Goal: Task Accomplishment & Management: Manage account settings

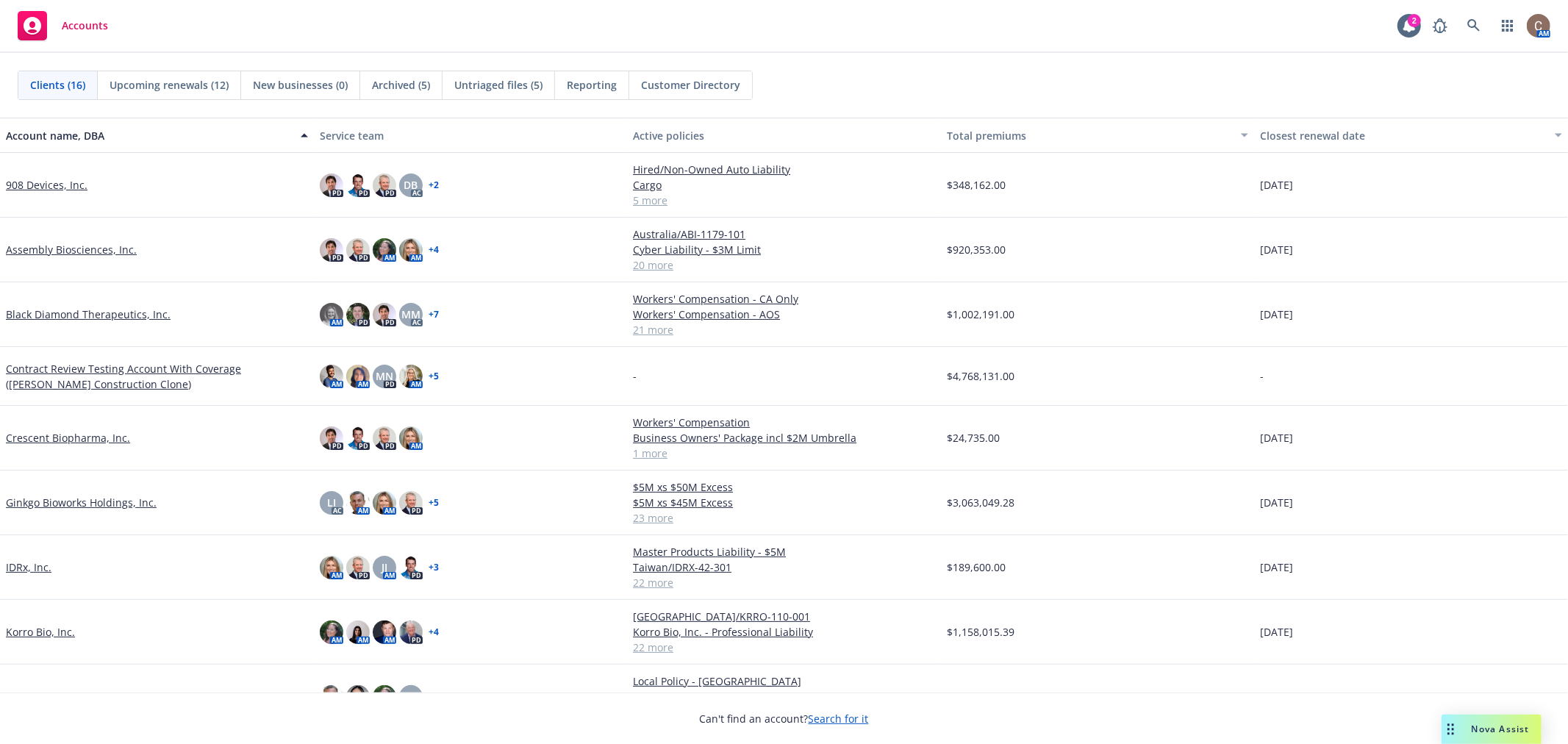
click at [496, 84] on span "Untriaged files (5)" at bounding box center [498, 85] width 88 height 15
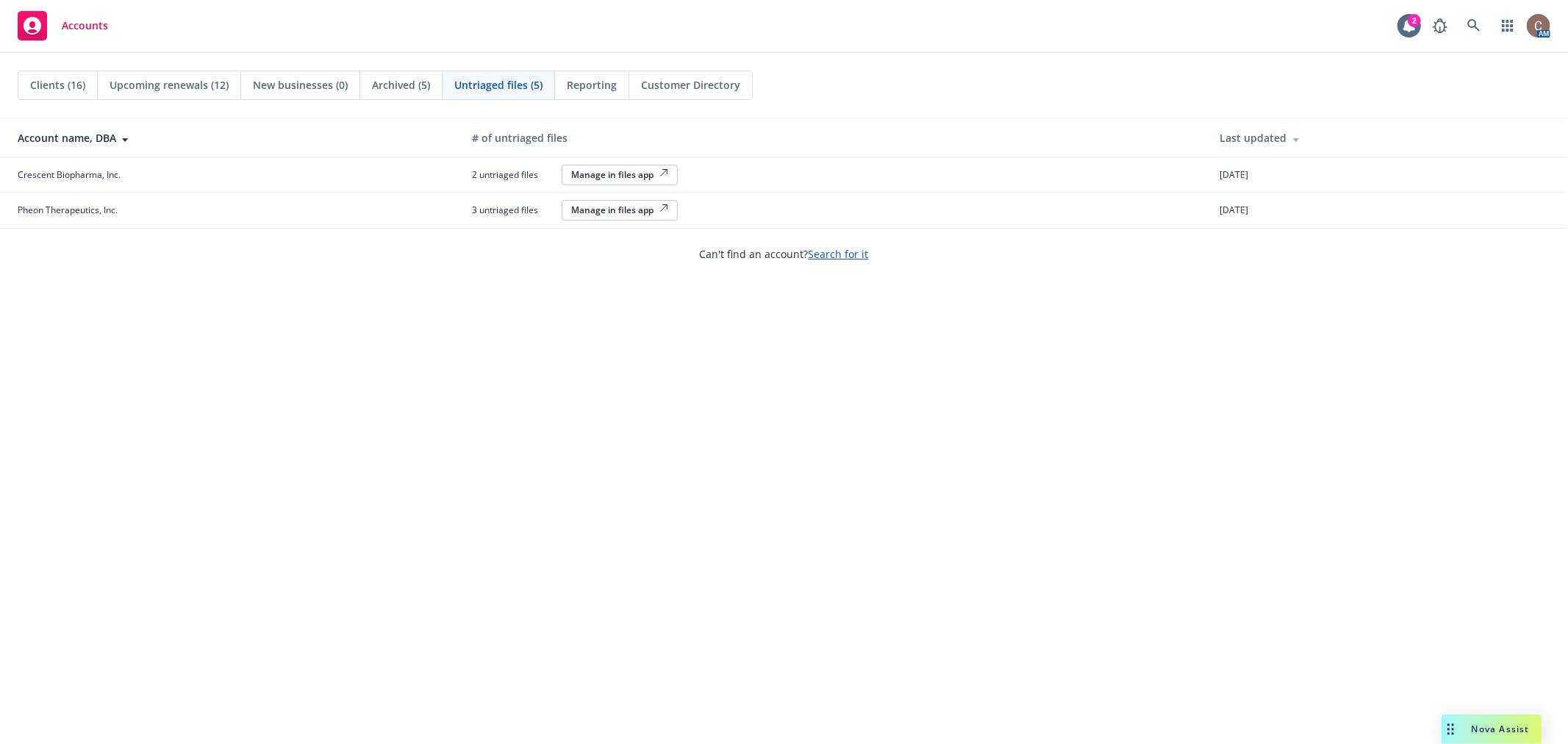
click at [69, 87] on span "Clients (16)" at bounding box center [57, 85] width 55 height 15
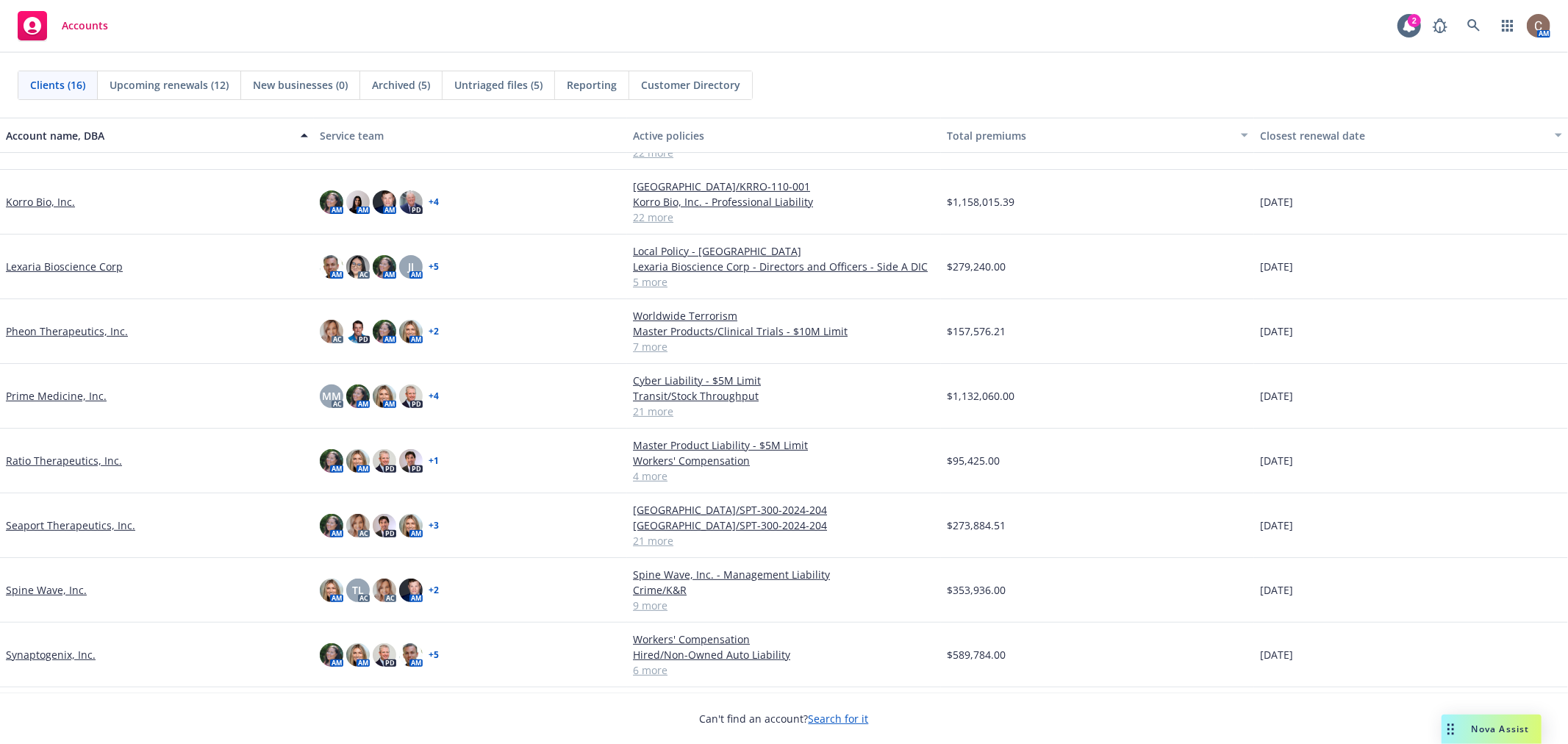
scroll to position [460, 0]
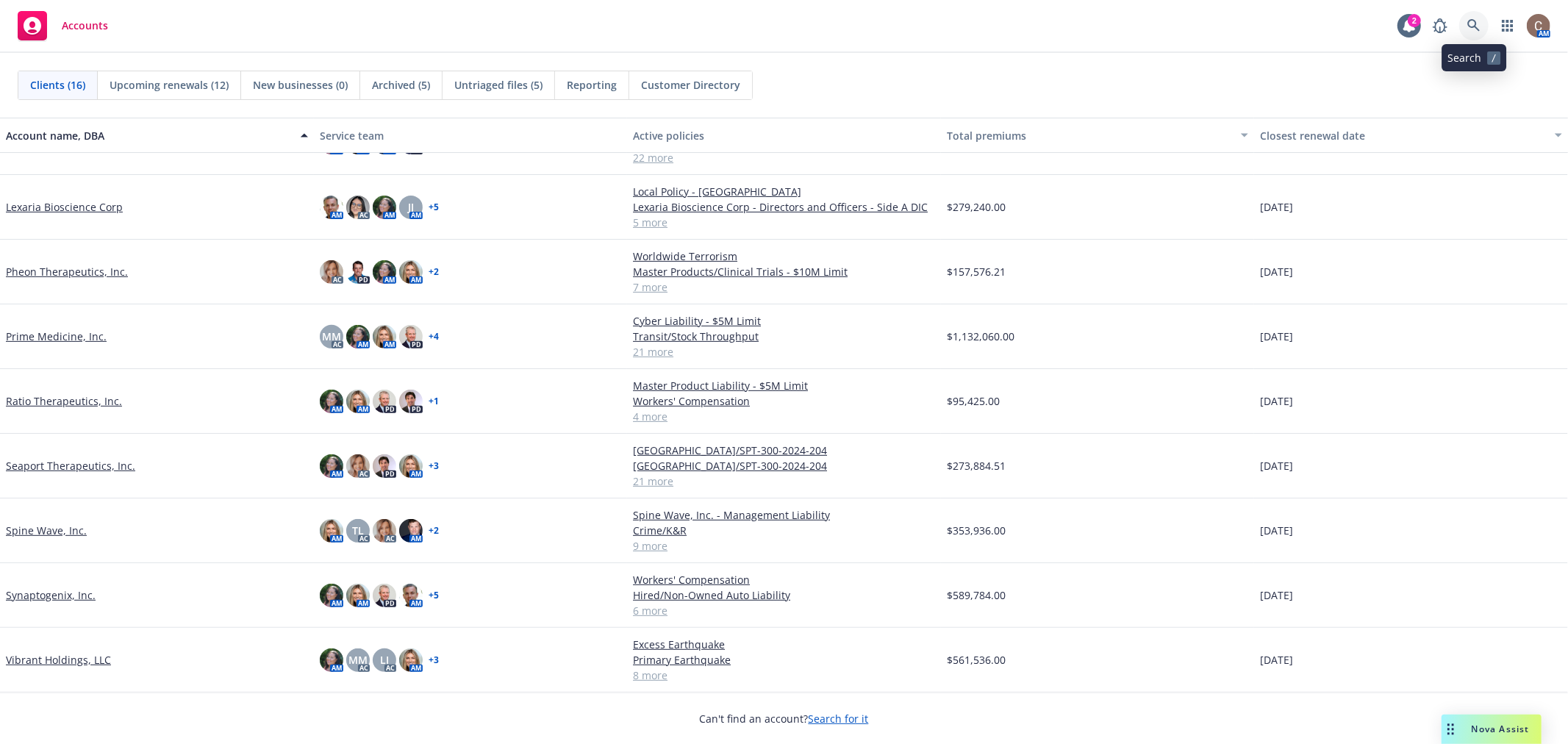
click at [1476, 26] on icon at bounding box center [1474, 26] width 14 height 13
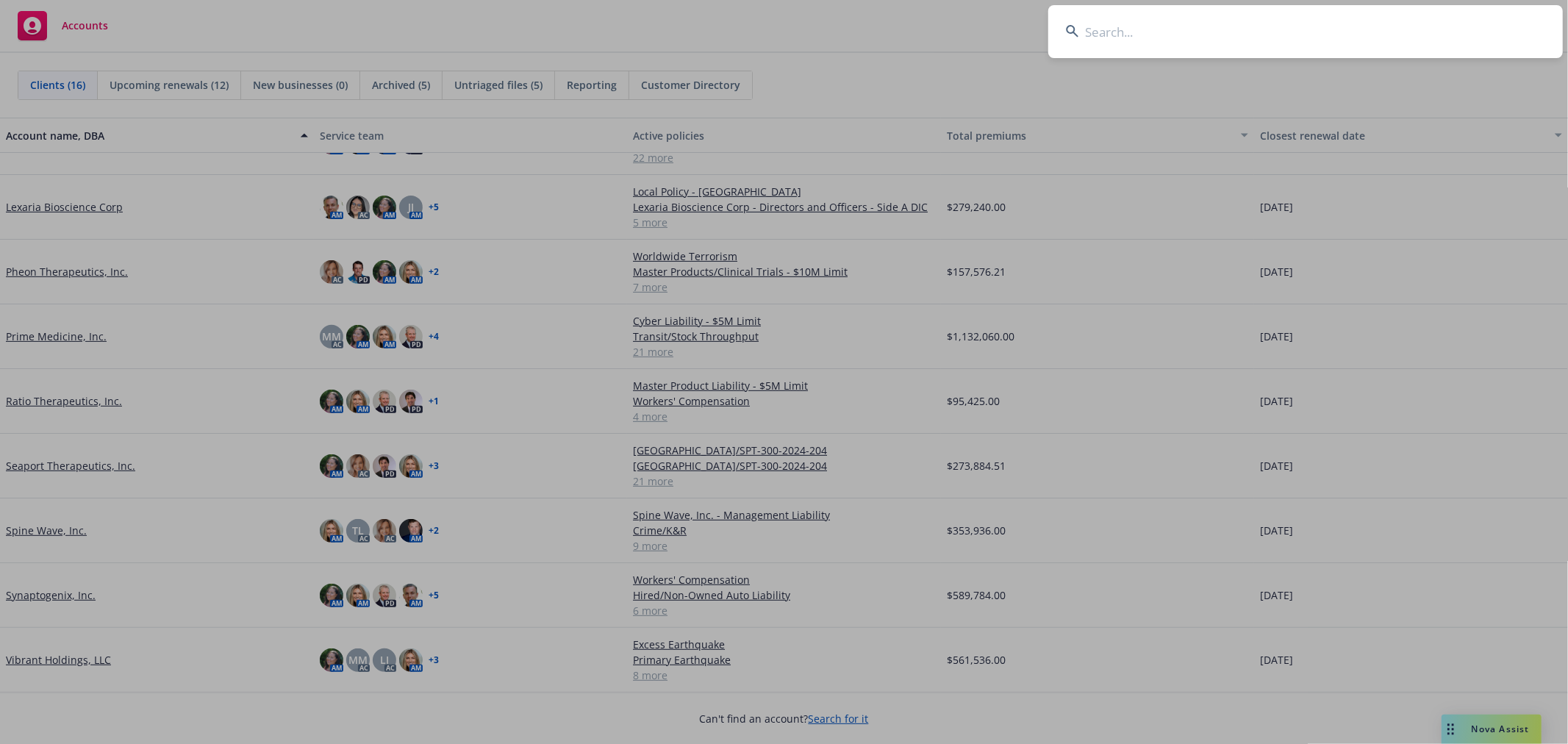
click at [1369, 34] on input at bounding box center [1306, 31] width 515 height 53
type input "quince"
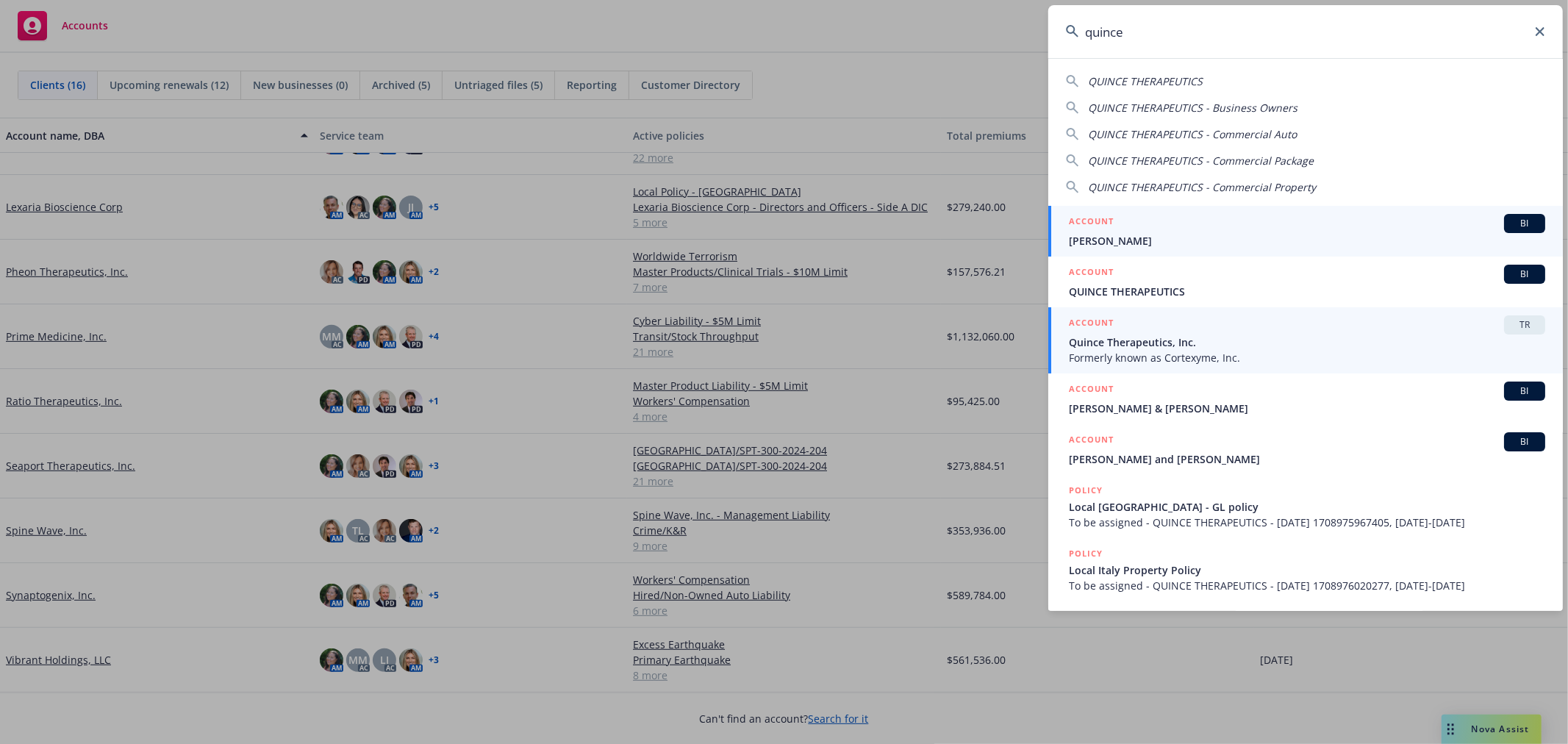
click at [1244, 342] on span "Quince Therapeutics, Inc." at bounding box center [1308, 342] width 476 height 15
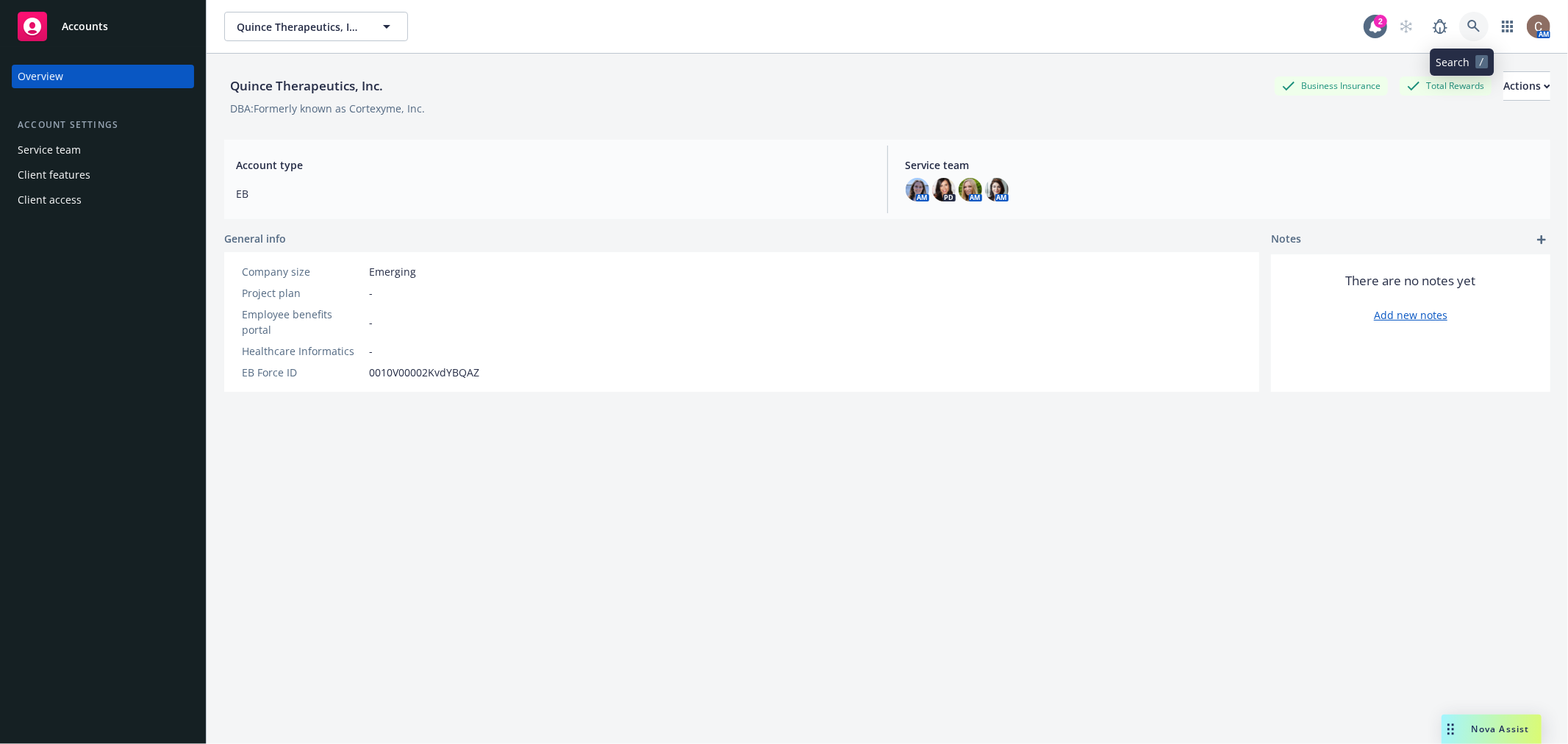
click at [1468, 24] on icon at bounding box center [1474, 27] width 14 height 13
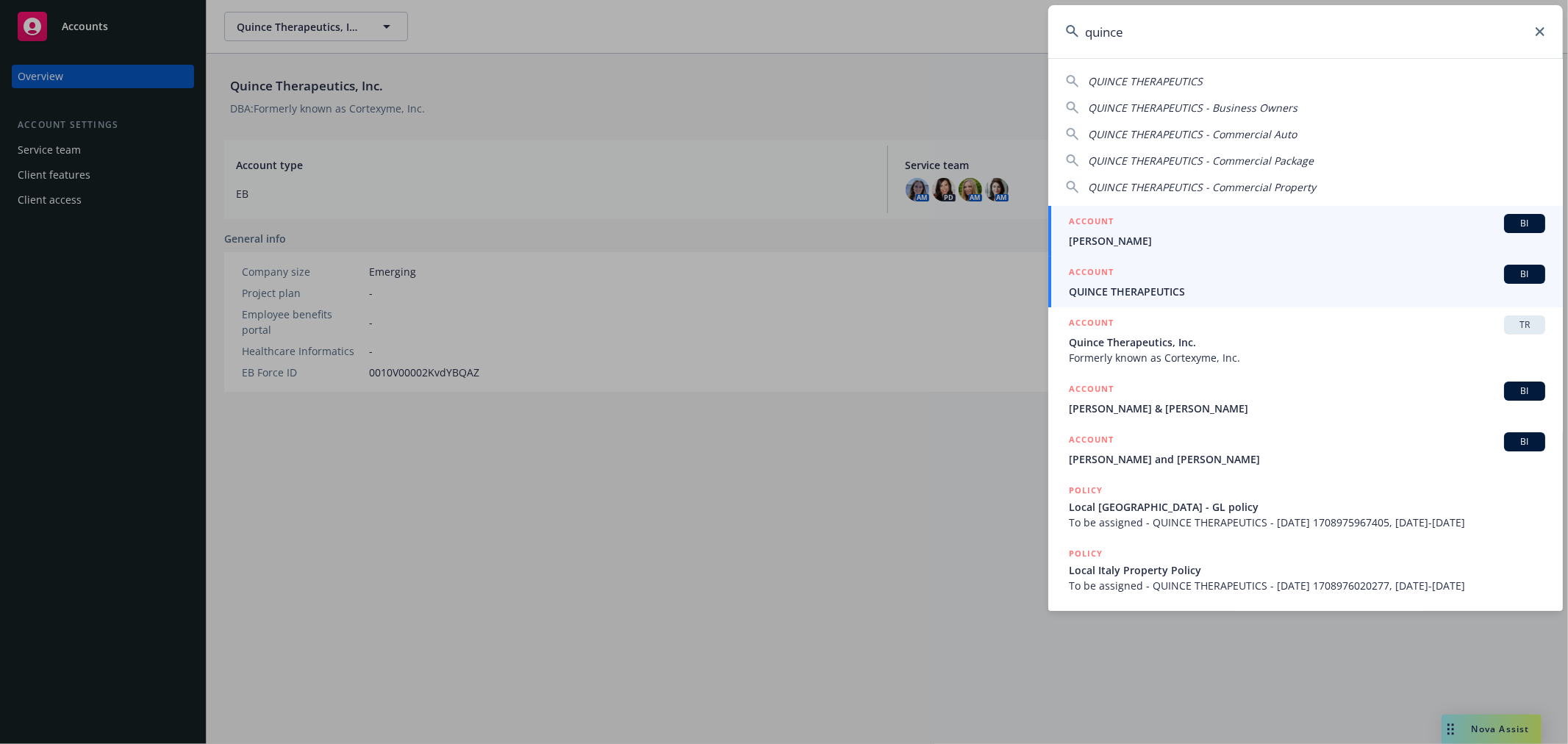
type input "quince"
click at [1187, 284] on span "QUINCE THERAPEUTICS" at bounding box center [1308, 291] width 476 height 15
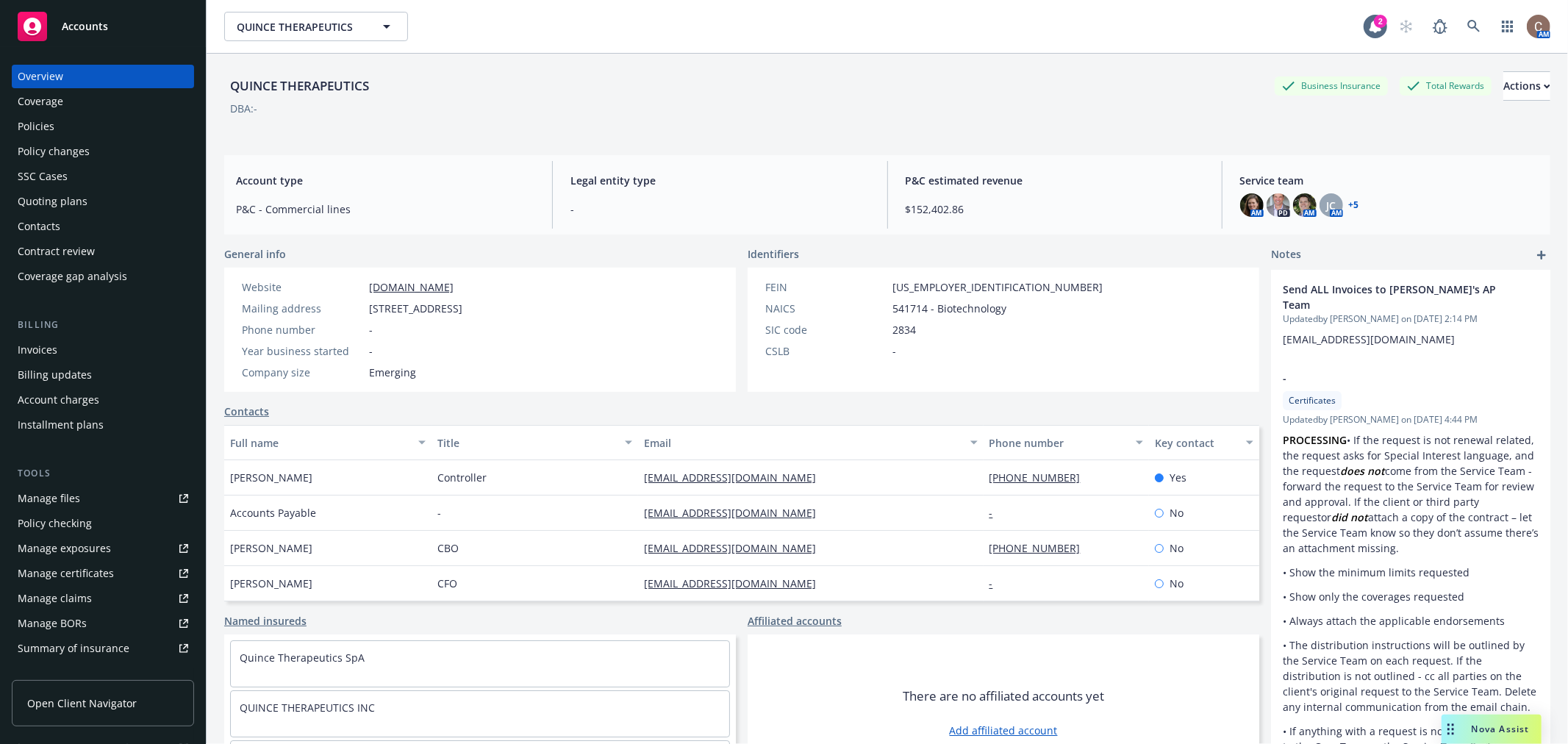
click at [68, 116] on div "Policies" at bounding box center [102, 126] width 171 height 23
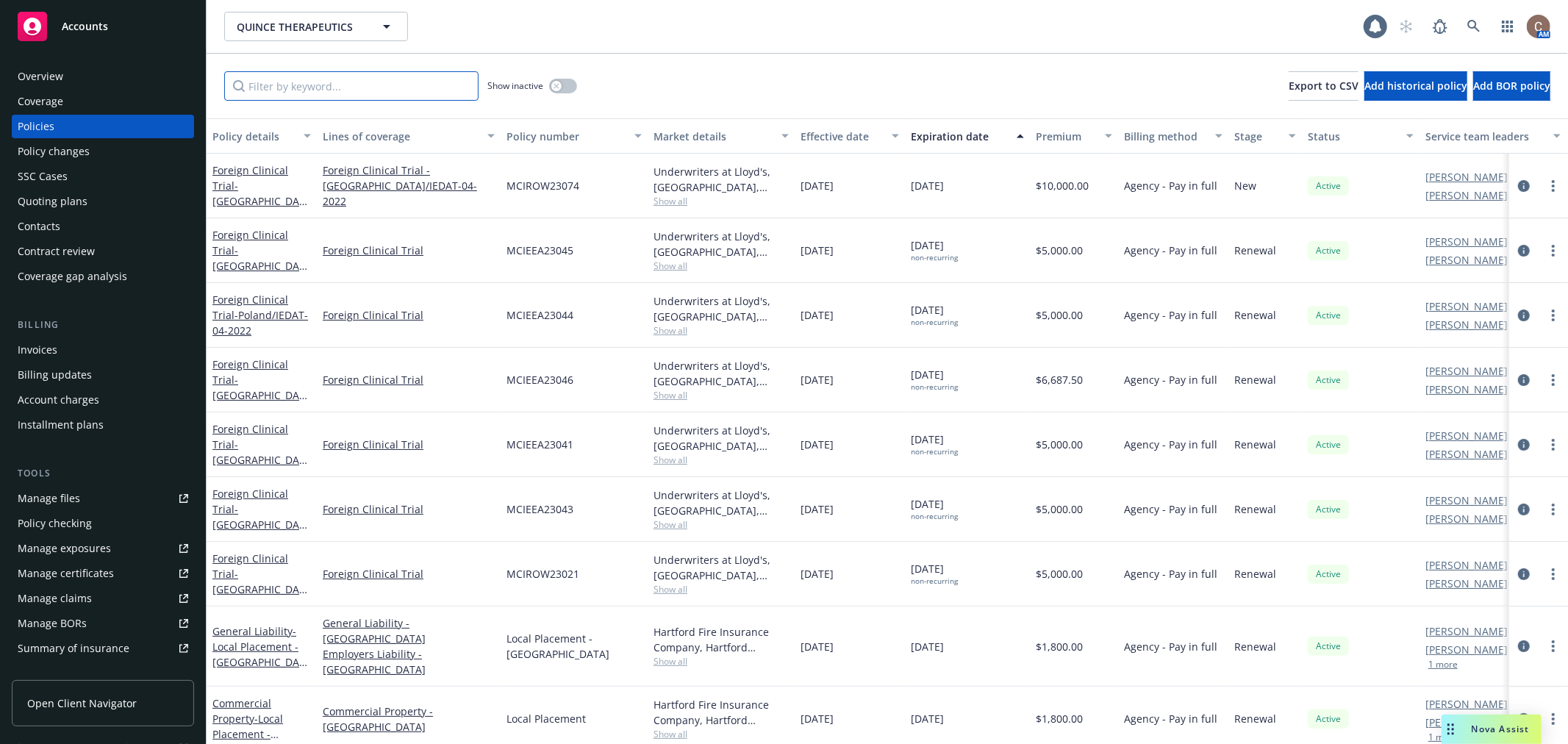
click at [296, 86] on input "Filter by keyword..." at bounding box center [352, 86] width 255 height 29
click at [341, 82] on input "Filter by keyword..." at bounding box center [352, 86] width 255 height 29
type input "2024"
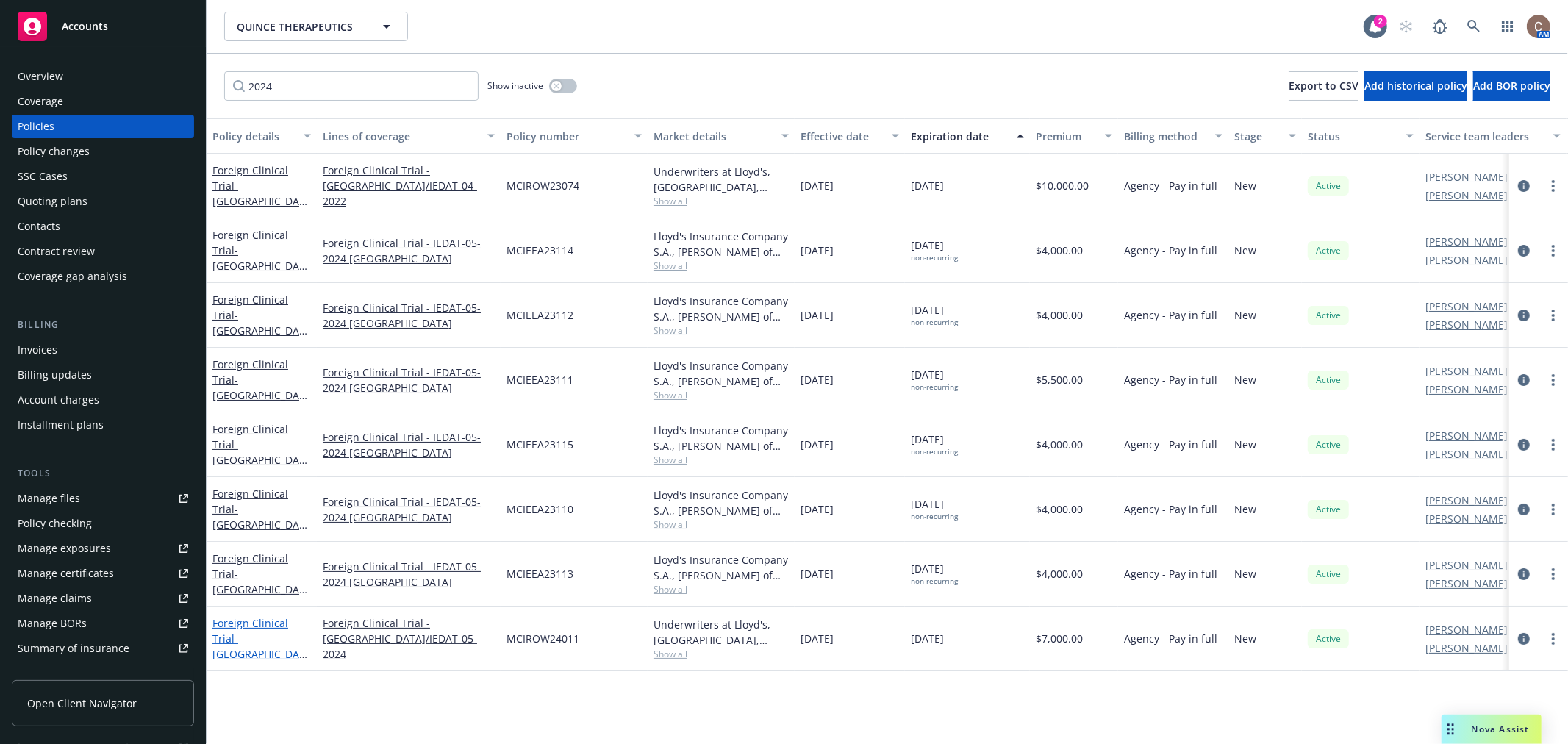
click at [243, 642] on span "- Switzerland/IEDAT-05-2024" at bounding box center [259, 653] width 95 height 45
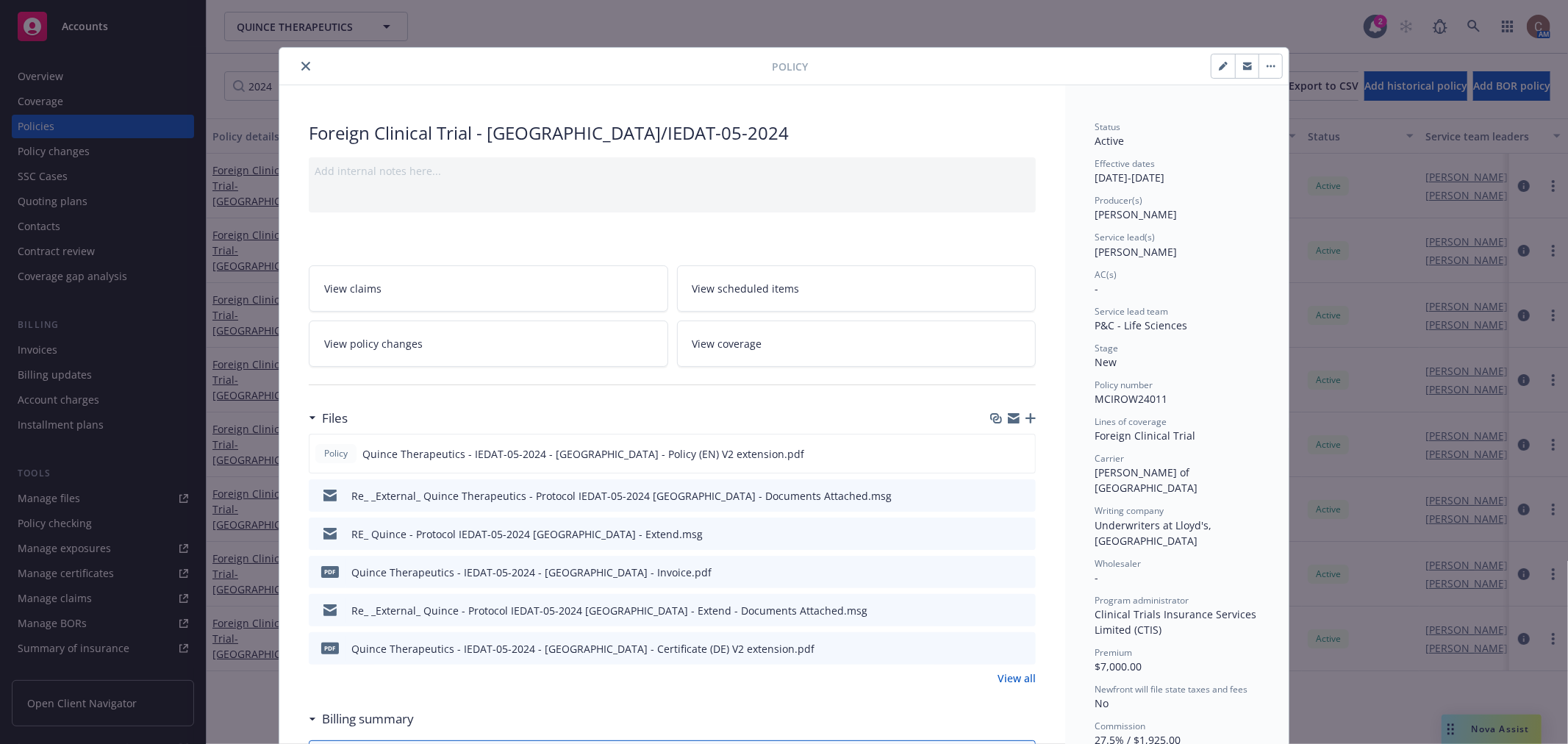
click at [305, 65] on button "close" at bounding box center [306, 66] width 17 height 17
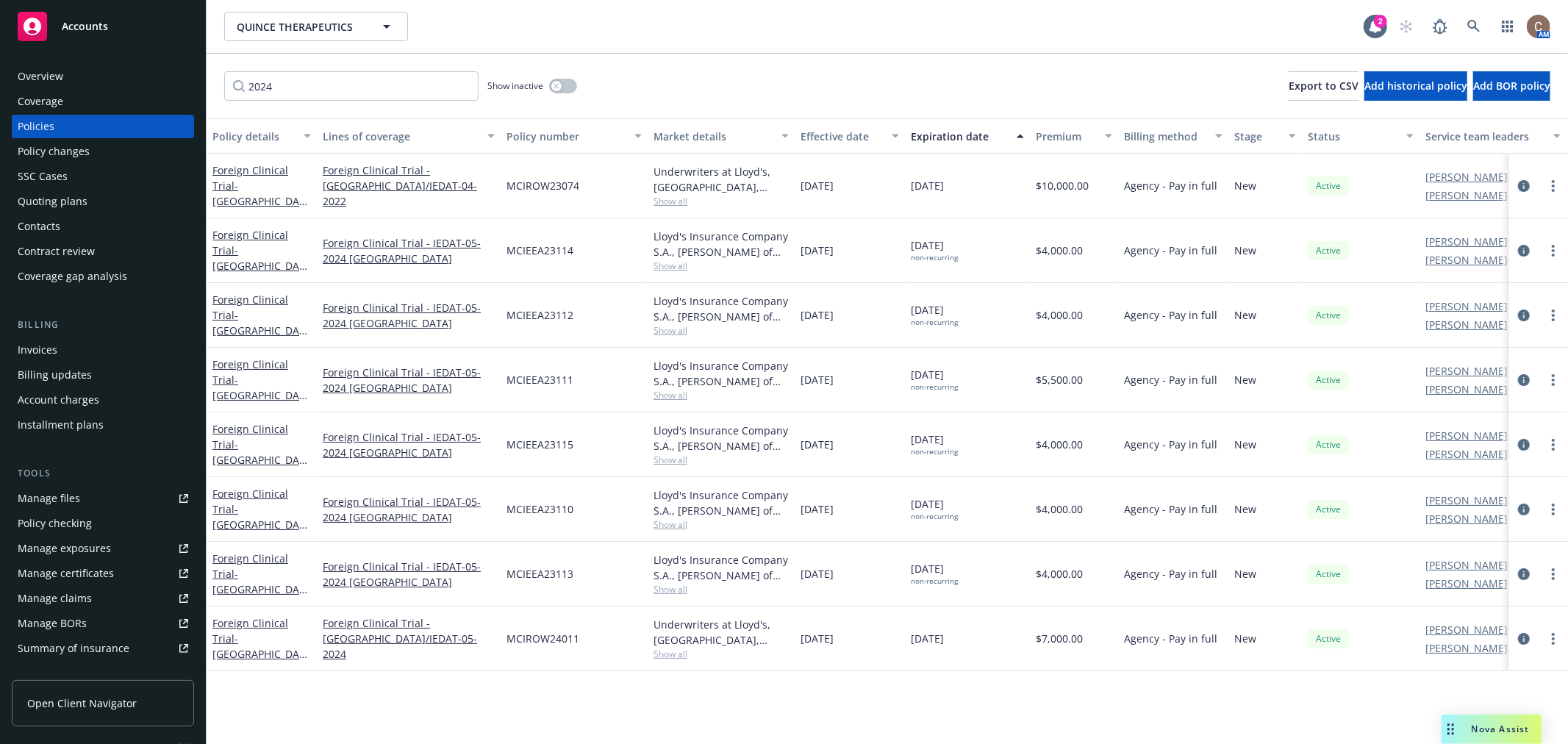
click at [138, 144] on div "Policy changes" at bounding box center [102, 151] width 171 height 23
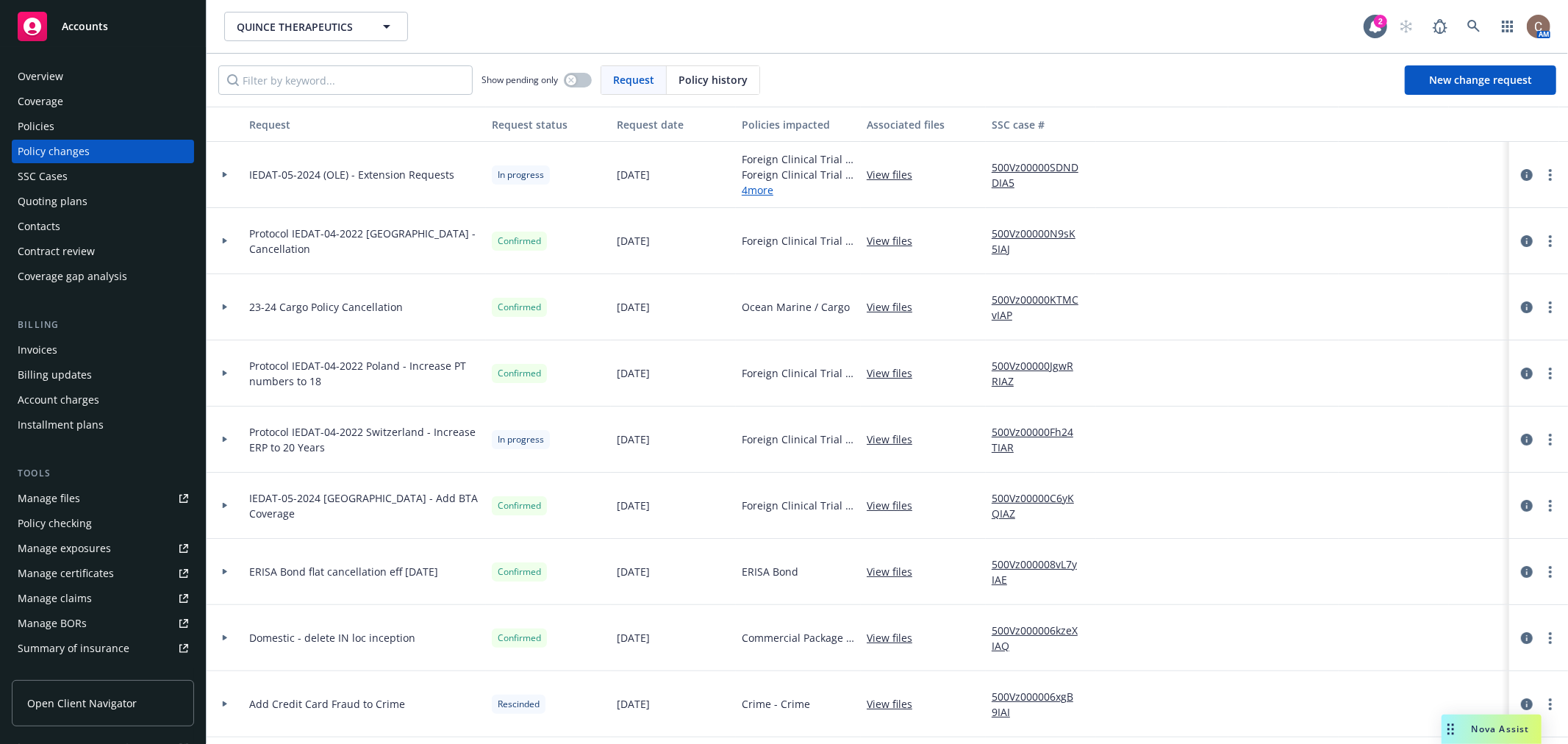
click at [223, 173] on icon at bounding box center [225, 174] width 5 height 6
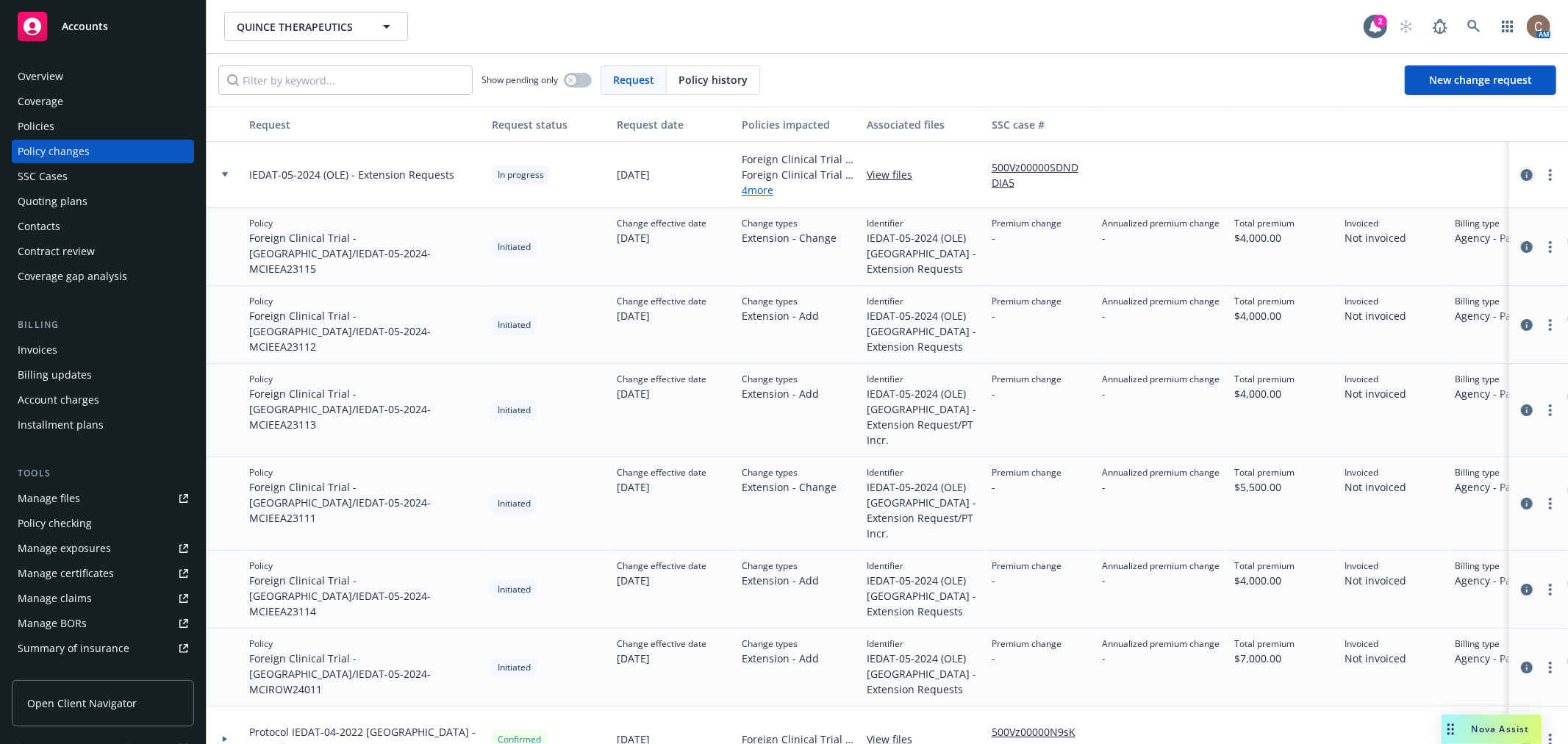
click at [1522, 178] on icon "circleInformation" at bounding box center [1527, 174] width 12 height 12
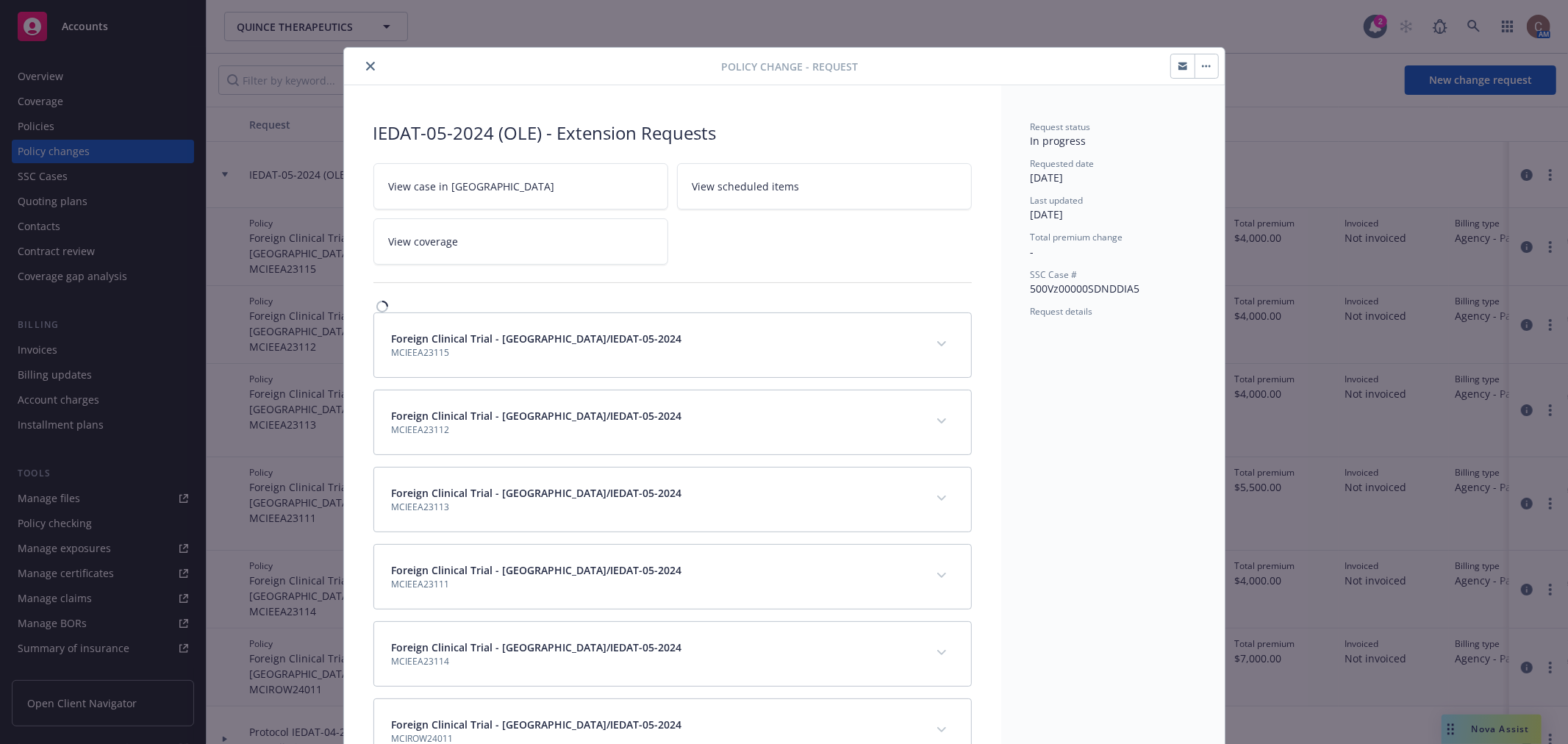
scroll to position [44, 0]
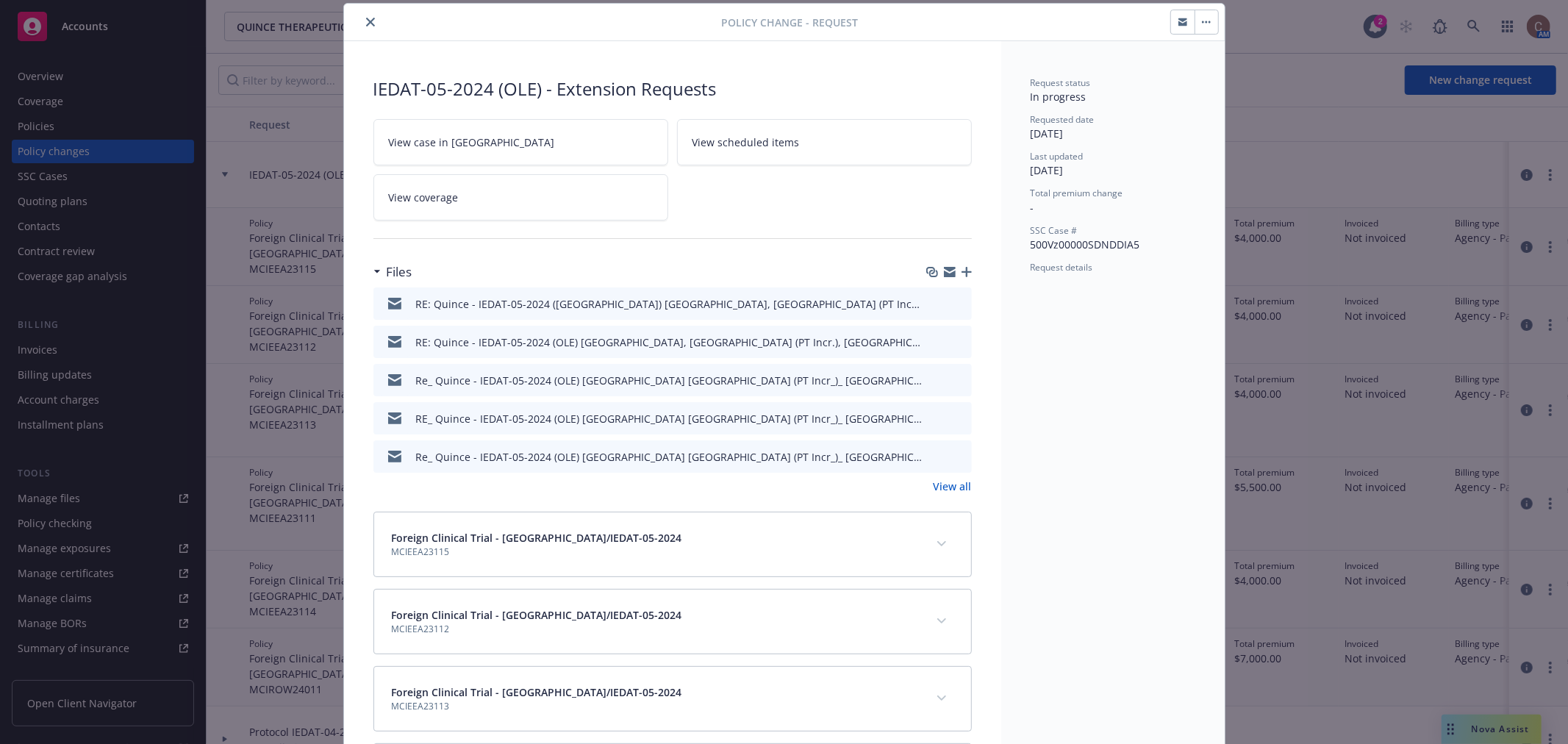
click at [952, 300] on icon "preview file" at bounding box center [959, 303] width 14 height 11
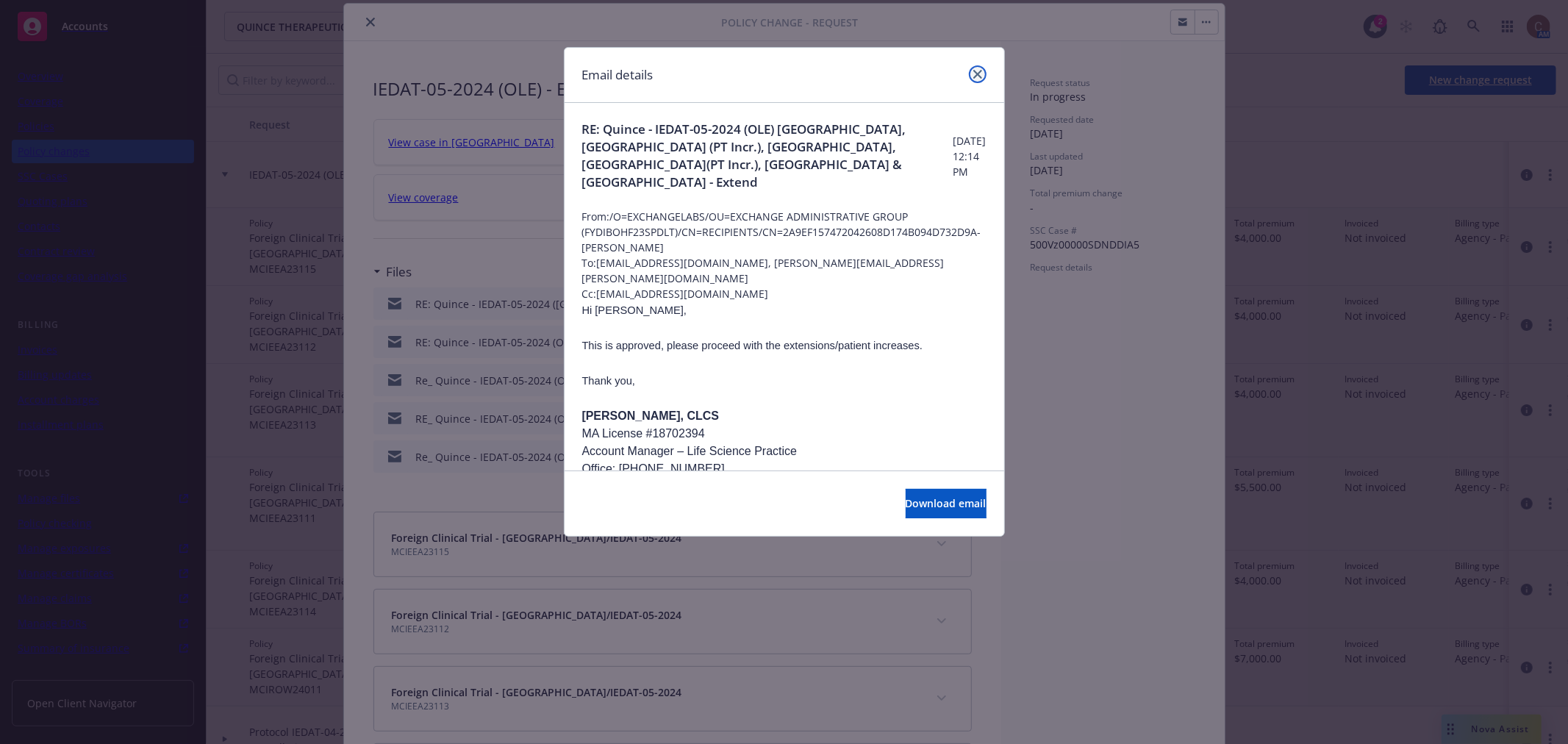
click at [975, 68] on link "close" at bounding box center [978, 74] width 17 height 17
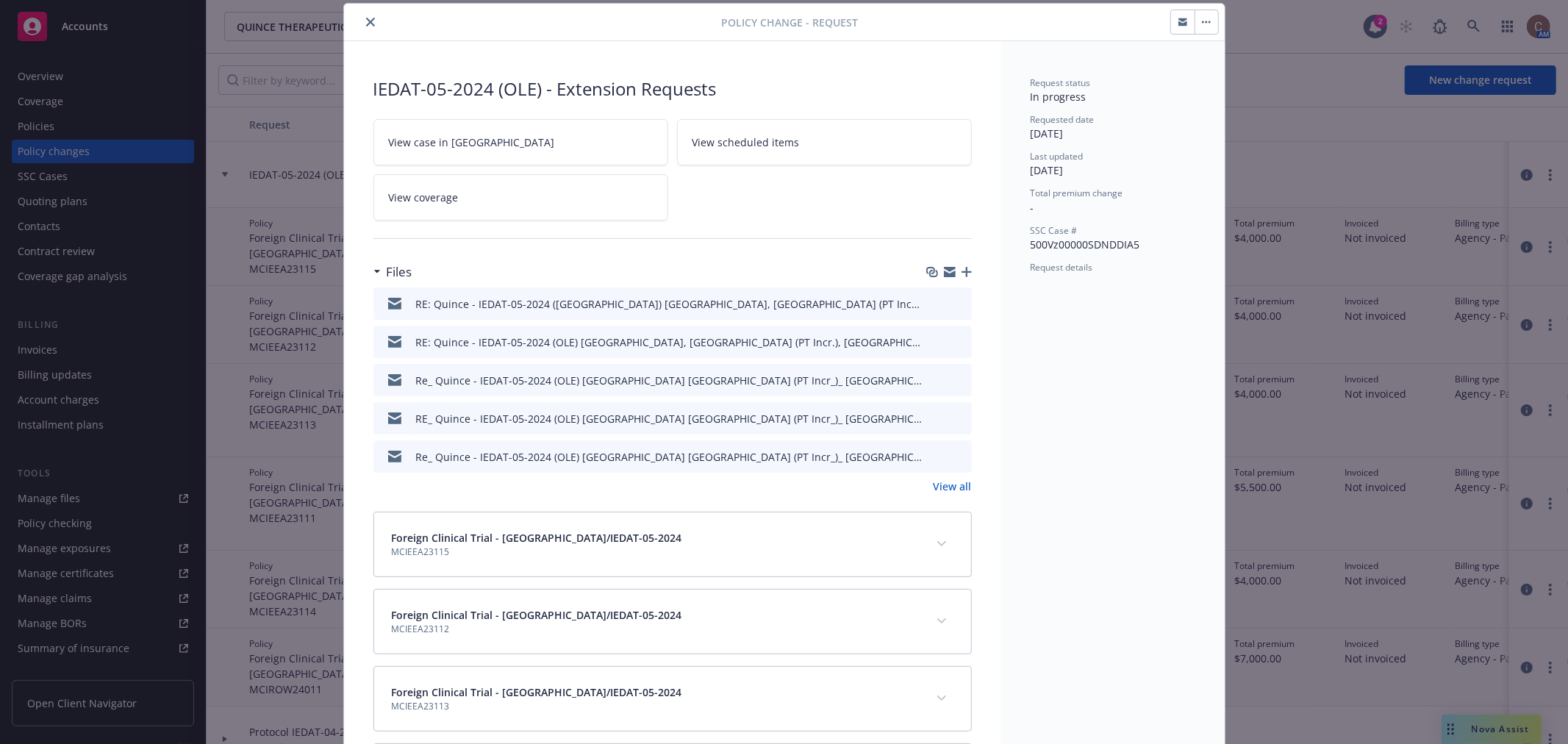
click at [961, 274] on icon "button" at bounding box center [966, 272] width 11 height 11
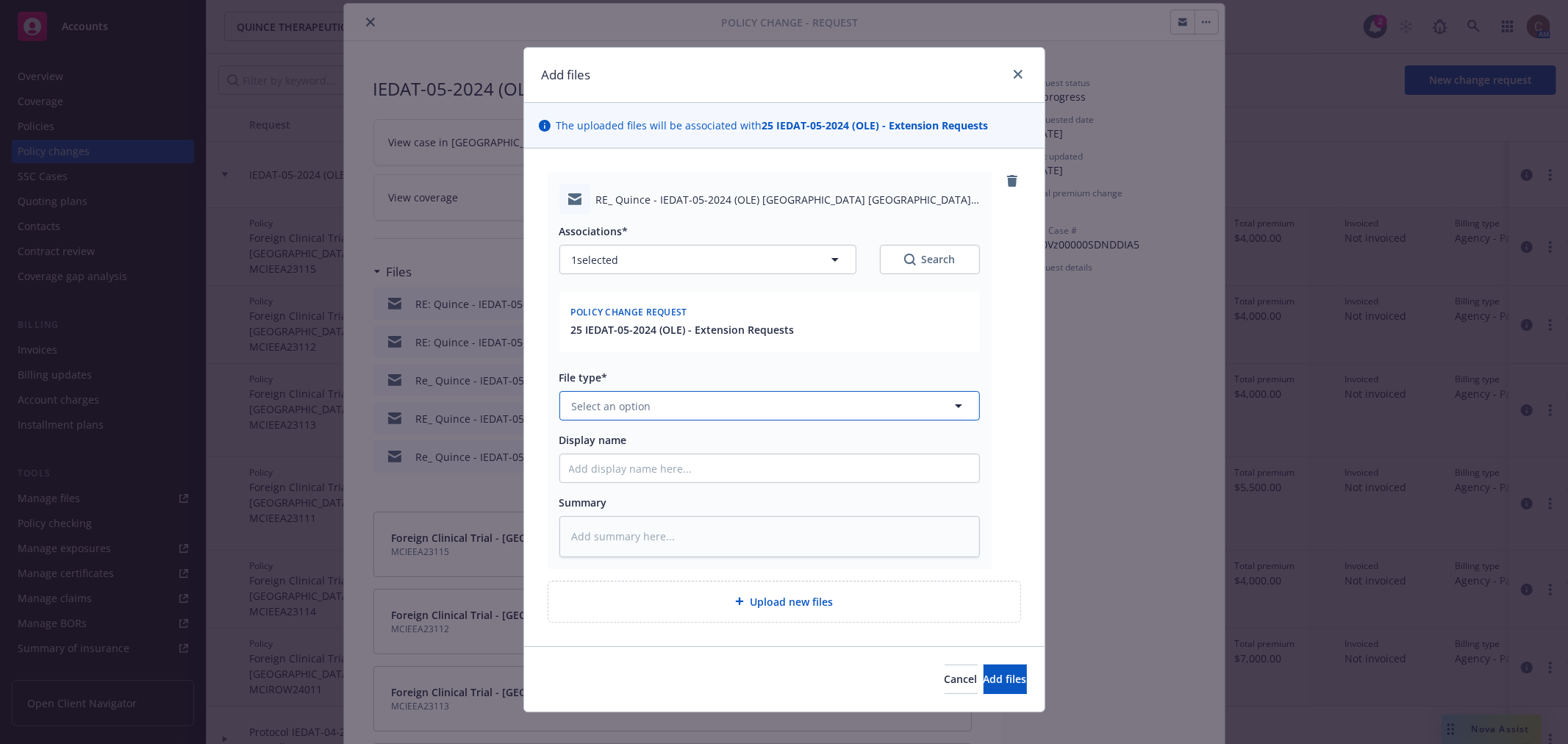
click at [697, 404] on button "Select an option" at bounding box center [770, 406] width 420 height 29
type input "emai"
click at [704, 428] on div "Email" at bounding box center [761, 446] width 419 height 39
click at [636, 466] on input "Display name" at bounding box center [770, 467] width 419 height 28
paste input "RE: Quince - IEDAT-05-2024 (OLE) Denmark, Germany (PT Incr.), Italy, Poland(PT …"
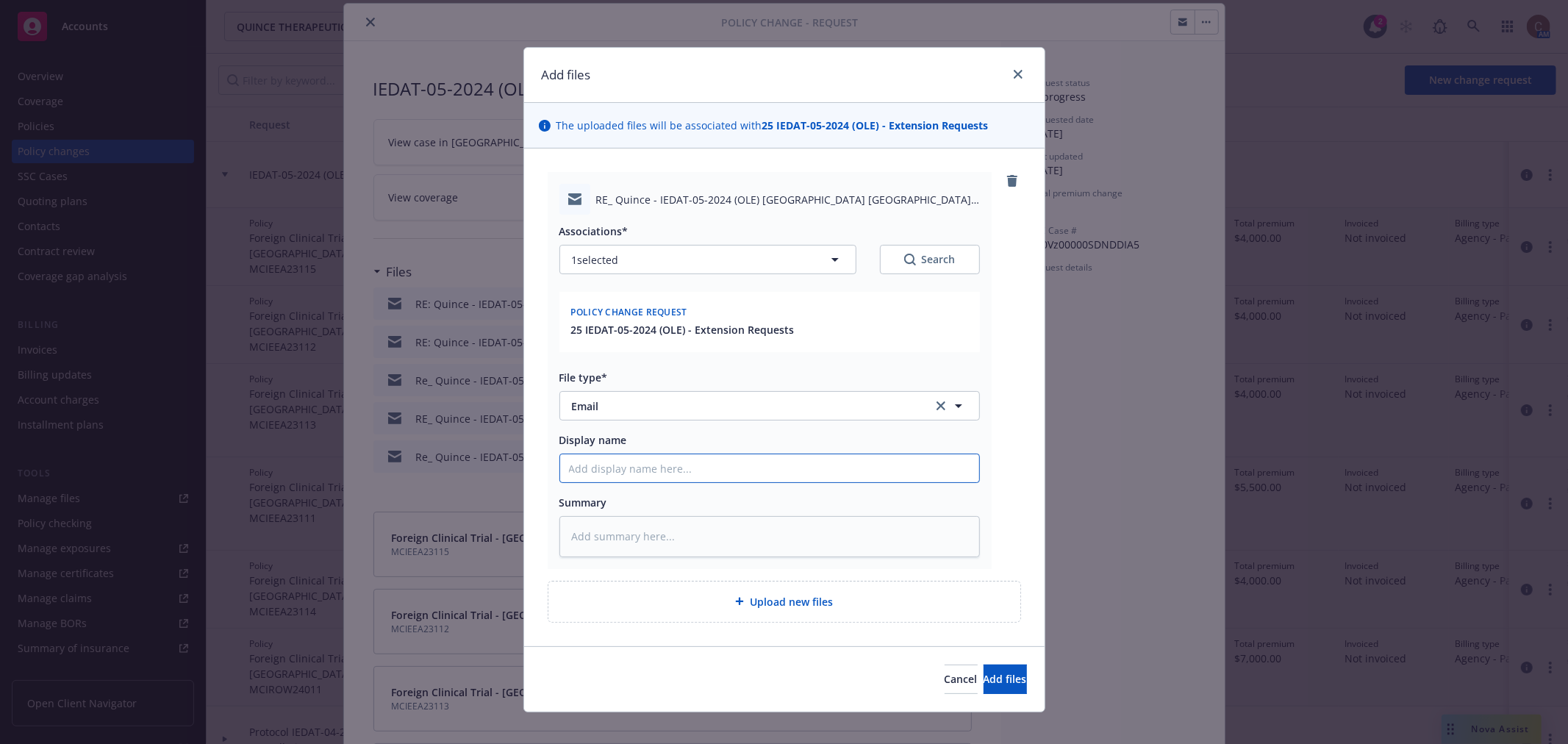
type textarea "x"
type input "RE: Quince - IEDAT-05-2024 (OLE) Denmark, Germany (PT Incr.), Italy, Poland(PT …"
type textarea "x"
type input "RE: Quince - IEDAT-05-2024 (OLE) Denmark, Germany (PT Incr.), Italy, Poland(PT …"
type textarea "x"
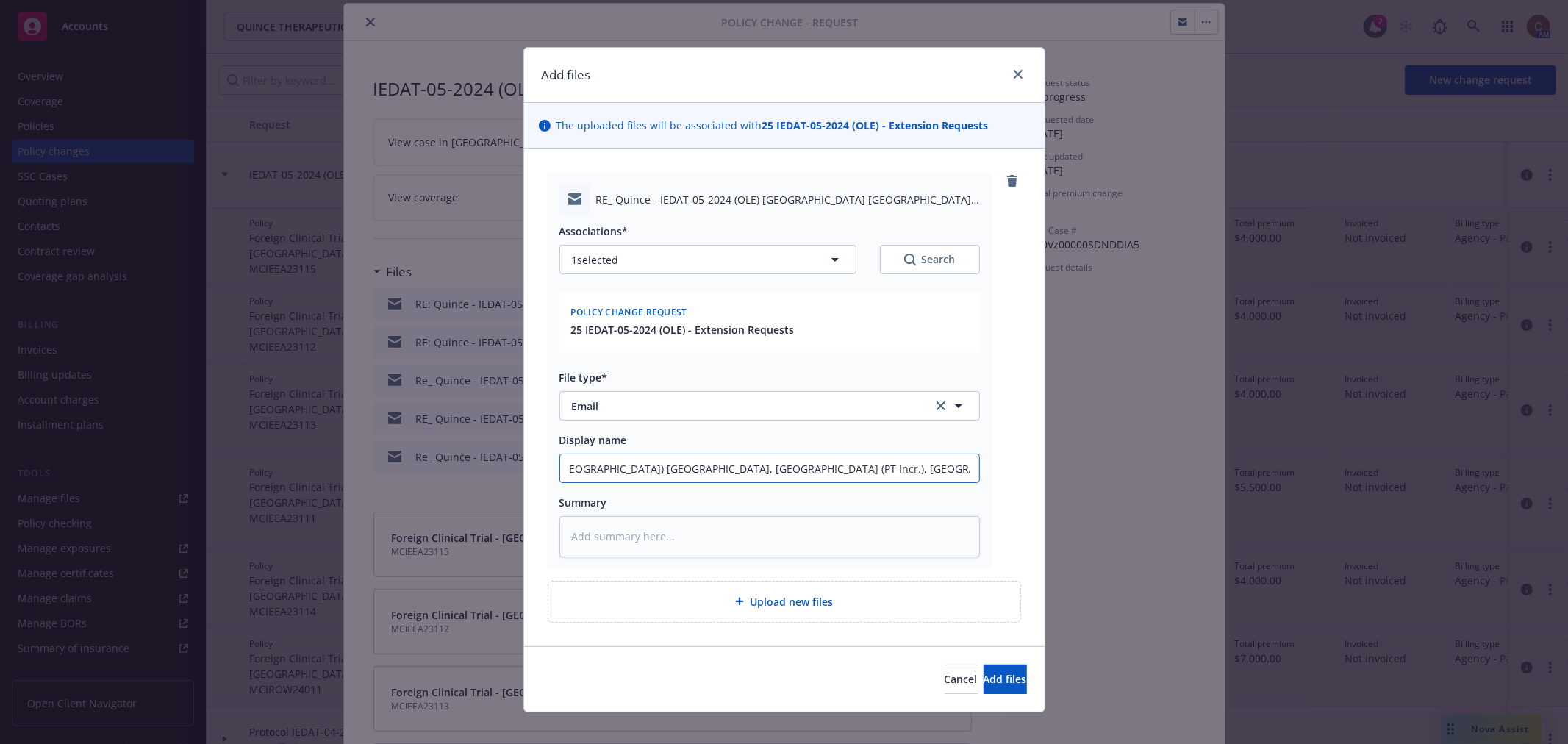
type input "RE: Quince - IEDAT-05-2024 (OLE) Denmark, Germany (PT Incr.), Italy, Poland(PT …"
type textarea "x"
type input "RE: Quince - IEDAT-05-2024 (OLE) Denmark, Germany (PT Incr.), Italy, Poland(PT …"
type textarea "x"
type input "RE: Quince - IEDAT-05-2024 (OLE) Denmark, Germany (PT Incr.), Italy, Poland(PT …"
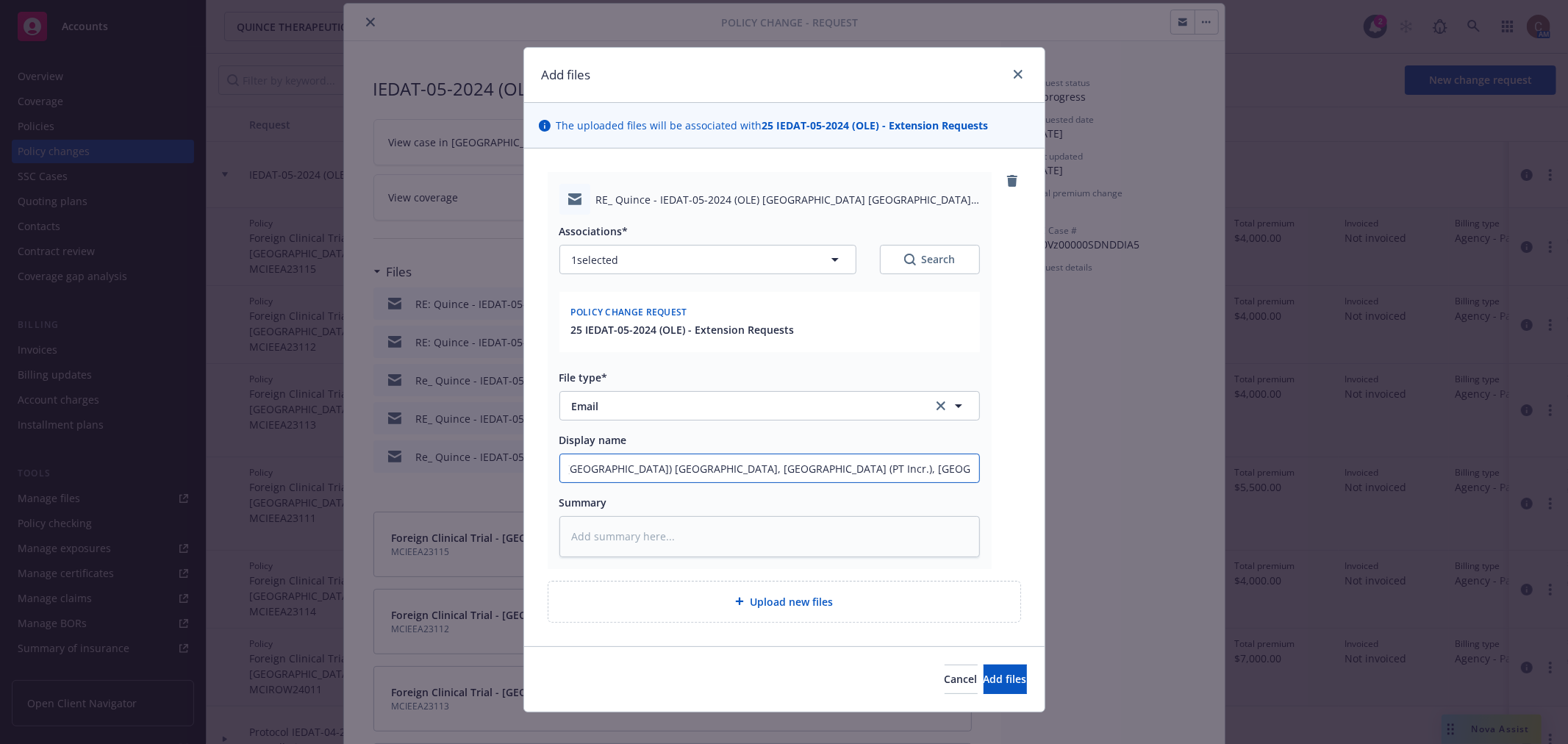
type textarea "x"
type input "RE: Quince - IEDAT-05-2024 (OLE) Denmark, Germany (PT Incr.), Italy, Poland(PT …"
type textarea "x"
type input "RE: Quince - IEDAT-05-2024 (OLE) Denmark, Germany (PT Incr.), Italy, Poland(PT …"
type textarea "x"
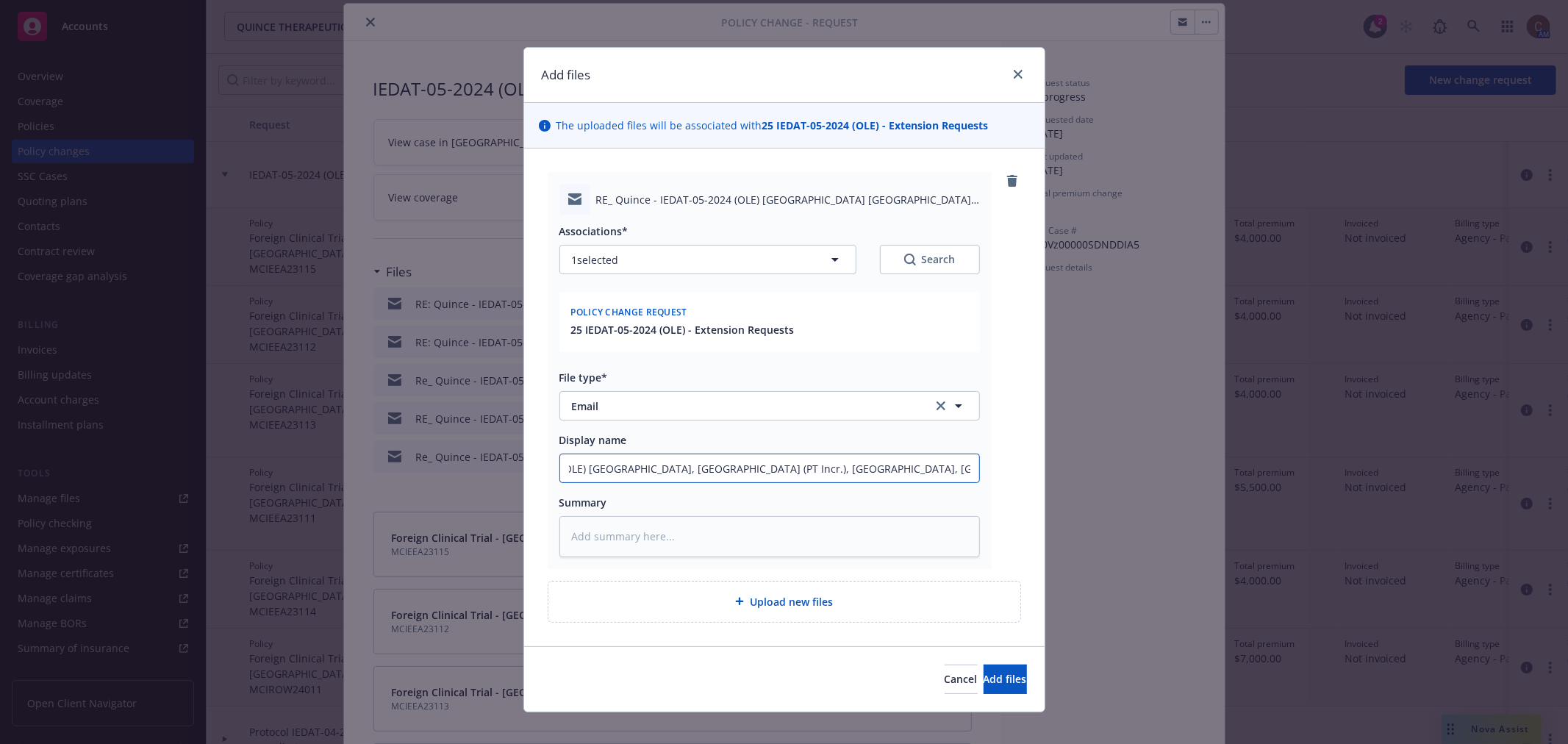
type input "RE: Quince - IEDAT-05-2024 (OLE) Denmark, Germany (PT Incr.), Italy, Poland(PT …"
type textarea "x"
type input "RE: Quince - IEDAT-05-2024 (OLE) Denmark, Germany (PT Incr.), Italy, Poland(PT …"
type textarea "x"
type input "RE: Quince - IEDAT-05-2024 (OLE) Denmark, Germany (PT Incr.), Italy, Poland(PT …"
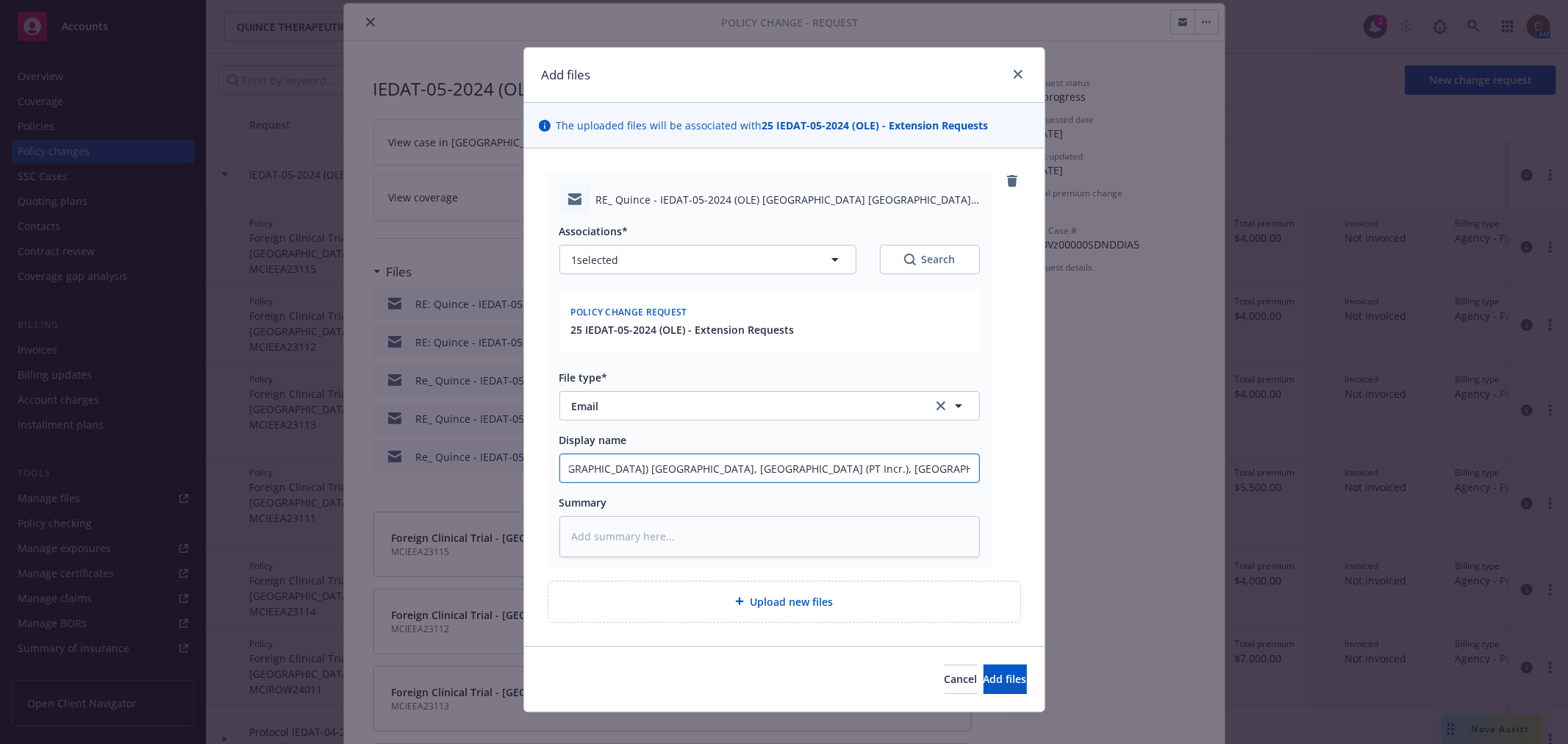
type textarea "x"
type input "RE: Quince - IEDAT-05-2024 (OLE) Denmark, Germany (PT Incr.), Italy, Poland(PT …"
type textarea "x"
type input "RE: Quince - IEDAT-05-2024 (OLE) Denmark, Germany (PT Incr.), Italy, Poland(PT …"
type textarea "x"
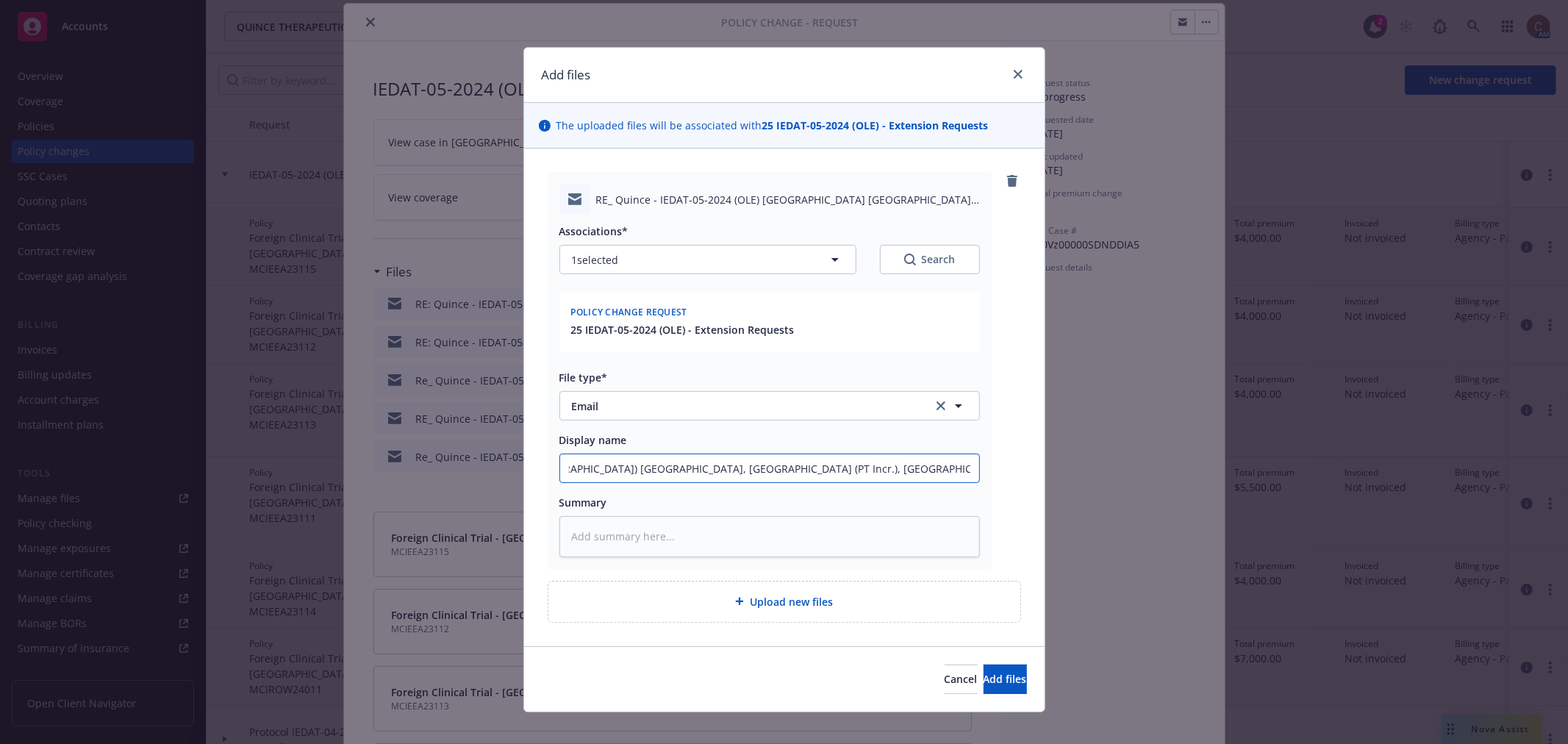
type input "RE: Quince - IEDAT-05-2024 (OLE) Denmark, Germany (PT Incr.), Italy, Poland(PT …"
type textarea "x"
type input "RE: Quince - IEDAT-05-2024 (OLE) Denmark, Germany (PT Incr.), Italy, Poland(PT …"
type textarea "x"
type input "RE: Quince - IEDAT-05-2024 (OLE) Denmark, Germany (PT Incr.), Italy, Poland(PT …"
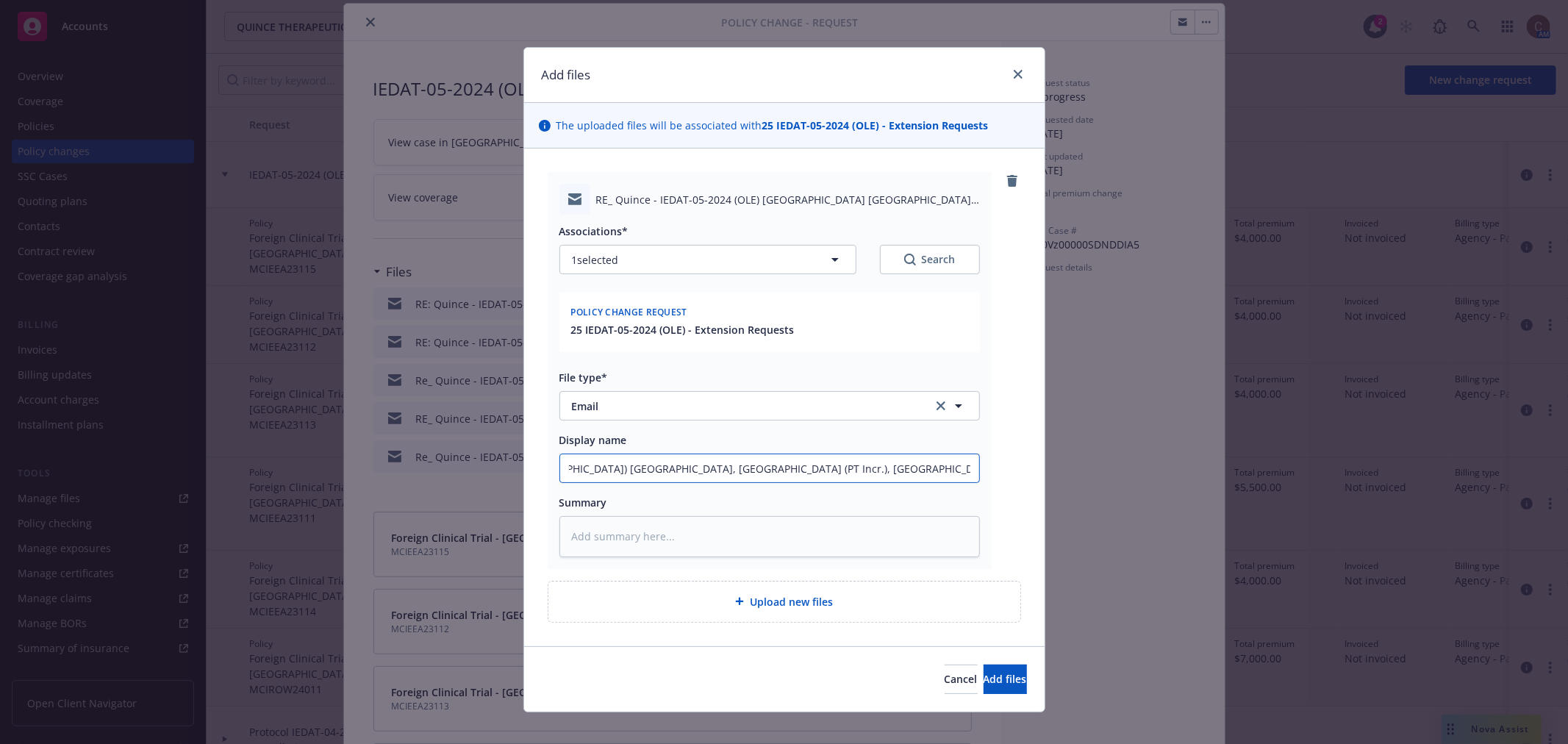
type textarea "x"
type input "RE: Quince - IEDAT-05-2024 (OLE) Denmark, Germany (PT Incr.), Italy, Poland(PT …"
type textarea "x"
type input "RE: Quince - IEDAT-05-2024 (OLE) Denmark, Germany (PT Incr.), Italy, Poland(PT …"
type textarea "x"
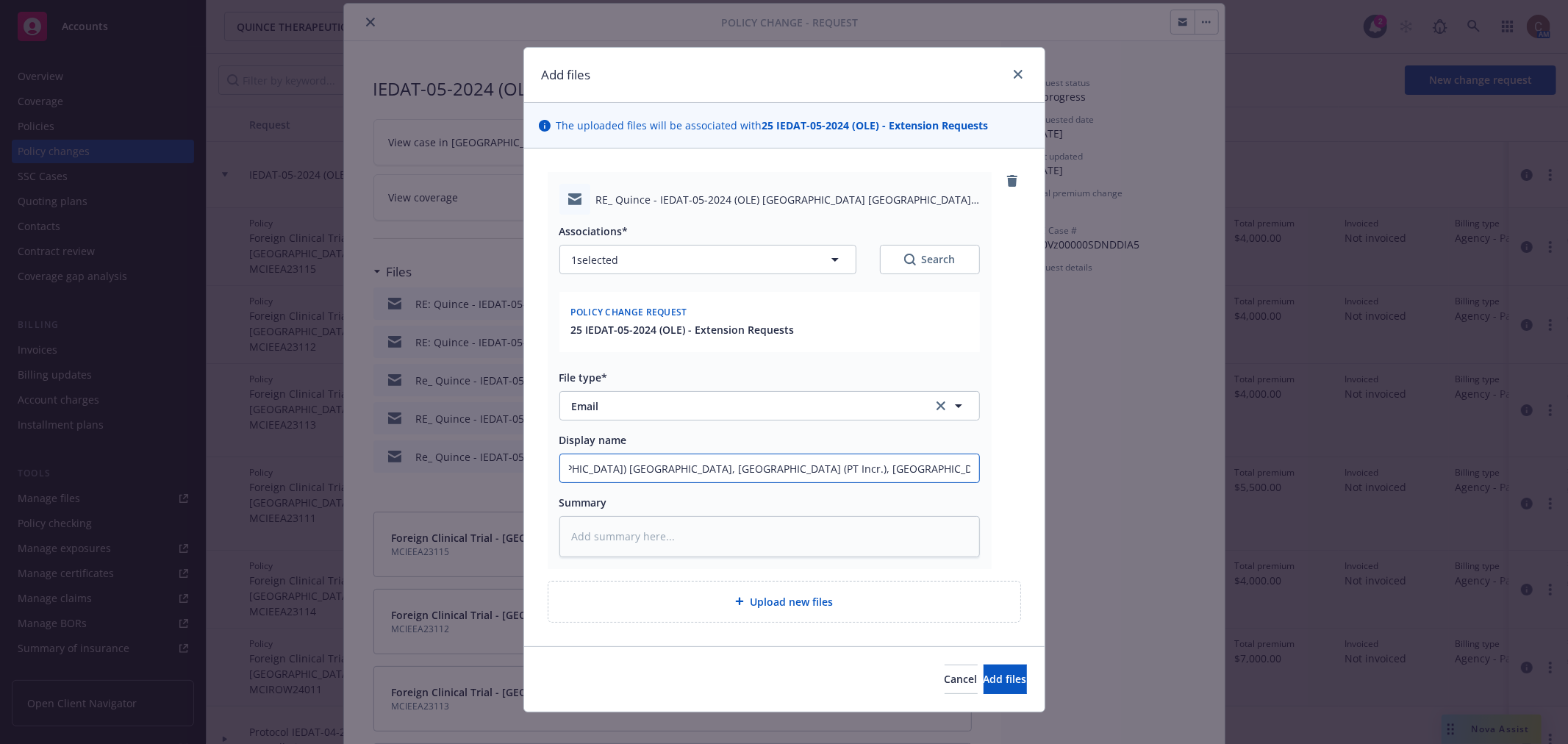
type input "RE: Quince - IEDAT-05-2024 (OLE) Denmark, Germany (PT Incr.), Italy, Poland(PT …"
type textarea "x"
type input "RE: Quince - IEDAT-05-2024 (OLE) Denmark, Germany (PT Incr.), Italy, Poland(PT …"
type textarea "x"
type input "RE: Quince - IEDAT-05-2024 (OLE) Denmark, Germany (PT Incr.), Italy, Poland(PT …"
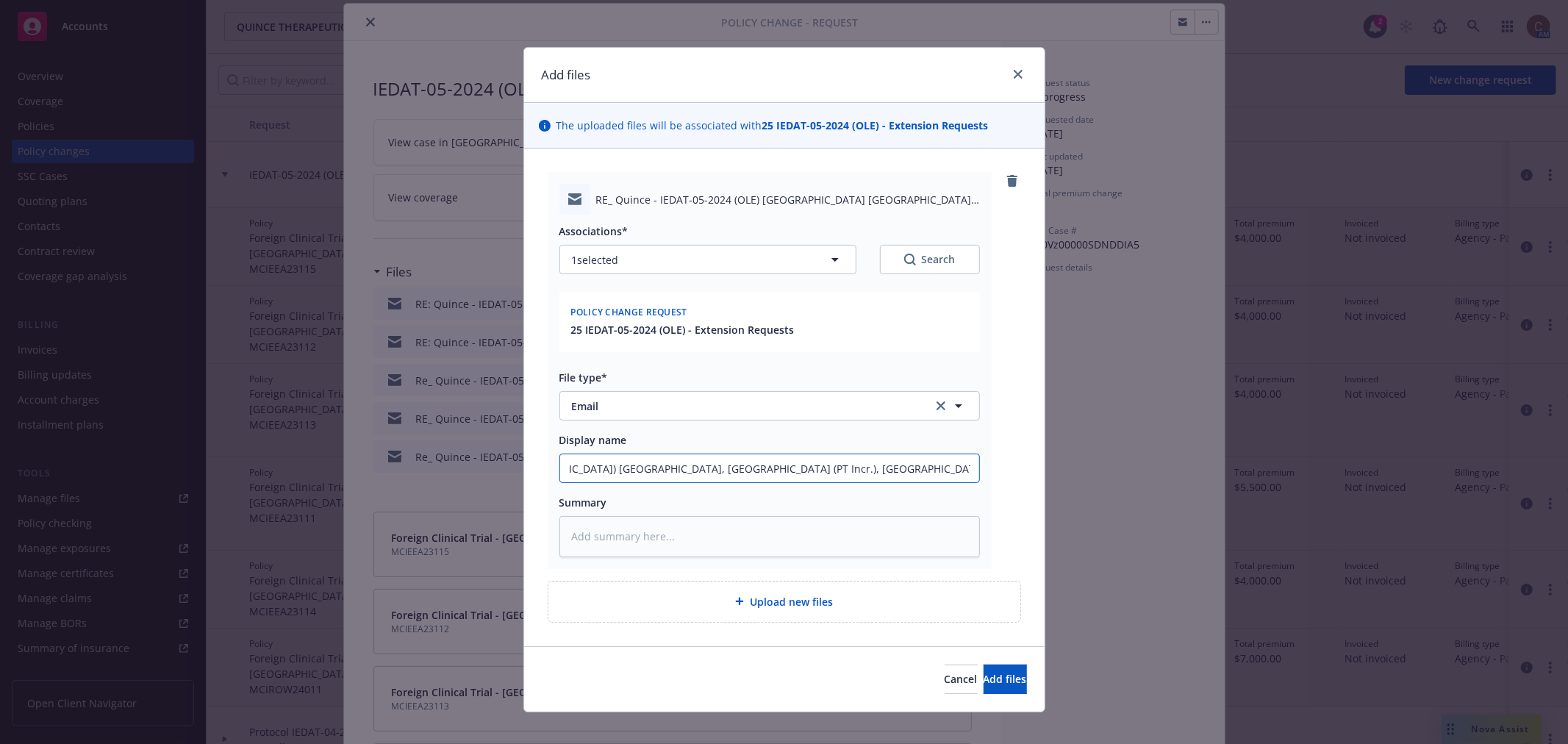
type textarea "x"
type input "RE: Quince - IEDAT-05-2024 (OLE) Denmark, Germany (PT Incr.), Italy, Poland(PT …"
type textarea "x"
type input "RE: Quince - IEDAT-05-2024 (OLE) Denmark, Germany (PT Incr.), Italy, Poland(PT …"
type textarea "x"
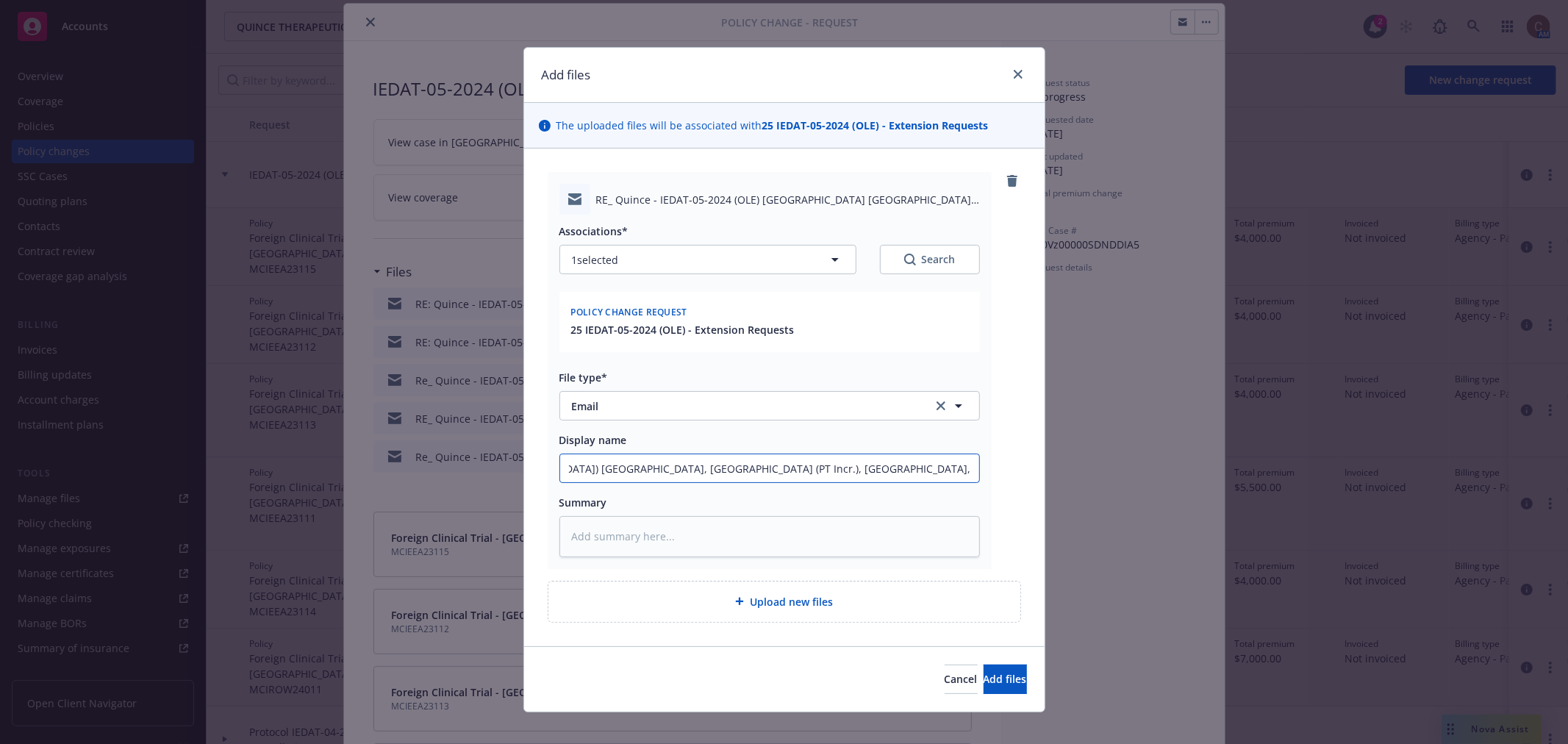
type input "RE: Quince - IEDAT-05-2024 (OLE) Denmark, Germany (PT Incr.), Italy, Poland(PT …"
type textarea "x"
type input "RE: Quince - IEDAT-05-2024 (OLE) Denmark, Germany (PT Incr.), Italy, Poland(PT …"
type textarea "x"
type input "RE: Quince - IEDAT-05-2024 (OLE) Denmark, Germany (PT Incr.), Italy, Poland(PT …"
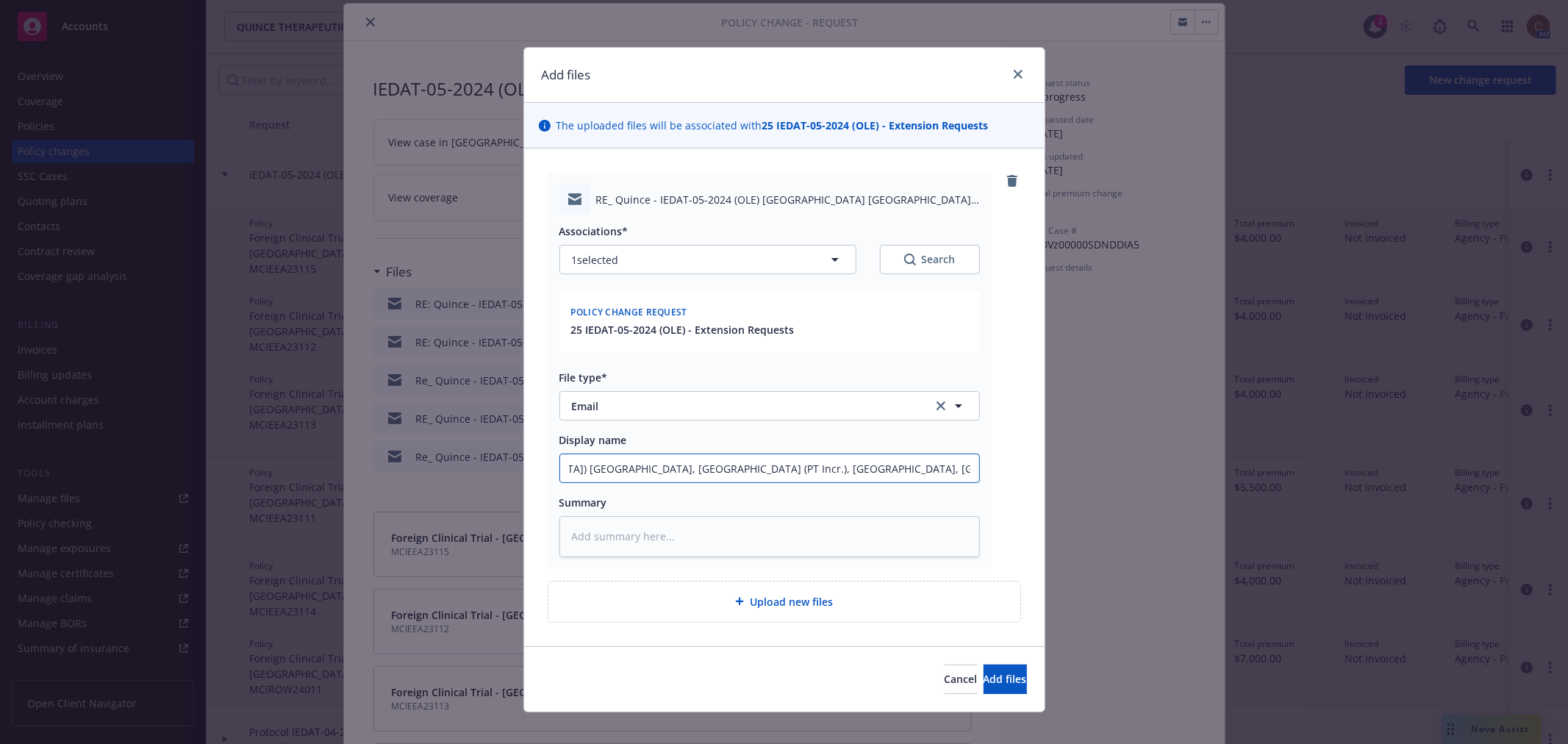
type textarea "x"
type input "RE: Quince - IEDAT-05-2024 (OLE) Denmark, Germany (PT Incr.), Italy, Poland(PT …"
type textarea "x"
type input "RE: Quince - IEDAT-05-2024 (OLE) Denmark, Germany (PT Incr.), Italy, Poland(PT …"
type textarea "x"
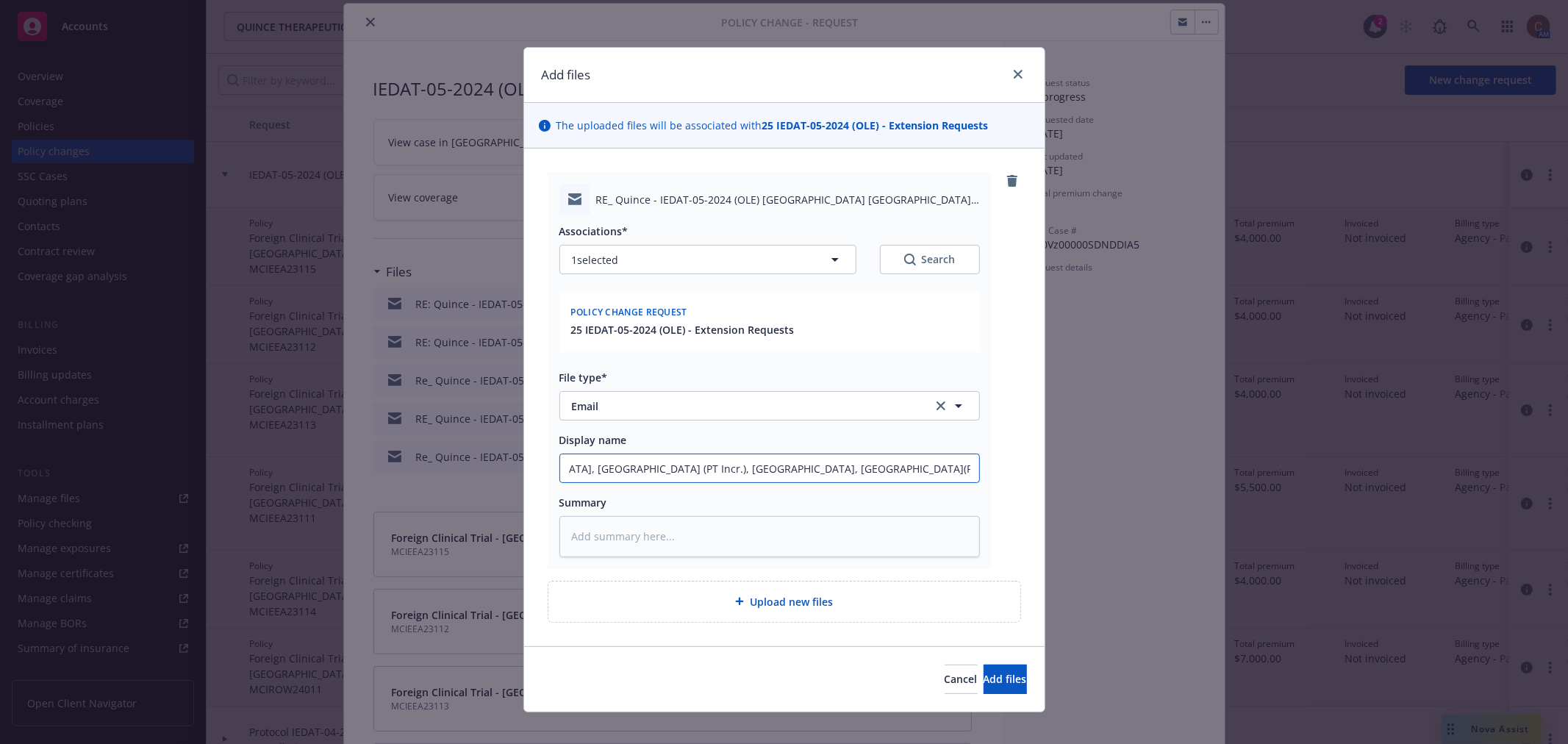
type input "RE: Quince - IEDAT-05-2024 (OLE) Denmark, Germany (PT Incr.), Italy, Poland(PT …"
type textarea "x"
type input "RE: Quince - IEDAT-05-2024 (OLE) Denmark, Germany (PT Incr.), Italy, Poland(PT …"
type textarea "x"
type input "RE: Quince - IEDAT-05-2024 (OLE) Denmark, Germany (PT Incr.), Italy, Poland(PT …"
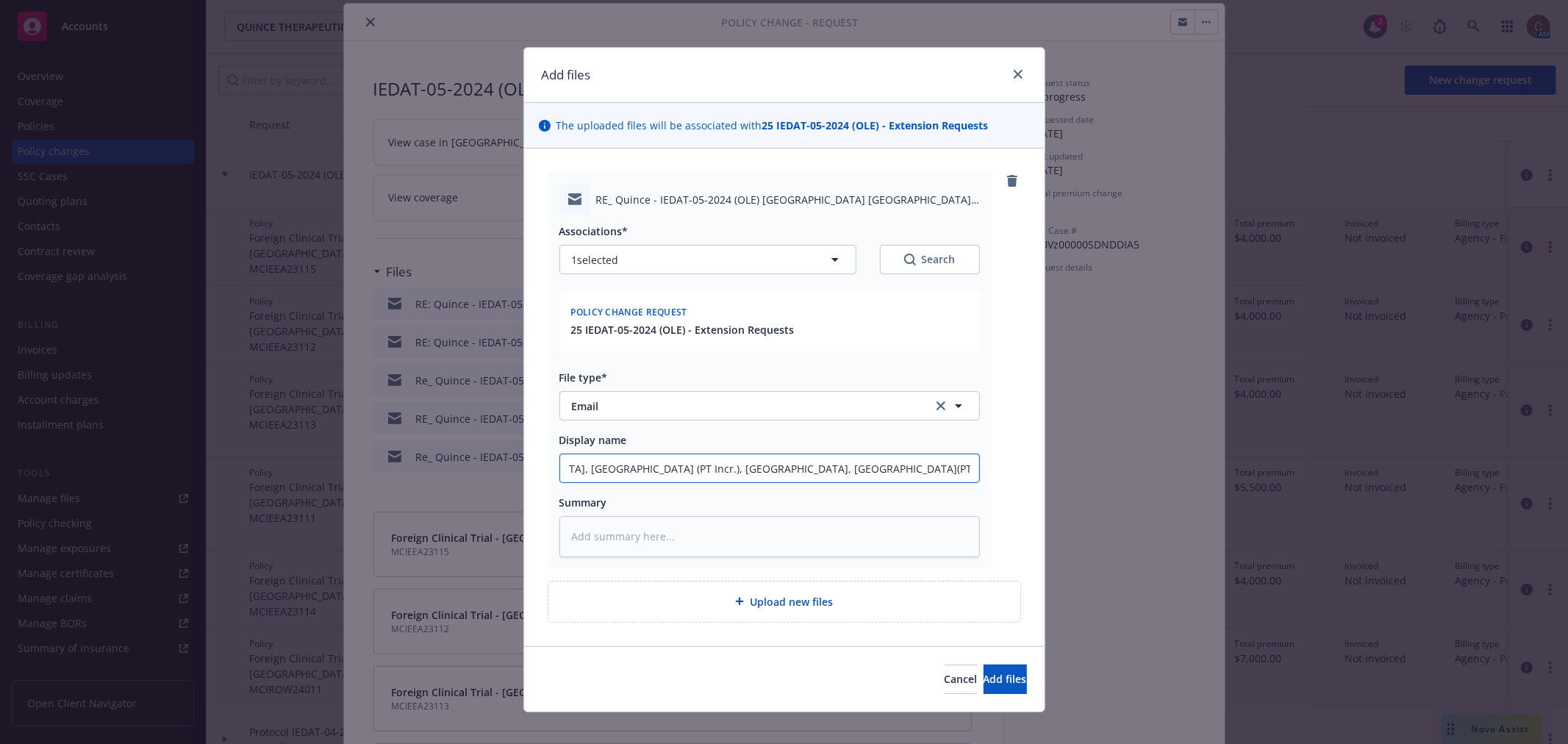
type textarea "x"
type input "RE: Quince - IEDAT-05-2024 (OLE) Denmark, Germany (PT Incr.), Italy, Poland(PT …"
type textarea "x"
type input "RE: Quince - IEDAT-05-2024 (OLE) Denmark, Germany (PT Incr.), Italy, Poland(PT …"
type textarea "x"
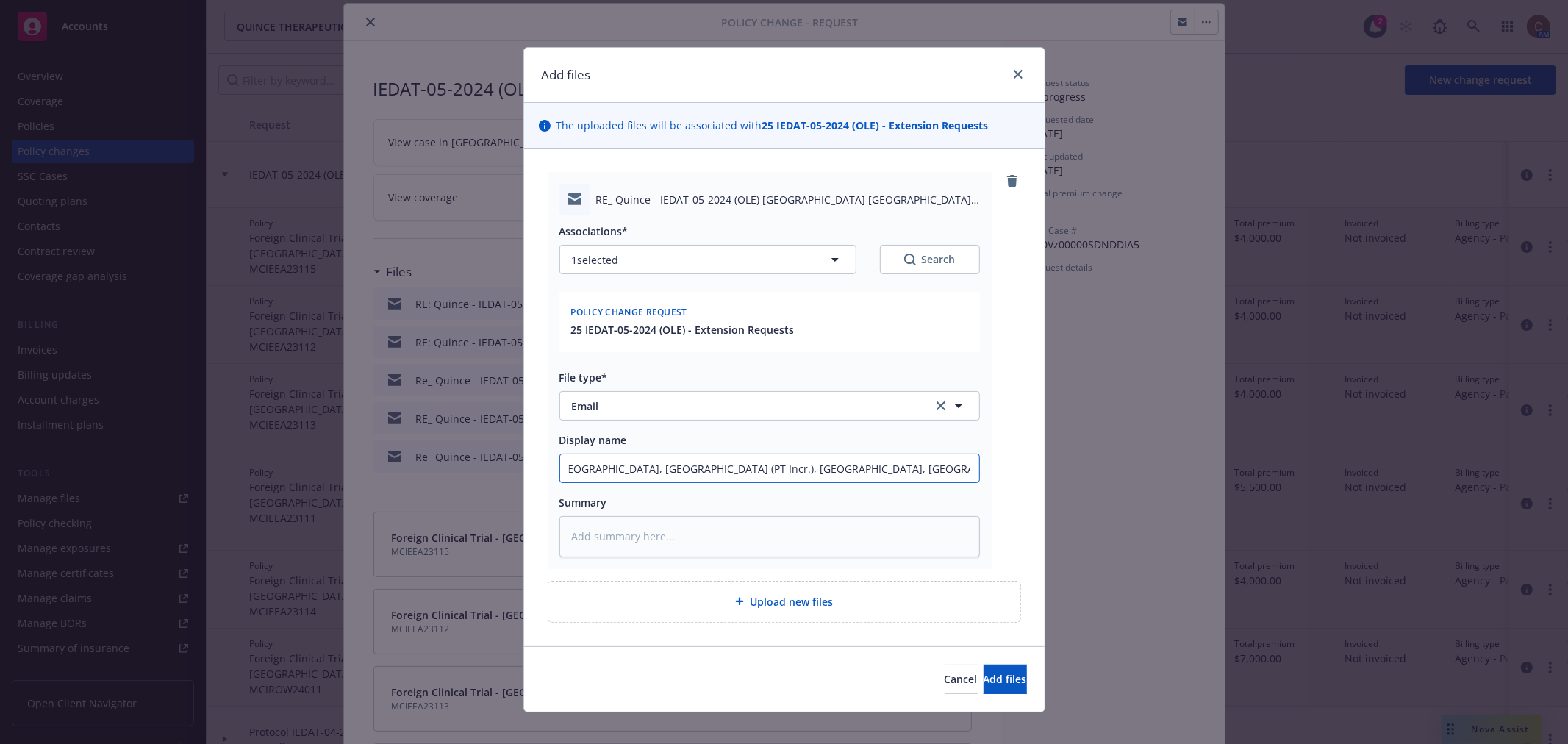
type input "RE: Quince - IEDAT-05-2024 (OLE) Denmark, Germany (PT Incr.), Italy, Poland(PT …"
type textarea "x"
type input "RE: Quince - IEDAT-05-2024 (OLE) Denmark, Germany (PT Incr.), Italy, Poland(PT …"
type textarea "x"
type input "RE: Quince - IEDAT-05-2024 (OLE) Denmark, Germany (PT Incr.), Italy, Poland(PT …"
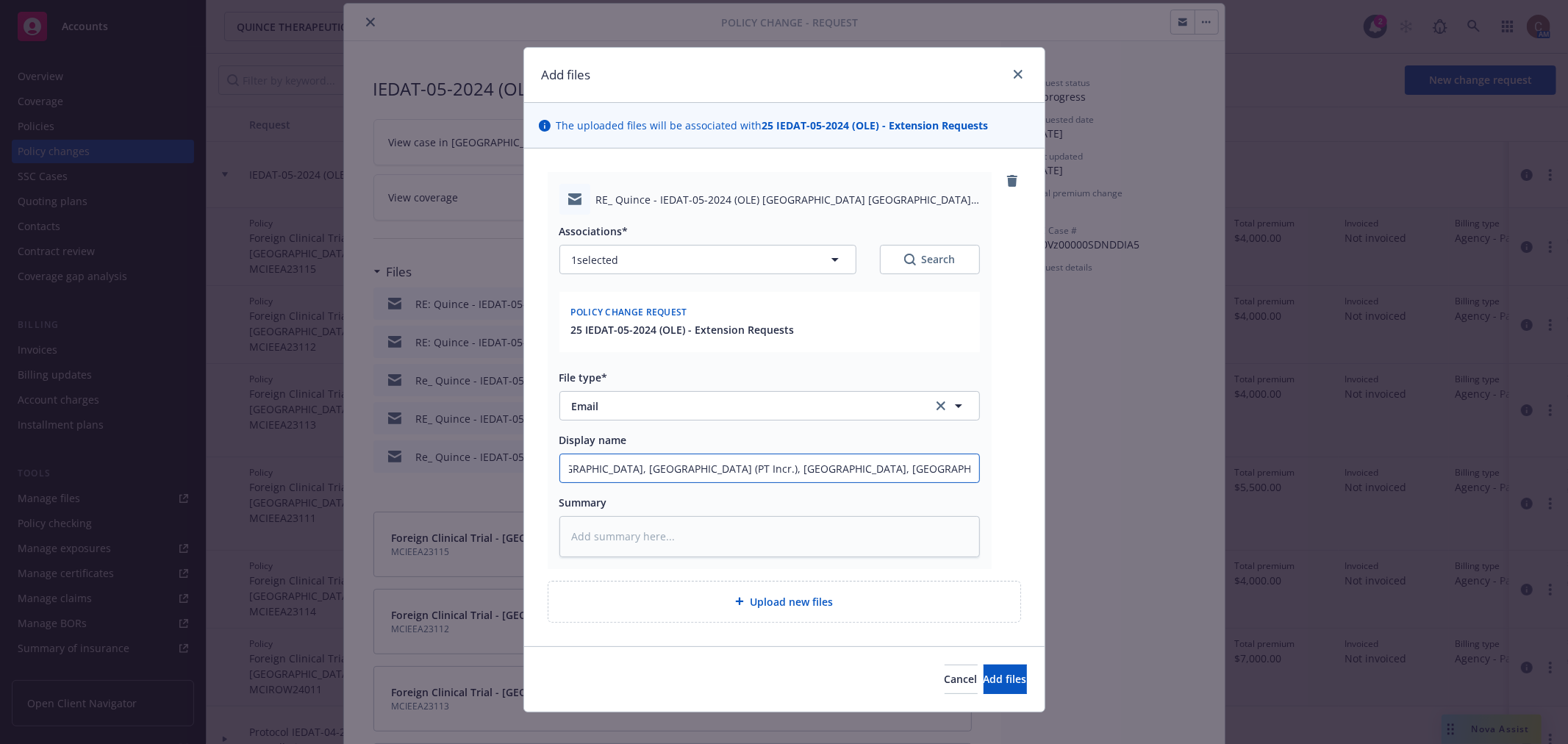
type textarea "x"
type input "RE: Quince - IEDAT-05-2024 (OLE) Denmark, Germany (PT Incr.), Italy, Poland(PT …"
type textarea "x"
type input "RE: Quince - IEDAT-05-2024 (OLE) Denmark, Germany (PT Incr.), Italy, Poland(PT …"
type textarea "x"
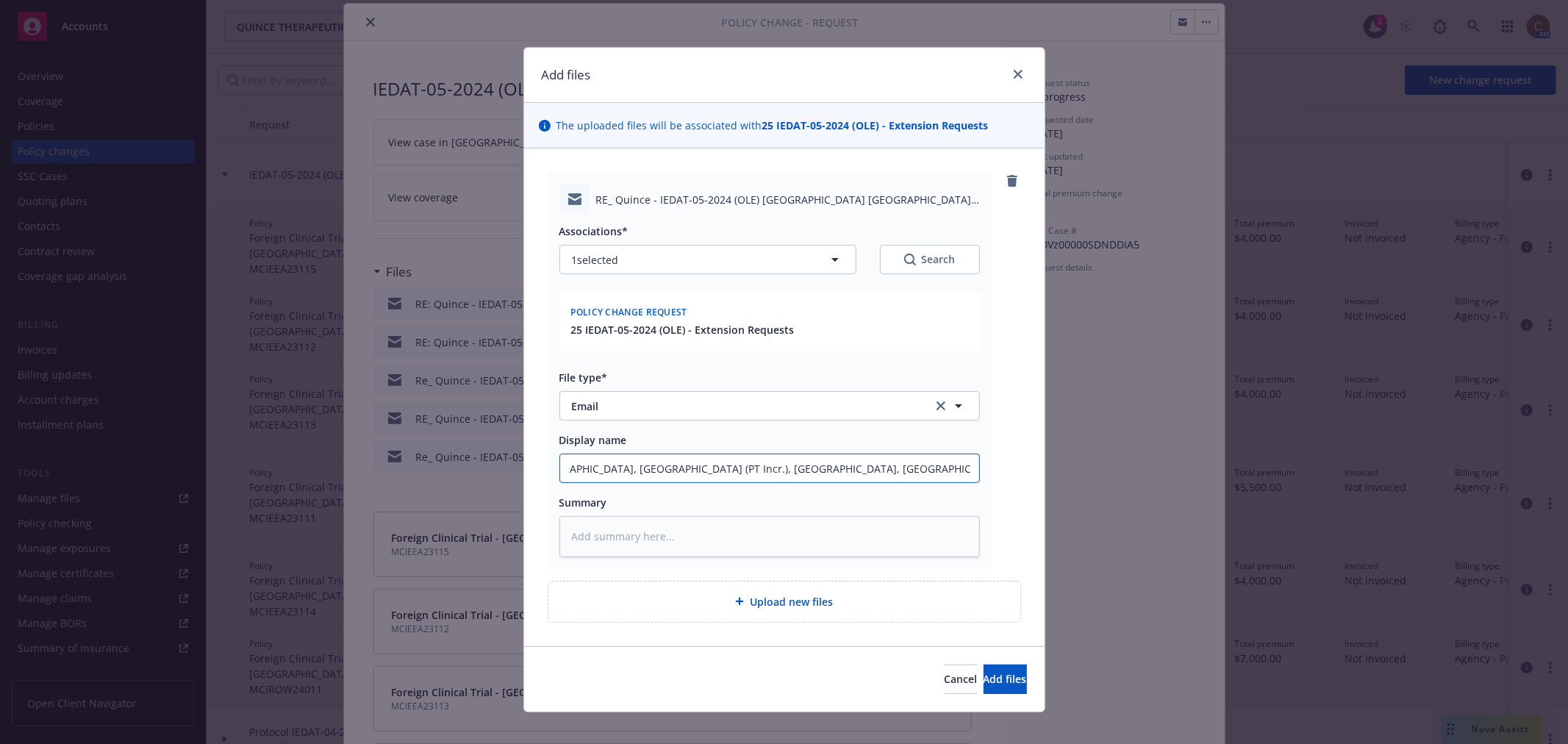
type input "RE: Quince - IEDAT-05-2024 (OLE) Denmark, Germany (PT Incr.), Italy, Poland(PT …"
type textarea "x"
type input "RE: Quince - IEDAT-05-2024 (OLE) Denmark, Germany (PT Incr.), Italy, Poland(PT …"
type textarea "x"
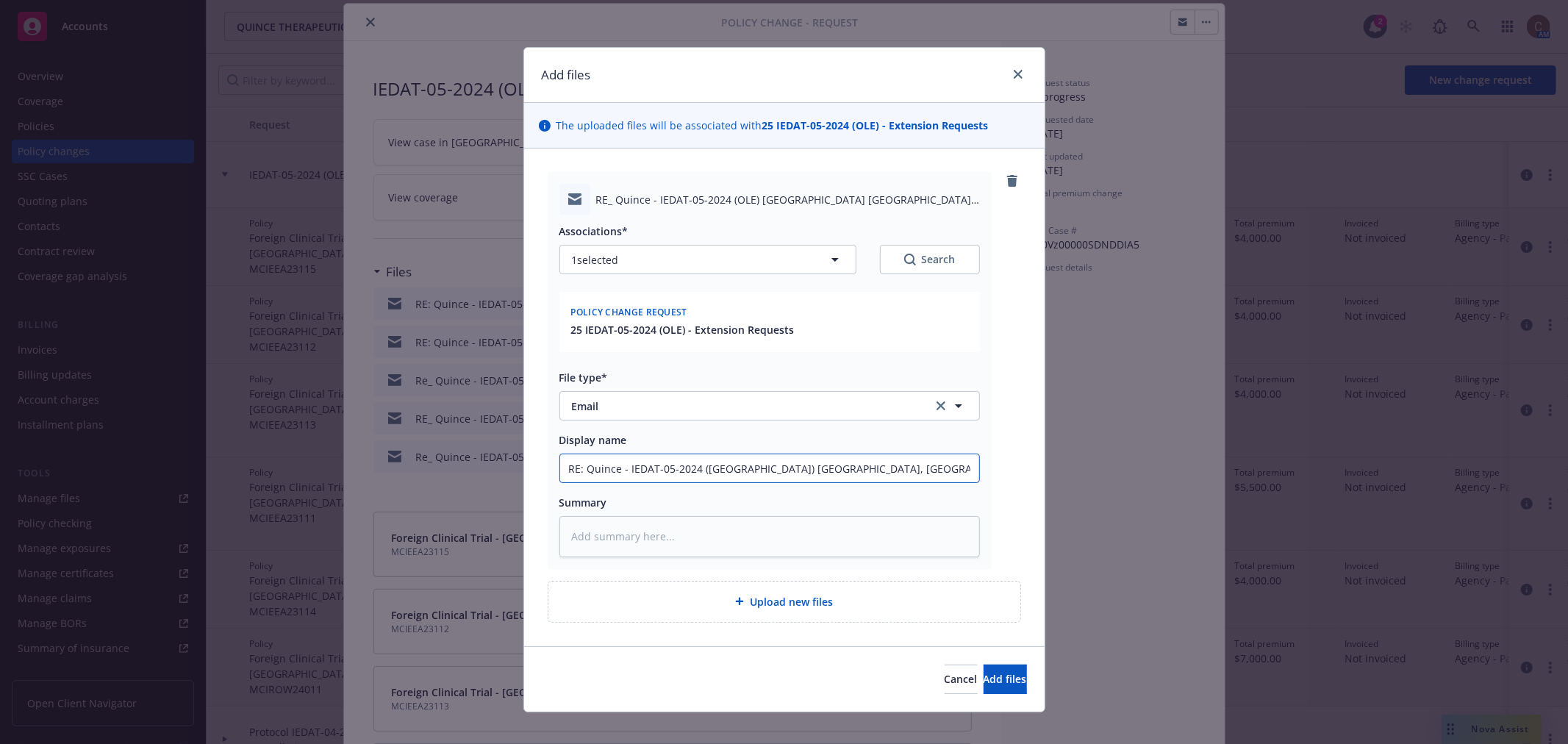
drag, startPoint x: 890, startPoint y: 465, endPoint x: 429, endPoint y: 464, distance: 461.0
click at [429, 464] on div "Add files The uploaded files will be associated with 25 IEDAT-05-2024 (OLE) - E…" at bounding box center [784, 372] width 1568 height 744
type input "RE: Quince - IEDAT-05-2024 (OLE) Denmark, Germany (PT Incr.), Italy, Poland(PT …"
click at [994, 680] on span "Add files" at bounding box center [1005, 678] width 43 height 13
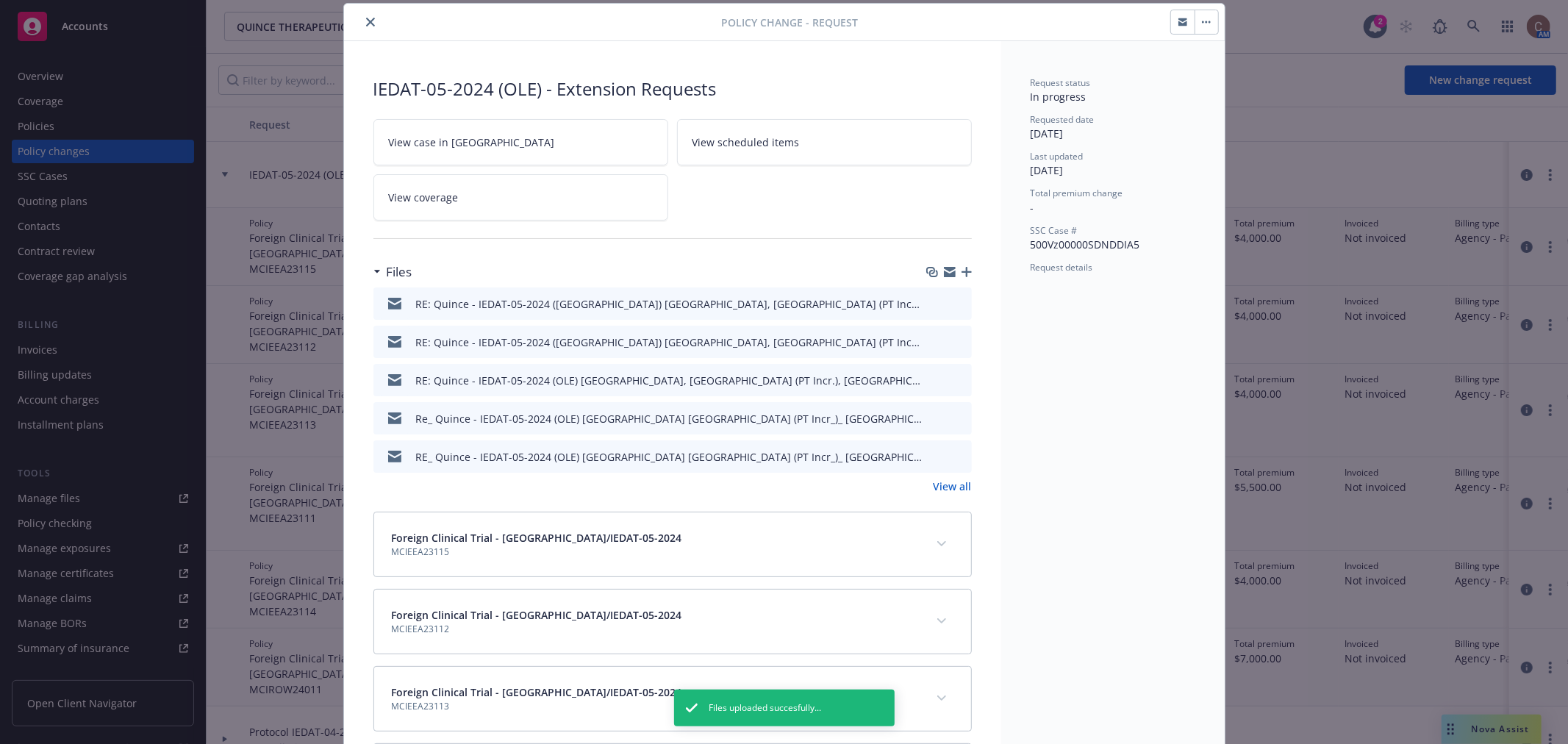
click at [952, 271] on div at bounding box center [949, 272] width 45 height 12
click at [961, 271] on icon "button" at bounding box center [966, 272] width 11 height 11
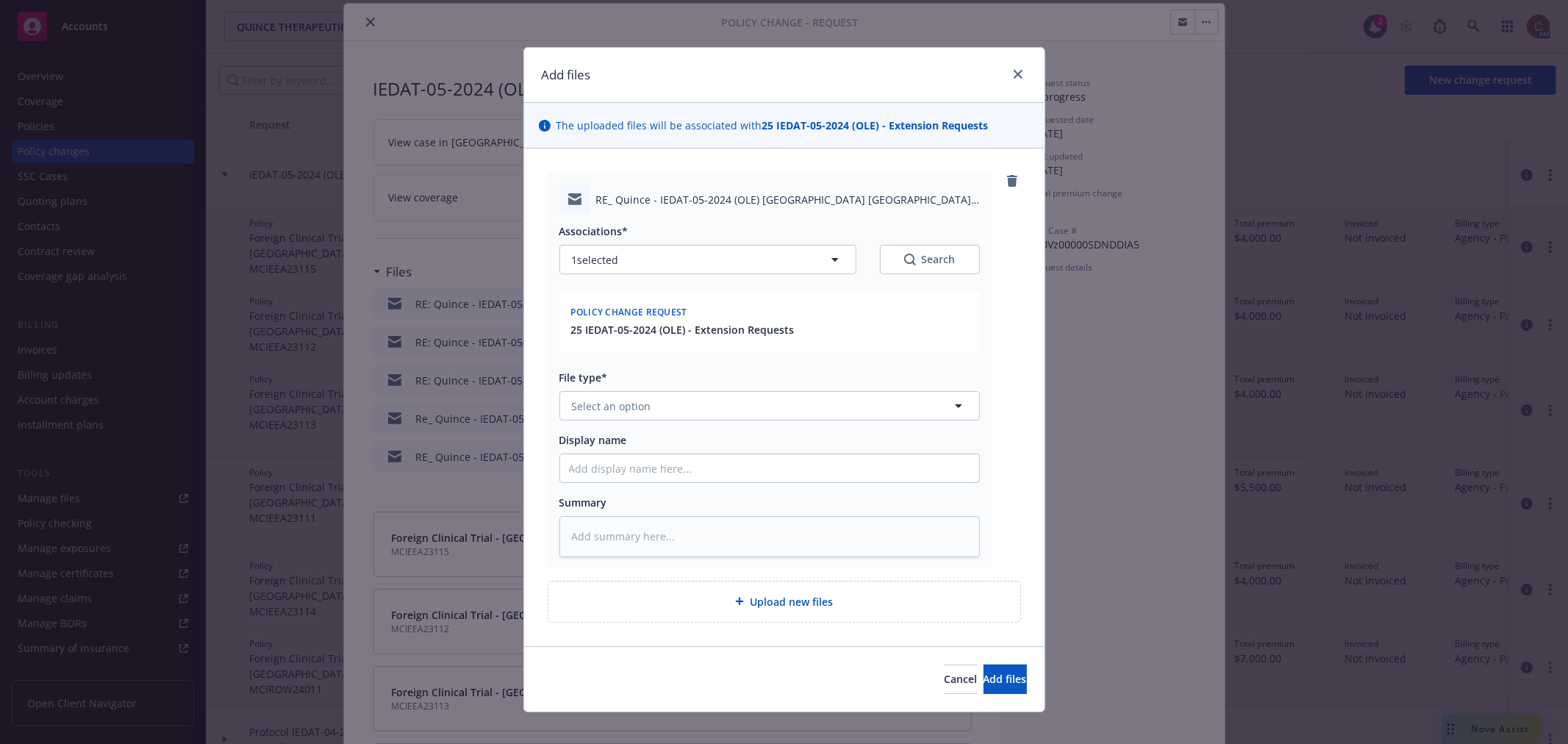
type textarea "x"
click at [691, 416] on button "Select an option" at bounding box center [770, 406] width 420 height 29
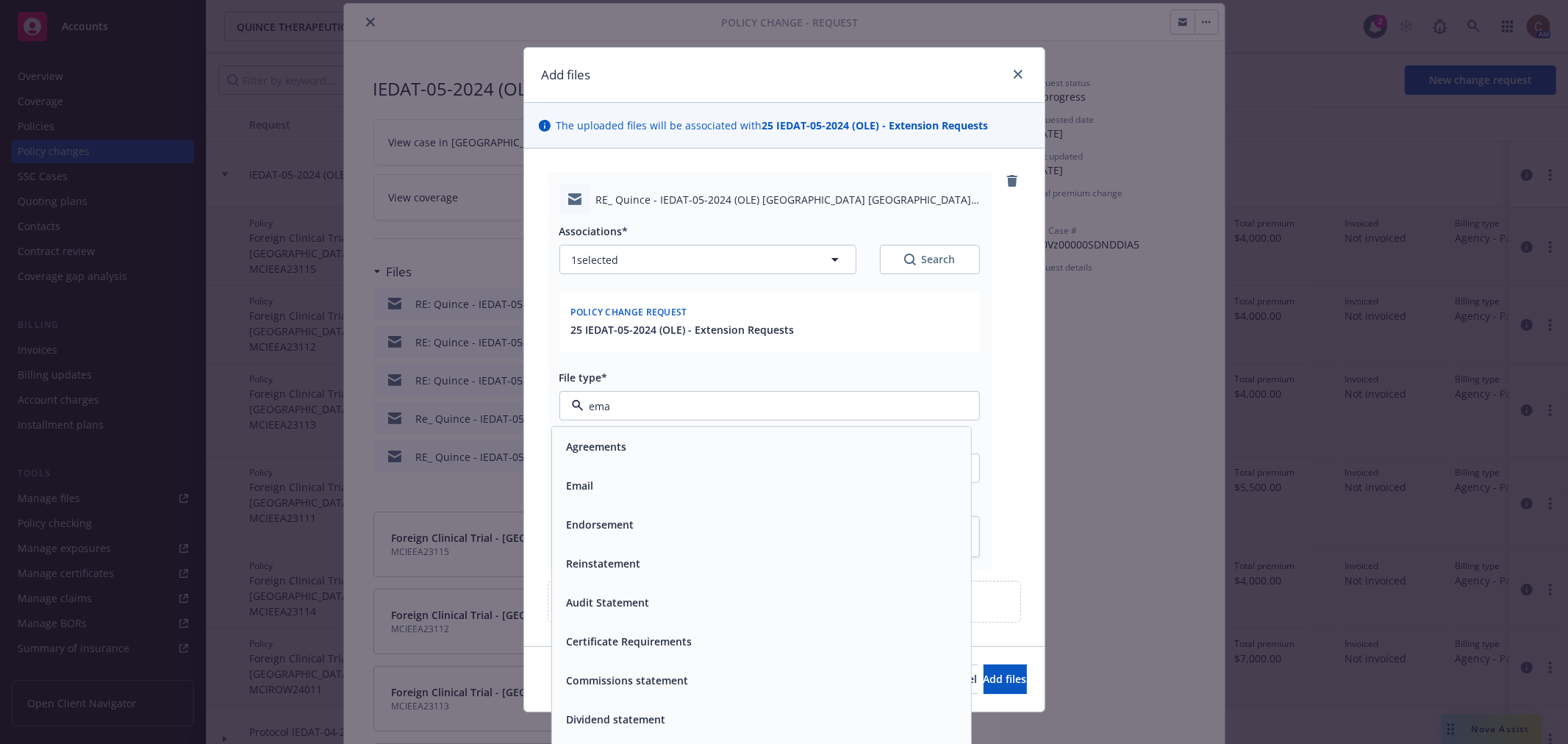
type input "emai"
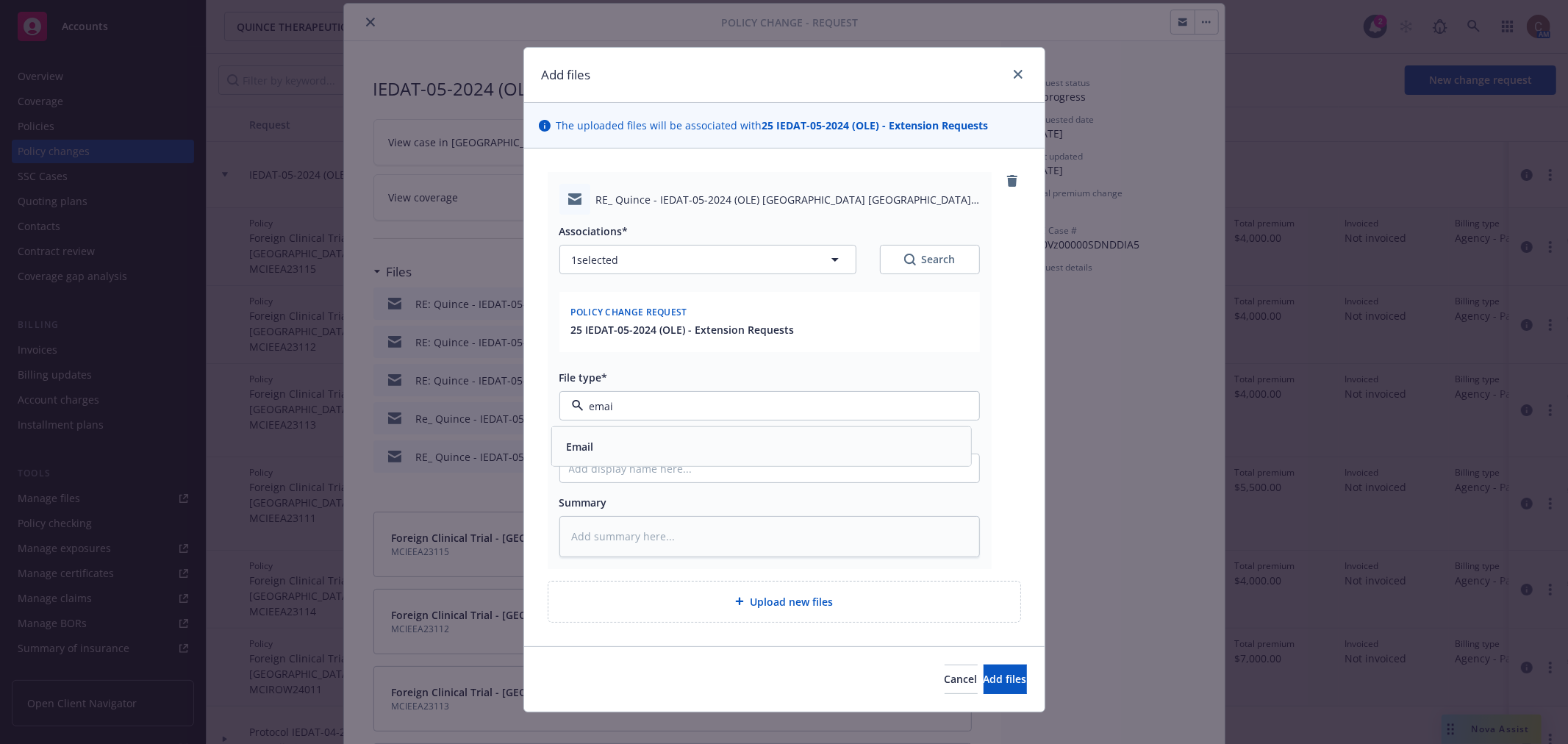
click at [664, 453] on div "Email" at bounding box center [761, 446] width 401 height 21
click at [673, 465] on input "Display name" at bounding box center [770, 467] width 419 height 28
paste input "RE: Quince - IEDAT-05-2024 (OLE) Denmark, Germany (PT Incr.), Italy, Poland(PT …"
type textarea "x"
type input "RE: Quince - IEDAT-05-2024 (OLE) Denmark, Germany (PT Incr.), Italy, Poland(PT …"
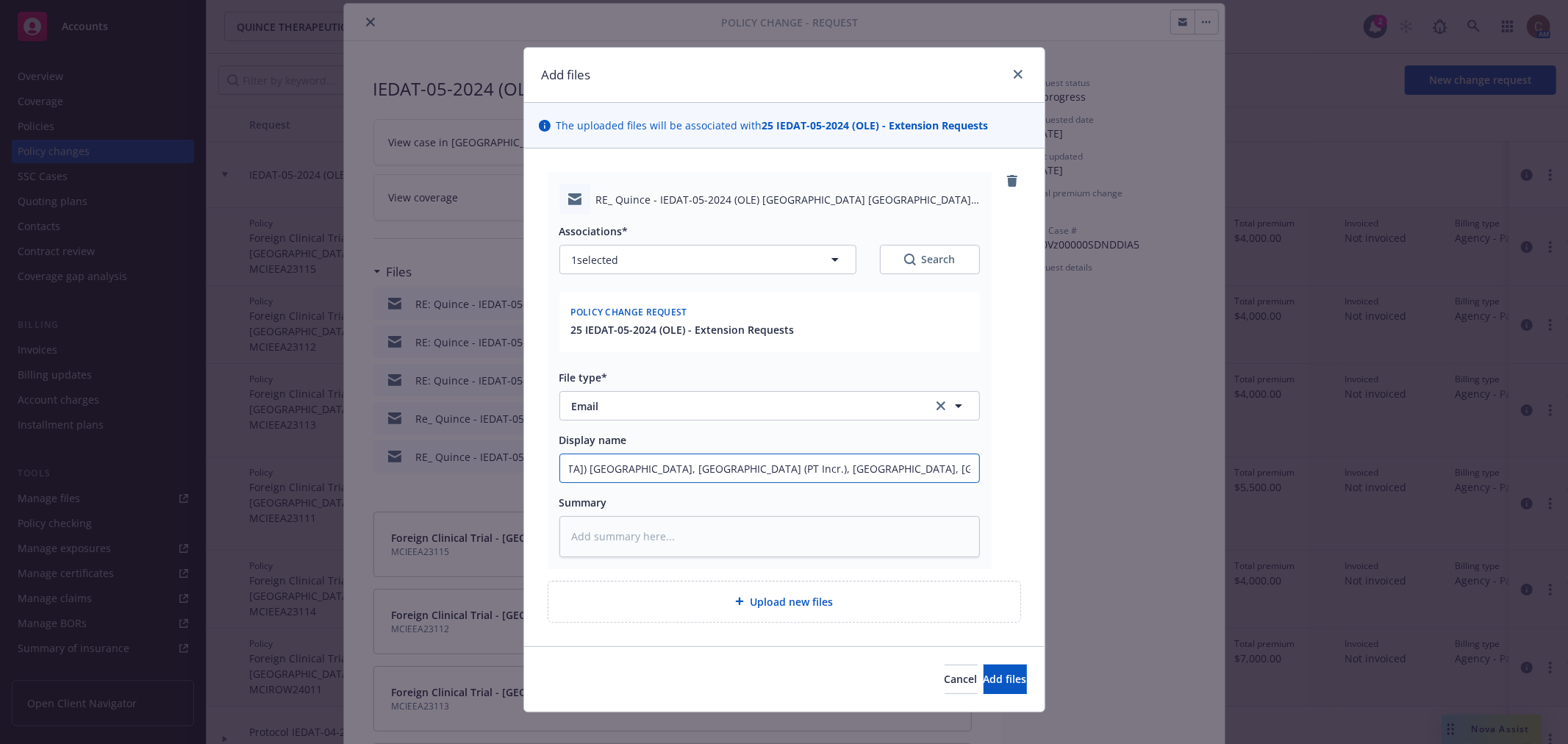
type textarea "x"
type input "RE: Quince - IEDAT-05-2024 (OLE) Denmark, Germany (PT Incr.), Italy, Poland(PT …"
type textarea "x"
type input "RE: Quince - IEDAT-05-2024 (OLE) Denmark, Germany (PT Incr.), Italy, Poland(PT …"
type textarea "x"
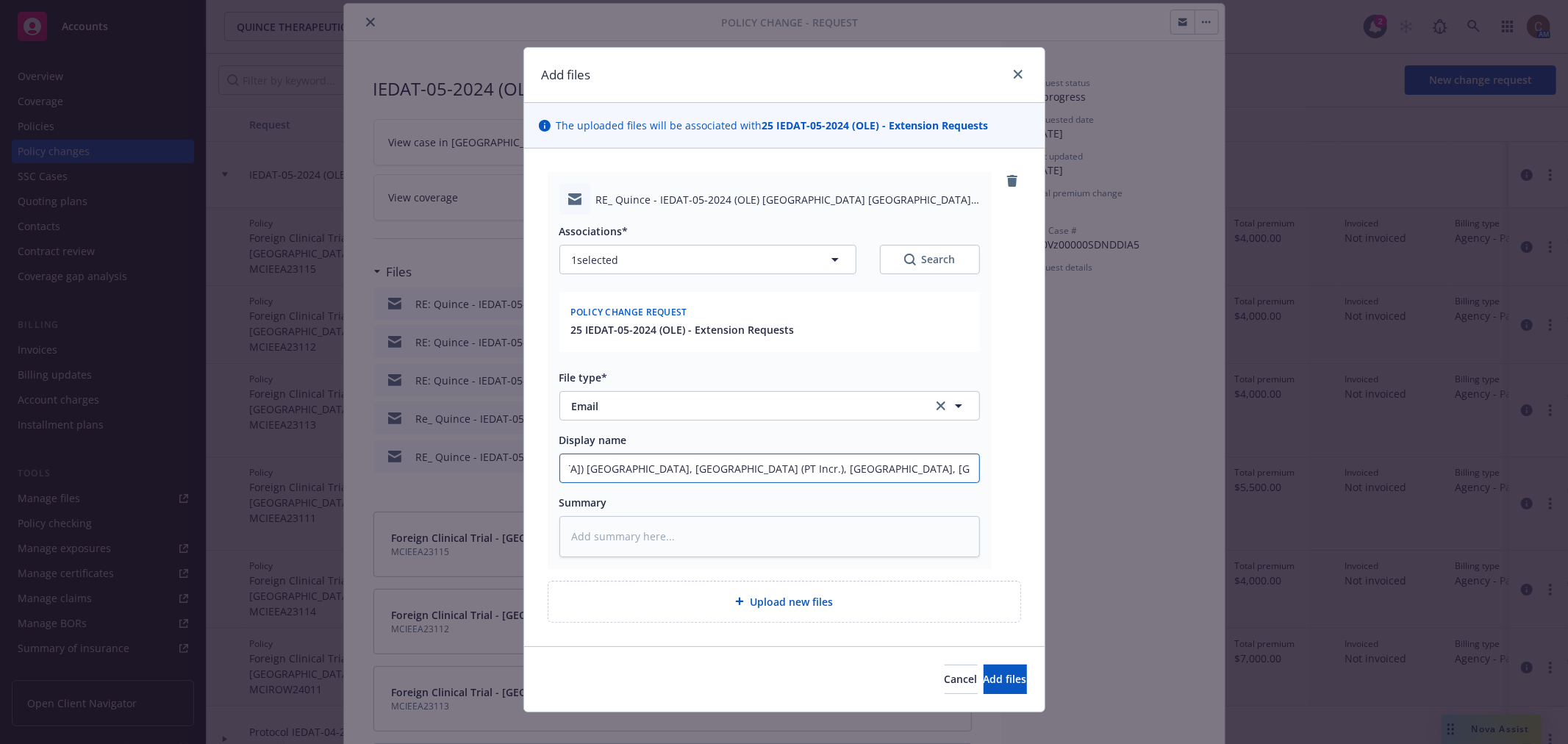
type input "RE: Quince - IEDAT-05-2024 (OLE) Denmark, Germany (PT Incr.), Italy, Poland(PT …"
type textarea "x"
type input "RE: Quince - IEDAT-05-2024 (OLE) Denmark, Germany (PT Incr.), Italy, Poland(PT …"
type textarea "x"
type input "RE: Quince - IEDAT-05-2024 (OLE) Denmark, Germany (PT Incr.), Italy, Poland(PT …"
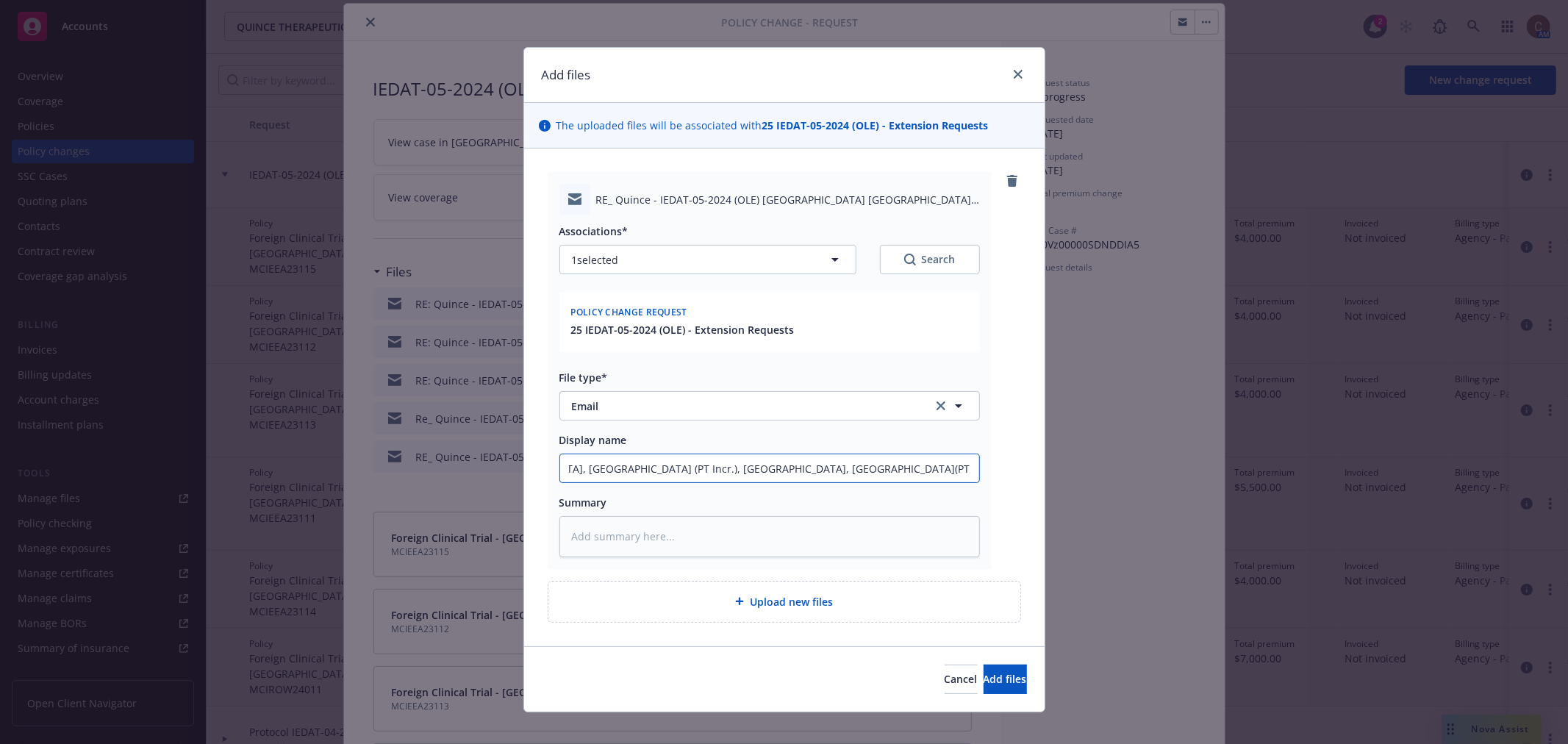
type textarea "x"
type input "RE: Quince - IEDAT-05-2024 (OLE) Denmark, Germany (PT Incr.), Italy, Poland(PT …"
type textarea "x"
type input "RE: Quince - IEDAT-05-2024 (OLE) Denmark, Germany (PT Incr.), Italy, Poland(PT …"
type textarea "x"
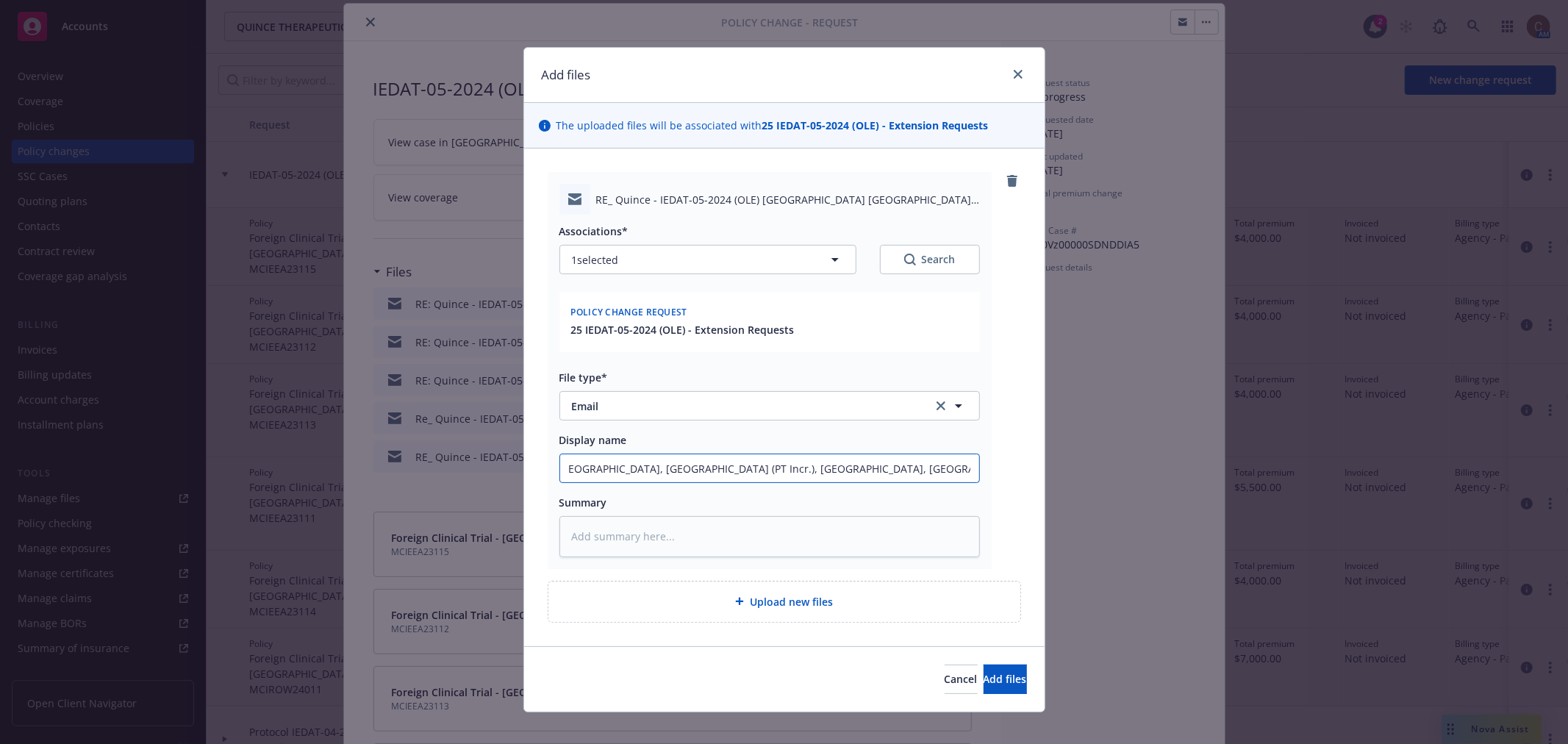
type input "RE: Quince - IEDAT-05-2024 (OLE) Denmark, Germany (PT Incr.), Italy, Poland(PT …"
type textarea "x"
type input "RE: Quince - IEDAT-05-2024 (OLE) Denmark, Germany (PT Incr.), Italy, Poland(PT …"
click at [984, 672] on span "Add files" at bounding box center [1005, 678] width 43 height 13
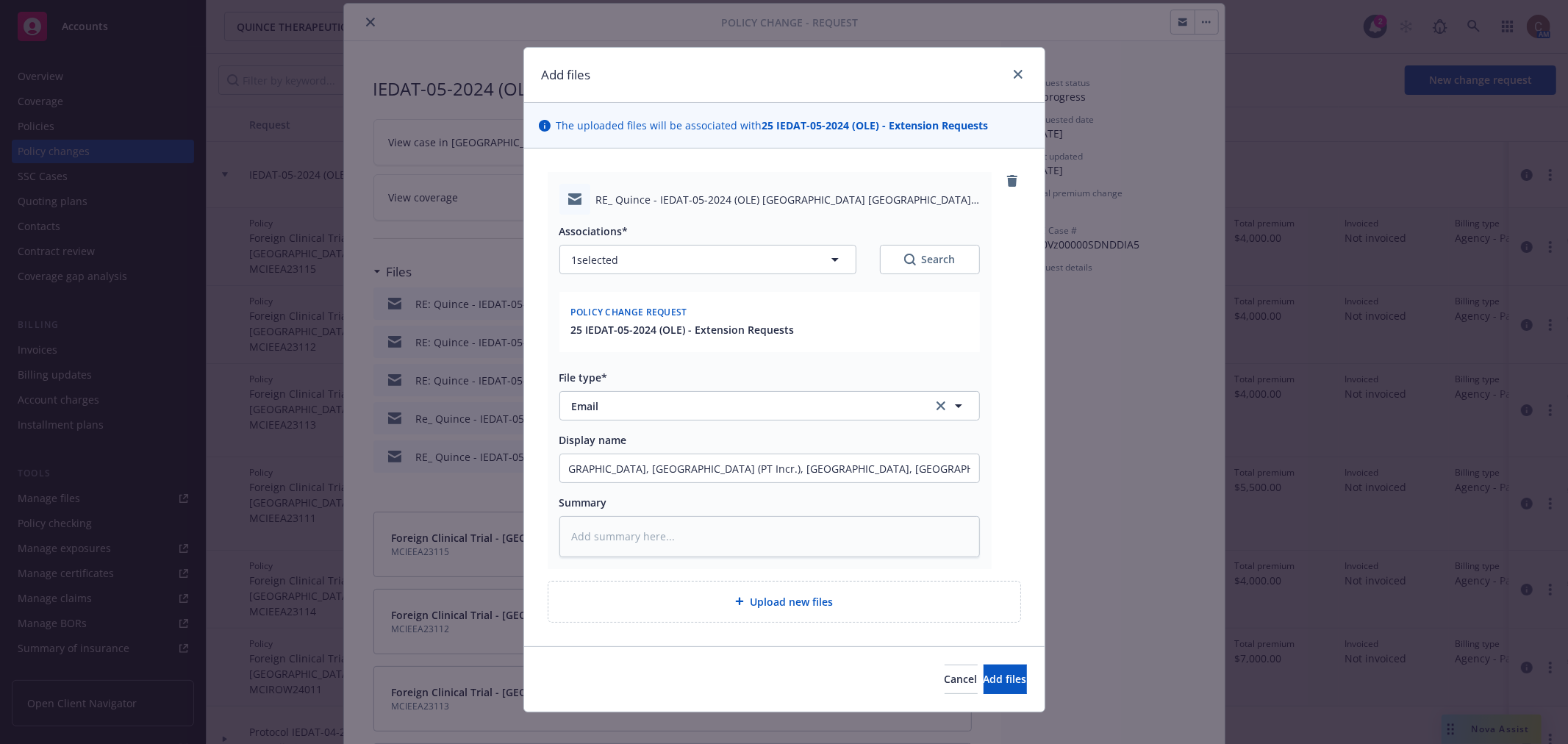
scroll to position [0, 0]
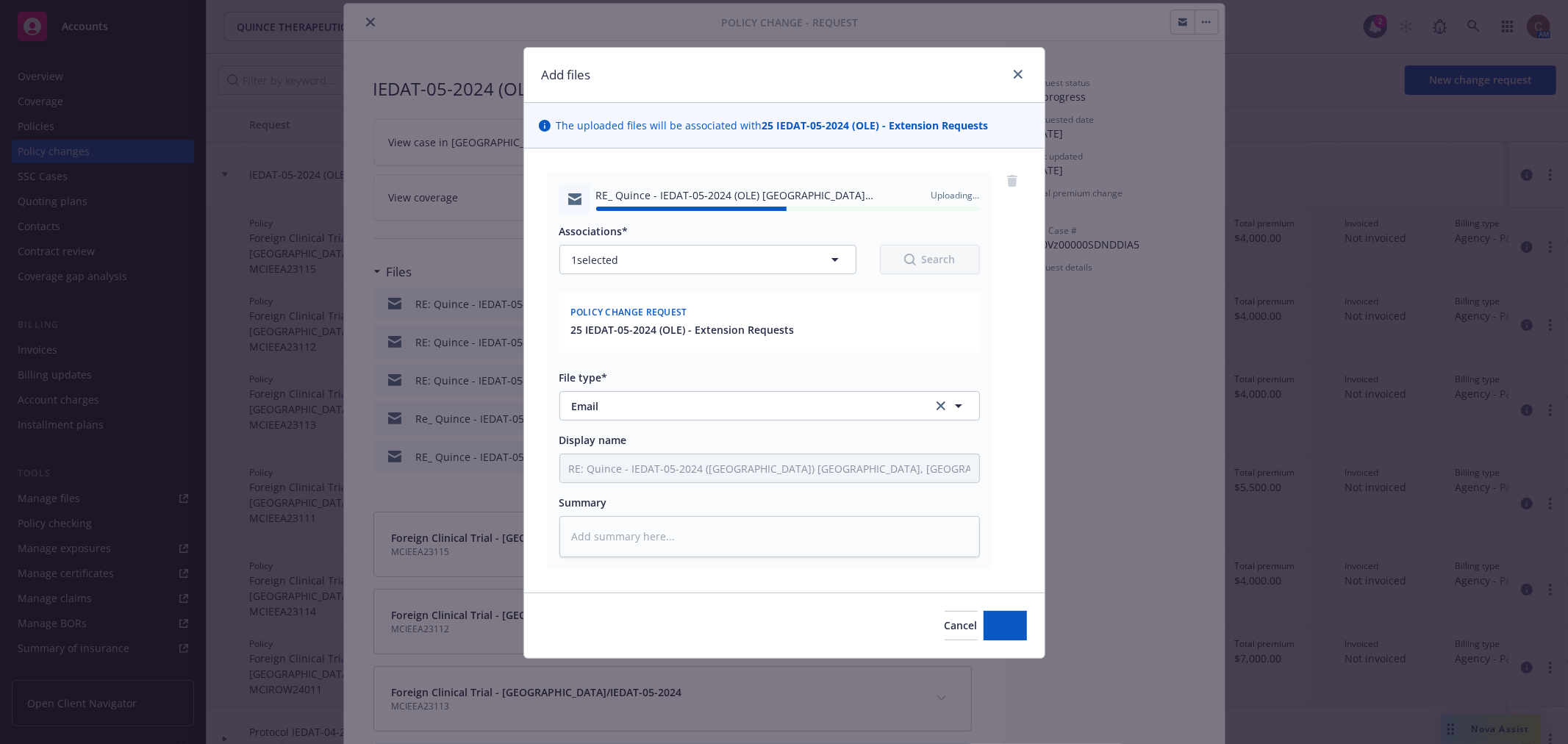
type textarea "x"
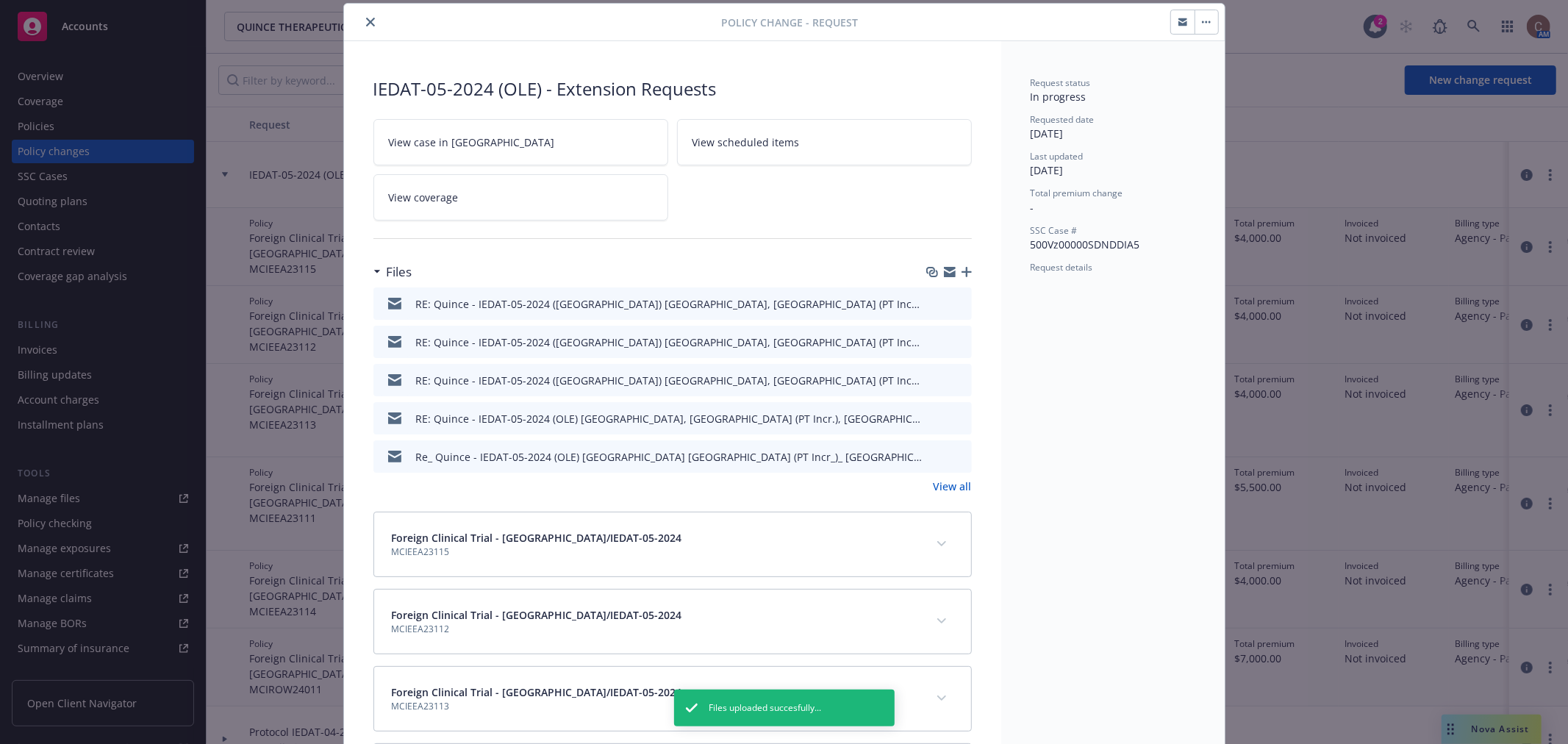
click at [366, 20] on icon "close" at bounding box center [370, 21] width 9 height 9
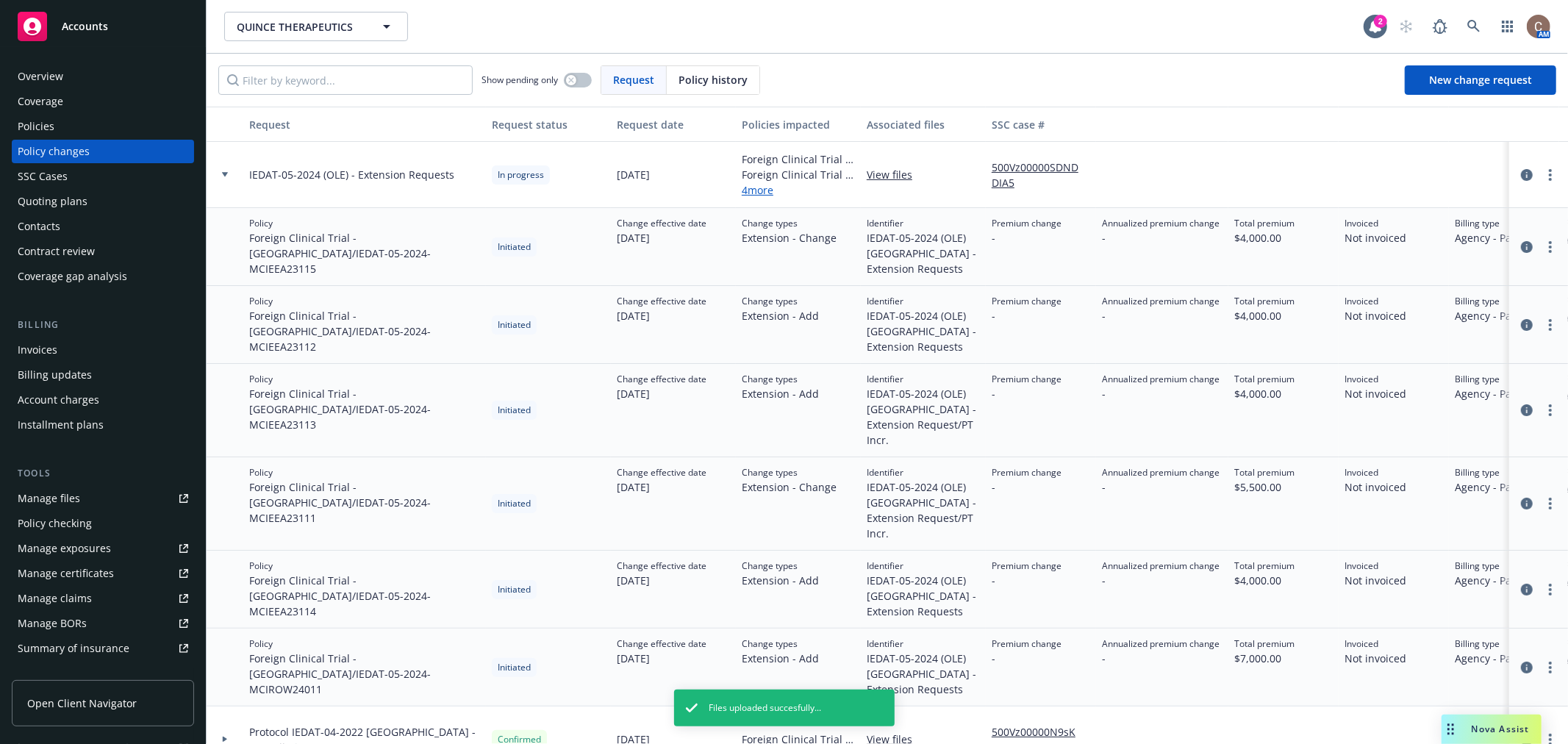
click at [67, 74] on div "Overview" at bounding box center [102, 76] width 171 height 23
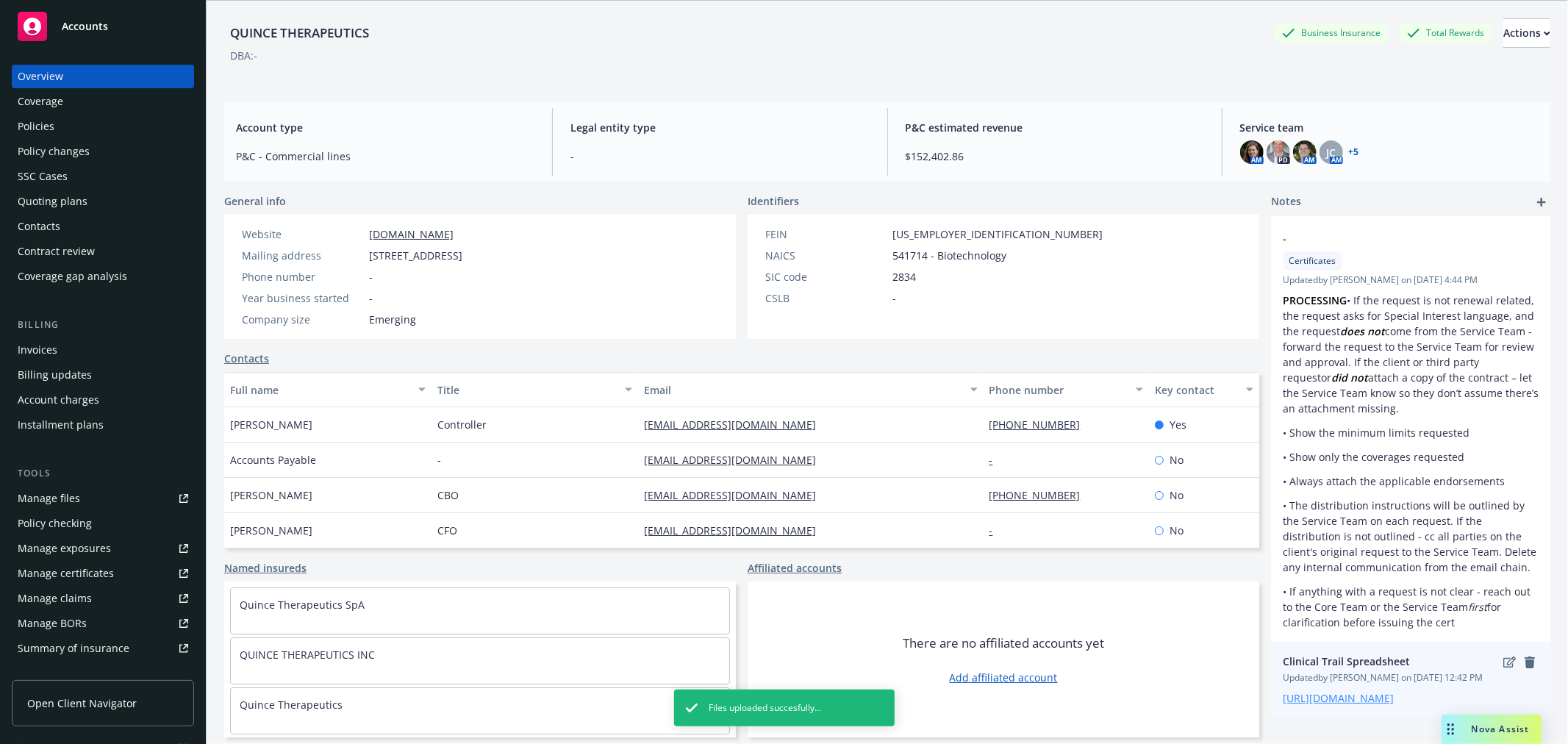
scroll to position [54, 0]
click at [1340, 690] on link "https://iln-my.sharepoint.com/:x:/g/personal/raveena_johl_newfront_com/EUDdHerp…" at bounding box center [1338, 697] width 111 height 13
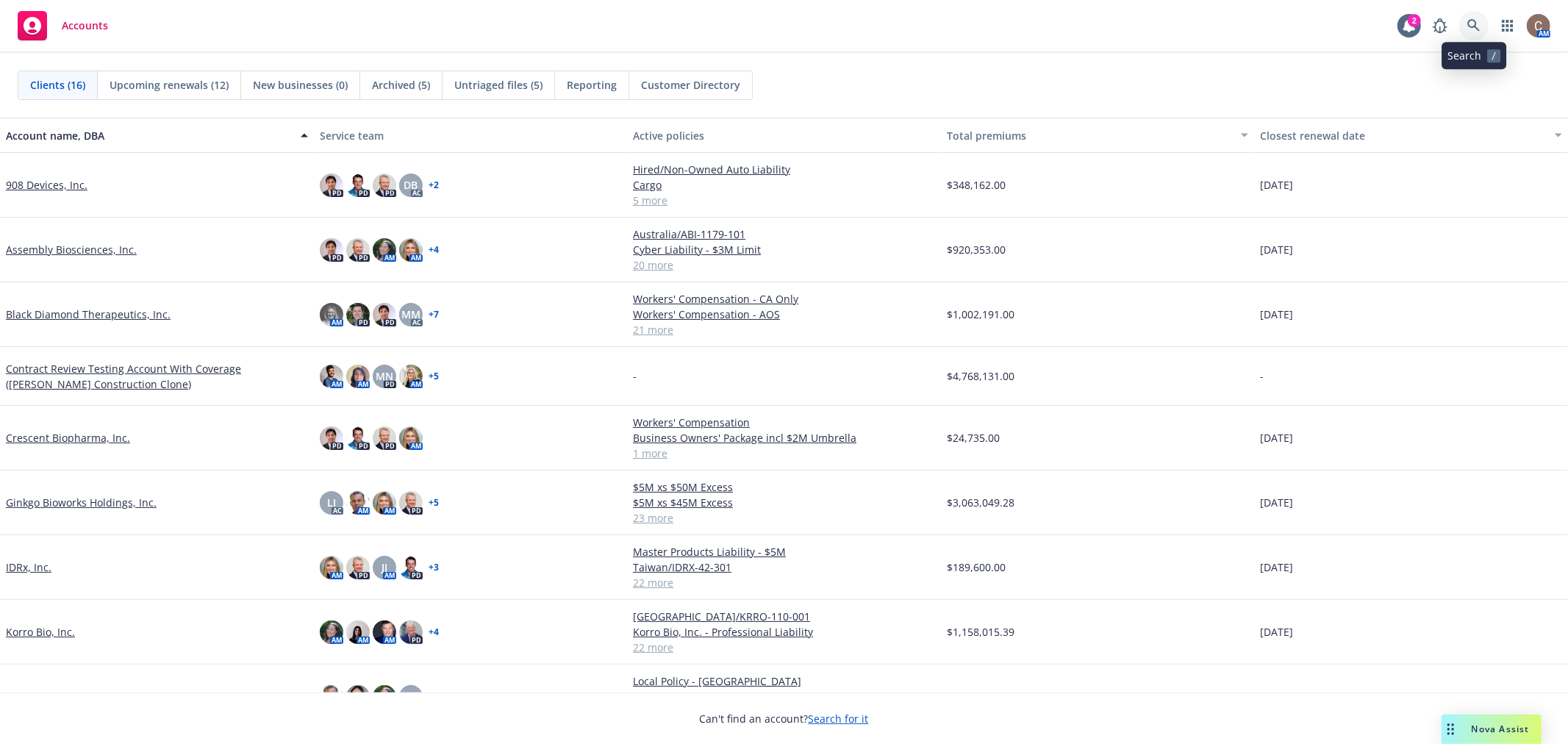
click at [1411, 22] on link at bounding box center [1473, 25] width 29 height 29
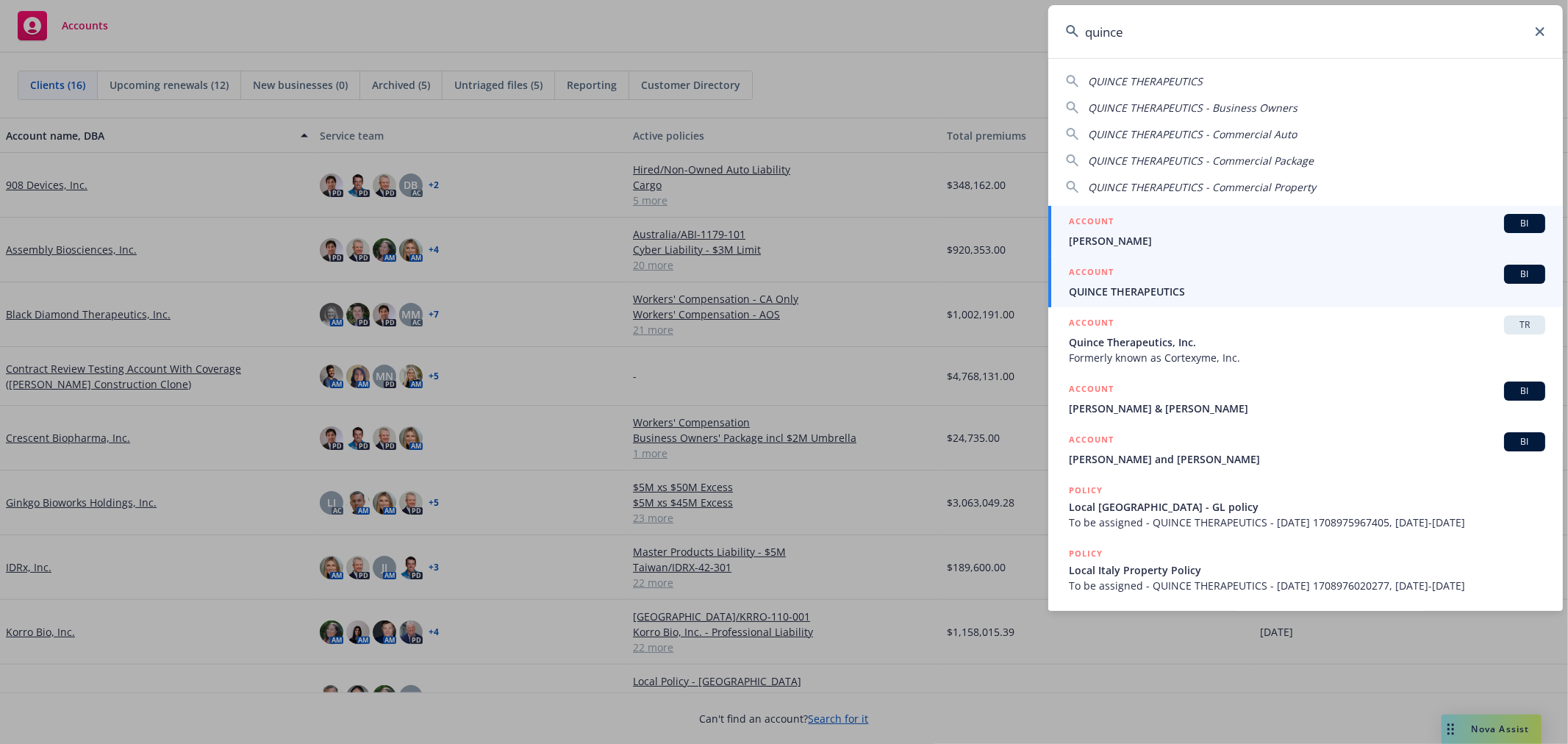
type input "quince"
click at [1208, 286] on span "QUINCE THERAPEUTICS" at bounding box center [1308, 291] width 476 height 15
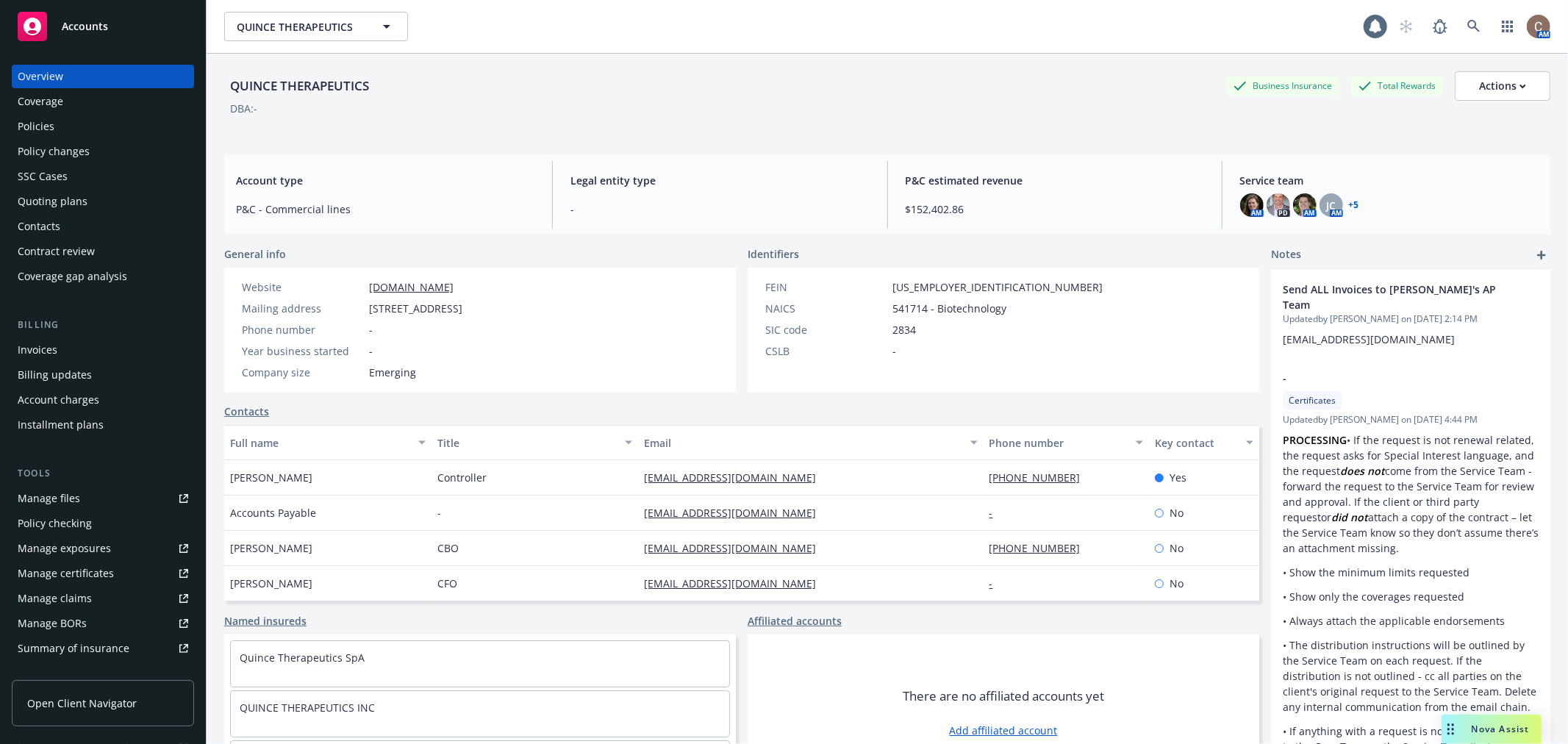
click at [77, 128] on div "Policies" at bounding box center [102, 126] width 171 height 23
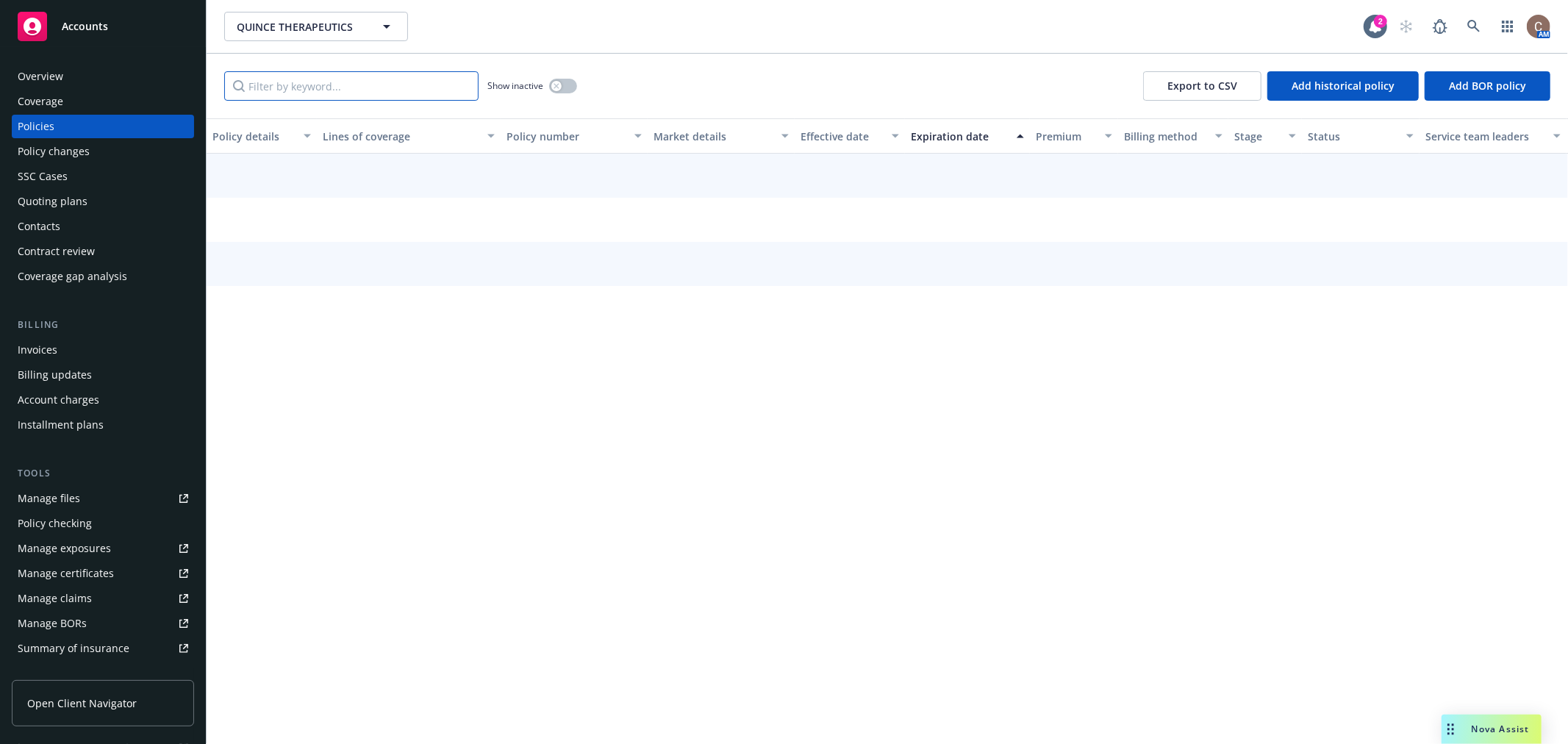
click at [346, 92] on input "Filter by keyword..." at bounding box center [352, 86] width 255 height 29
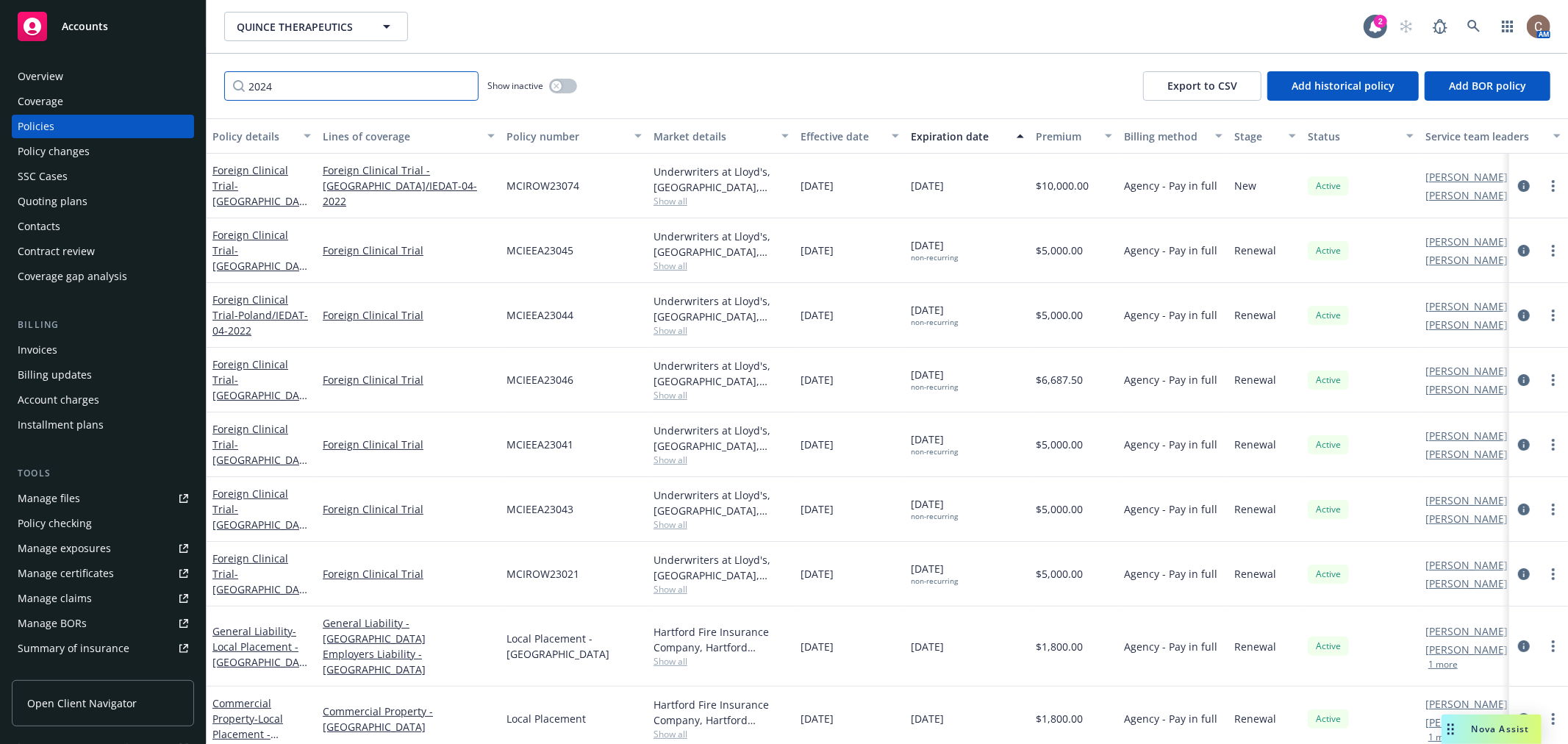
type input "2024"
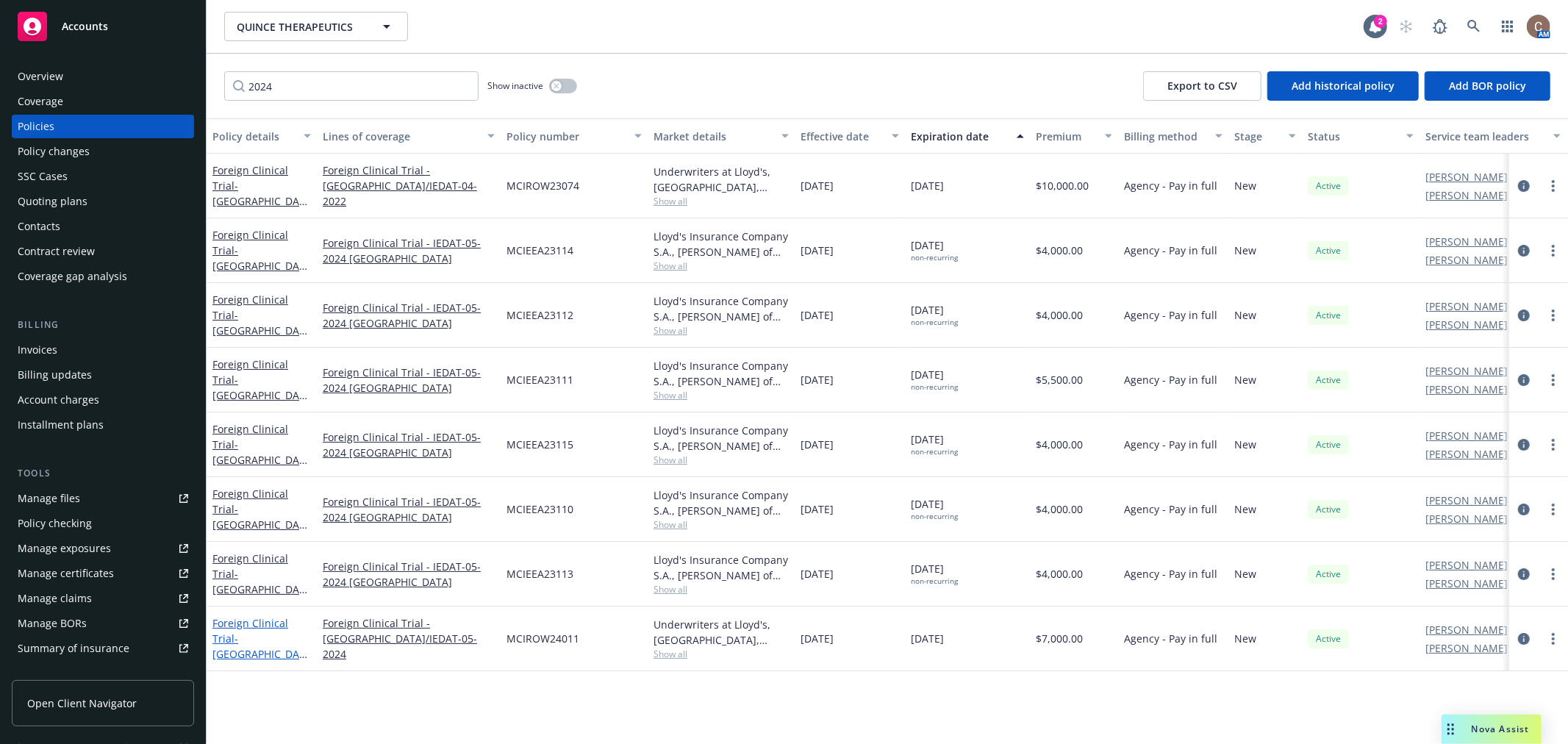
click at [250, 621] on link "Foreign Clinical Trial - Switzerland/IEDAT-05-2024" at bounding box center [258, 646] width 93 height 61
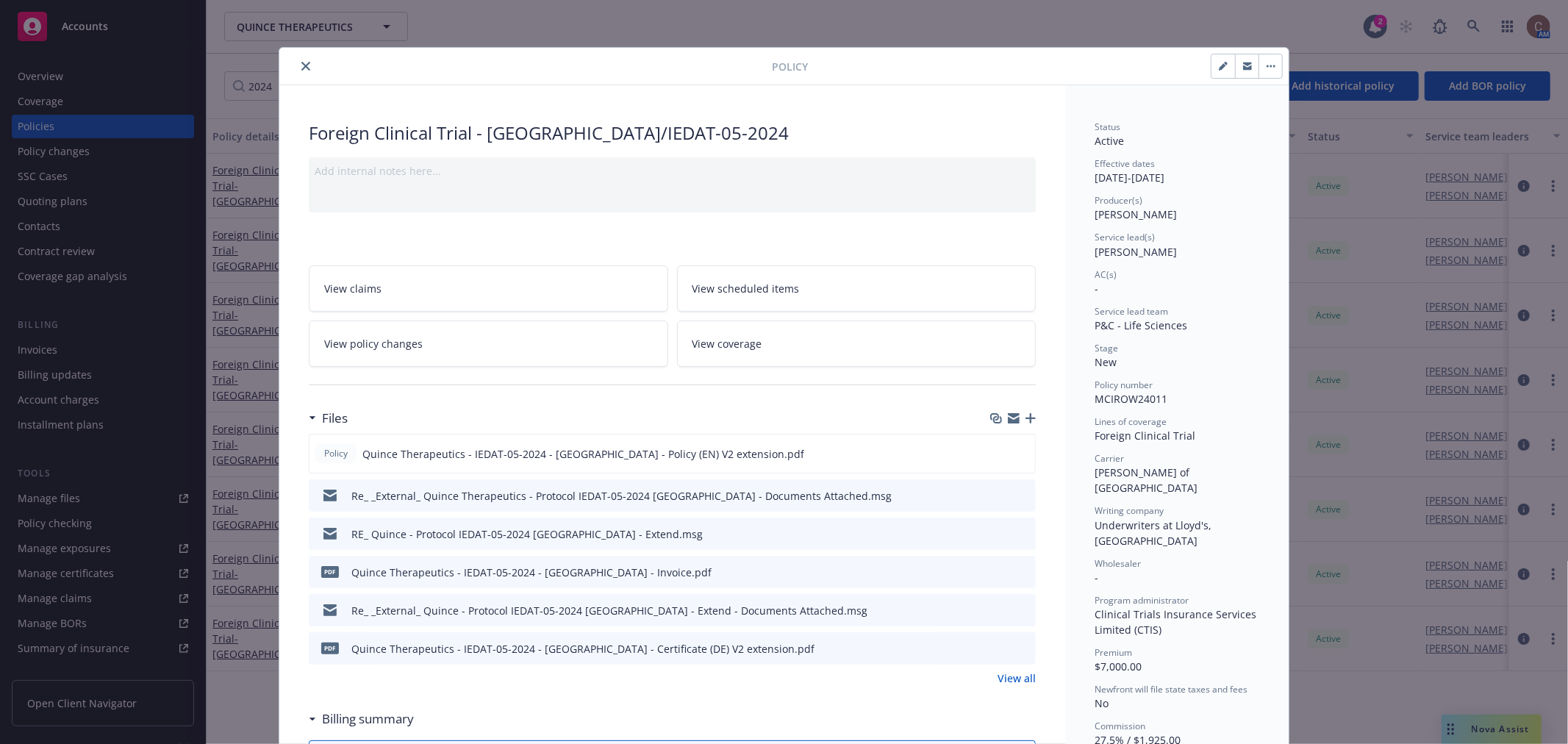
click at [1026, 419] on icon "button" at bounding box center [1031, 418] width 11 height 11
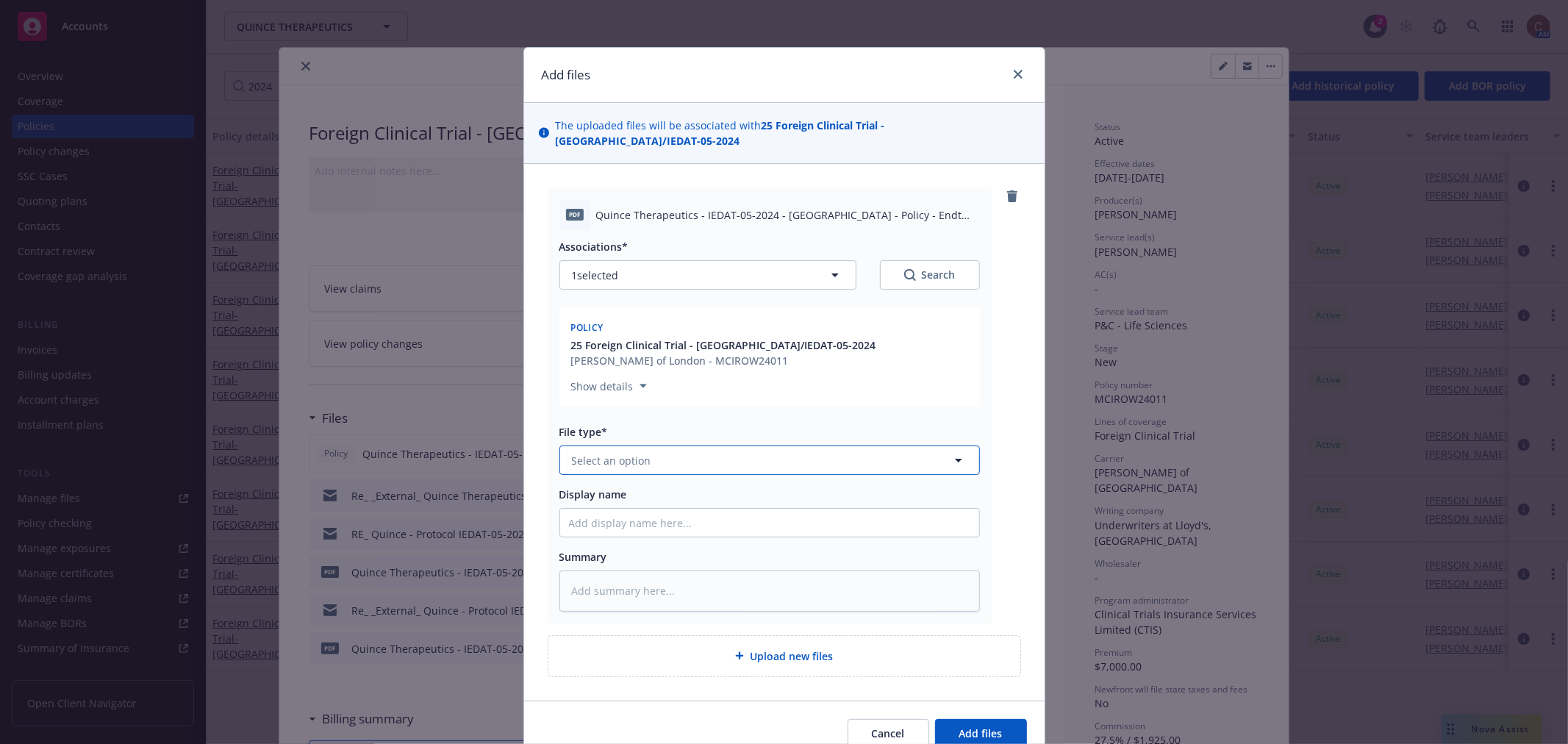
click at [750, 446] on button "Select an option" at bounding box center [770, 460] width 420 height 29
type input "end"
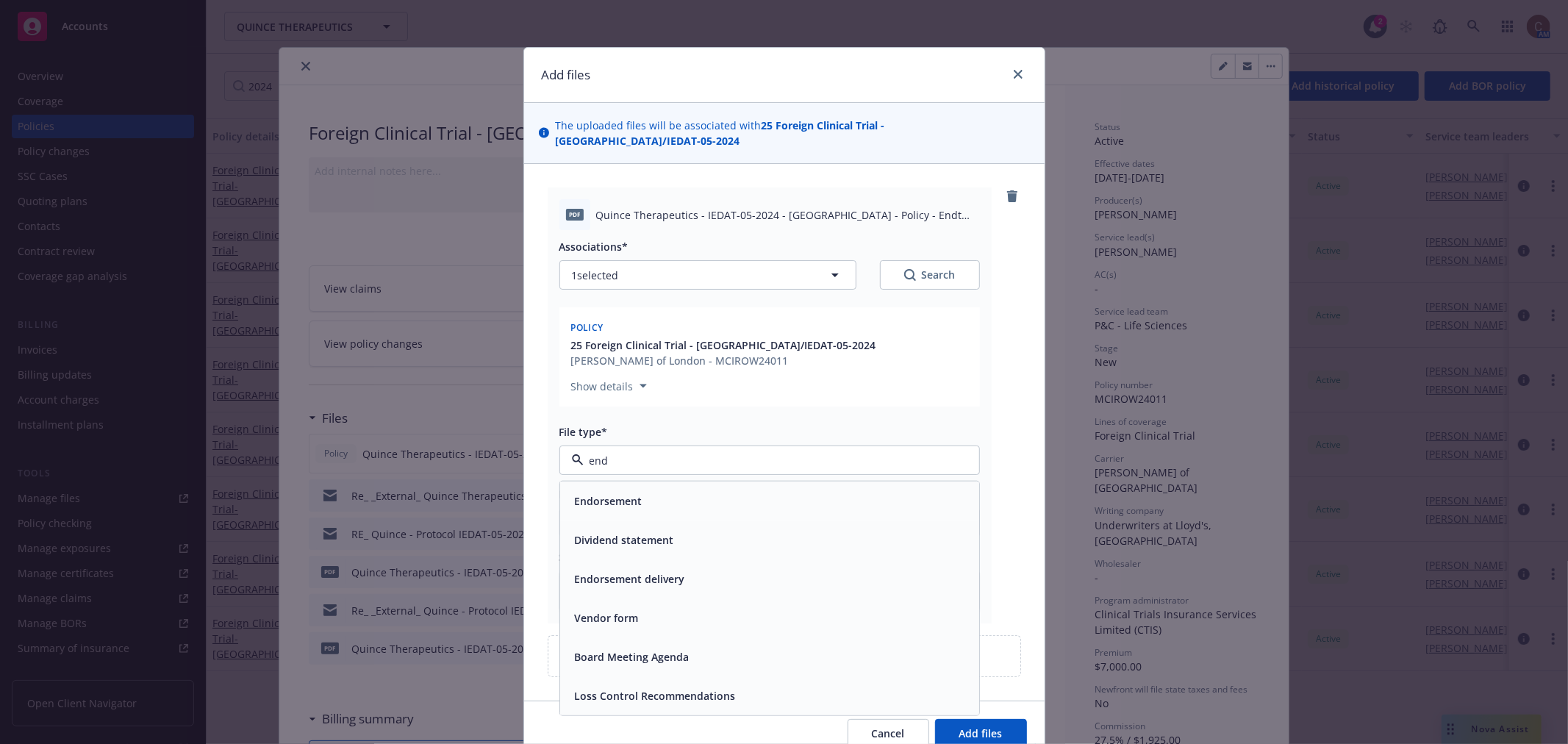
click at [697, 491] on div "Endorsement" at bounding box center [770, 501] width 401 height 21
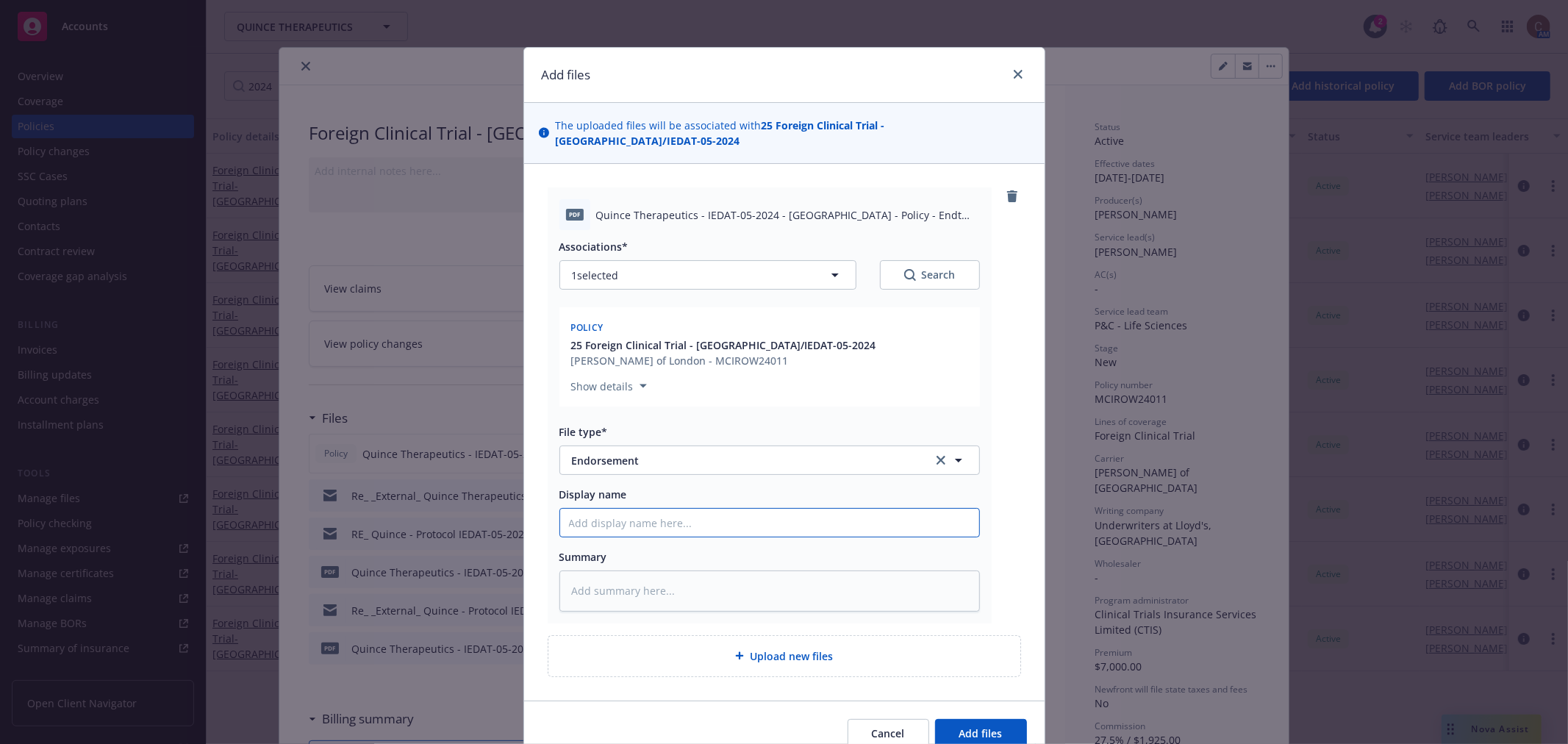
click at [848, 509] on input "Display name" at bounding box center [770, 522] width 419 height 28
paste input "IEDAT-05-2024 (OLE)"
type textarea "x"
type input "IEDAT-05-2024 (OLE)"
type textarea "x"
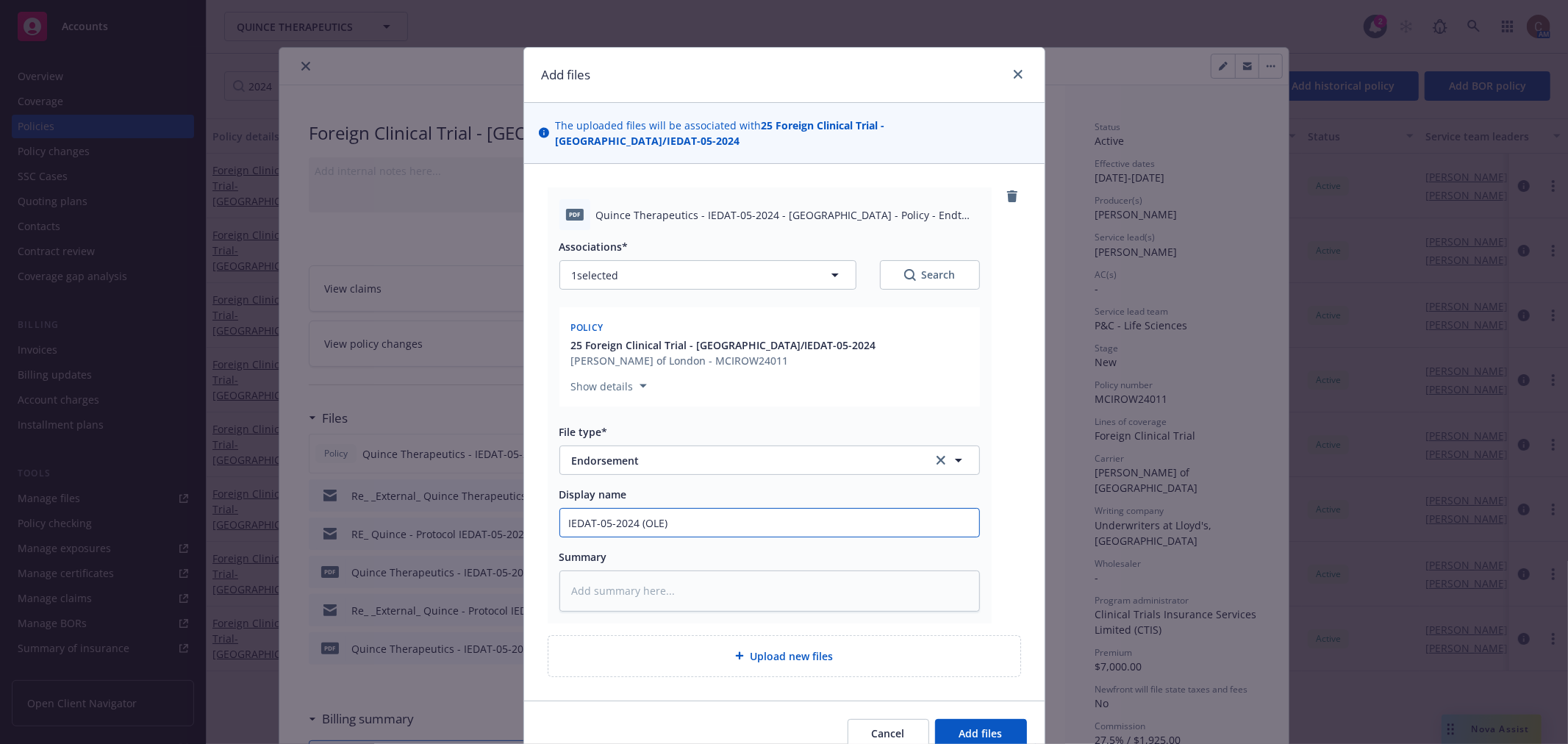
type input "IEDAT-05-2024 (OLE)"
type textarea "x"
type input "IEDAT-05-2024 (OLE) S"
type textarea "x"
type input "IEDAT-05-2024 (OLE) Sw"
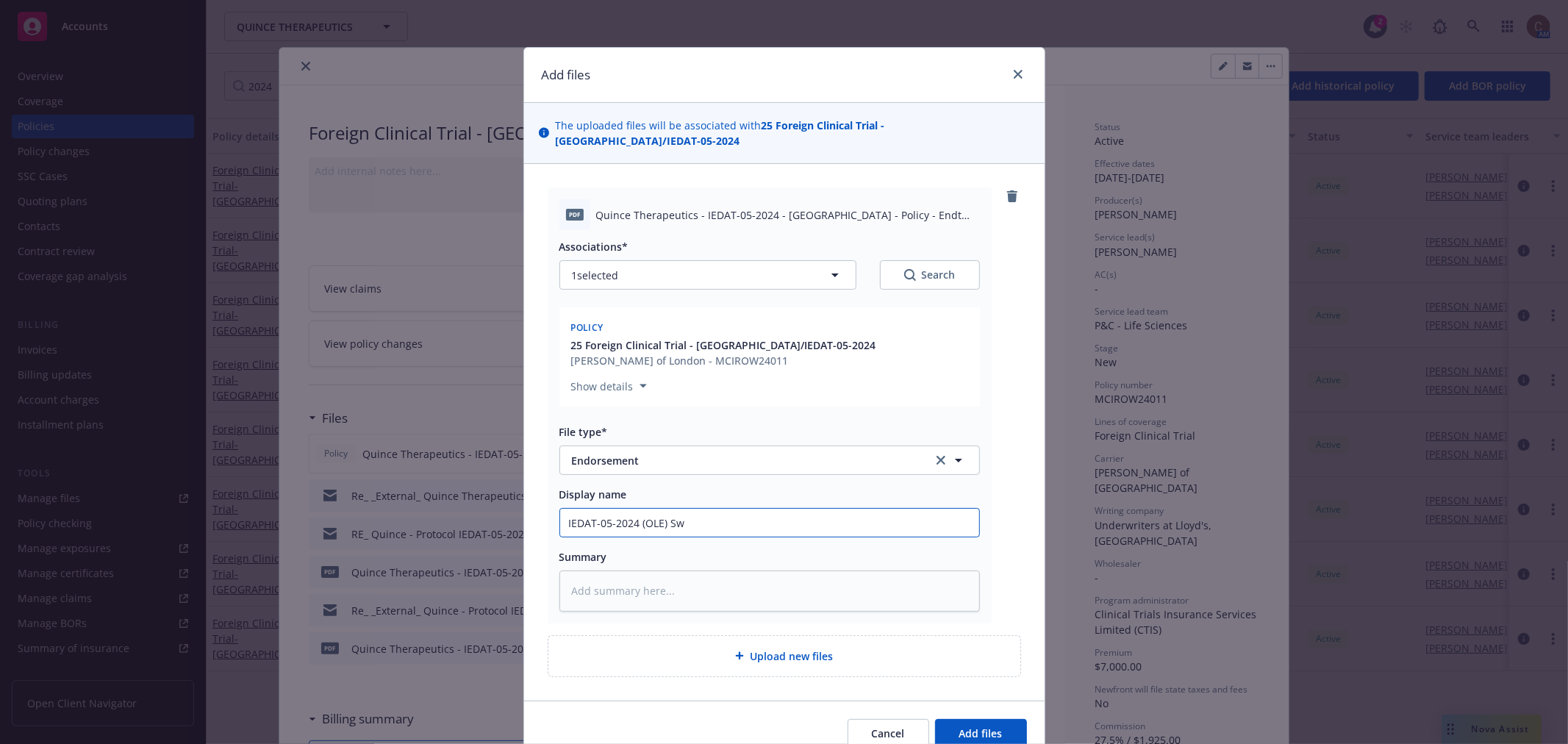
type textarea "x"
type input "IEDAT-05-2024 (OLE) Swi"
type textarea "x"
type input "IEDAT-05-2024 (OLE) Swit"
type textarea "x"
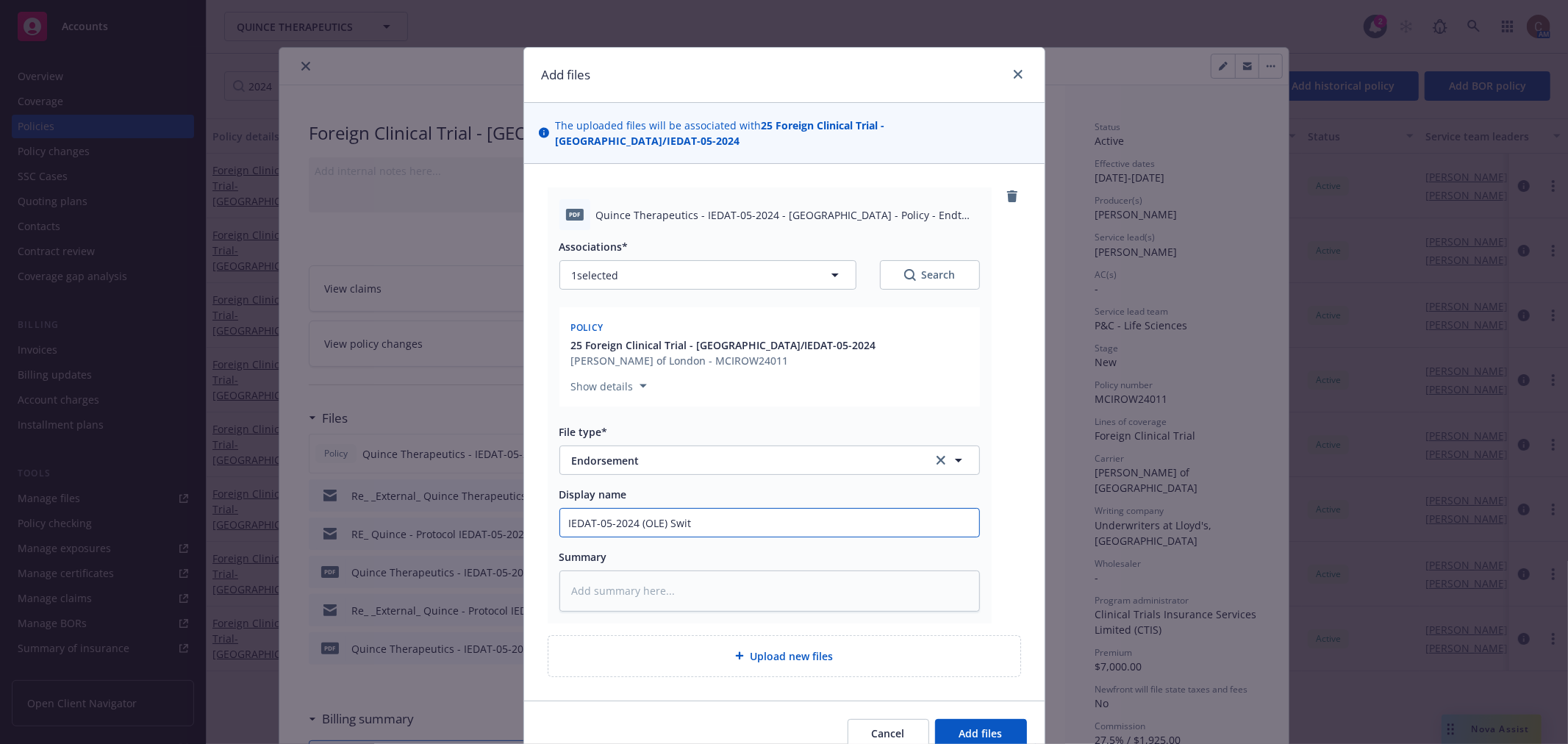
type input "IEDAT-05-2024 (OLE) Switz"
type textarea "x"
type input "IEDAT-05-2024 (OLE) Switze"
type textarea "x"
type input "IEDAT-05-2024 (OLE) Switzer"
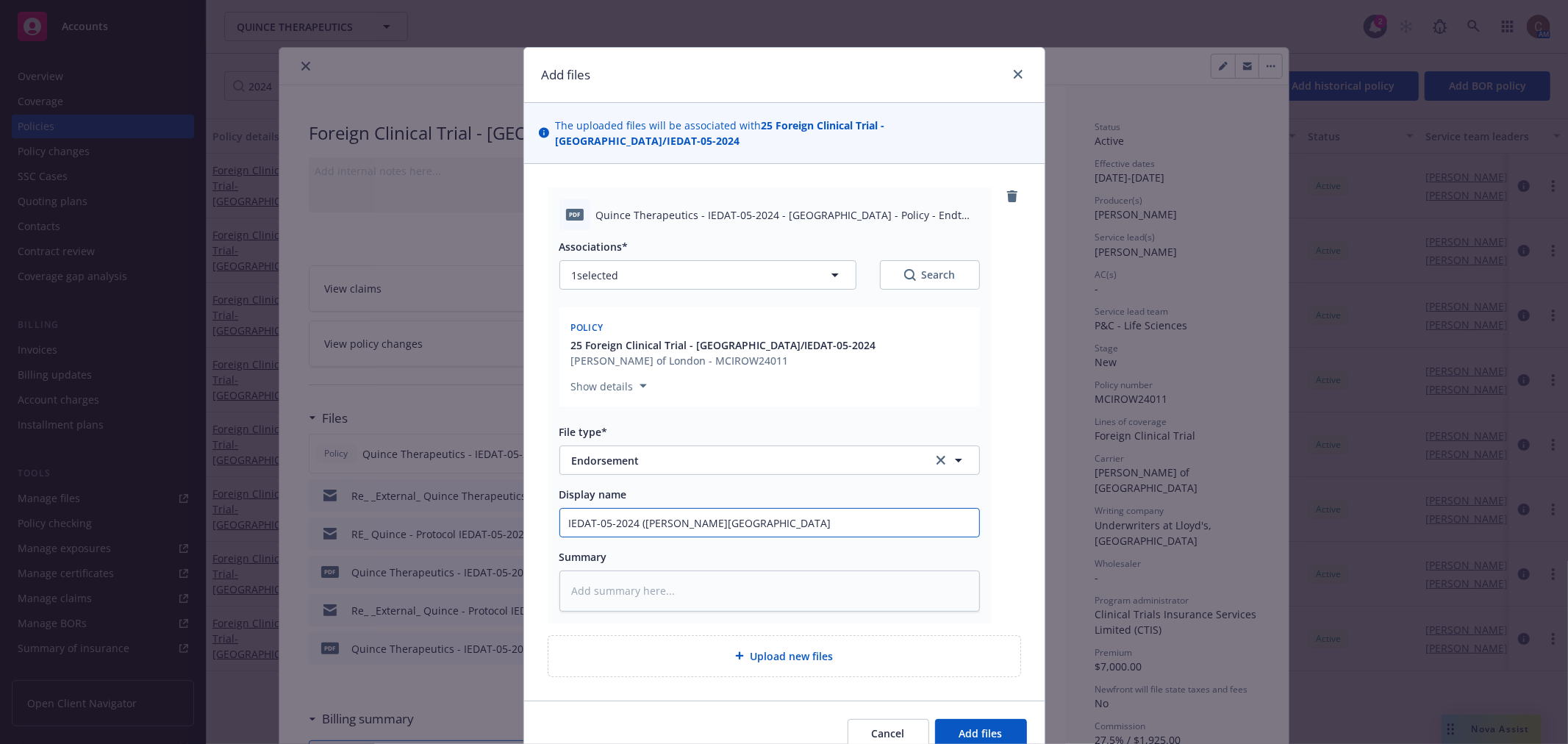
type textarea "x"
type input "IEDAT-05-2024 (OLE) Switzerl"
type textarea "x"
type input "IEDAT-05-2024 (OLE) Switzerla"
type textarea "x"
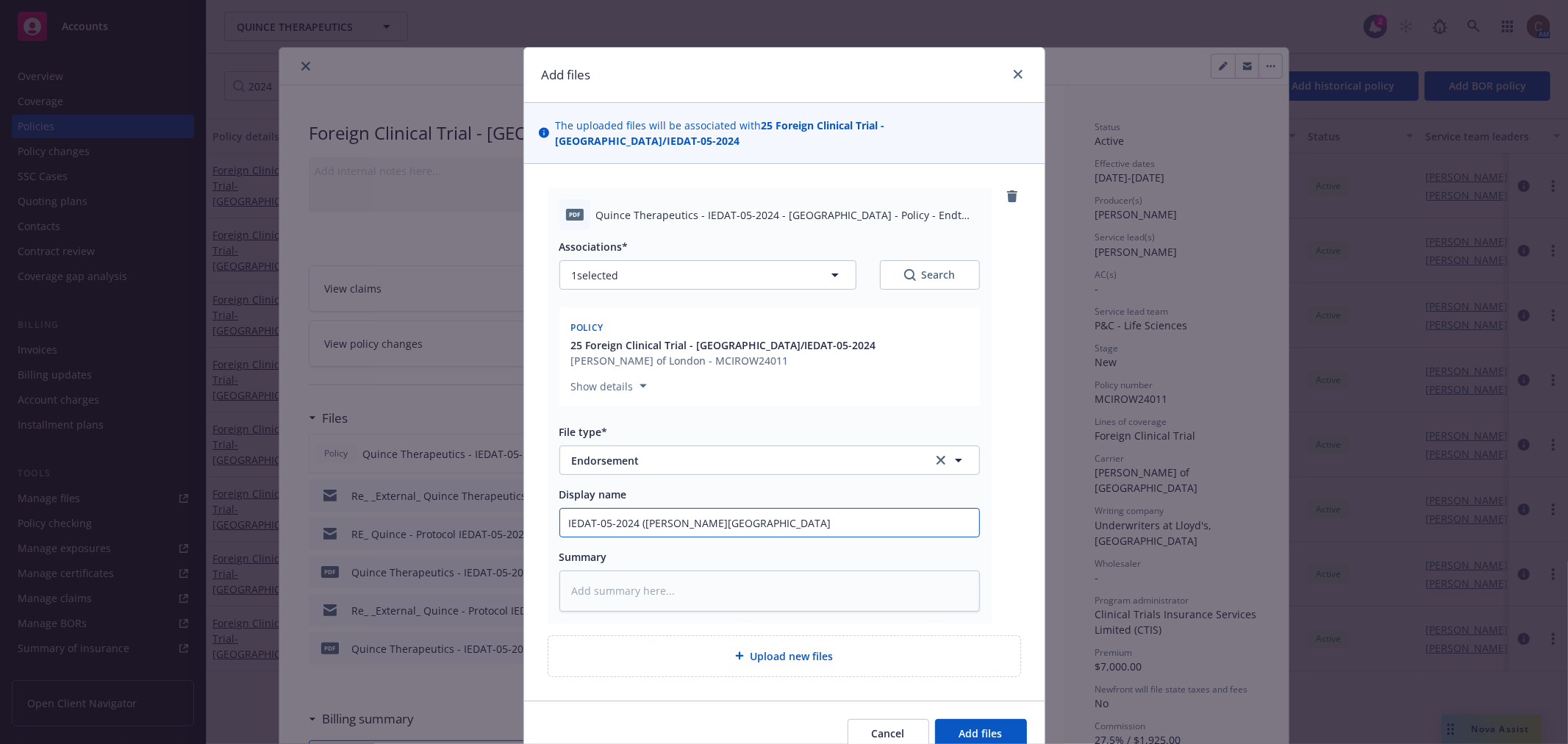
type input "IEDAT-05-2024 (OLE) Switzerlan"
type textarea "x"
type input "IEDAT-05-2024 (OLE) Switzerland"
type textarea "x"
type input "IEDAT-05-2024 (OLE) Switzerland"
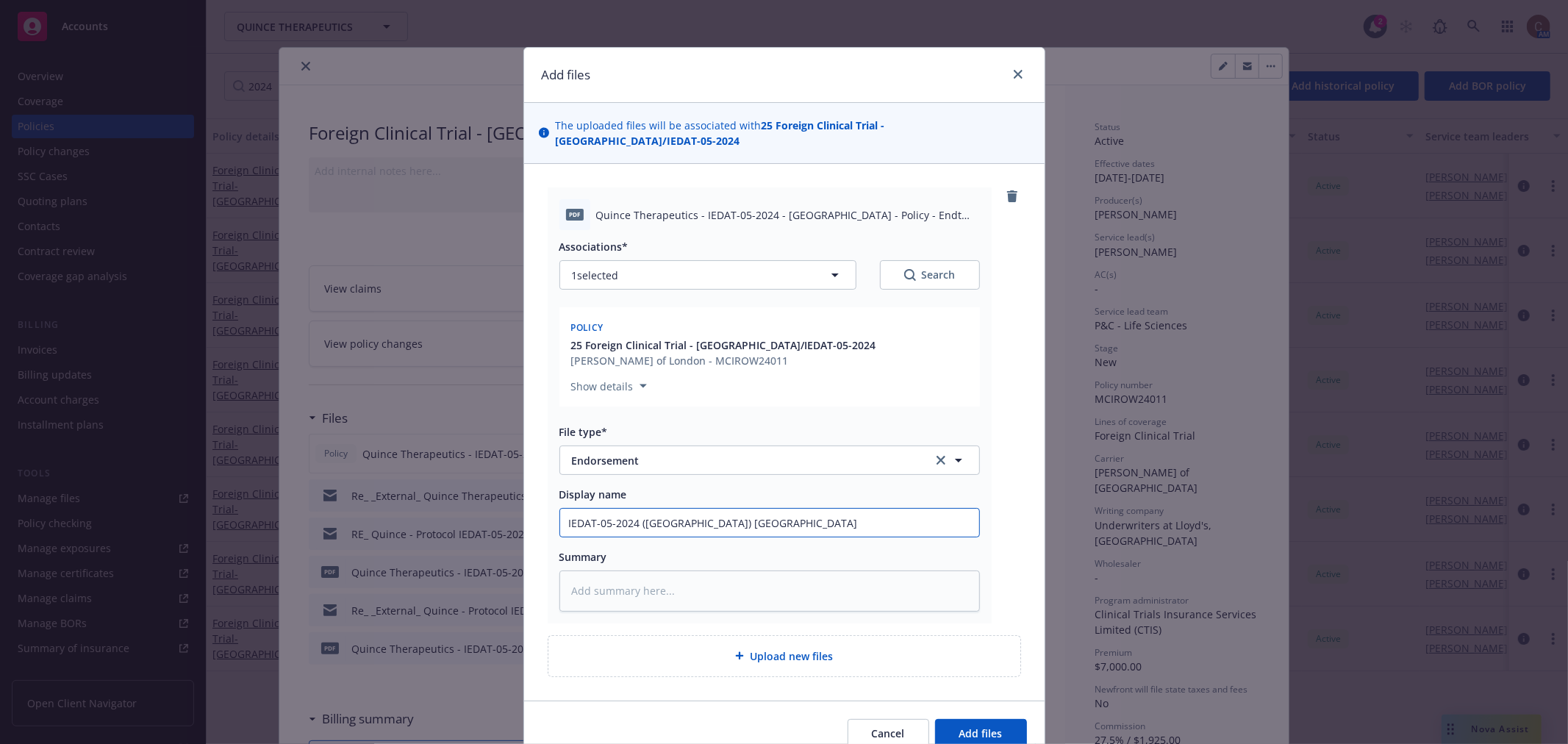
type textarea "x"
type input "IEDAT-05-2024 (OLE) Switzerland -"
type textarea "x"
type input "IEDAT-05-2024 (OLE) Switzerland -"
type textarea "x"
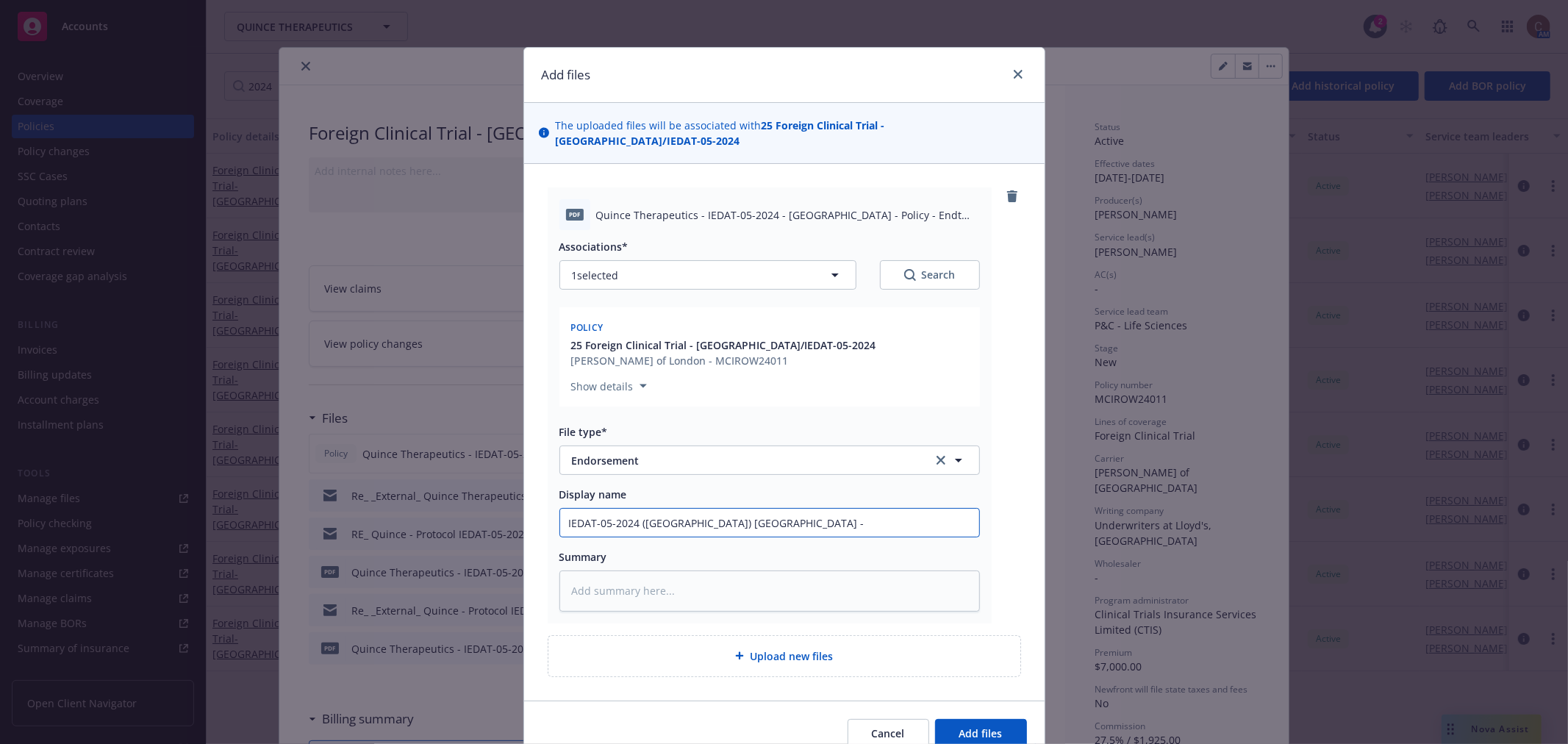
type input "IEDAT-05-2024 (OLE) Switzerland - P"
type textarea "x"
type input "IEDAT-05-2024 (OLE) Switzerland - Po"
type textarea "x"
type input "IEDAT-05-2024 (OLE) Switzerland - Pol"
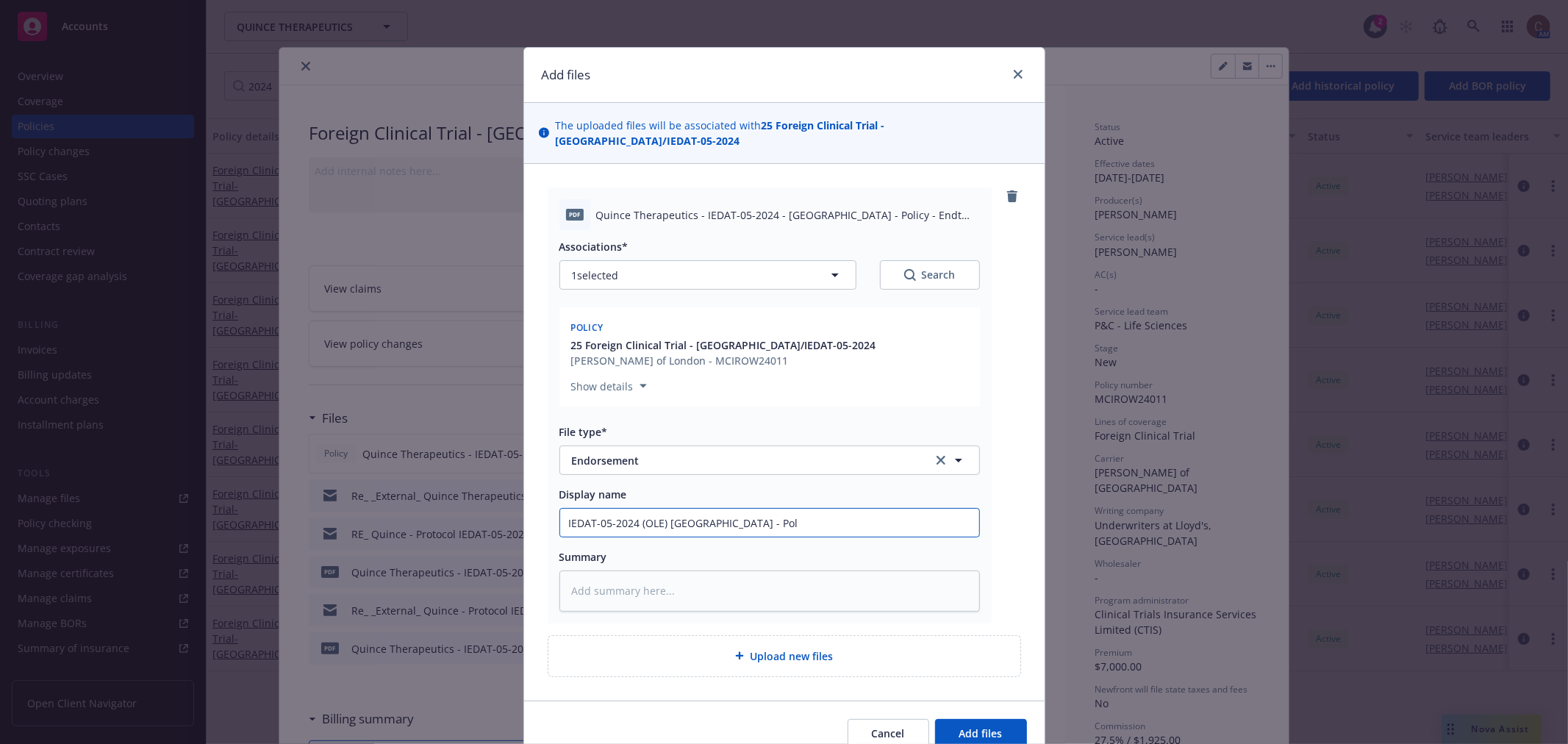
type textarea "x"
type input "IEDAT-05-2024 (OLE) Switzerland - Poli"
type textarea "x"
type input "IEDAT-05-2024 (OLE) Switzerland - Polic"
type textarea "x"
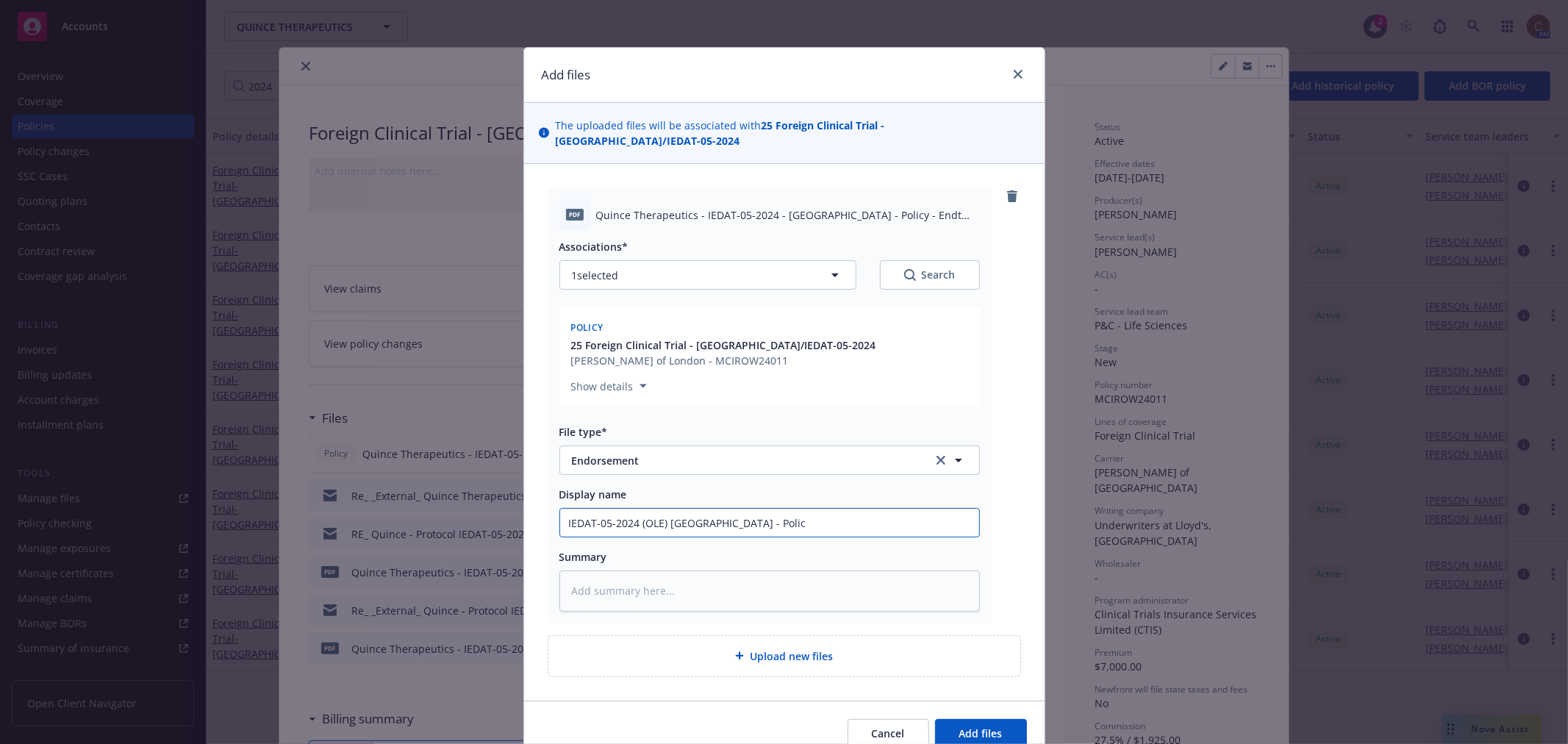
type input "IEDAT-05-2024 (OLE) Switzerland - Policy"
type textarea "x"
type input "IEDAT-05-2024 (OLE) Switzerland - Policy"
type textarea "x"
type input "IEDAT-05-2024 (OLE) Switzerland - Policy E"
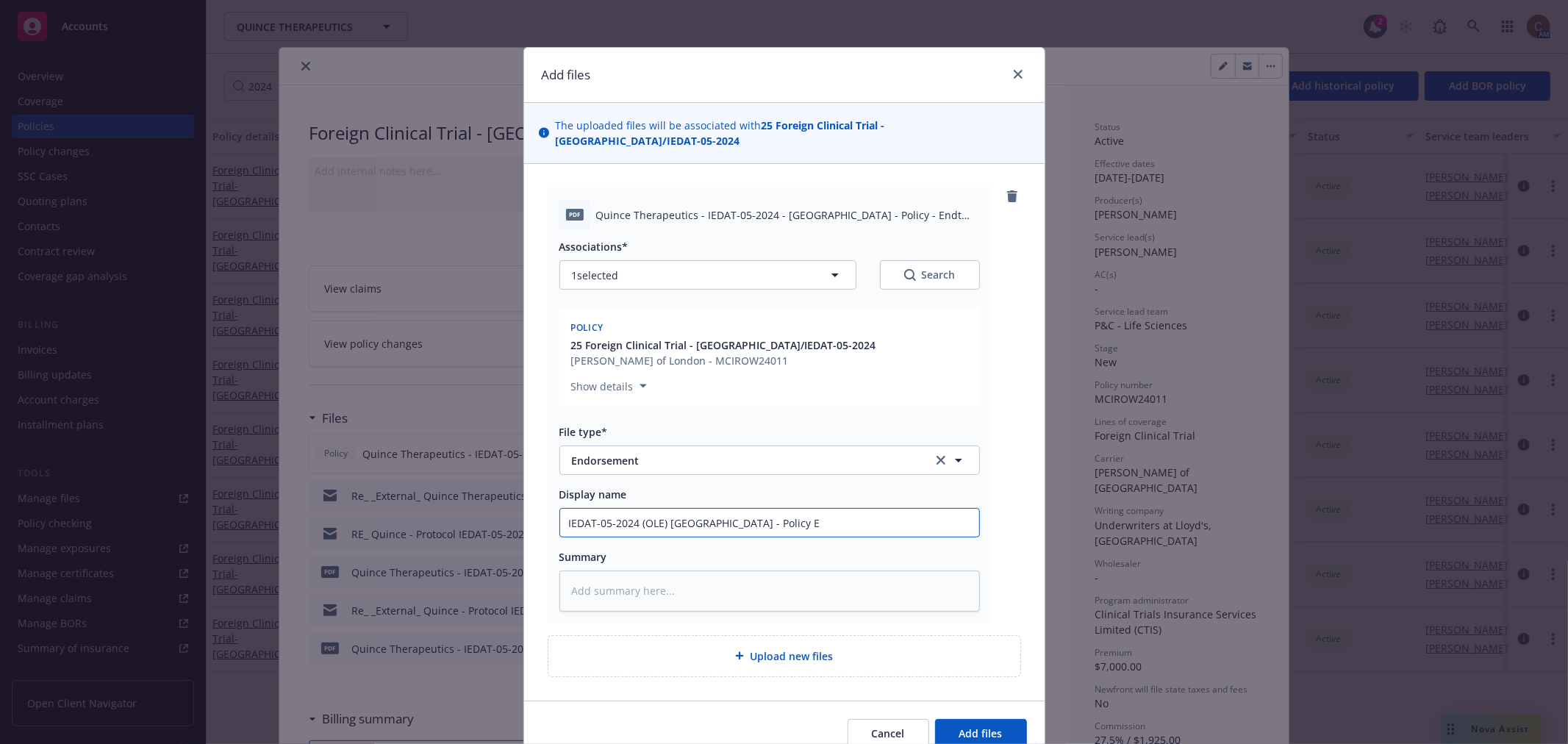
type textarea "x"
type input "IEDAT-05-2024 (OLE) Switzerland - Policy En"
type textarea "x"
type input "IEDAT-05-2024 (OLE) Switzerland - Policy End"
type textarea "x"
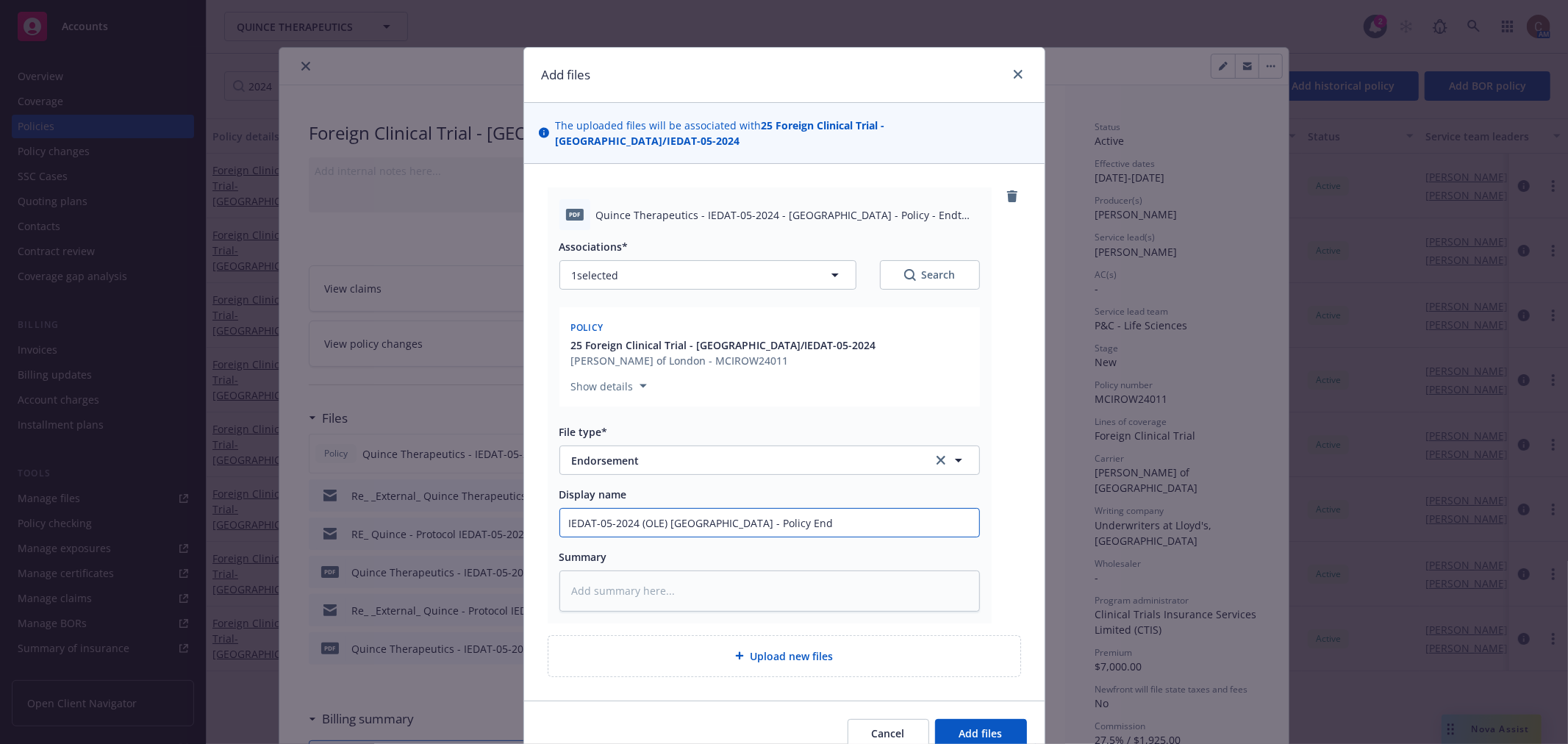
type input "IEDAT-05-2024 (OLE) Switzerland - Policy Endt"
type textarea "x"
type input "IEDAT-05-2024 (OLE) Switzerland - Policy Endt"
type textarea "x"
type input "IEDAT-05-2024 (OLE) Switzerland - Policy Endt 1"
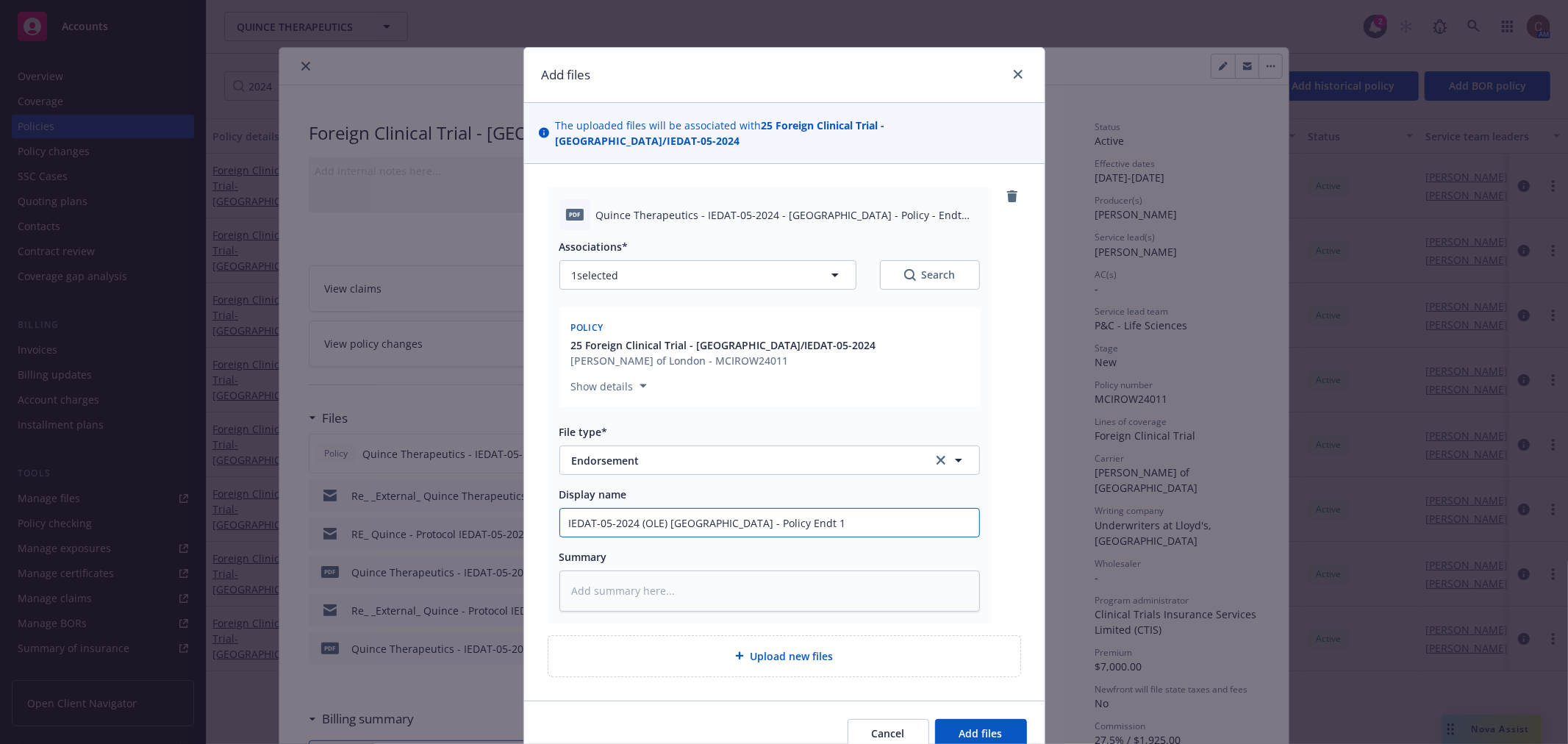
type textarea "x"
type input "IEDAT-05-2024 (OLE) Switzerland - Policy Endt 1"
type textarea "x"
type input "IEDAT-05-2024 (OLE) Switzerland - Policy Endt 1 -"
type textarea "x"
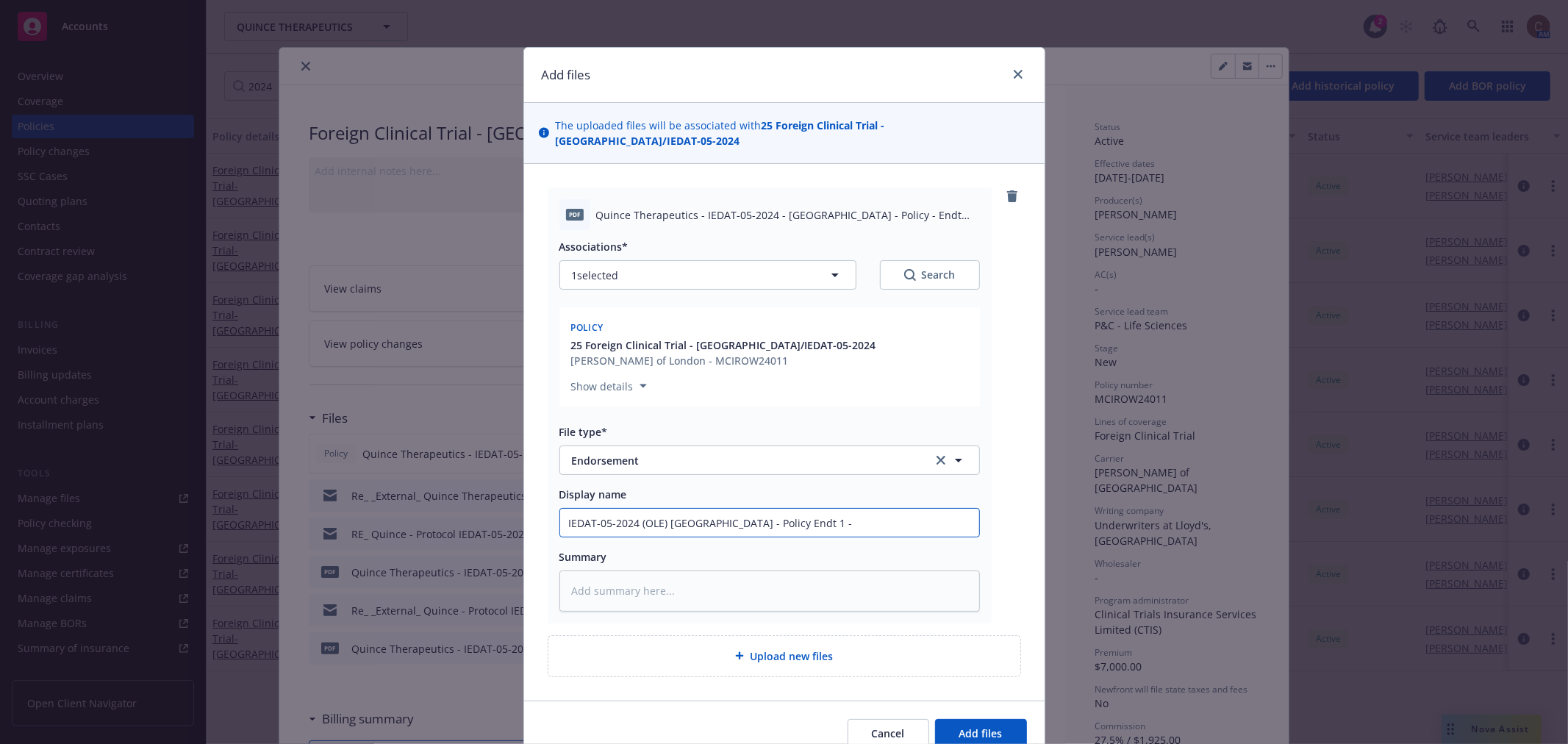
type input "IEDAT-05-2024 (OLE) Switzerland - Policy Endt 1 -"
type textarea "x"
type input "IEDAT-05-2024 (OLE) Switzerland - Policy Endt 1 - E"
type textarea "x"
type input "IEDAT-05-2024 (OLE) Switzerland - Policy Endt 1 - Ex"
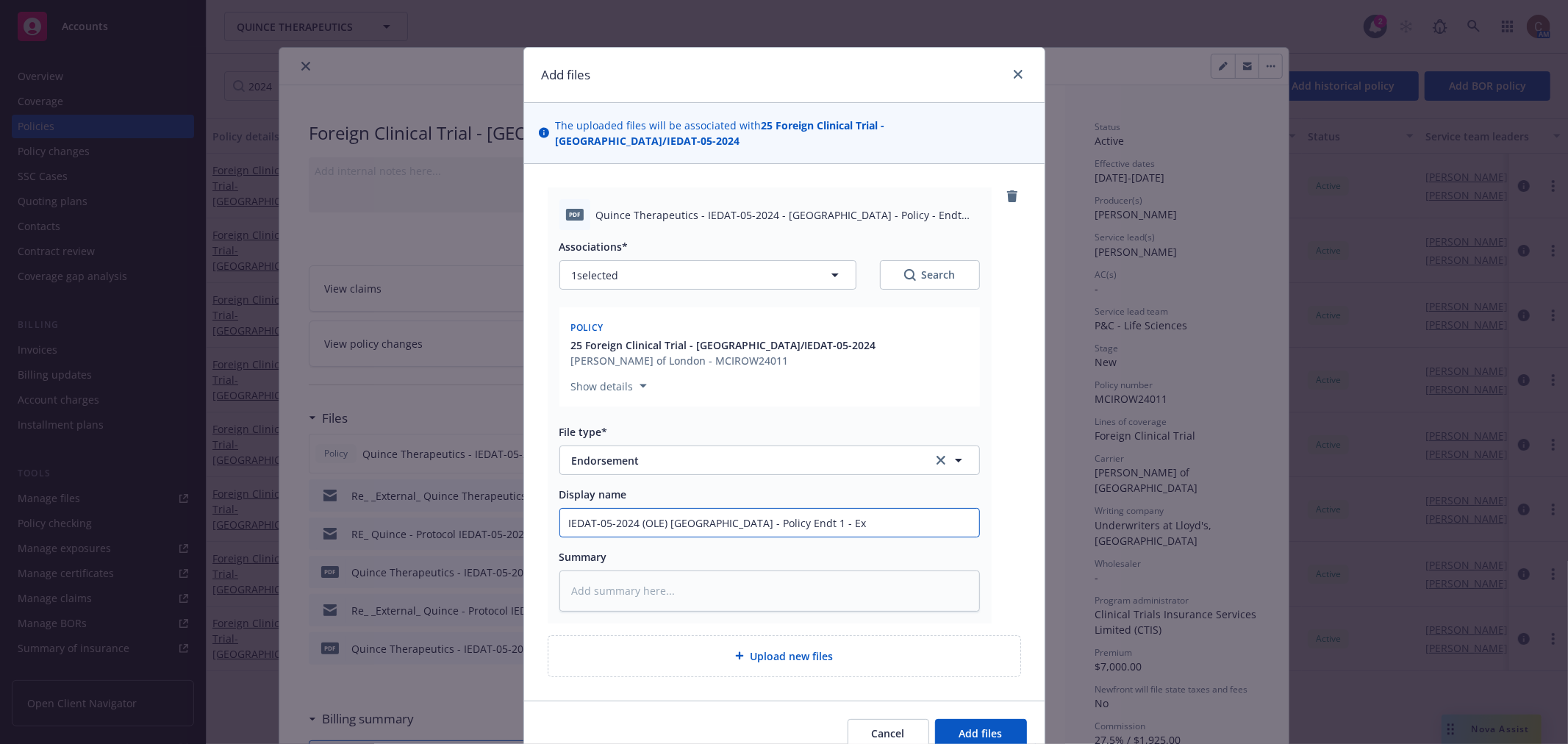
type textarea "x"
type input "IEDAT-05-2024 (OLE) Switzerland - Policy Endt 1 - Ext"
type textarea "x"
type input "IEDAT-05-2024 (OLE) Switzerland - Policy Endt 1 - Exte"
type textarea "x"
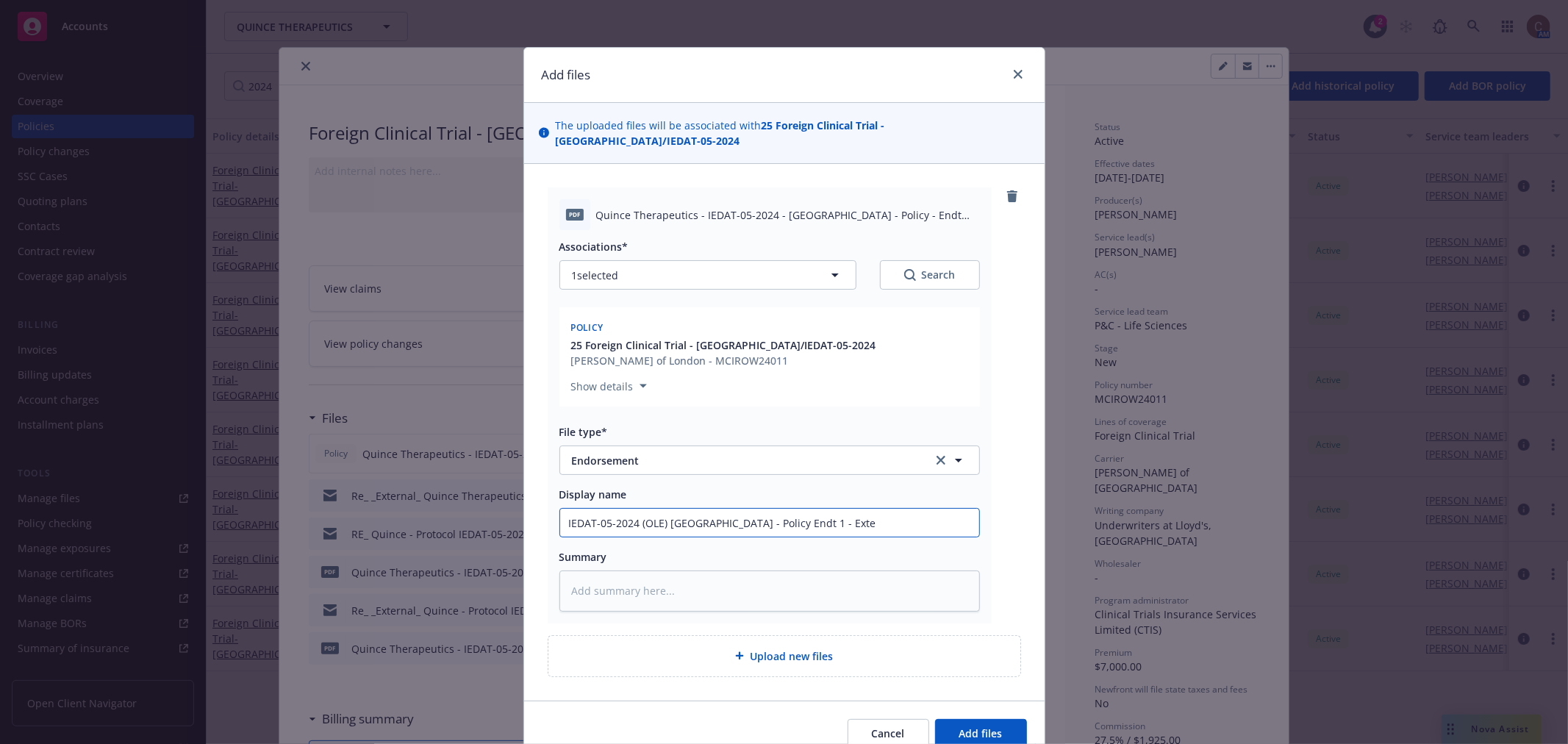
type input "IEDAT-05-2024 (OLE) Switzerland - Policy Endt 1 - Exten"
type textarea "x"
type input "IEDAT-05-2024 (OLE) Switzerland - Policy Endt 1 - Extens"
type textarea "x"
type input "IEDAT-05-2024 (OLE) Switzerland - Policy Endt 1 - Extensi"
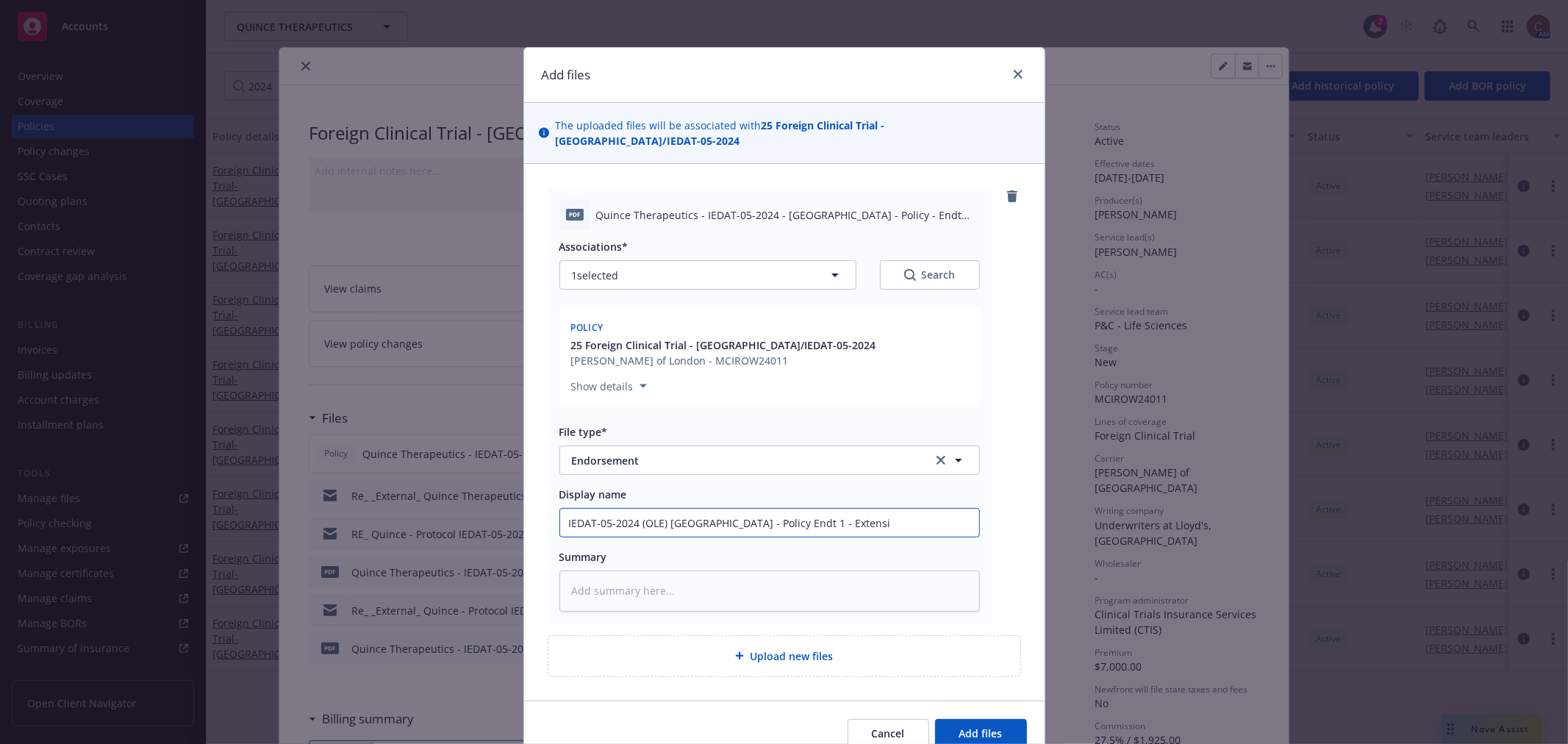
type textarea "x"
type input "IEDAT-05-2024 (OLE) Switzerland - Policy Endt 1 - Extensio"
type textarea "x"
type input "IEDAT-05-2024 (OLE) Switzerland - Policy Endt 1 - Extension"
type textarea "x"
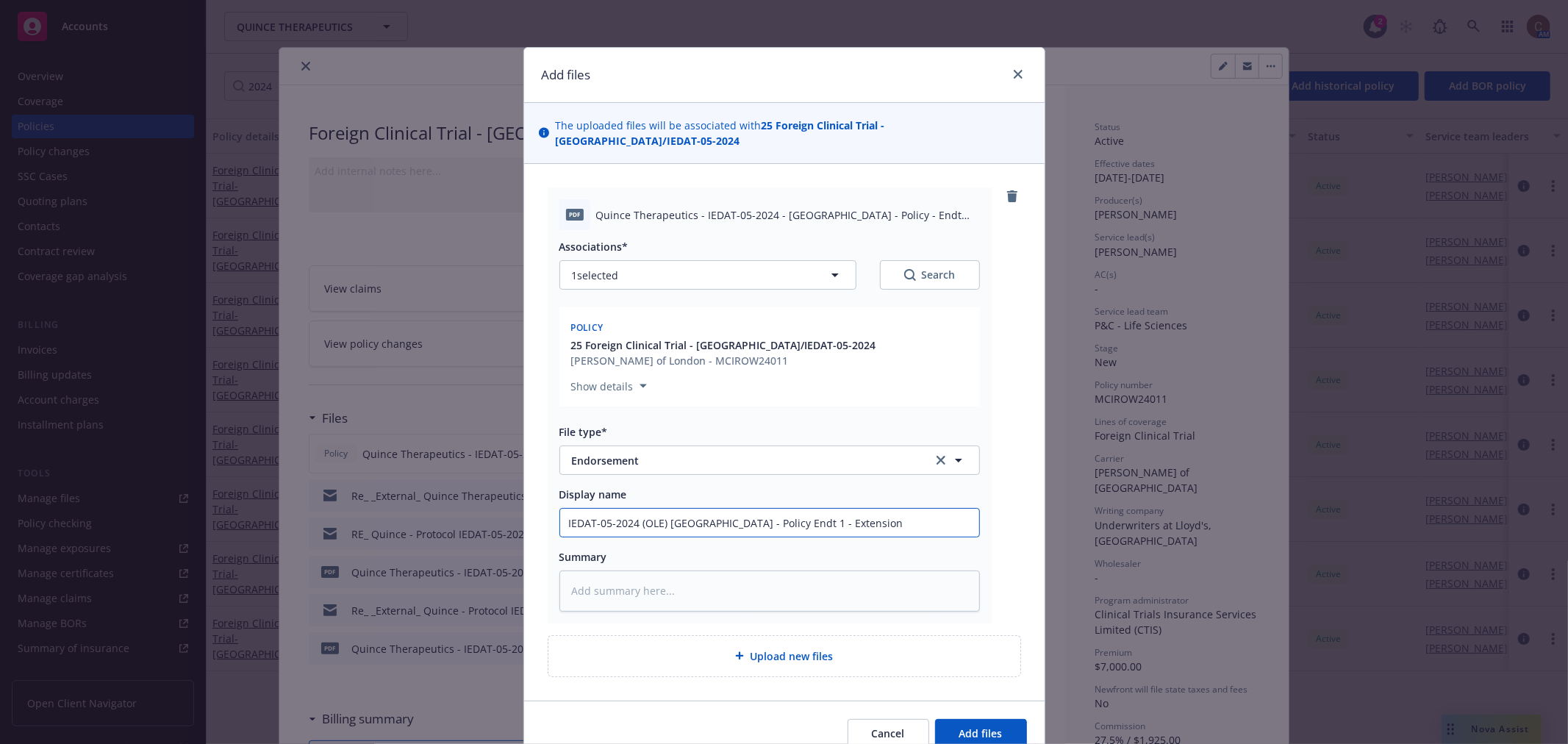
type input "IEDAT-05-2024 (OLE) Switzerland - Policy Endt 1 - Extension"
type textarea "x"
type input "IEDAT-05-2024 (OLE) Switzerland - Policy Endt 1 - Extension t"
type textarea "x"
type input "IEDAT-05-2024 (OLE) Switzerland - Policy Endt 1 - Extension to"
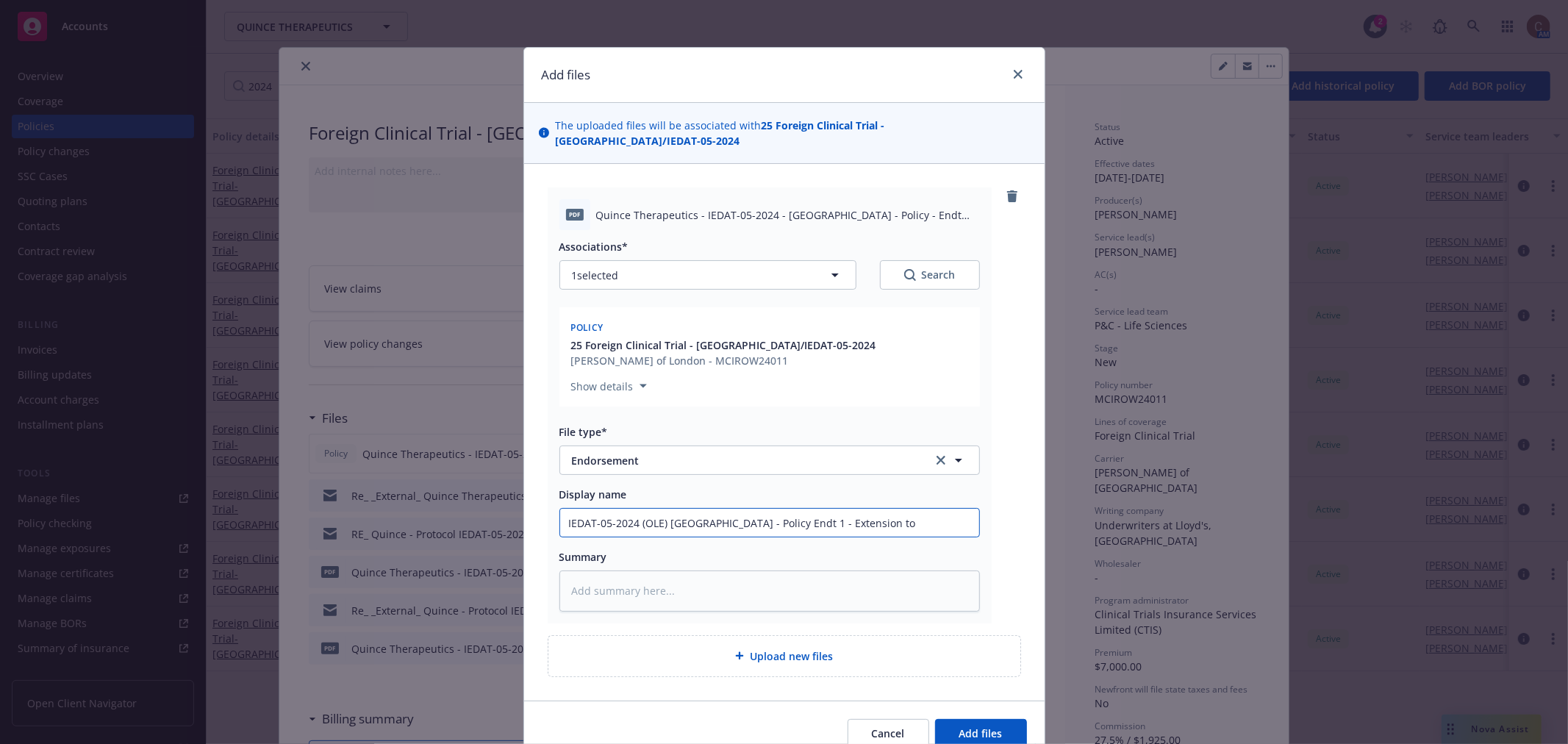
type textarea "x"
type input "IEDAT-05-2024 (OLE) Switzerland - Policy Endt 1 - Extension to"
type textarea "x"
type input "IEDAT-05-2024 (OLE) Switzerland - Policy Endt 1 - Extension to 1"
type textarea "x"
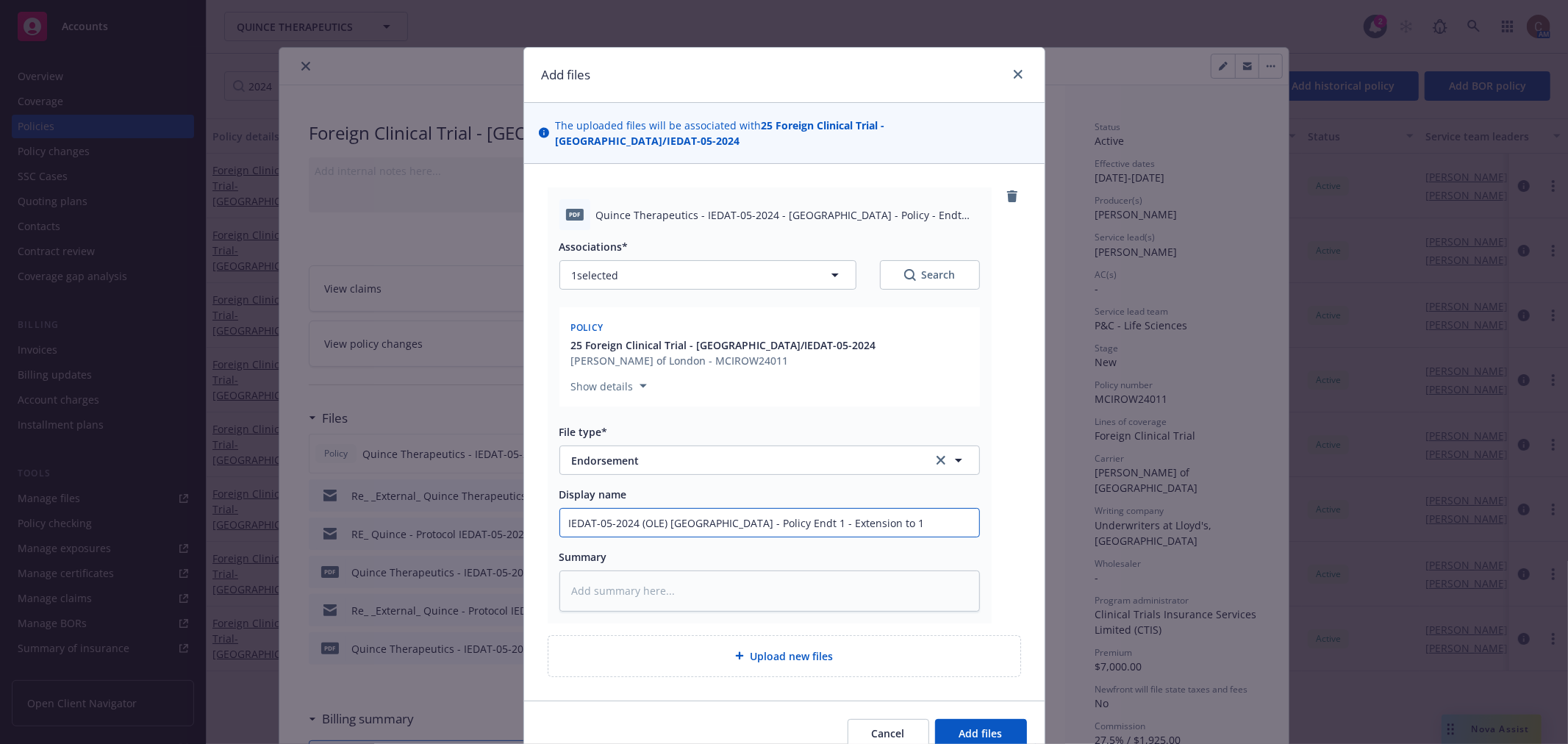
type input "IEDAT-05-2024 (OLE) Switzerland - Policy Endt 1 - Extension to 12"
type textarea "x"
type input "IEDAT-05-2024 (OLE) Switzerland - Policy Endt 1 - Extension to 12/"
type textarea "x"
type input "IEDAT-05-2024 (OLE) Switzerland - Policy Endt 1 - Extension to 12/3"
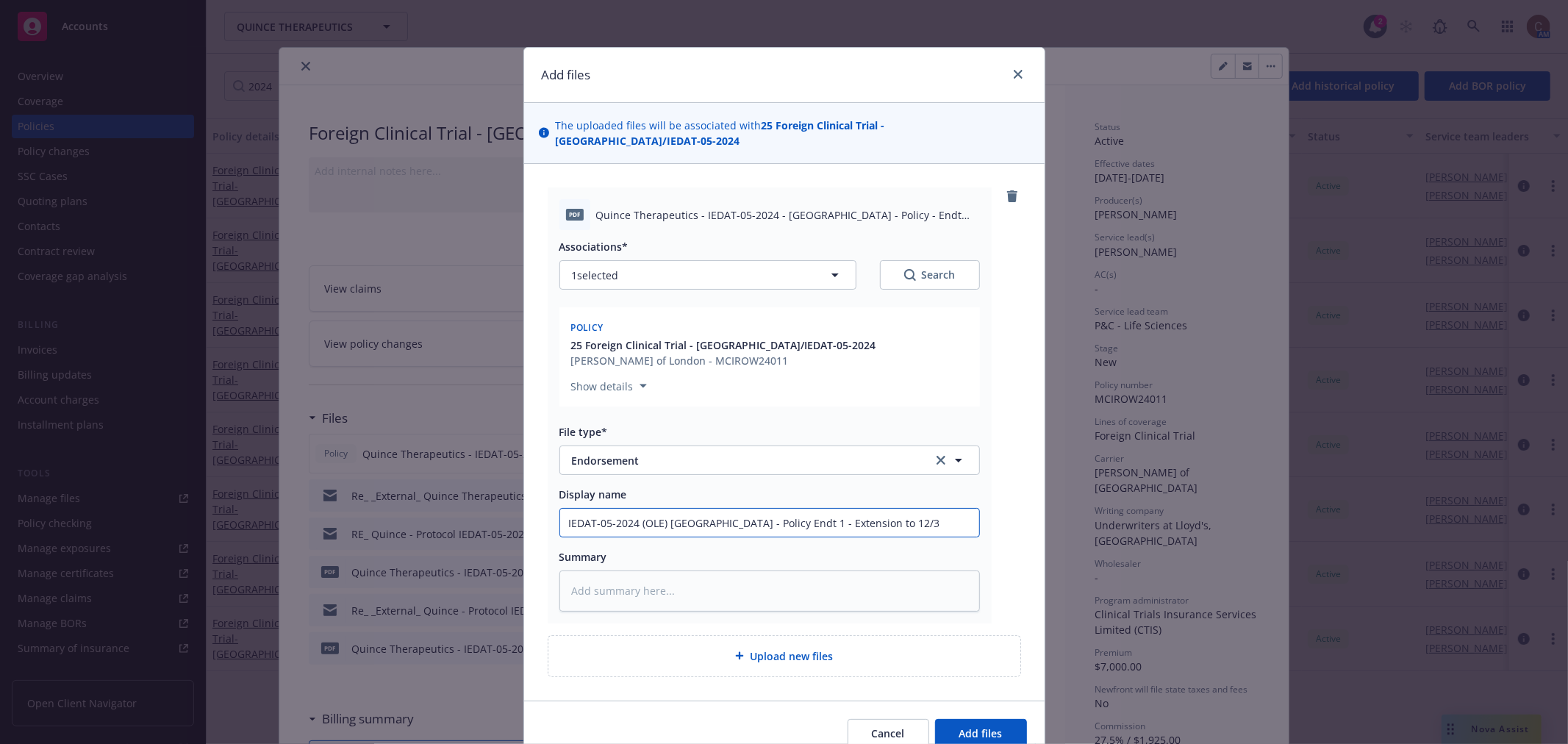
type textarea "x"
type input "IEDAT-05-2024 (OLE) Switzerland - Policy Endt 1 - Extension to 12/31"
type textarea "x"
type input "IEDAT-05-2024 (OLE) Switzerland - Policy Endt 1 - Extension to 12/31/"
type textarea "x"
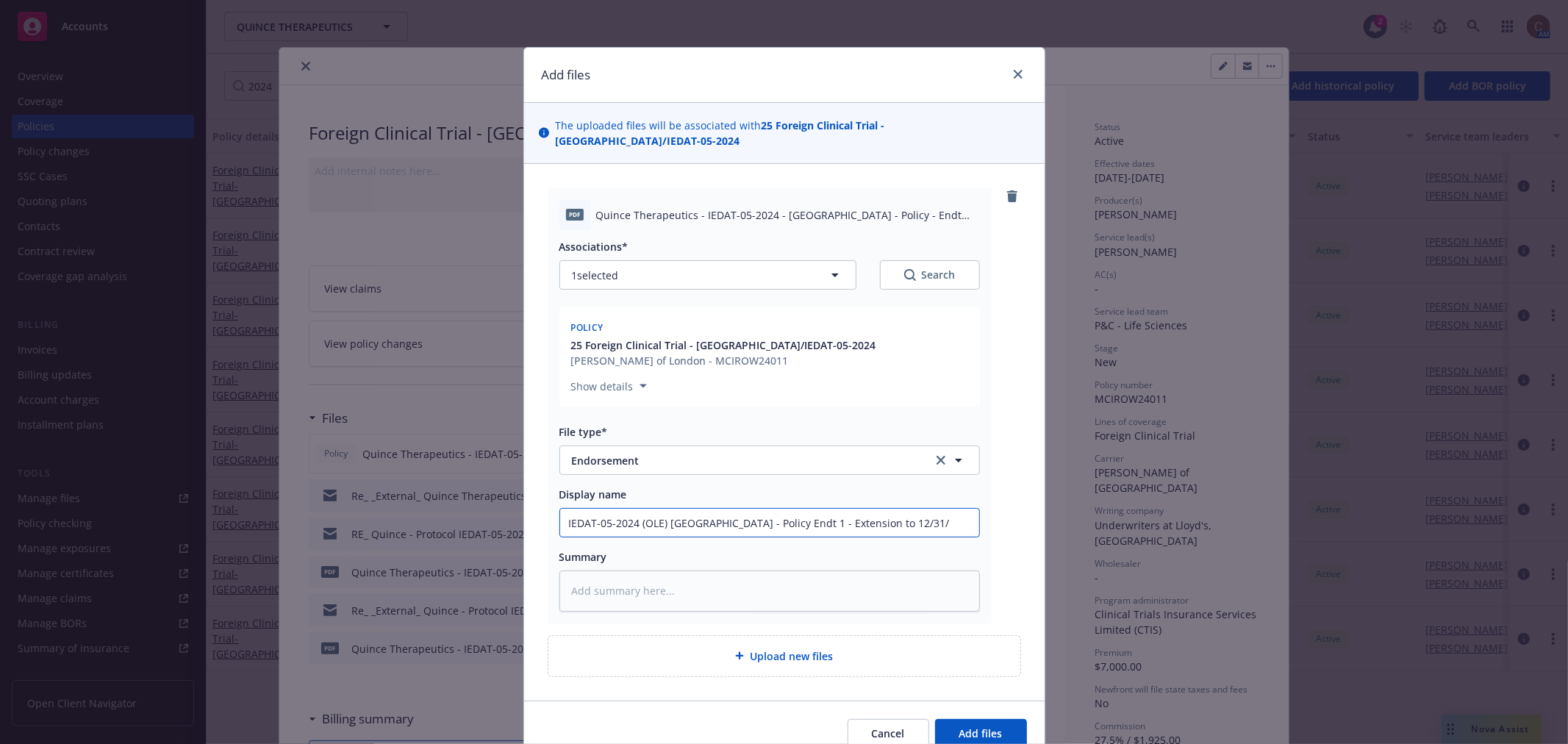
type input "IEDAT-05-2024 (OLE) Switzerland - Policy Endt 1 - Extension to 12/31/2"
type textarea "x"
type input "IEDAT-05-2024 (OLE) Switzerland - Policy Endt 1 - Extension to 12/31/27"
type textarea "x"
type input "IEDAT-05-2024 (OLE) Switzerland - Policy Endt 1 - Extension to 12/31/27"
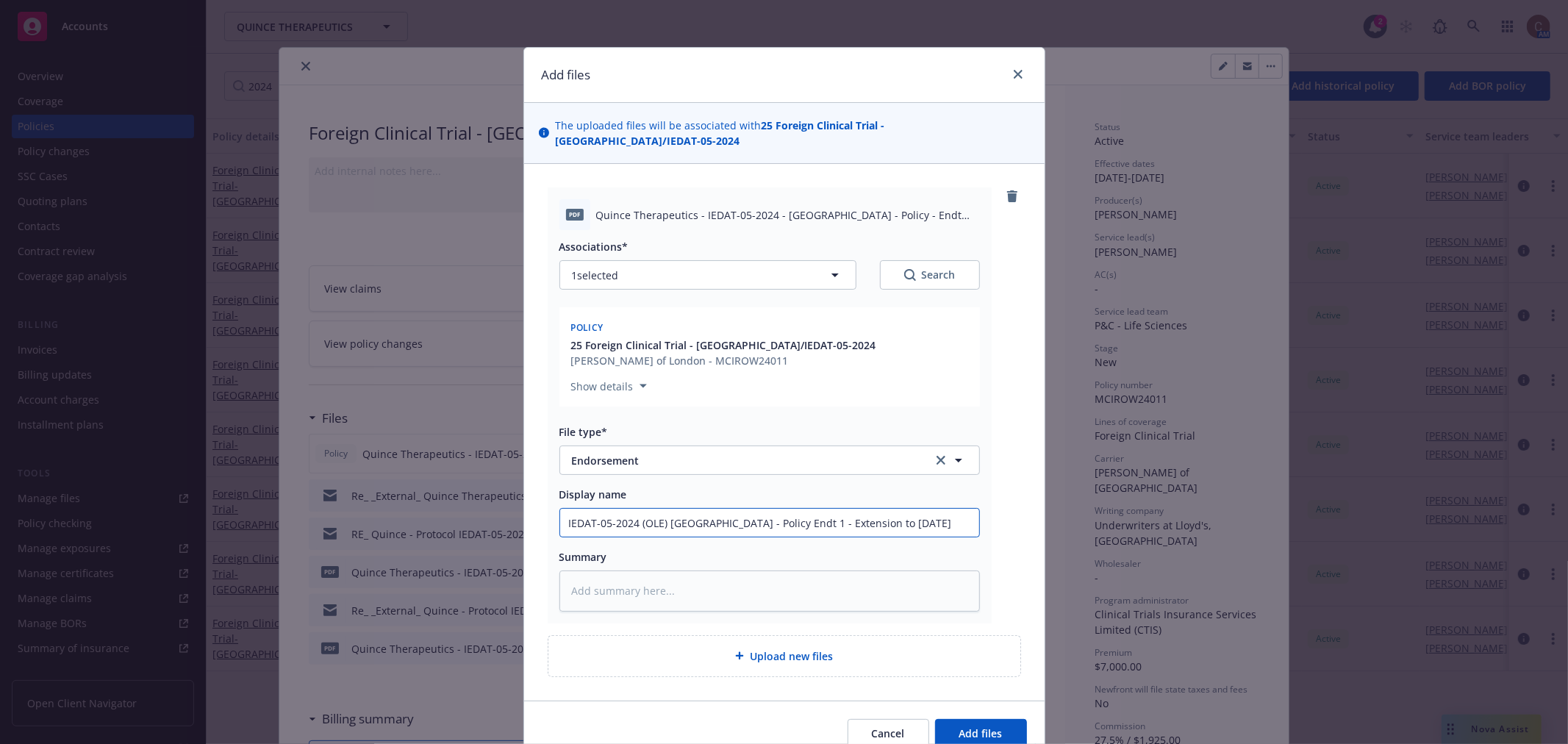
type textarea "x"
type input "IEDAT-05-2024 (OLE) Switzerland - Policy Endt 1 - Extension to 12/31/27 &"
type textarea "x"
type input "IEDAT-05-2024 (OLE) Switzerland - Policy Endt 1 - Extension to 12/31/27 &"
type textarea "x"
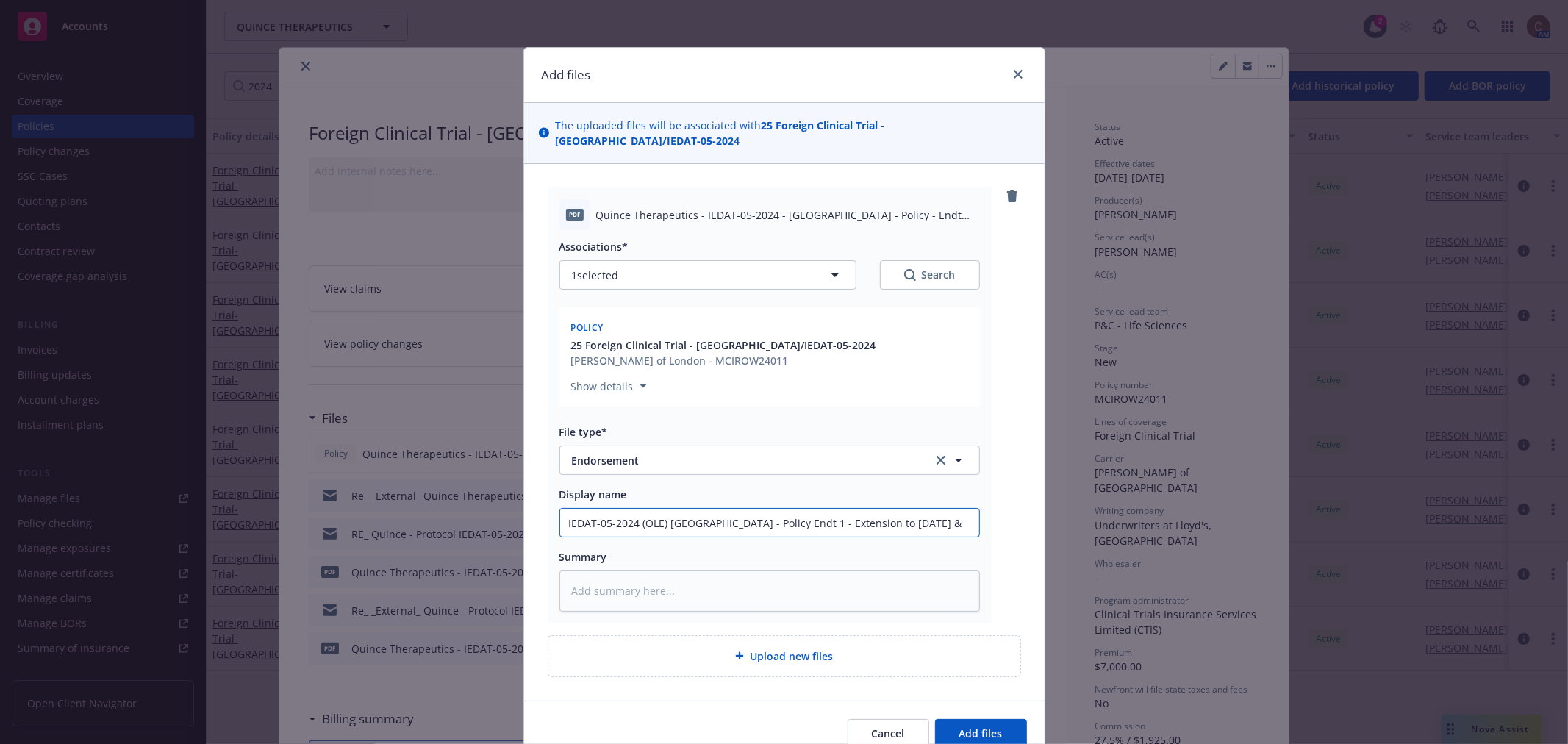
type input "IEDAT-05-2024 (OLE) Switzerland - Policy Endt 1 - Extension to 12/31/27 & P"
type textarea "x"
type input "IEDAT-05-2024 (OLE) Switzerland - Policy Endt 1 - Extension to 12/31/27 & Pa"
type textarea "x"
type input "IEDAT-05-2024 (OLE) Switzerland - Policy Endt 1 - Extension to 12/31/27 & Pati"
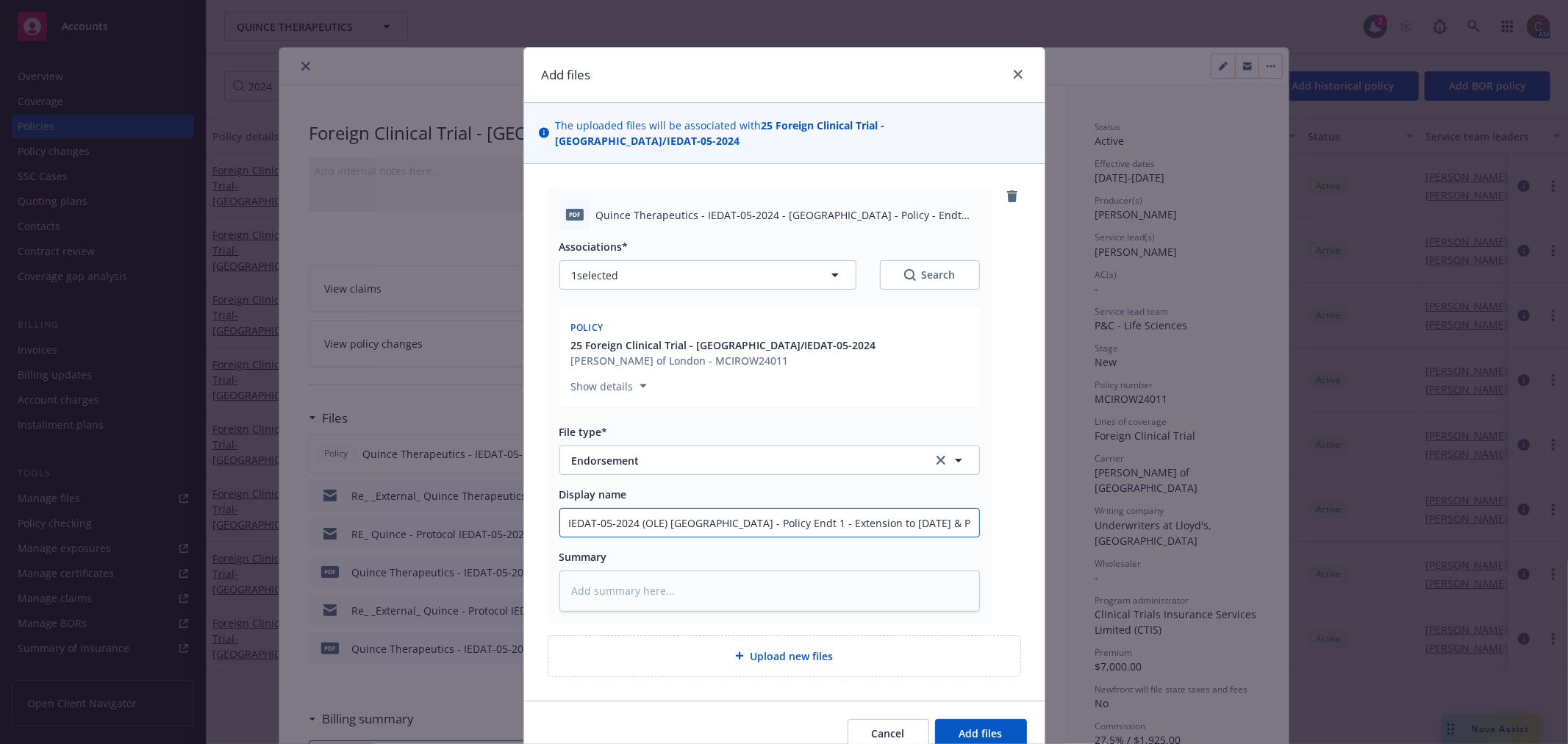
type textarea "x"
type input "IEDAT-05-2024 (OLE) Switzerland - Policy Endt 1 - Extension to 12/31/27 & Patie"
type textarea "x"
type input "IEDAT-05-2024 (OLE) Switzerland - Policy Endt 1 - Extension to 12/31/27 & Patie…"
type textarea "x"
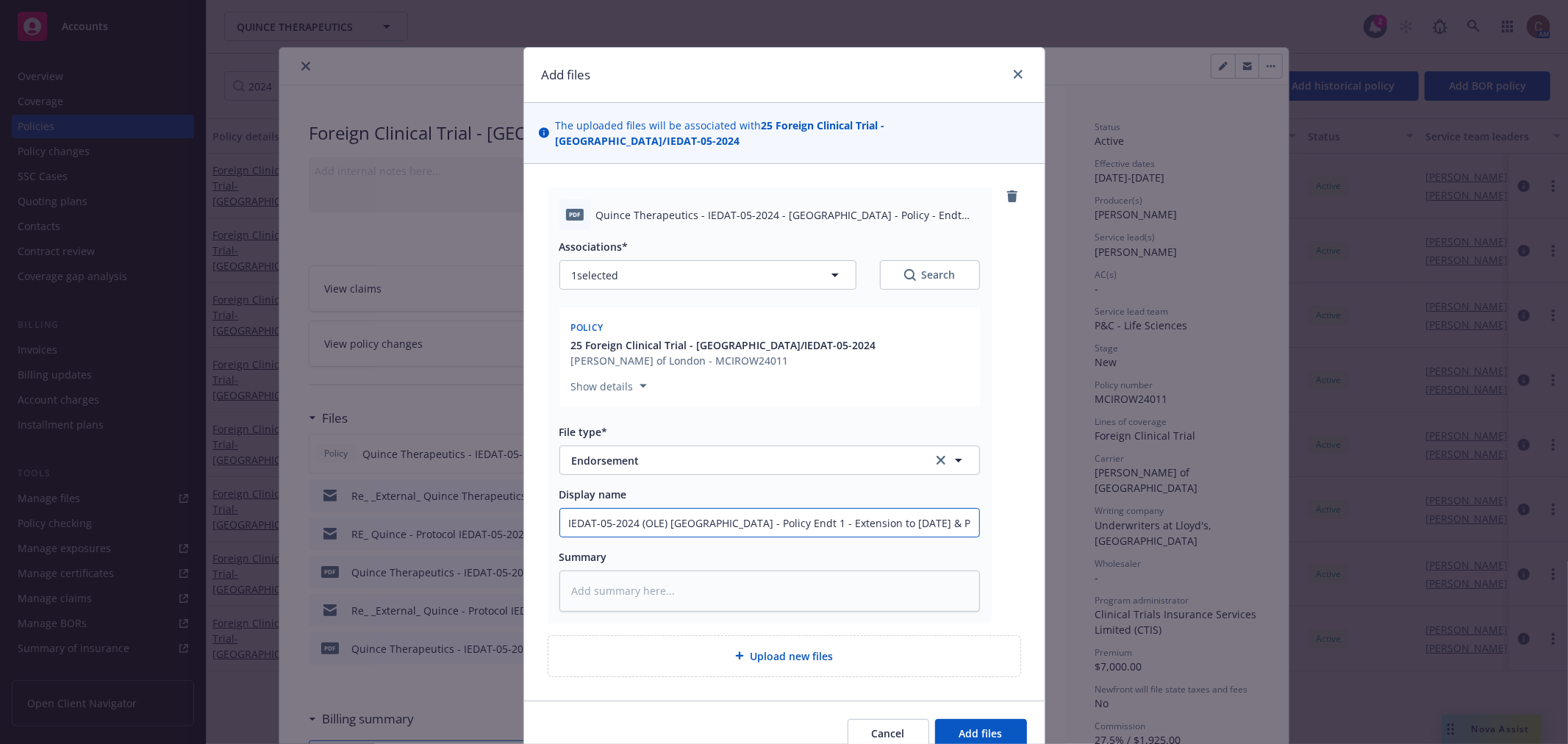
type input "IEDAT-05-2024 (OLE) Switzerland - Policy Endt 1 - Extension to 12/31/27 & Patien"
type textarea "x"
type input "IEDAT-05-2024 (OLE) Switzerland - Policy Endt 1 - Extension to 12/31/27 & Patie"
type textarea "x"
type input "IEDAT-05-2024 (OLE) Switzerland - Policy Endt 1 - Extension to 12/31/27 & Pati"
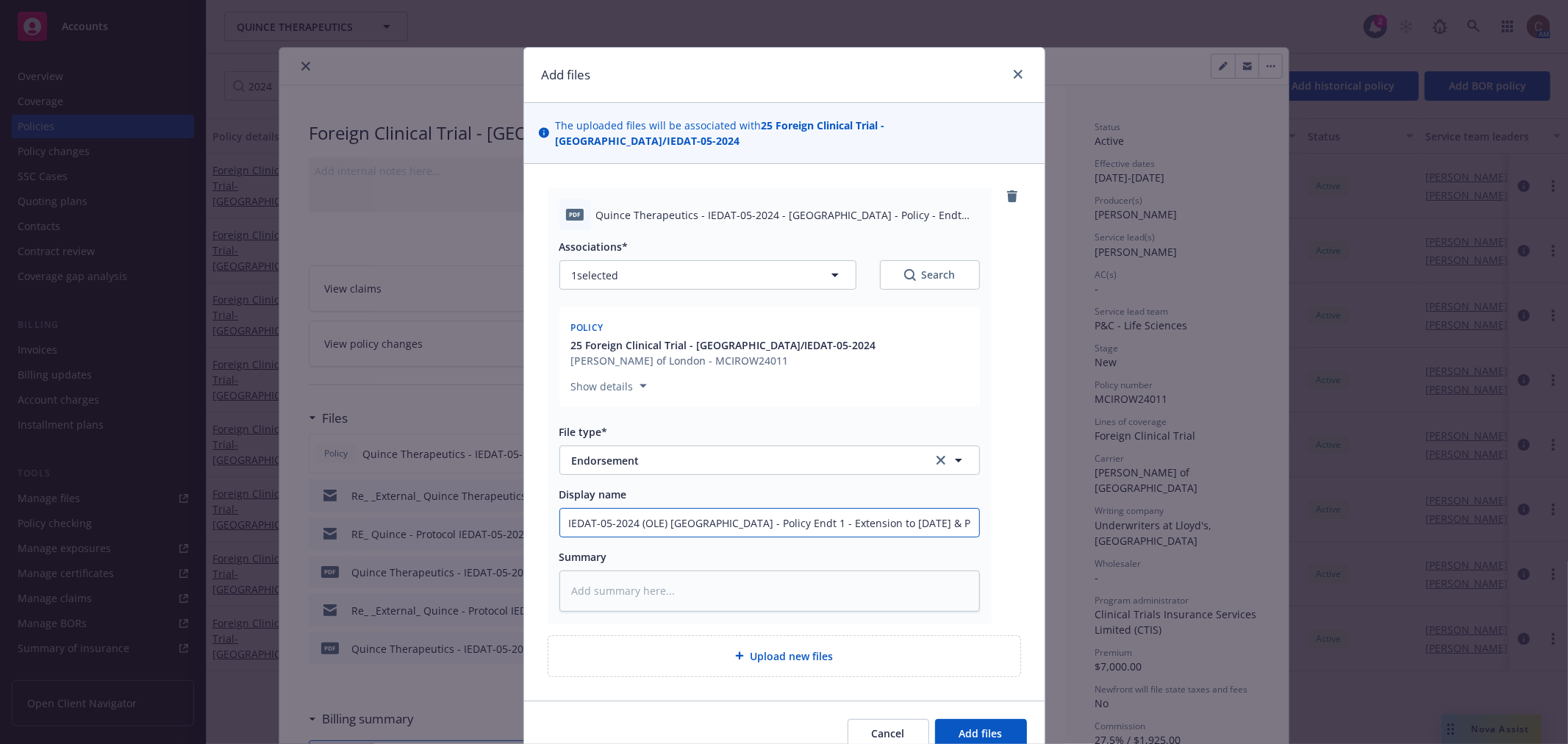
type textarea "x"
type input "IEDAT-05-2024 (OLE) Switzerland - Policy Endt 1 - Extension to 12/31/27 & Pat"
type textarea "x"
type input "IEDAT-05-2024 (OLE) Switzerland - Policy Endt 1 - Extension to 12/31/27 & Pa"
type textarea "x"
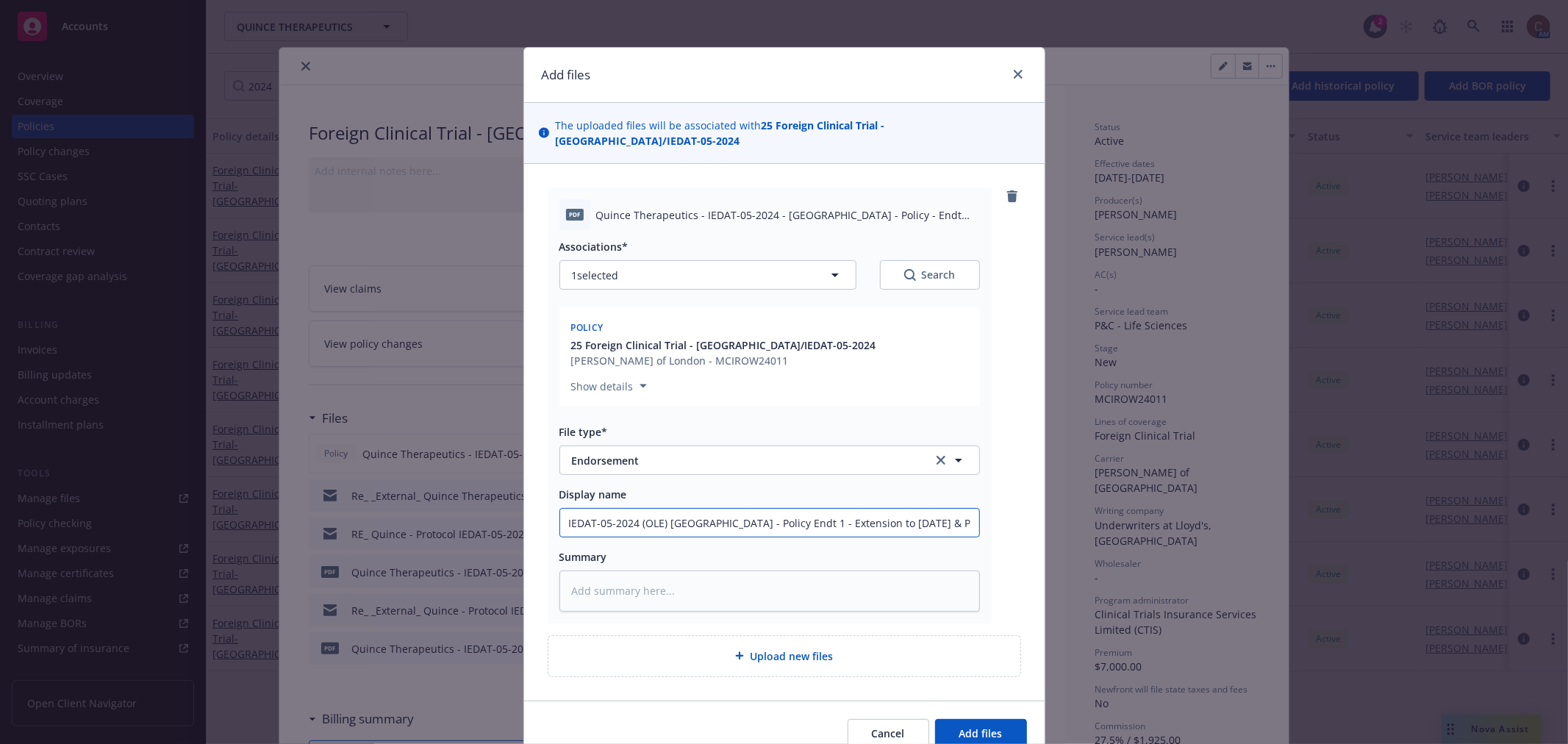
type input "IEDAT-05-2024 (OLE) Switzerland - Policy Endt 1 - Extension to 12/31/27 & P"
type textarea "x"
type input "IEDAT-05-2024 (OLE) Switzerland - Policy Endt 1 - Extension to 12/31/27 &"
type textarea "x"
type input "IEDAT-05-2024 (OLE) Switzerland - Policy Endt 1 - Extension to 12/31/27 &"
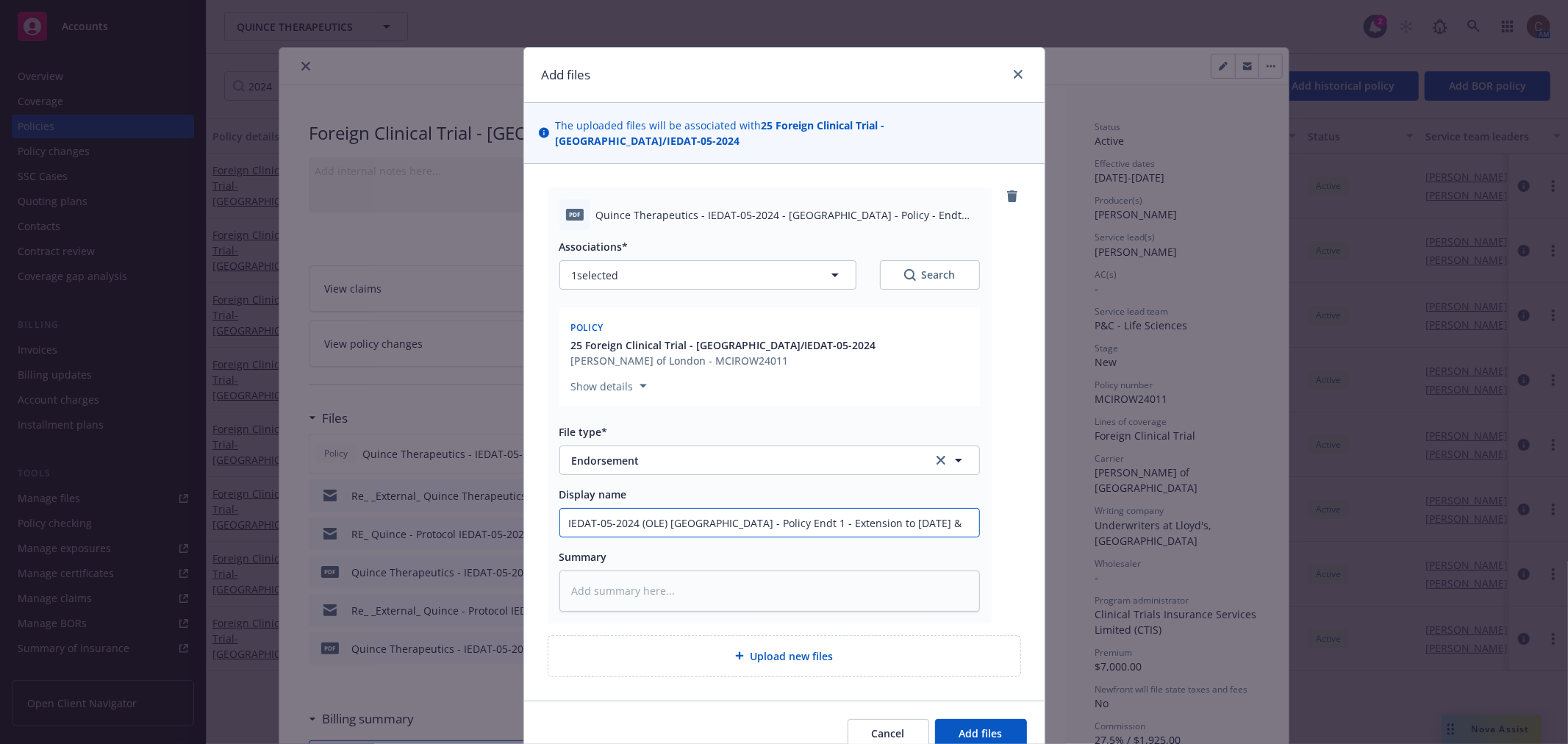
type textarea "x"
type input "IEDAT-05-2024 (OLE) Switzerland - Policy Endt 1 - Extension to 12/31/27"
type textarea "x"
drag, startPoint x: 924, startPoint y: 503, endPoint x: 541, endPoint y: 493, distance: 383.1
click at [548, 493] on div "pdf Quince Therapeutics - IEDAT-05-2024 - Switzerland - Policy - Endt 1.pdf Ass…" at bounding box center [770, 404] width 445 height 435
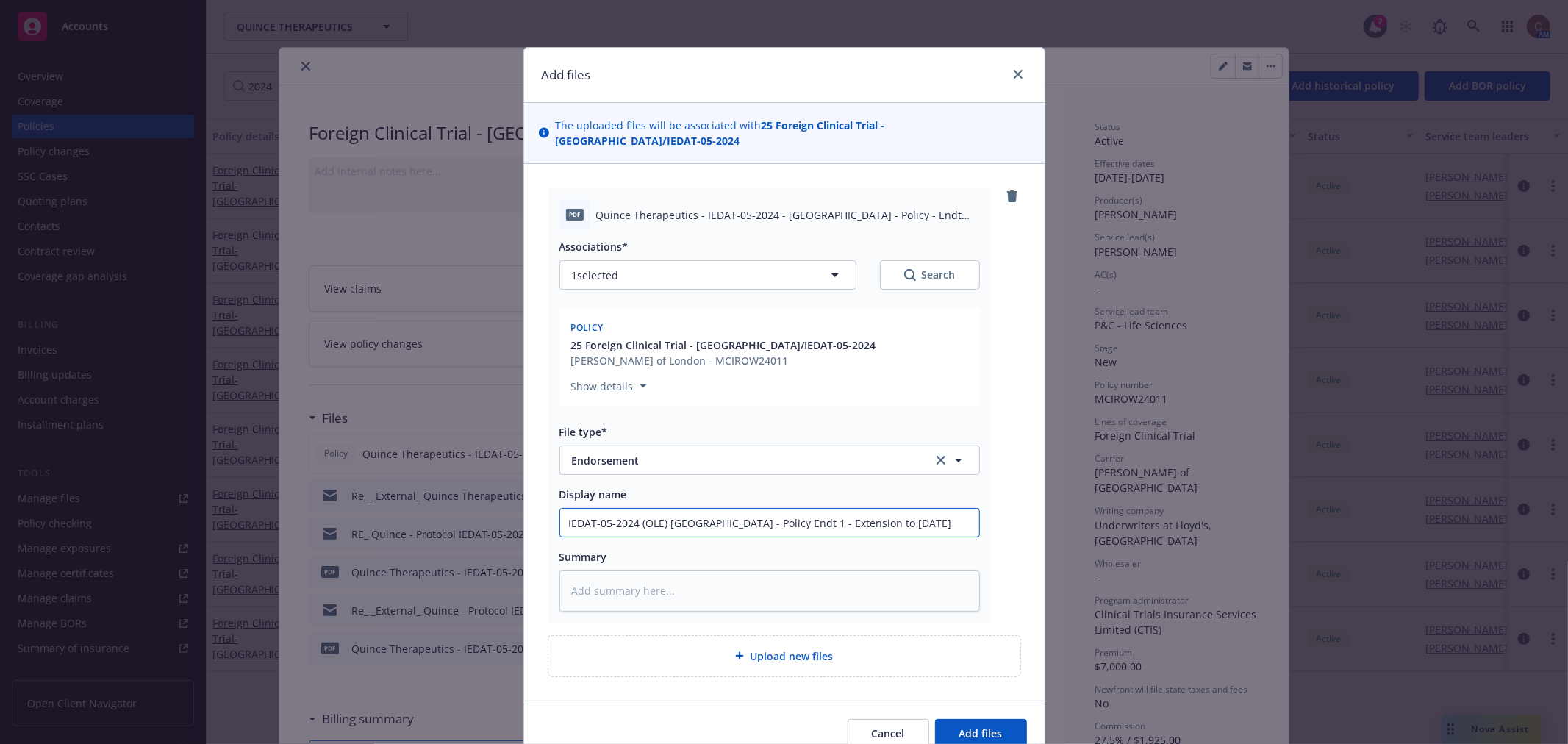
type input "IEDAT-05-2024 (OLE) Switzerland - Policy Endt 1 - Extension to 12/31/27"
type textarea "x"
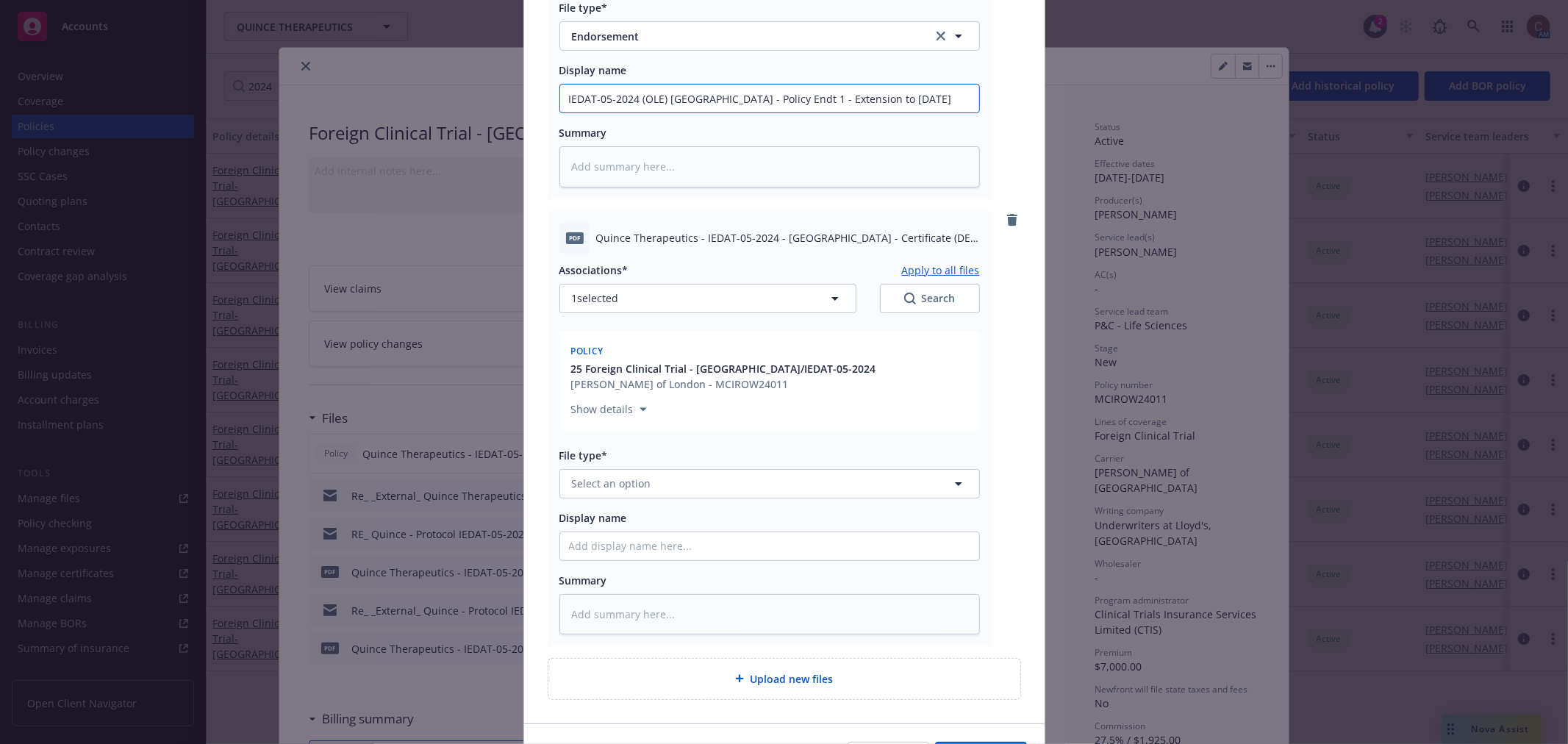
scroll to position [490, 0]
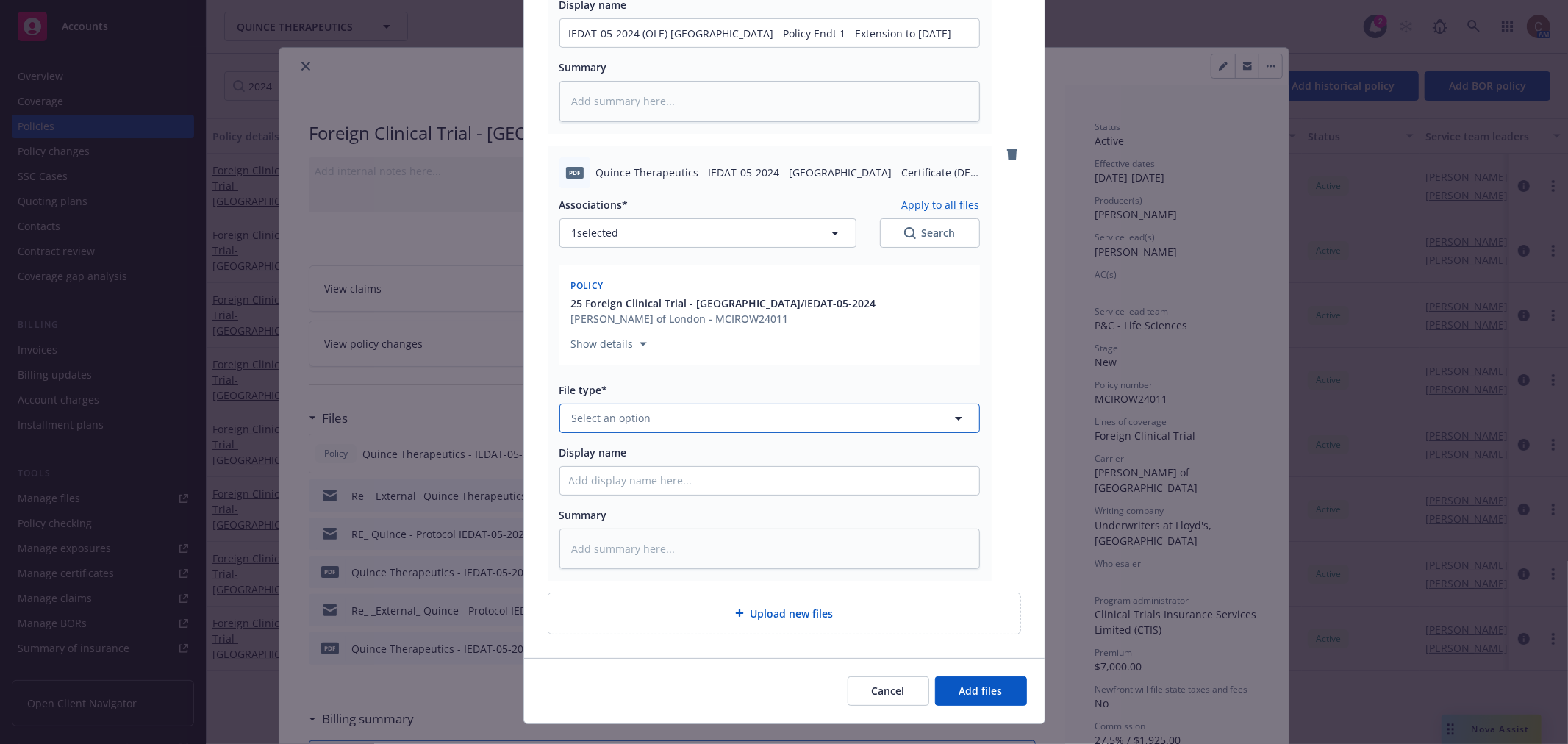
click at [695, 410] on button "Select an option" at bounding box center [770, 418] width 420 height 29
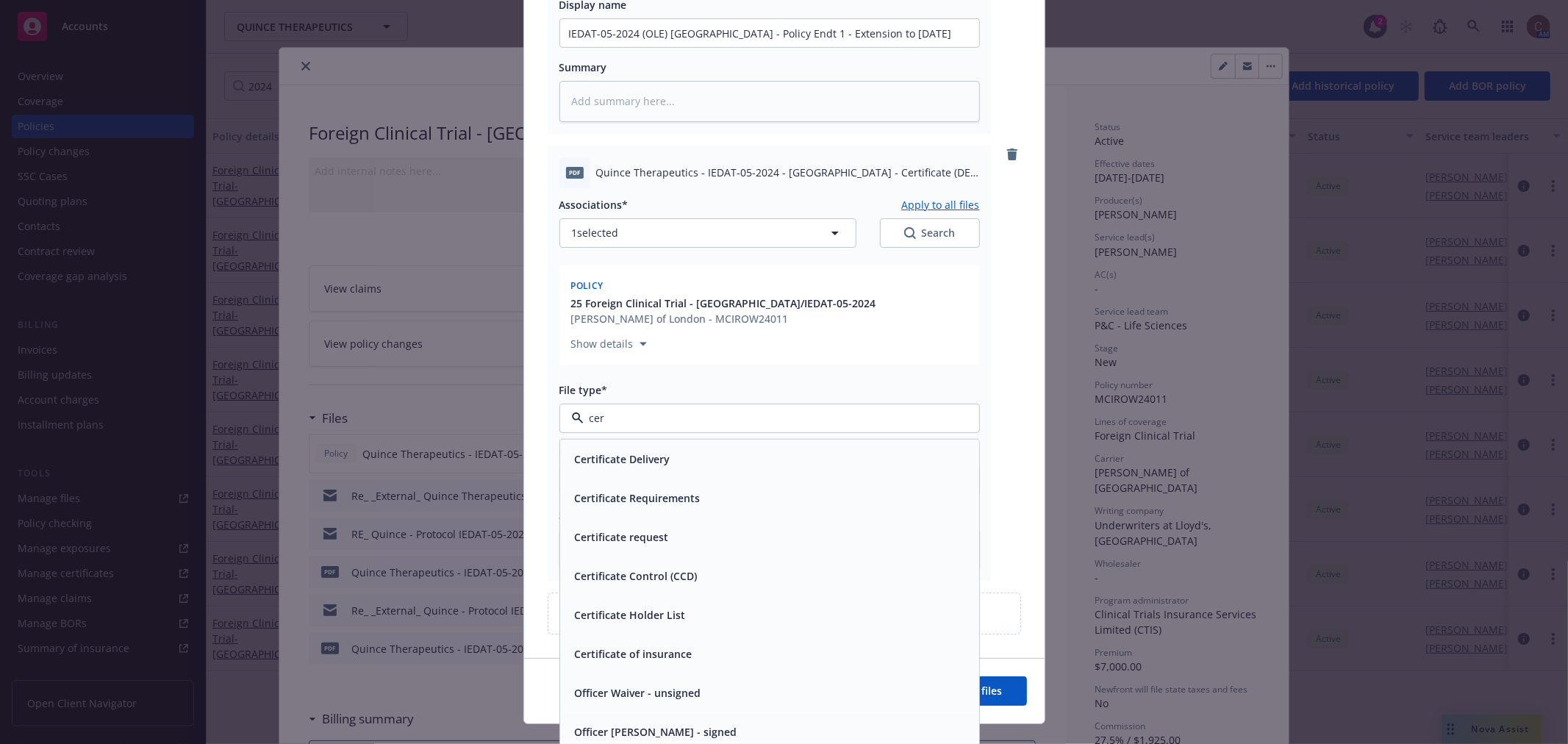
type input "cert"
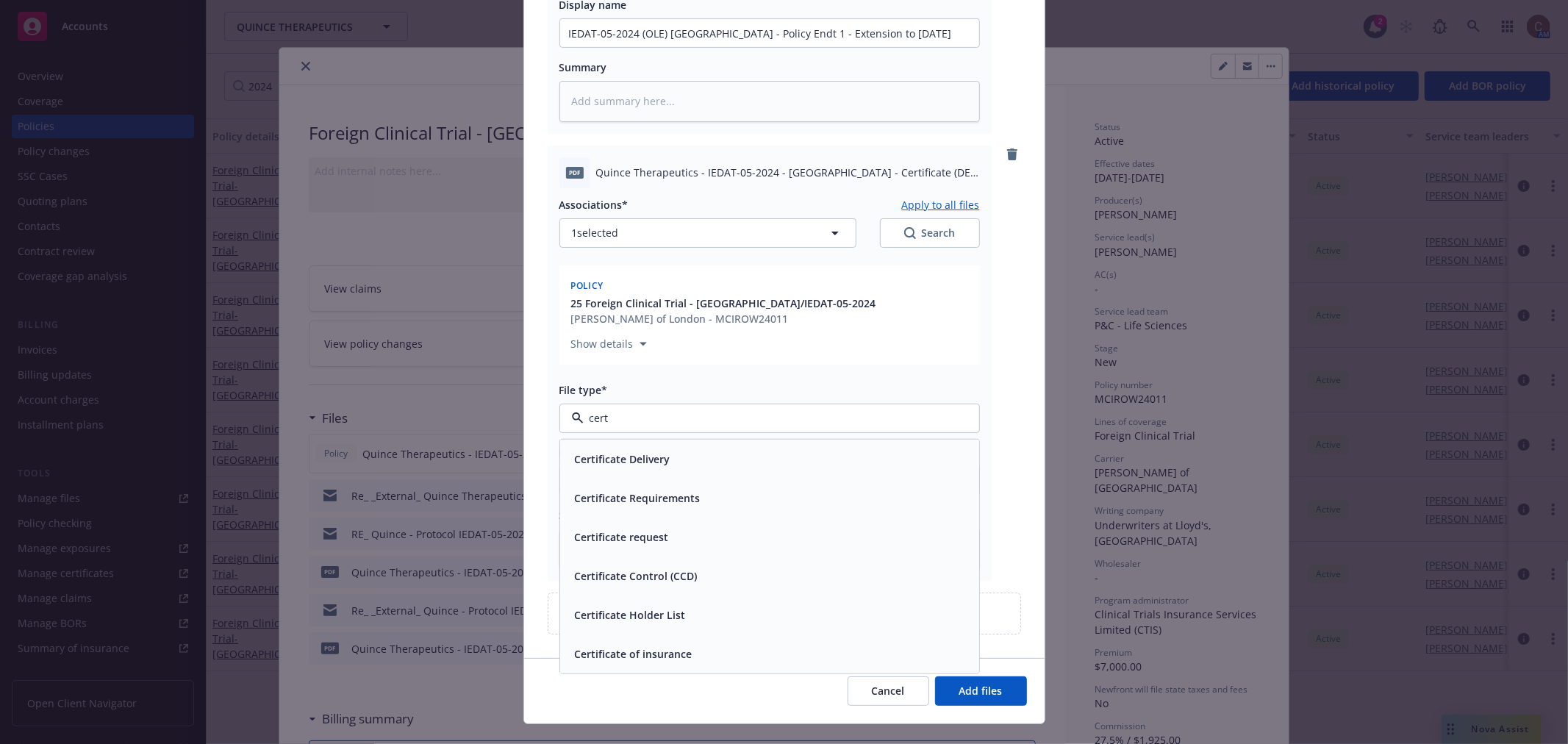
click at [662, 649] on div "Certificate of insurance" at bounding box center [770, 652] width 419 height 39
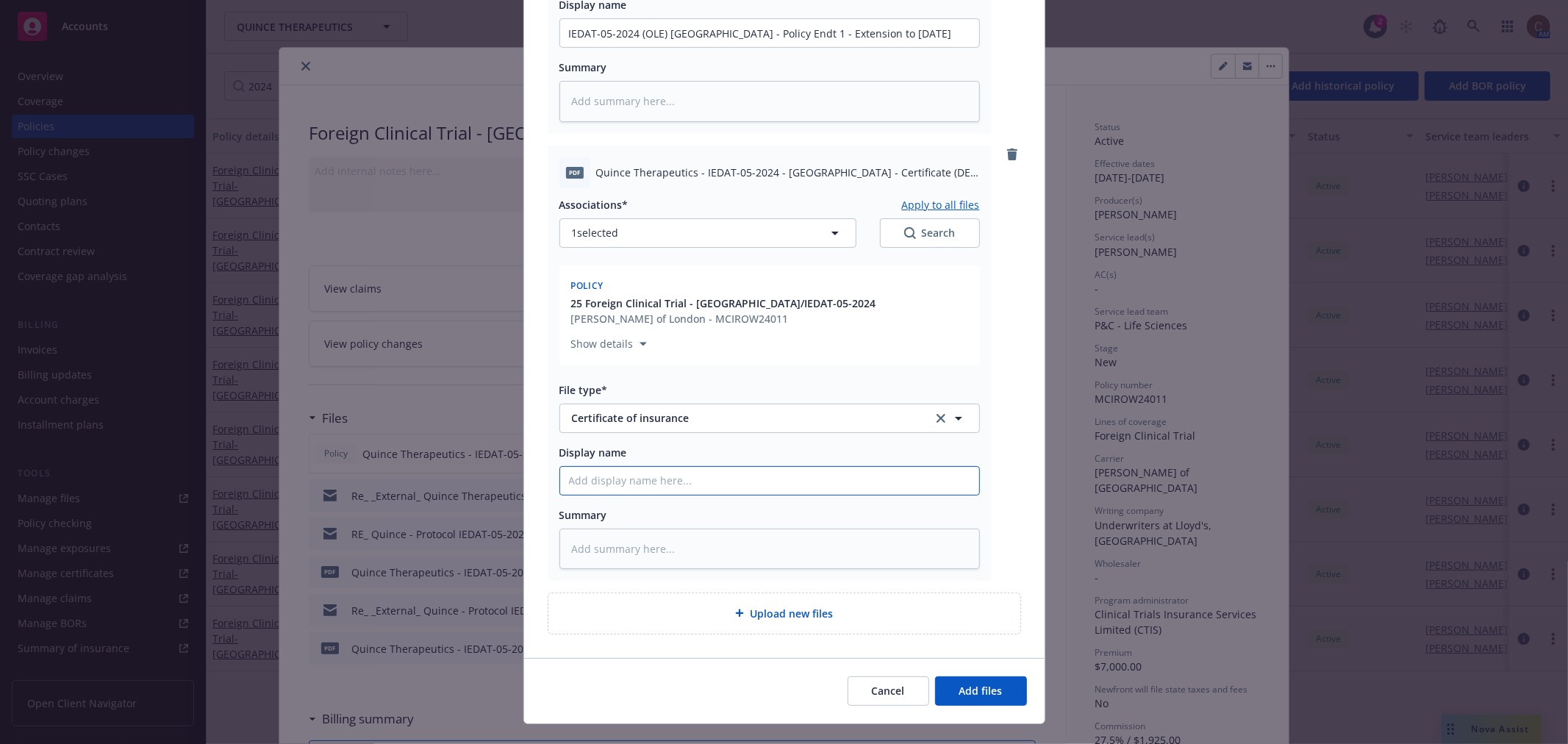
click at [747, 466] on input "Display name" at bounding box center [770, 480] width 419 height 28
paste input "IEDAT-05-2024 (OLE) Switzerland - Policy Endt 1 - Extension to 12/31/27"
type textarea "x"
type input "IEDAT-05-2024 (OLE) Switzerland - Policy Endt 1 - Extension to 12/31/27"
drag, startPoint x: 781, startPoint y: 462, endPoint x: 729, endPoint y: 464, distance: 52.0
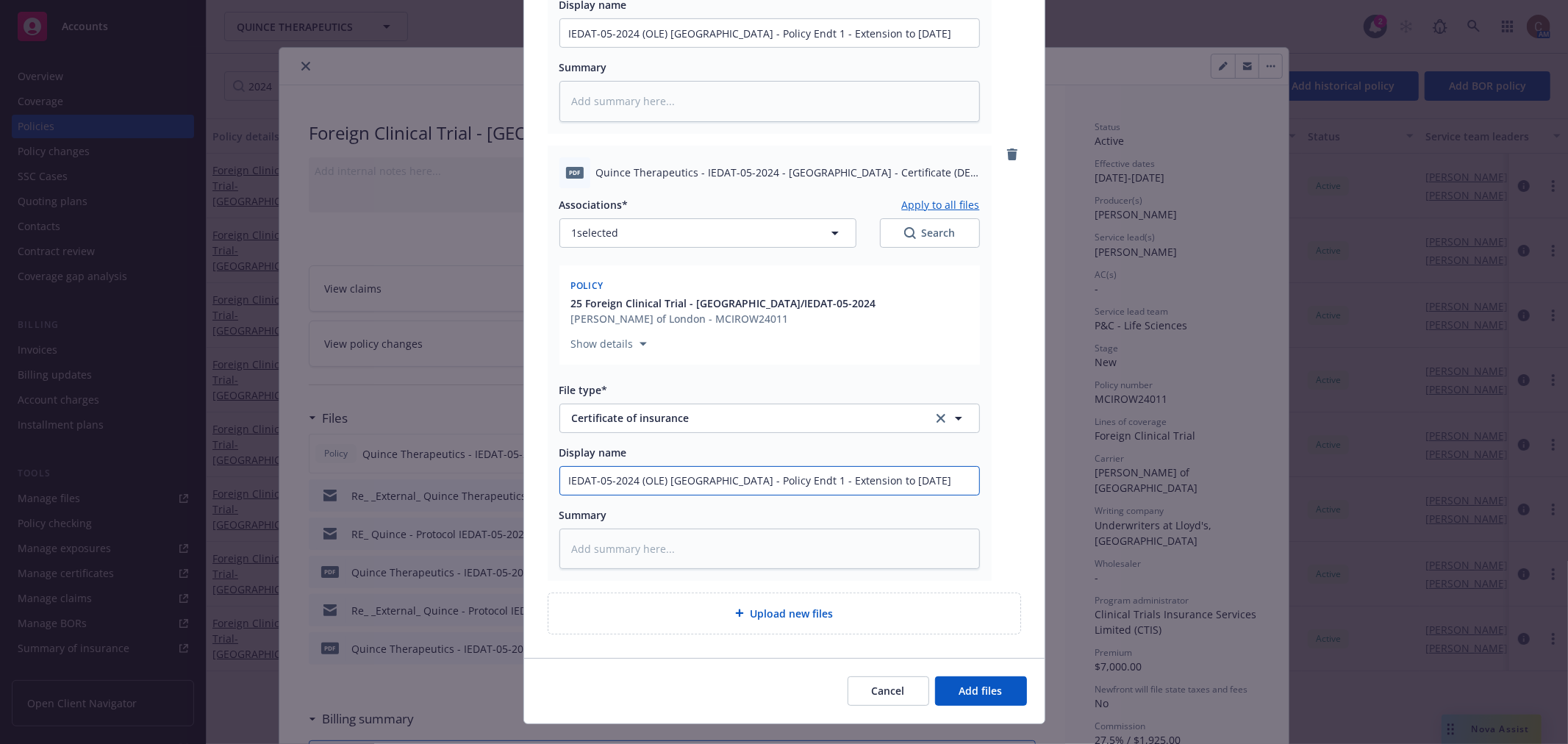
click at [729, 466] on input "IEDAT-05-2024 (OLE) Switzerland - Policy Endt 1 - Extension to 12/31/27" at bounding box center [770, 480] width 419 height 28
type textarea "x"
type input "IEDAT-05-2024 (OLE) Switzerland - C 1 - Extension to 12/31/27"
type textarea "x"
type input "IEDAT-05-2024 (OLE) Switzerland - Ce 1 - Extension to 12/31/27"
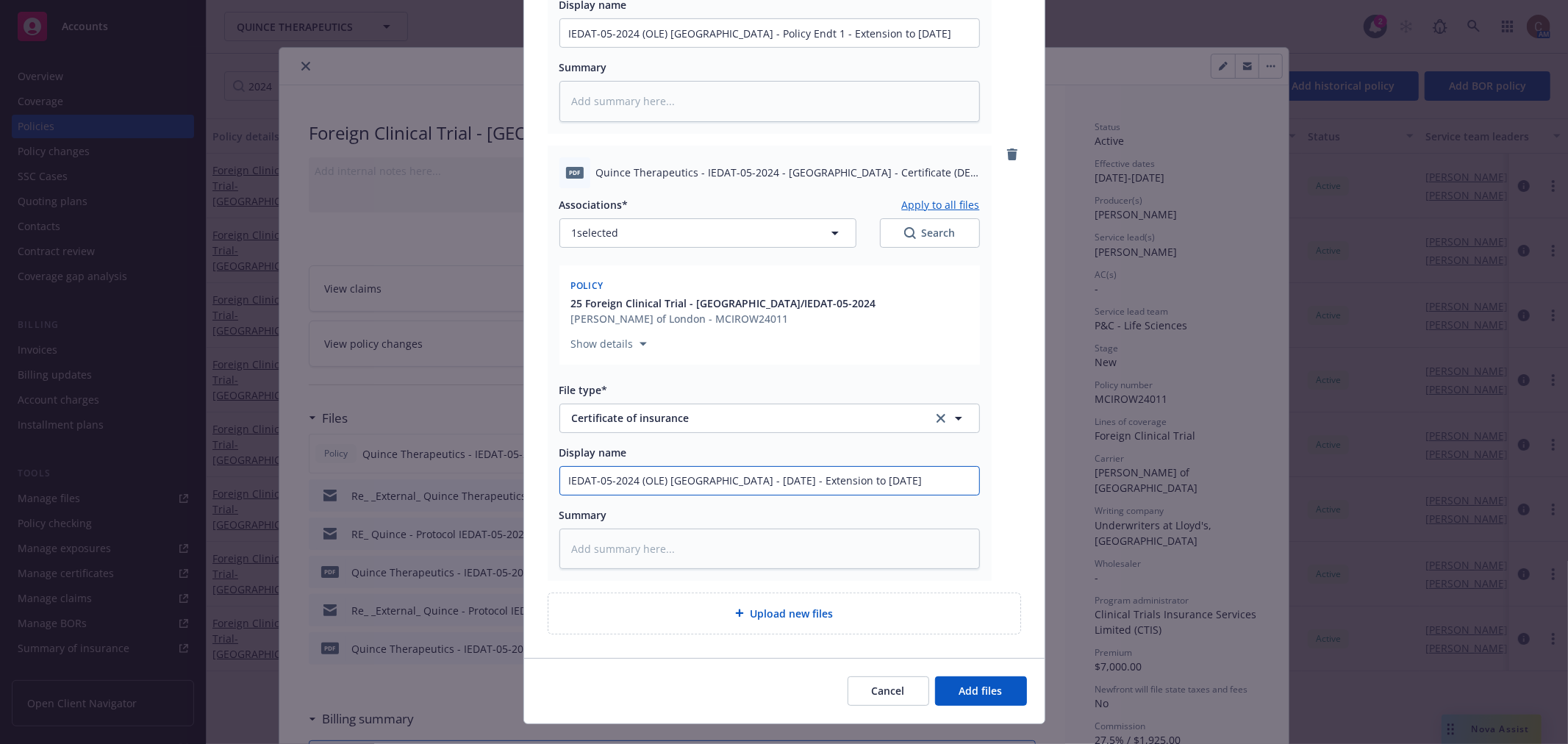
type textarea "x"
type input "IEDAT-05-2024 (OLE) Switzerland - Cer 1 - Extension to 12/31/27"
type textarea "x"
type input "IEDAT-05-2024 (OLE) Switzerland - Cert 1 - Extension to 12/31/27"
type textarea "x"
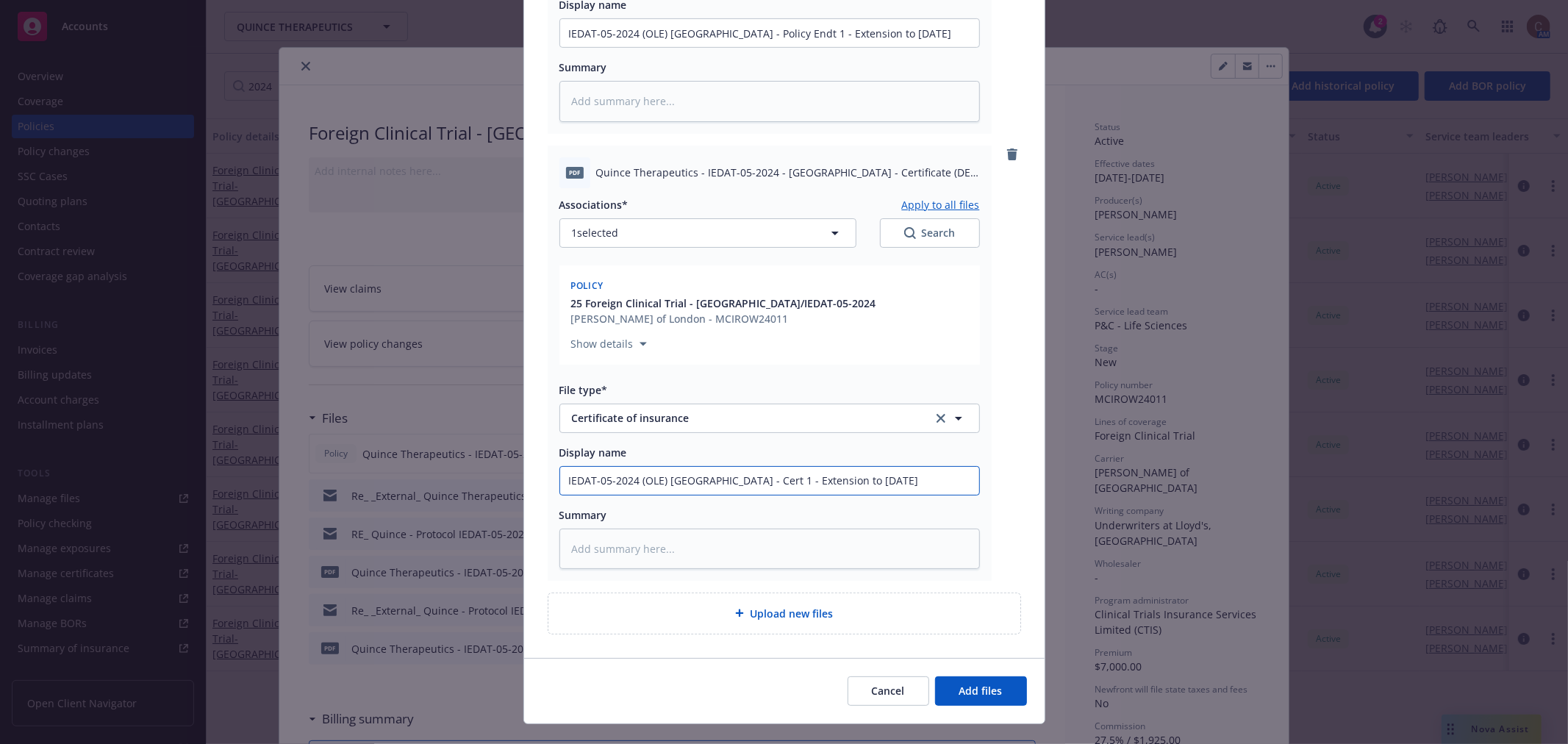
type input "IEDAT-05-2024 (OLE) Switzerland - Certi 1 - Extension to 12/31/27"
type textarea "x"
type input "IEDAT-05-2024 (OLE) Switzerland - Certif 1 - Extension to 12/31/27"
type textarea "x"
type input "IEDAT-05-2024 (OLE) Switzerland - Certific 1 - Extension to 12/31/27"
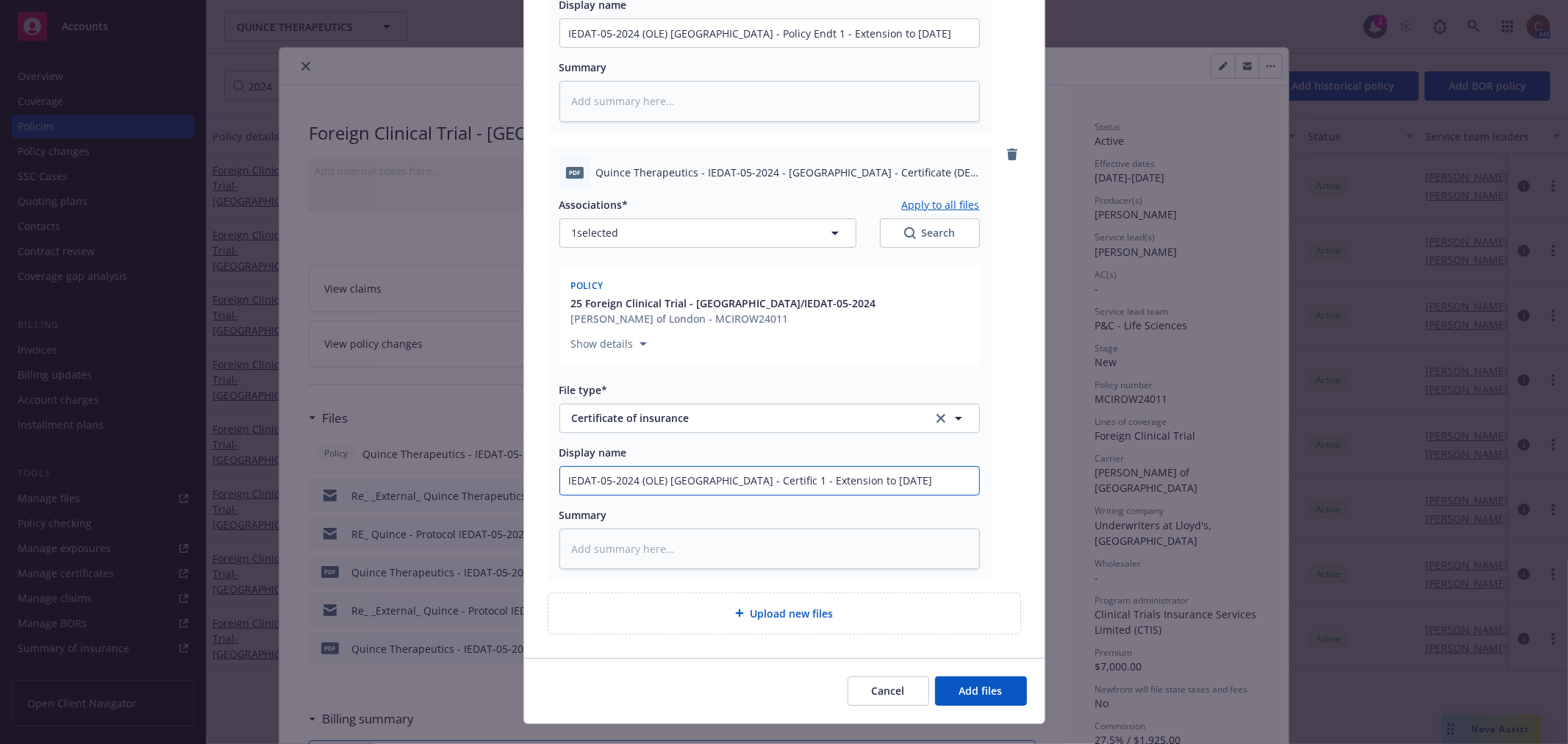
type textarea "x"
type input "IEDAT-05-2024 (OLE) Switzerland - Certifica 1 - Extension to 12/31/27"
type textarea "x"
type input "IEDAT-05-2024 (OLE) Switzerland - Certificat 1 - Extension to 12/31/27"
type textarea "x"
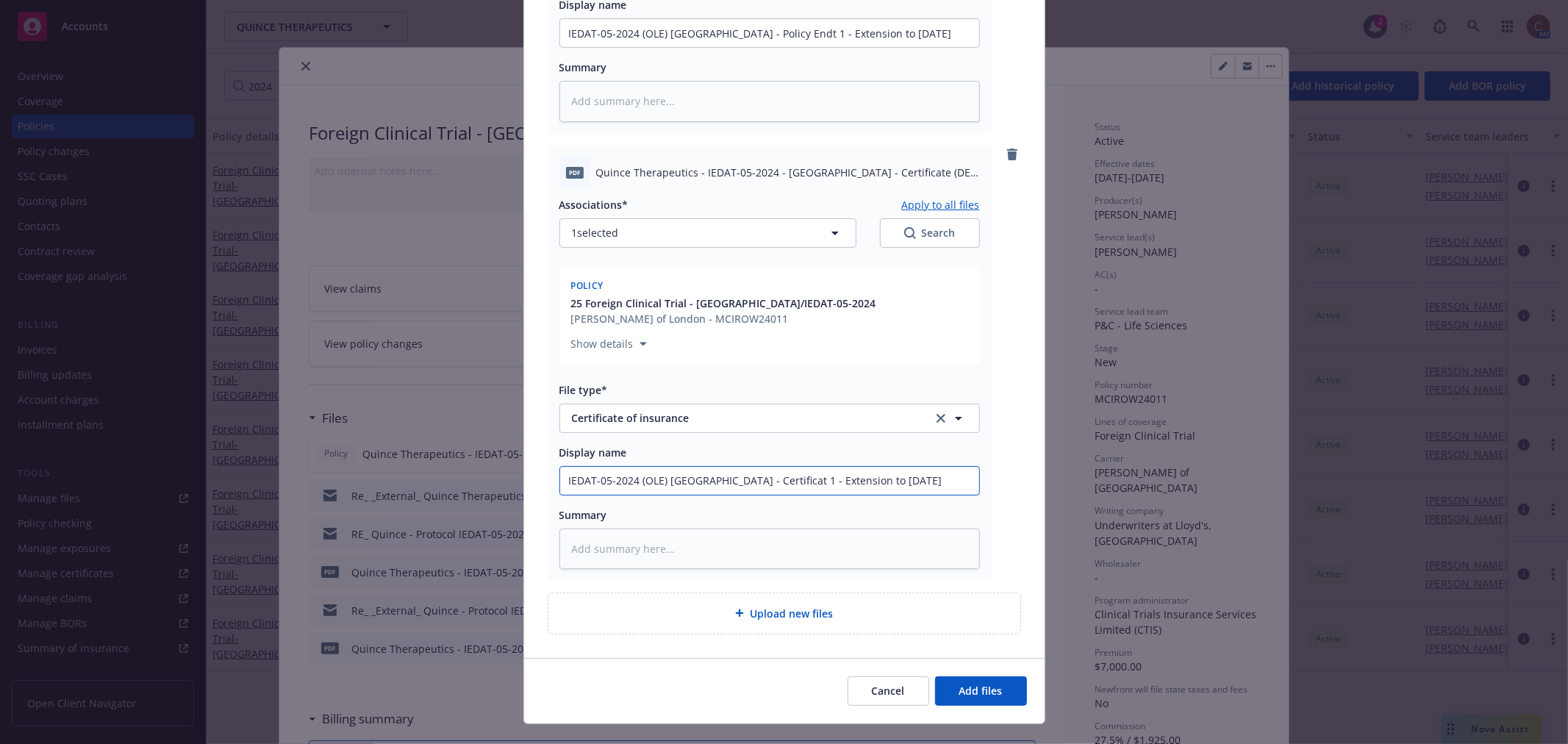
type input "IEDAT-05-2024 (OLE) Switzerland - Certificate 1 - Extension to 12/31/27"
type textarea "x"
type input "IEDAT-05-2024 (OLE) Switzerland - Certificate 1 - Extension to 12/31/27"
type textarea "x"
type input "IEDAT-05-2024 (OLE) Switzerland - Certificate ( 1 - Extension to 12/31/27"
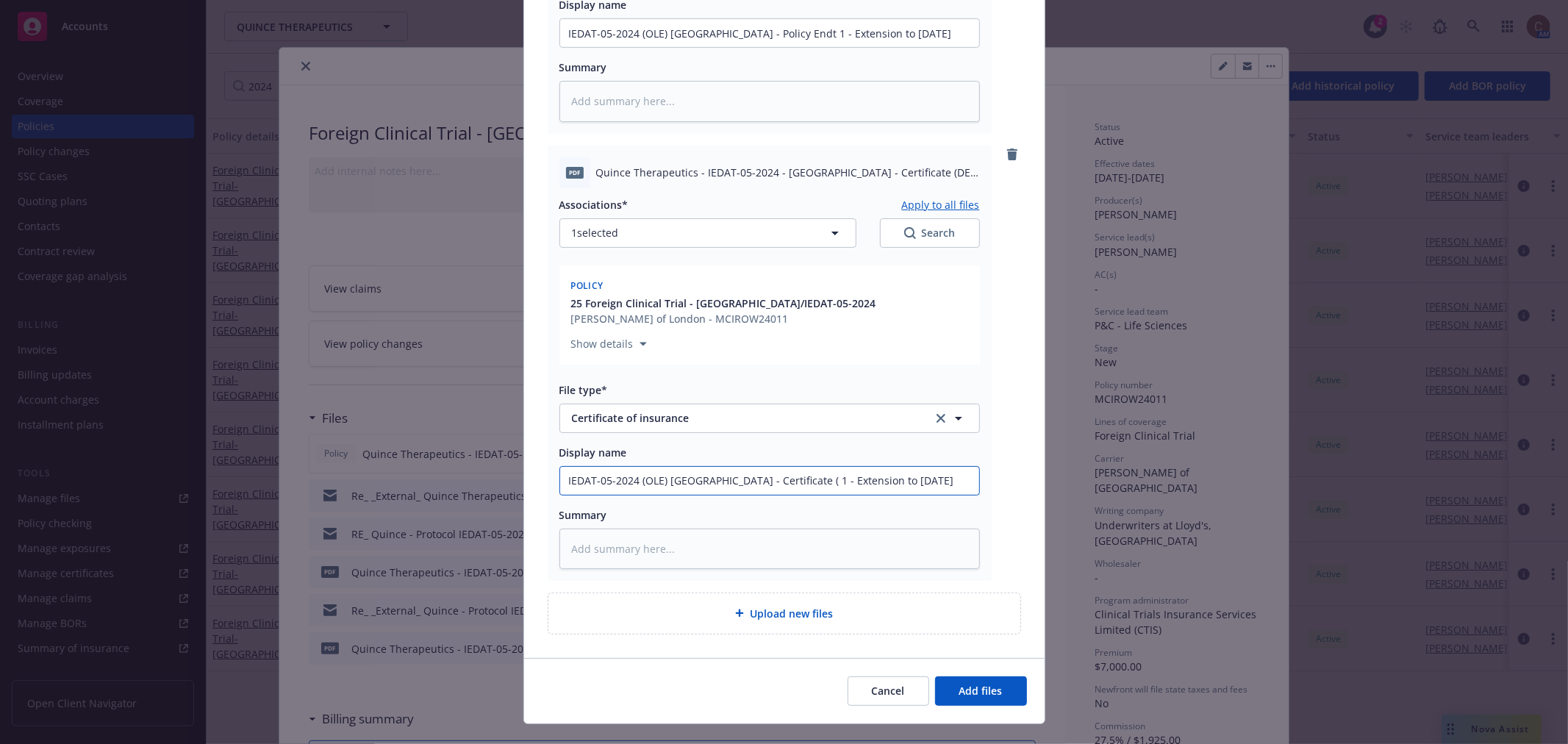
type textarea "x"
type input "IEDAT-05-2024 (OLE) Switzerland - Certificate (D 1 - Extension to 12/31/27"
type textarea "x"
type input "IEDAT-05-2024 (OLE) Switzerland - Certificate (DE 1 - Extension to 12/31/27"
type textarea "x"
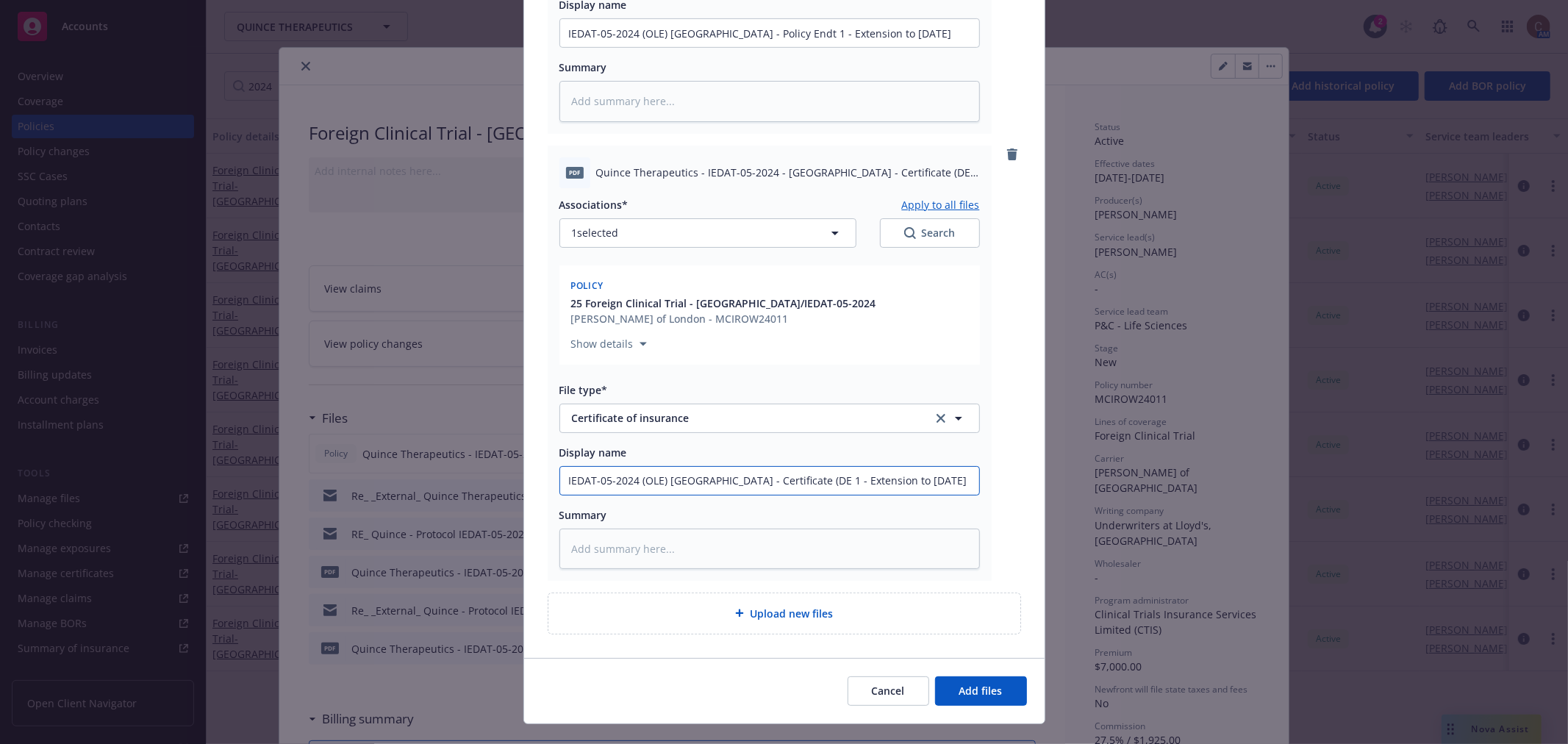
type input "IEDAT-05-2024 (OLE) Switzerland - Certificate (DE) 1 - Extension to 12/31/27"
type textarea "x"
type input "IEDAT-05-2024 (OLE) Switzerland - Certificate (DE) 1 - Extension to 12/31/27"
type textarea "x"
type input "IEDAT-05-2024 (OLE) Switzerland - Certificate (DE) E 1 - Extension to 12/31/27"
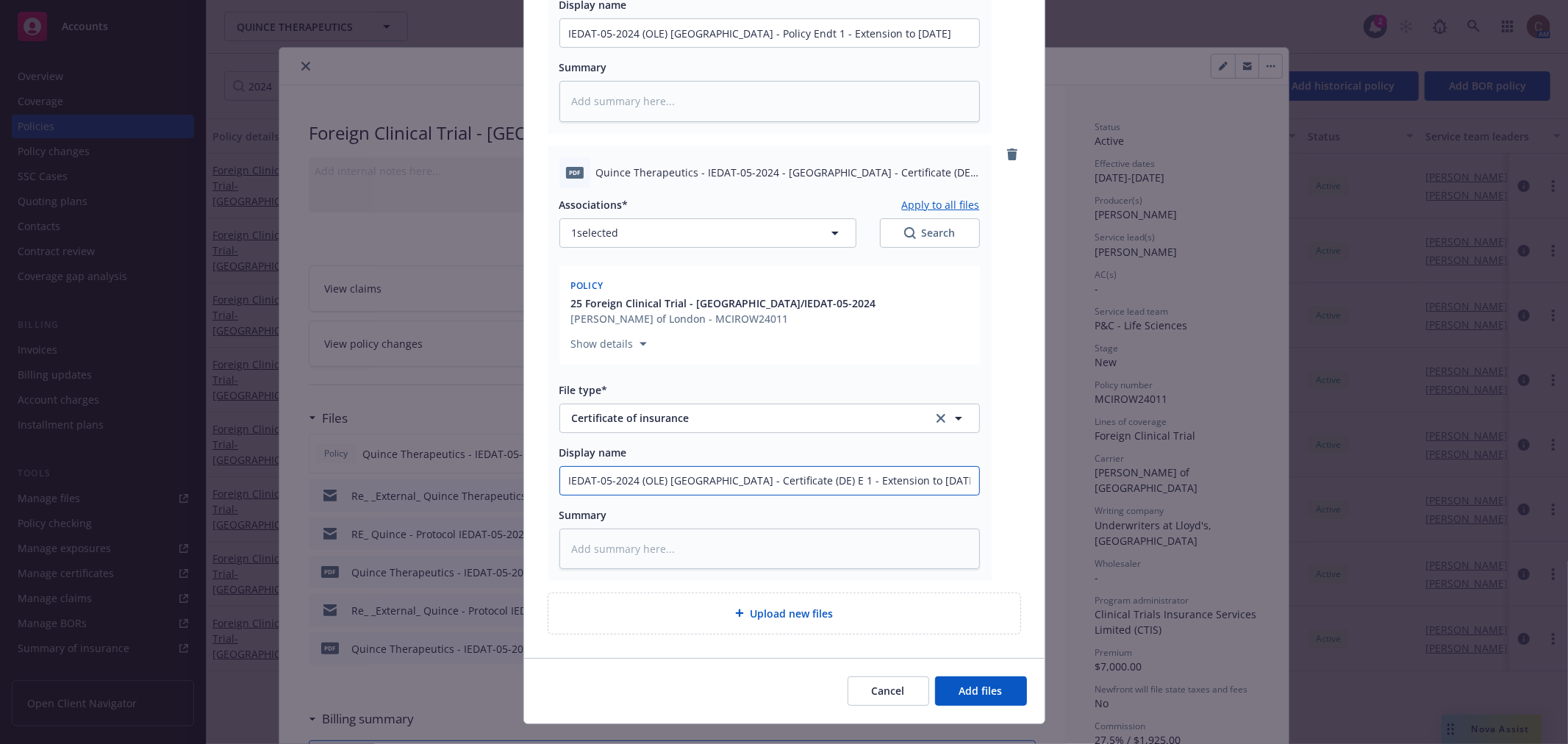
type textarea "x"
type input "IEDAT-05-2024 (OLE) Switzerland - Certificate (DE) End 1 - Extension to 12/31/27"
type textarea "x"
type input "IEDAT-05-2024 (OLE) Switzerland - Certificate (DE) Endt 1 - Extension to 12/31/…"
click at [982, 669] on span "Add files" at bounding box center [981, 690] width 43 height 13
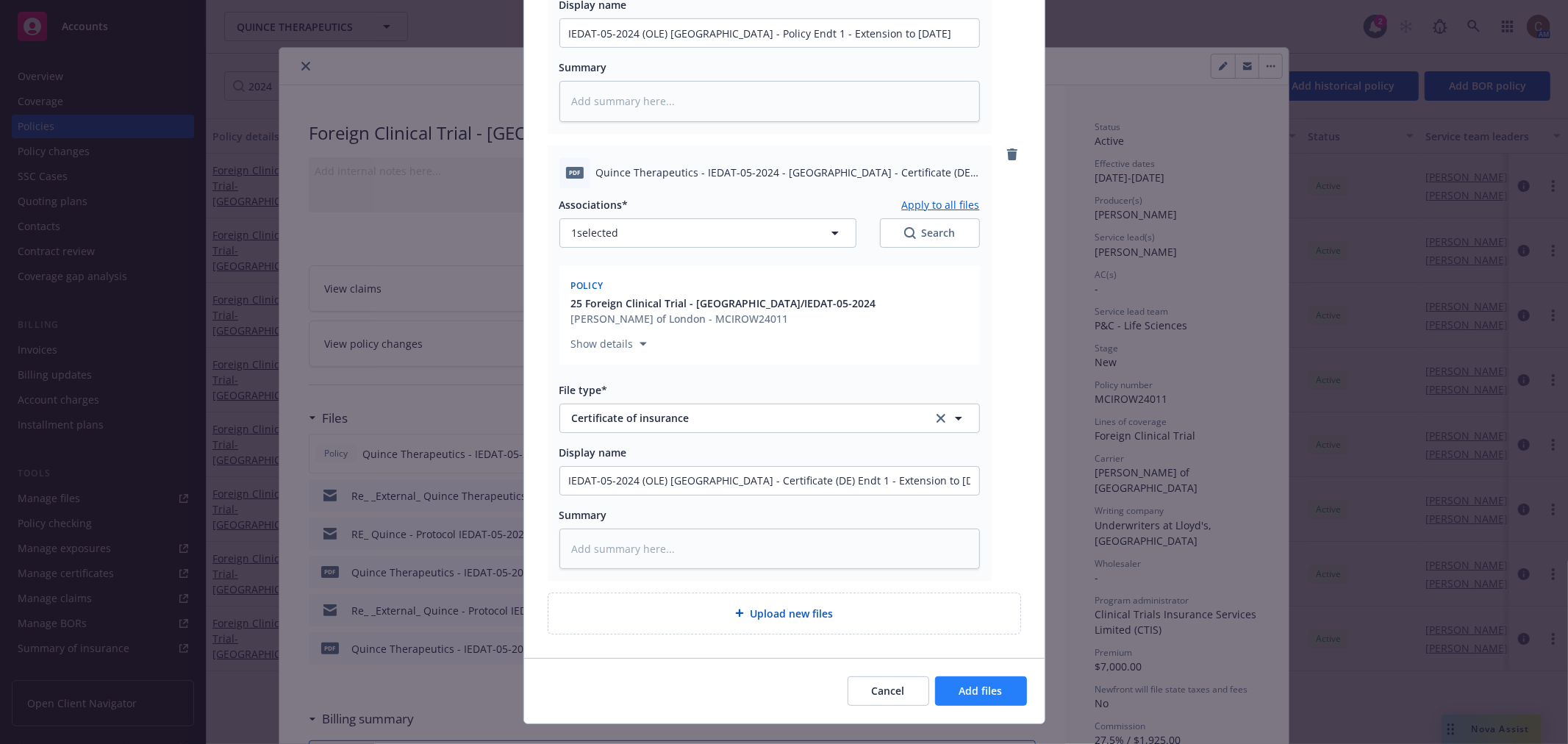
scroll to position [447, 0]
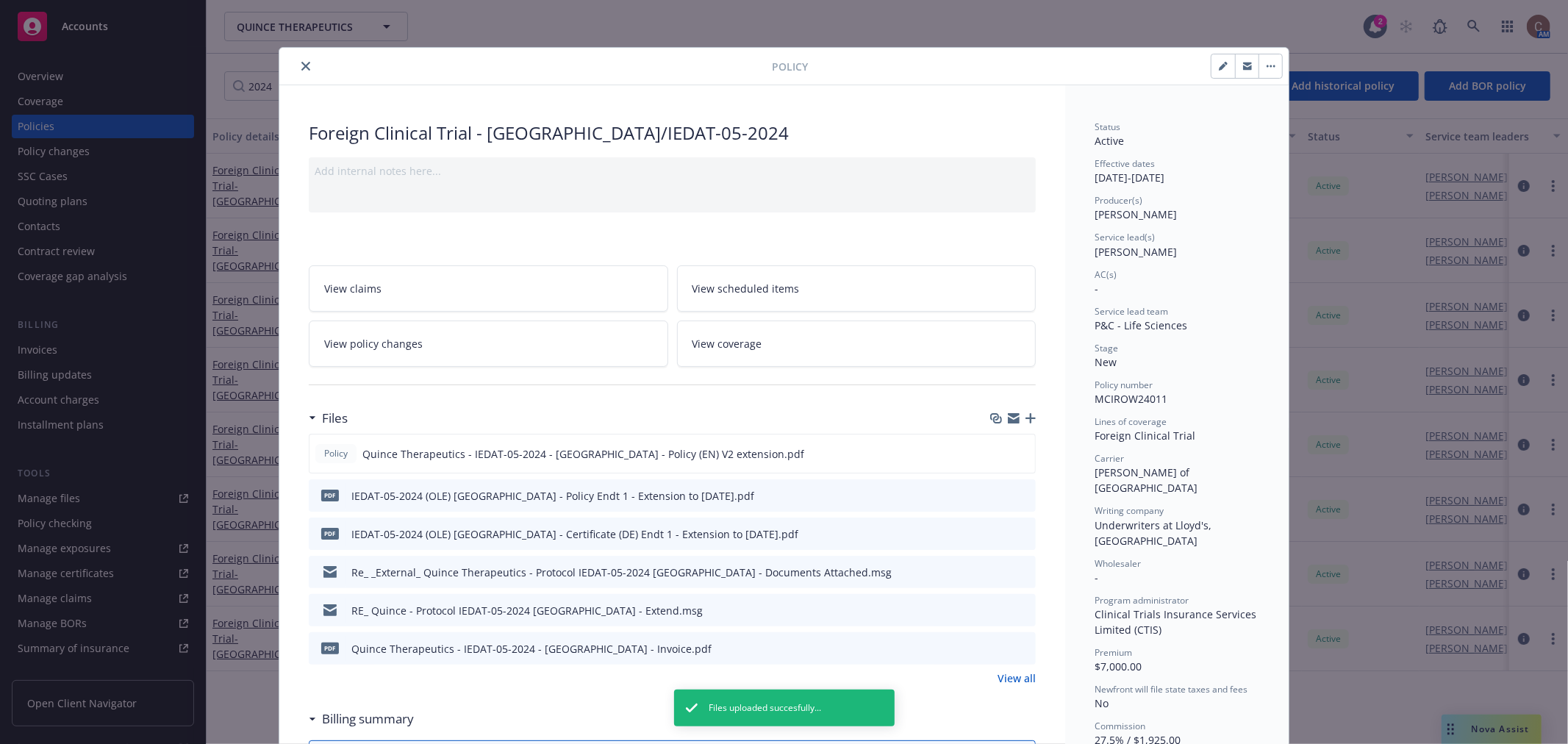
click at [298, 59] on button "close" at bounding box center [306, 66] width 17 height 17
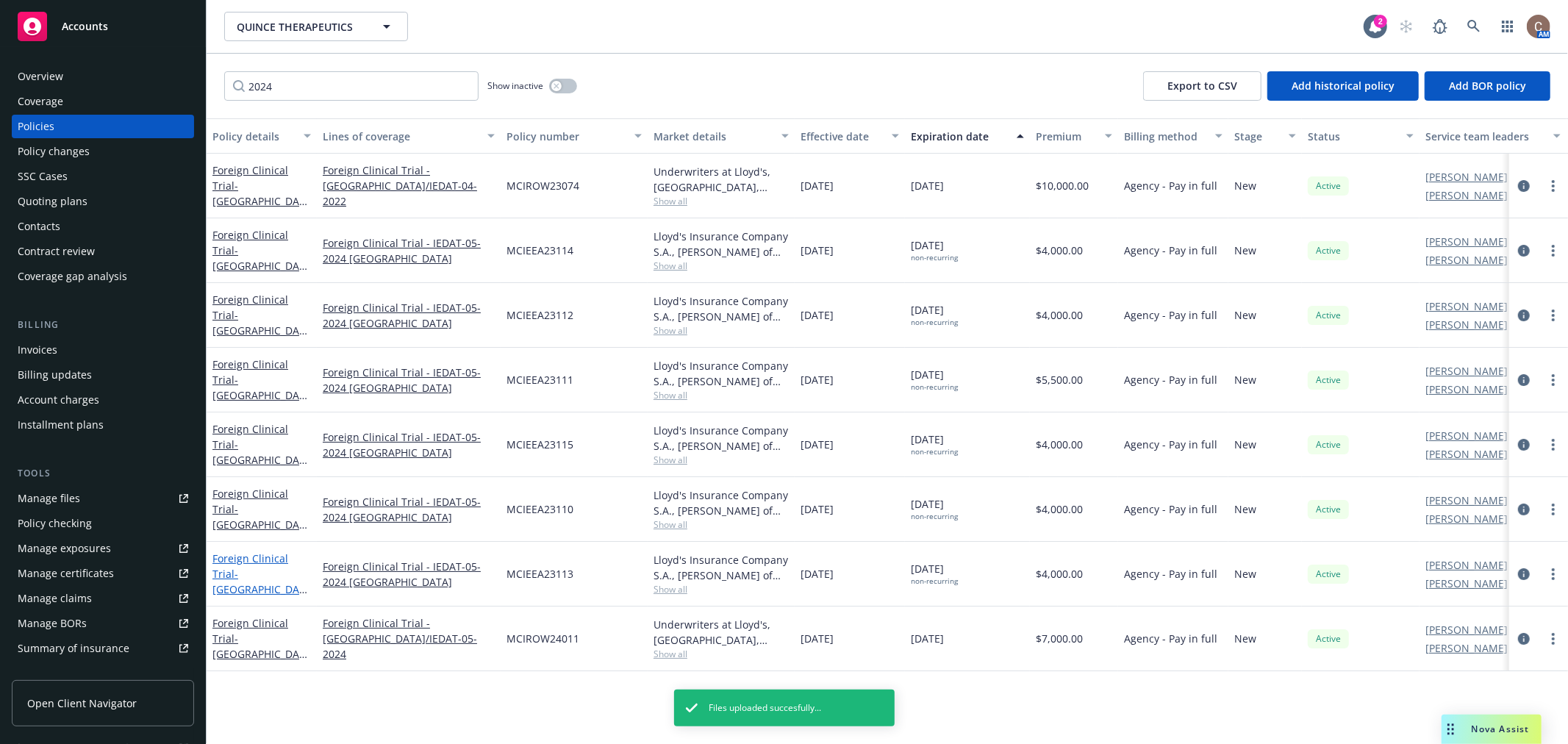
click at [261, 571] on span "- Poland/IEDAT-05-2024" at bounding box center [259, 589] width 95 height 45
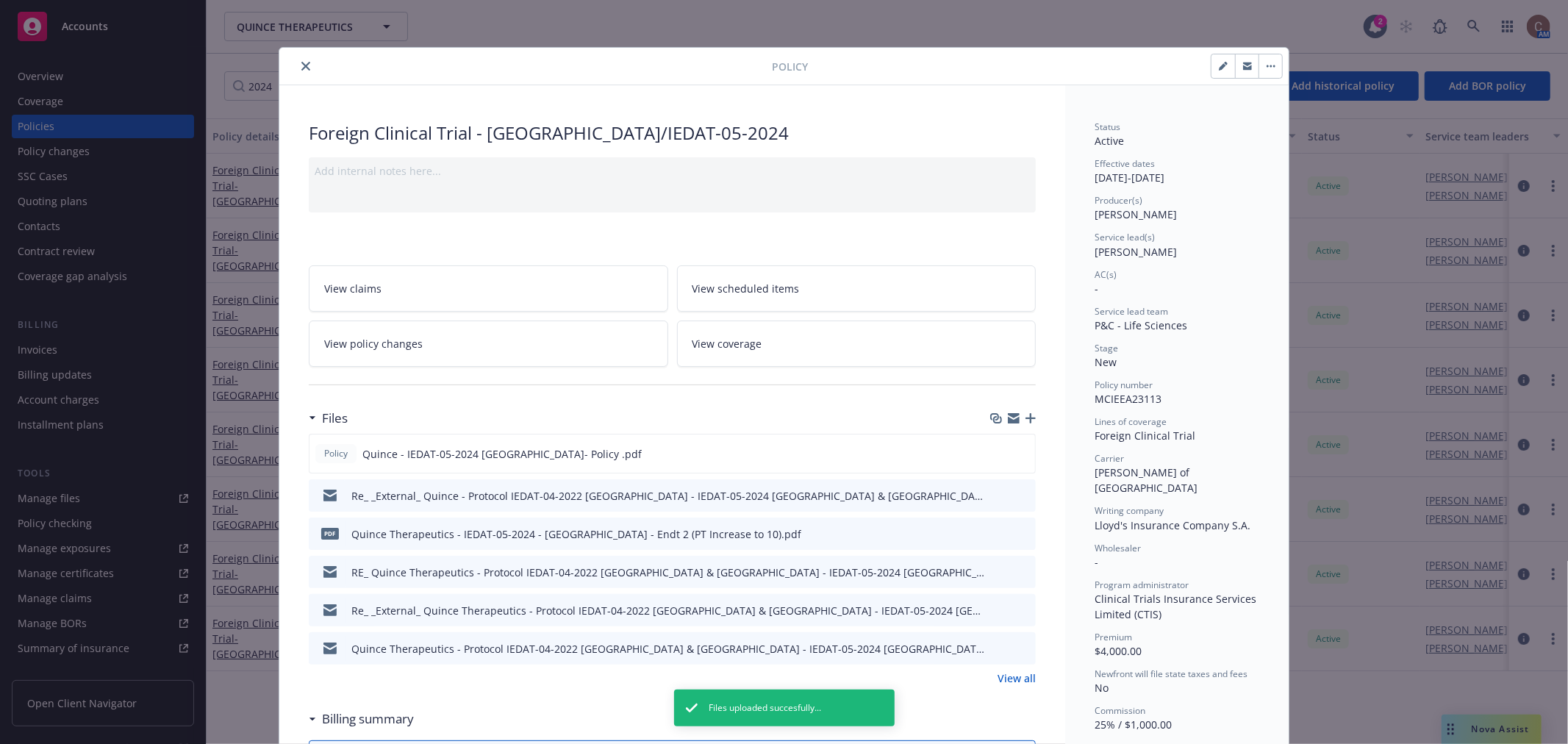
click at [1026, 416] on icon "button" at bounding box center [1031, 418] width 11 height 11
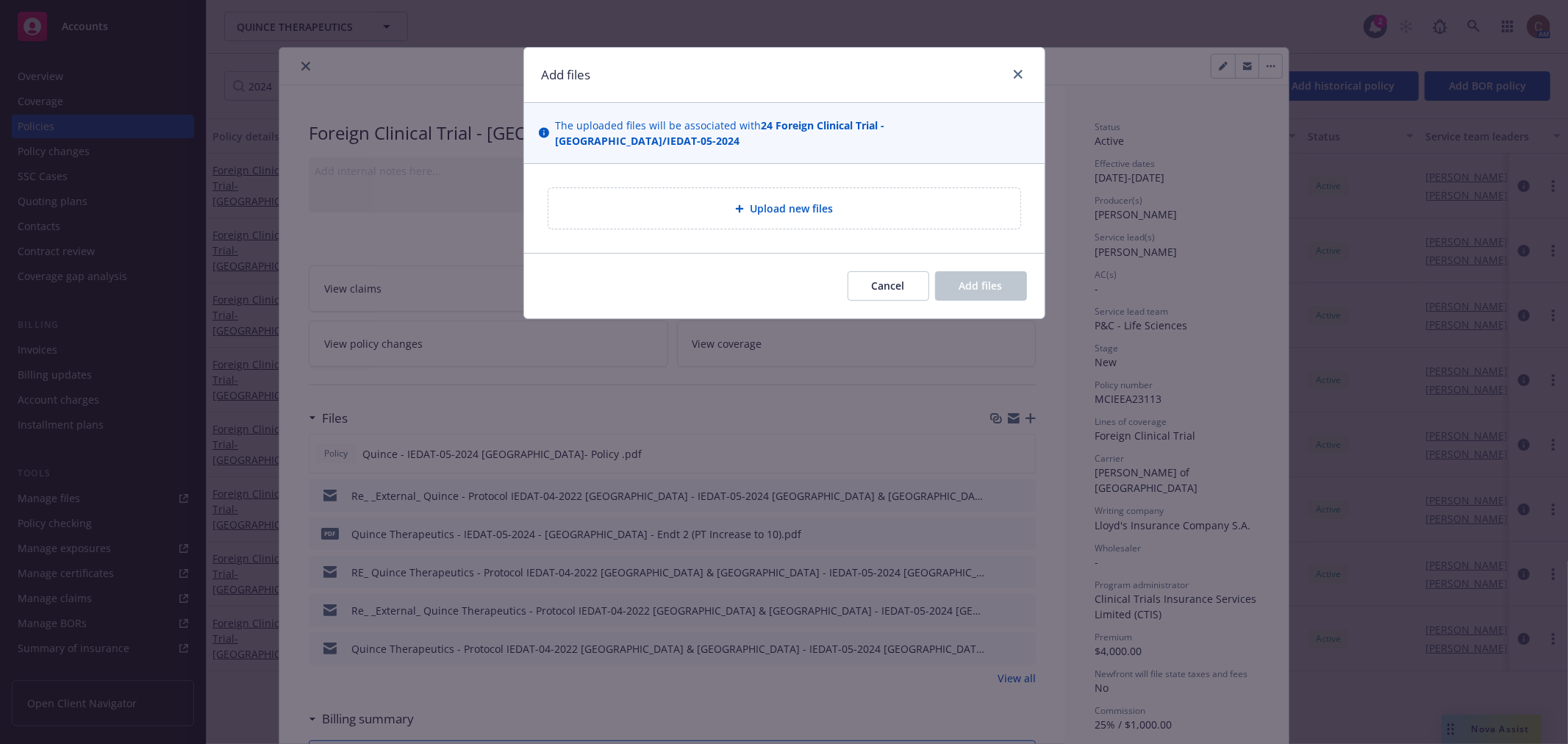
type textarea "x"
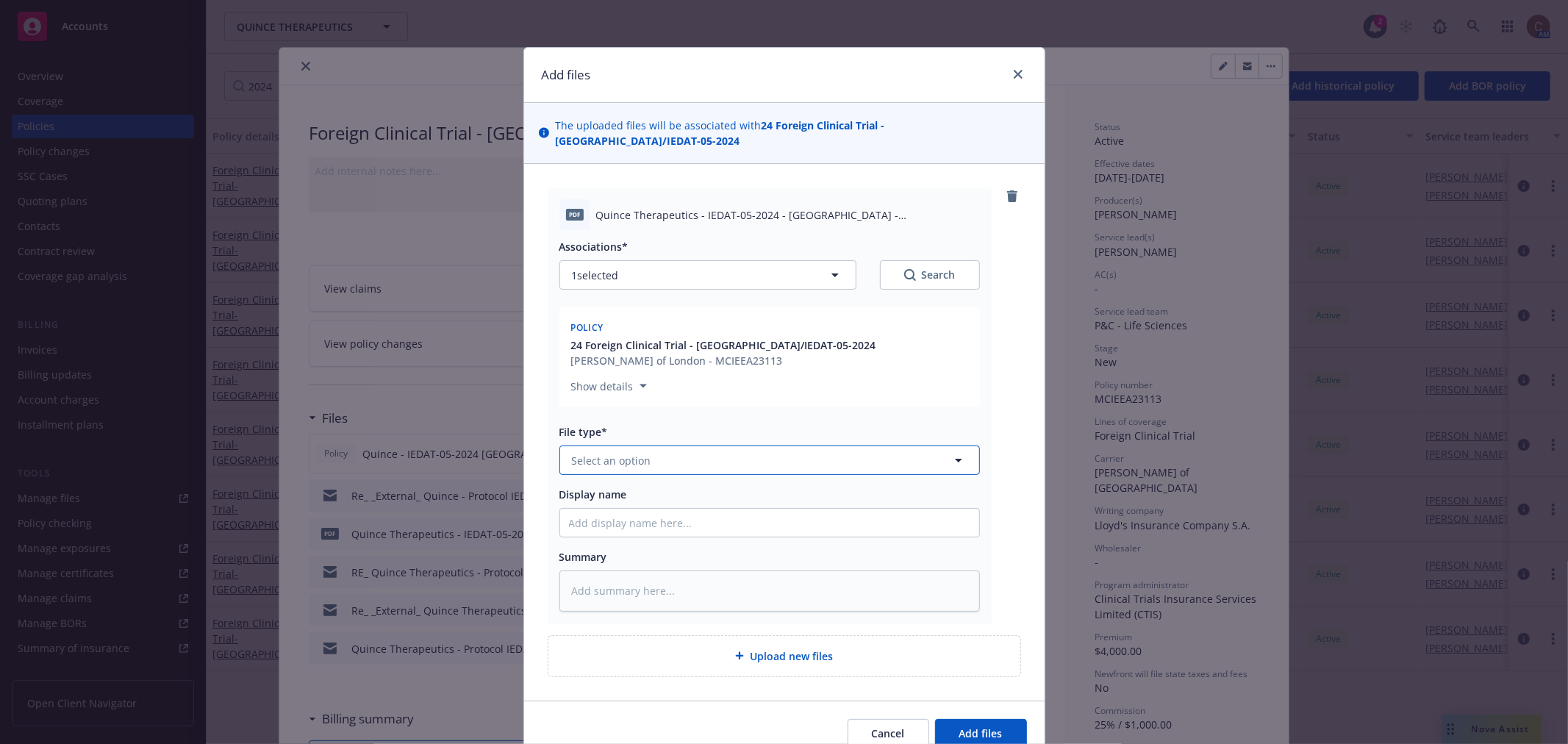
click at [803, 445] on button "Select an option" at bounding box center [770, 460] width 420 height 29
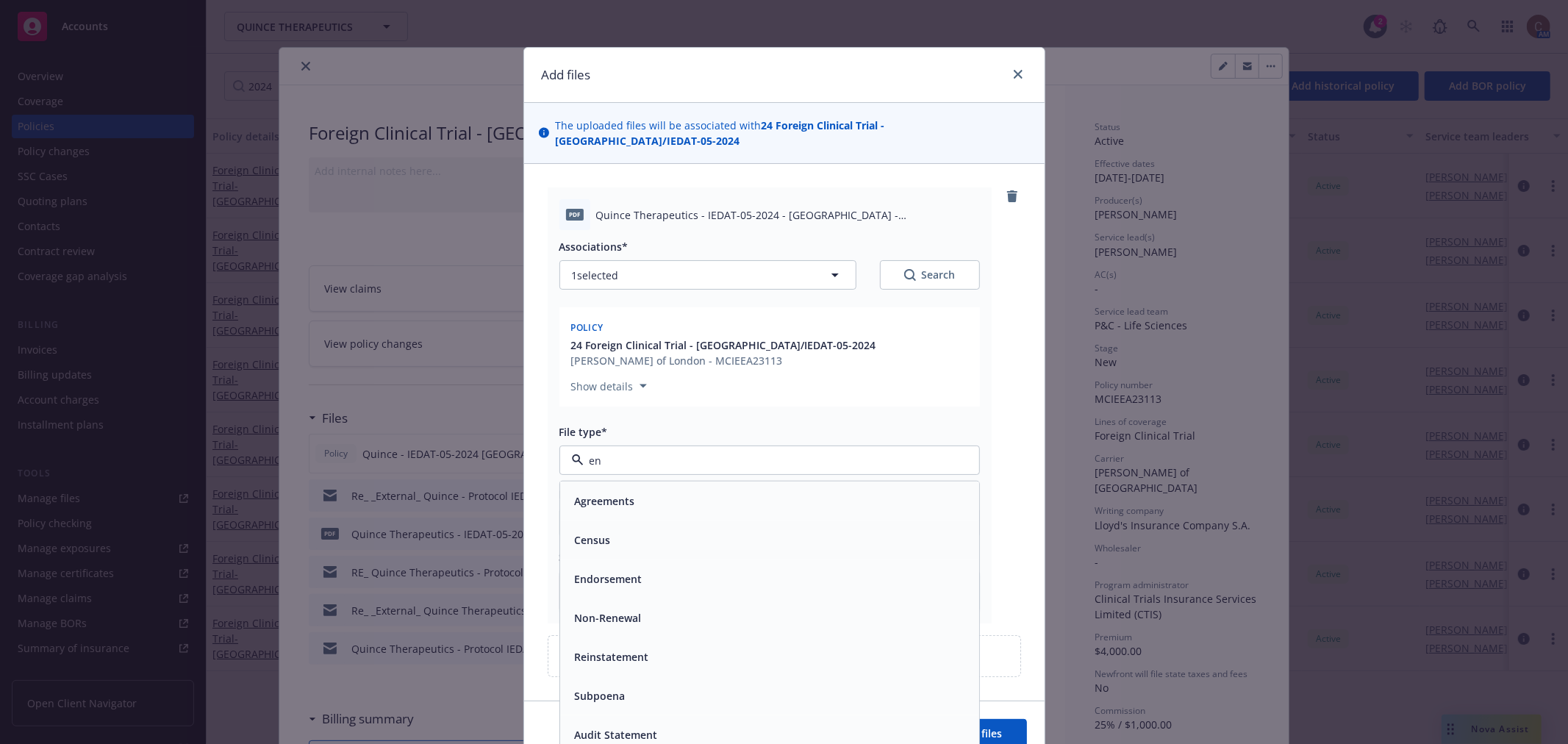
type input "end"
click at [699, 491] on div "Endorsement" at bounding box center [770, 501] width 401 height 21
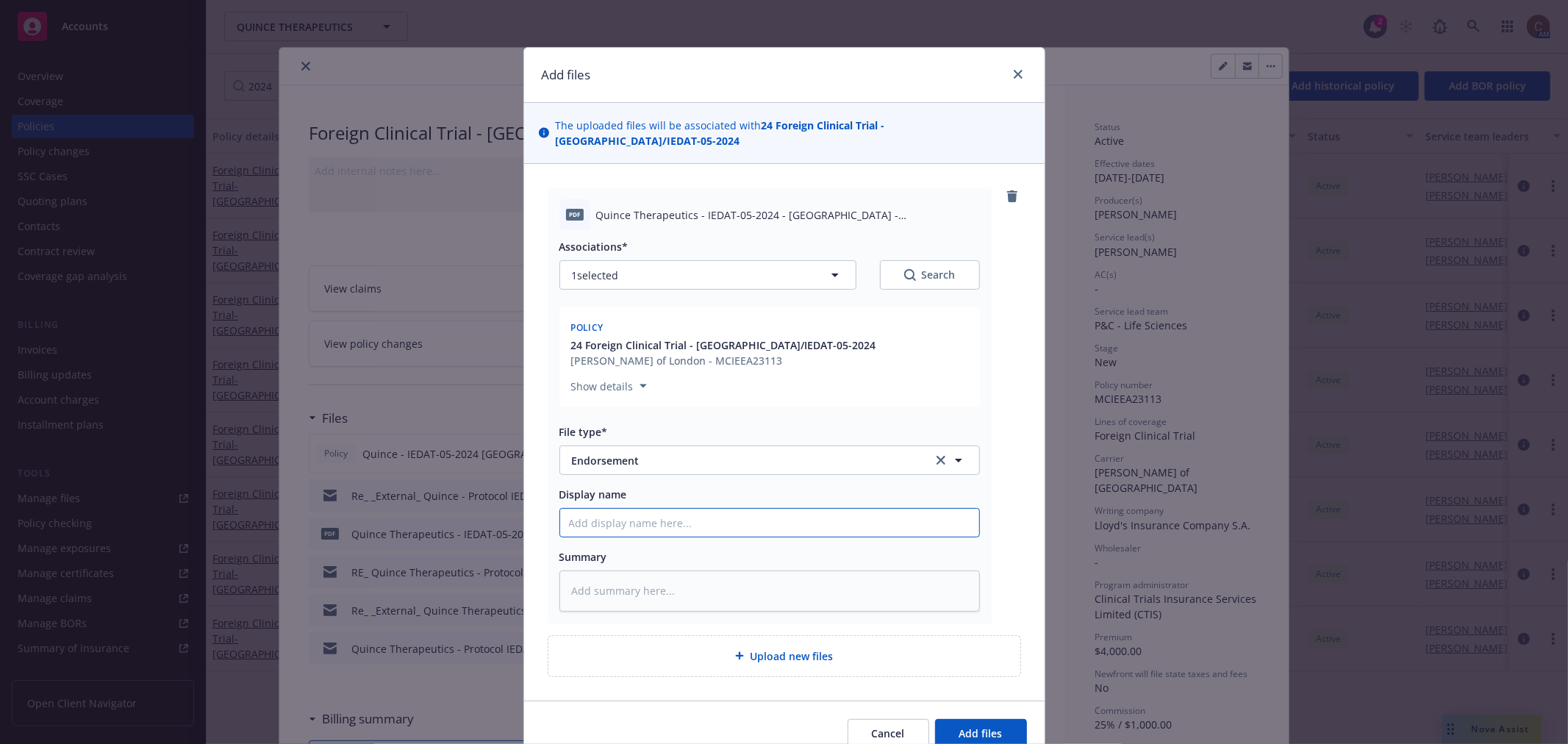
click at [700, 509] on input "Display name" at bounding box center [770, 522] width 419 height 28
paste input "IEDAT-05-2024 (OLE) Switzerland - Policy Endt 1 - Extension to 12/31/27"
type textarea "x"
type input "IEDAT-05-2024 (OLE) Switzerland - Policy Endt 1 - Extension to 12/31/27"
drag, startPoint x: 714, startPoint y: 505, endPoint x: 665, endPoint y: 517, distance: 50.4
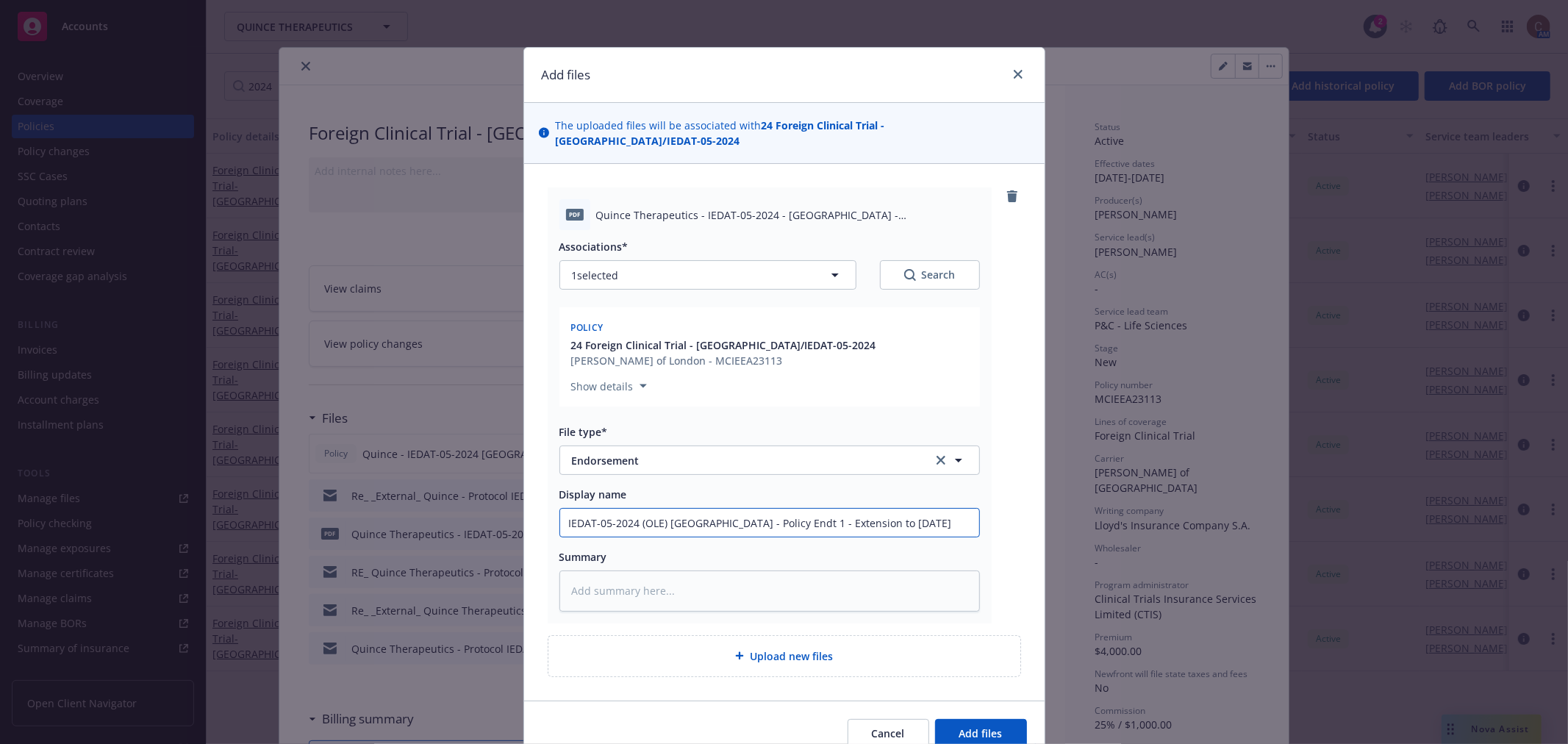
click at [665, 517] on input "IEDAT-05-2024 (OLE) Switzerland - Policy Endt 1 - Extension to 12/31/27" at bounding box center [770, 522] width 419 height 28
type textarea "x"
type input "IEDAT-05-2024 (OLE) P- Policy Endt 1 - Extension to 12/31/27"
type textarea "x"
type input "IEDAT-05-2024 (OLE) Po- Policy Endt 1 - Extension to 12/31/27"
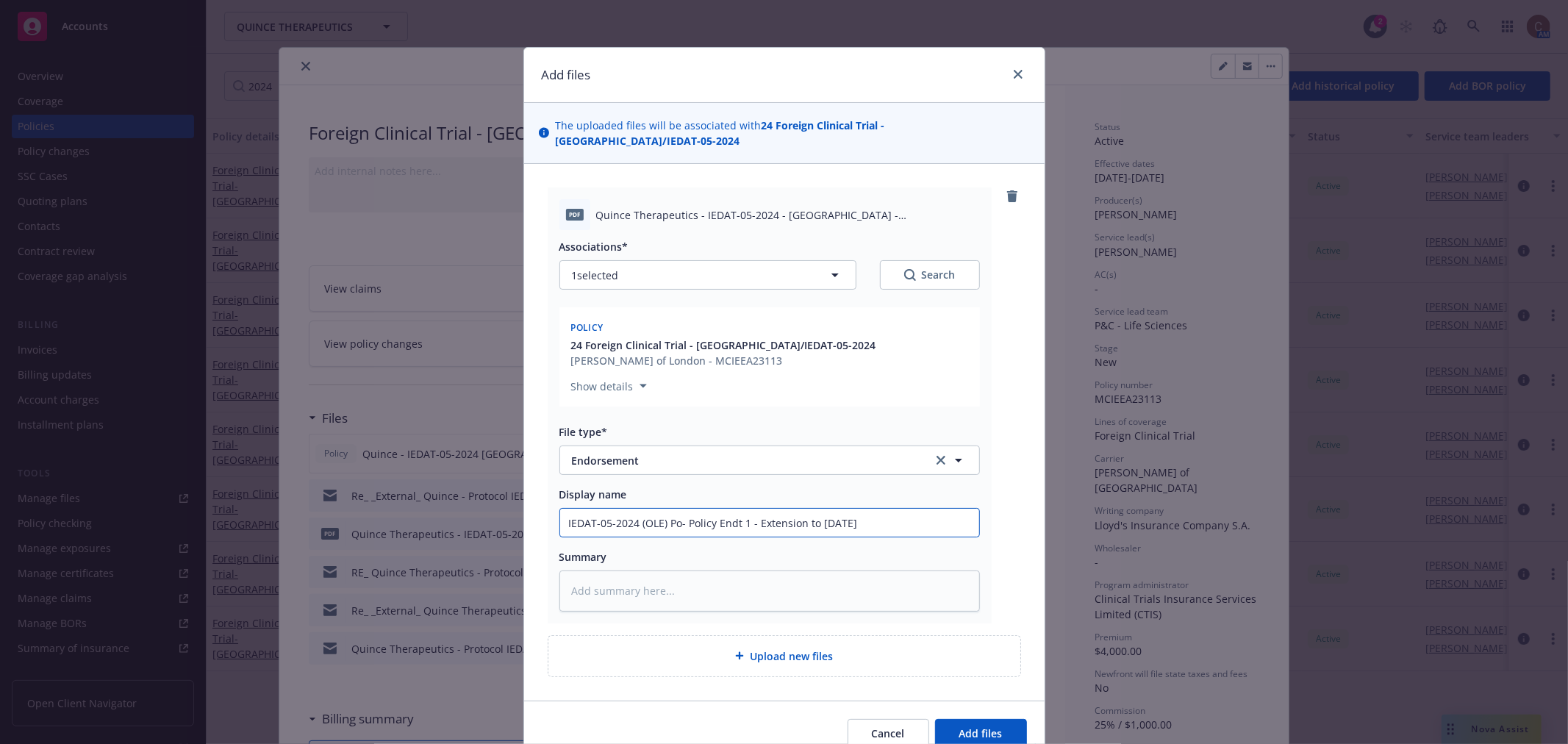
type textarea "x"
type input "IEDAT-05-2024 (OLE) Pol- Policy Endt 1 - Extension to 12/31/27"
type textarea "x"
type input "IEDAT-05-2024 (OLE) Pola- Policy Endt 1 - Extension to 12/31/27"
type textarea "x"
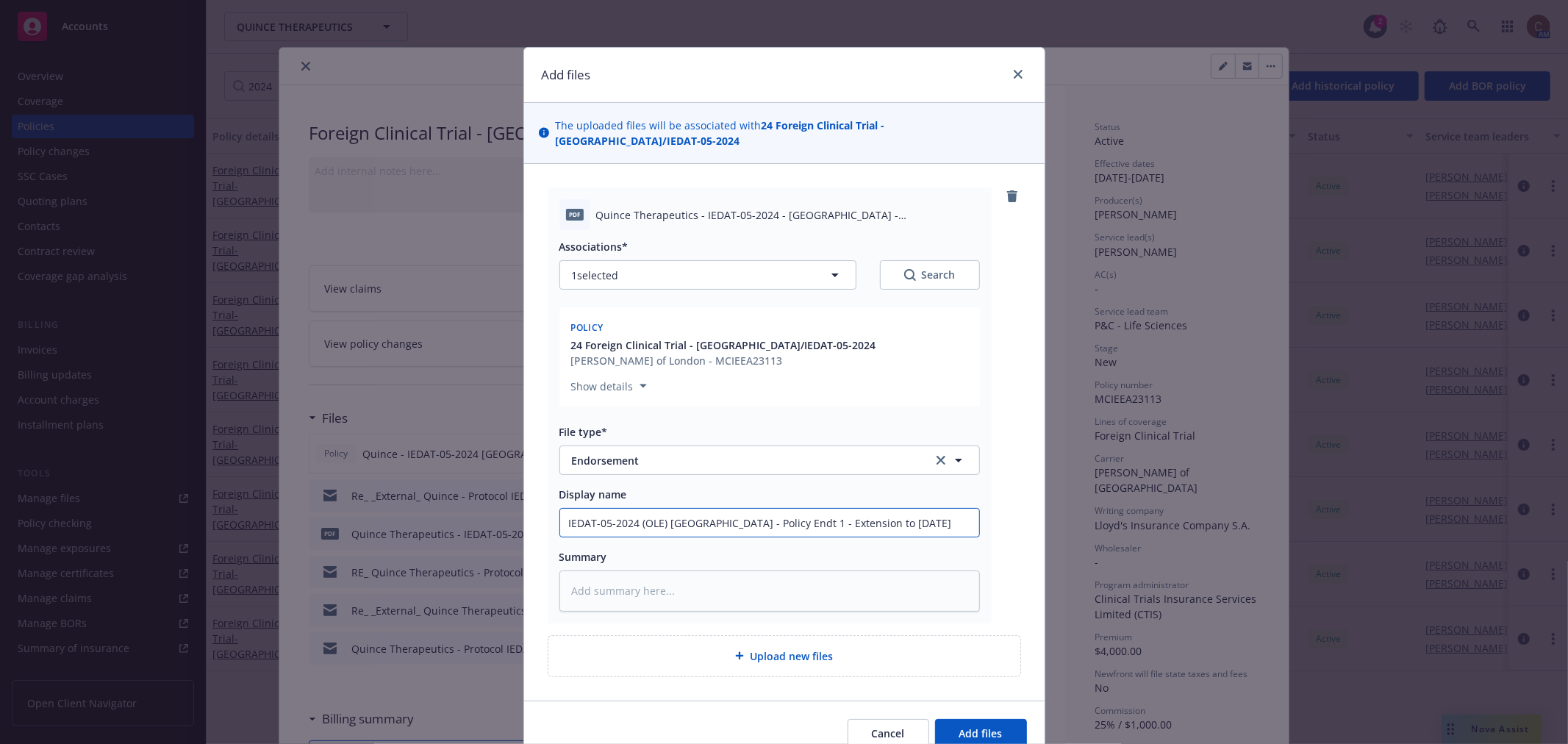
click at [738, 509] on input "IEDAT-05-2024 (OLE) Poland - Policy Endt 1 - Extension to 12/31/27" at bounding box center [770, 522] width 419 height 28
click at [730, 509] on input "IEDAT-05-2024 (OLE) Poland - Endt 1 - Extension to 12/31/27" at bounding box center [770, 522] width 419 height 28
click at [874, 512] on input "IEDAT-05-2024 (OLE) Poland - Endt 3 - Extension to 12/31/27" at bounding box center [770, 522] width 419 height 28
click at [872, 509] on input "IEDAT-05-2024 (OLE) Poland - Endt 3 - Extension to 12/31/27 & PAtient Increase …" at bounding box center [770, 522] width 419 height 28
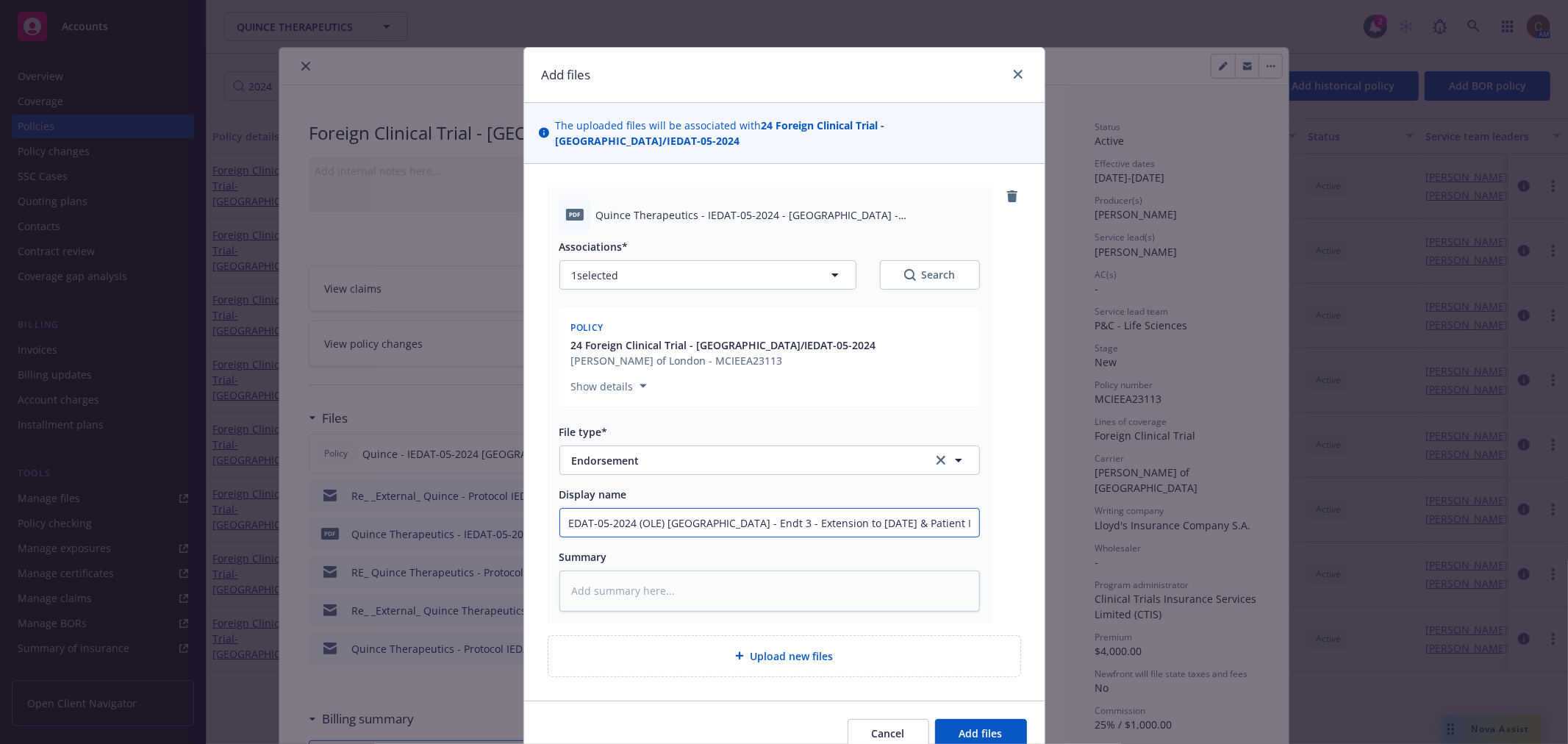
scroll to position [0, 0]
click at [986, 669] on span "Add files" at bounding box center [981, 732] width 43 height 13
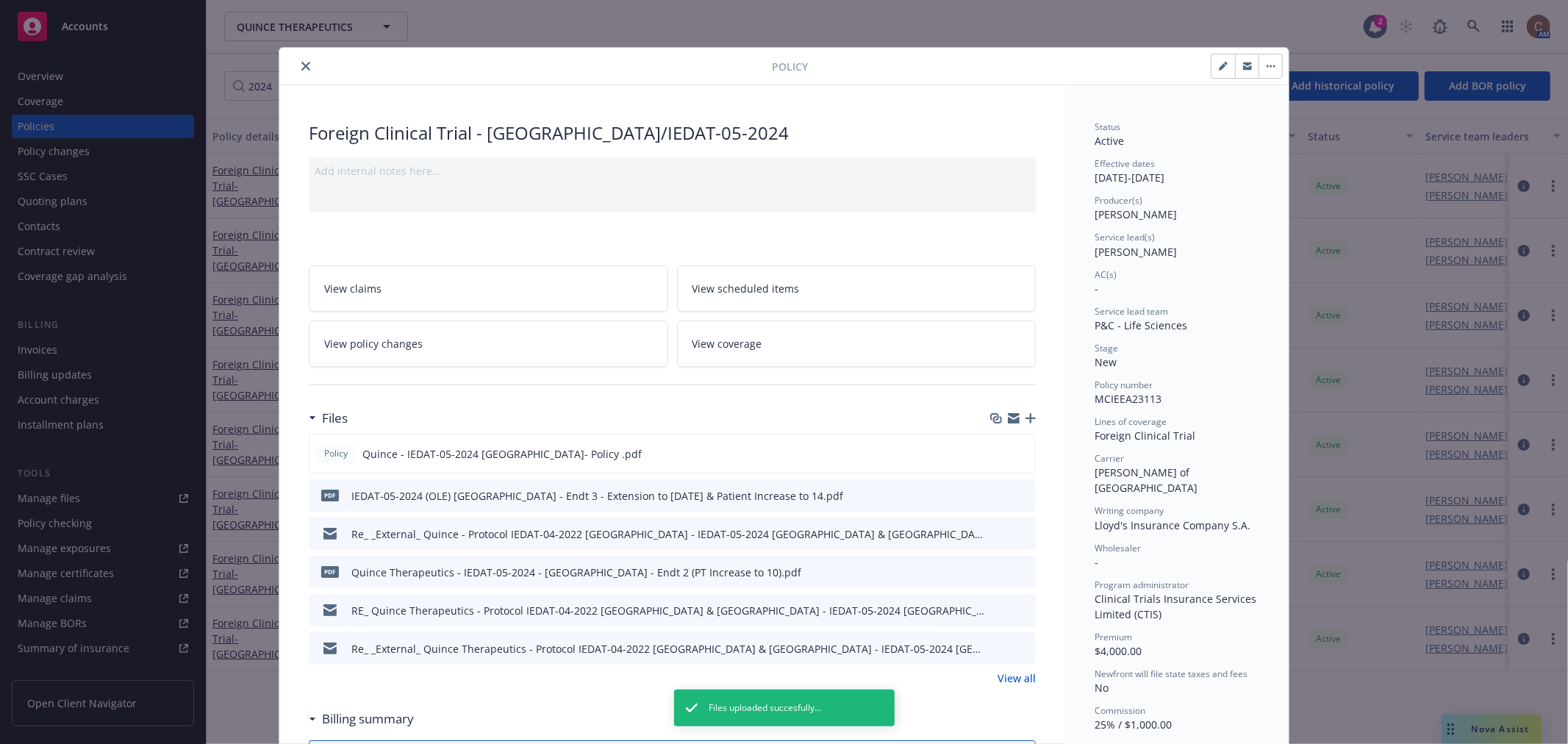
click at [302, 65] on icon "close" at bounding box center [306, 66] width 9 height 9
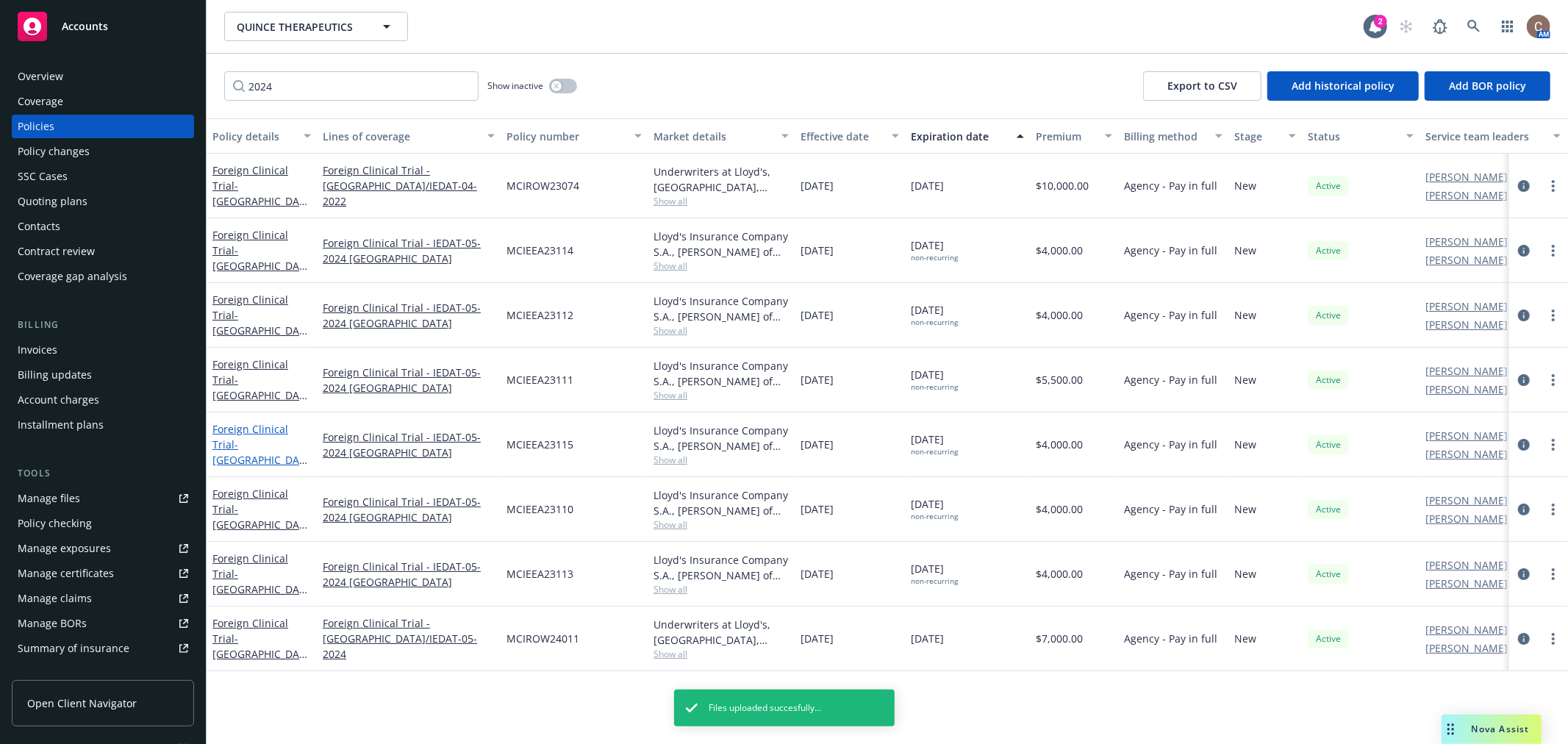
click at [264, 439] on span "- Denmark/IEDAT-05-2024" at bounding box center [259, 460] width 95 height 45
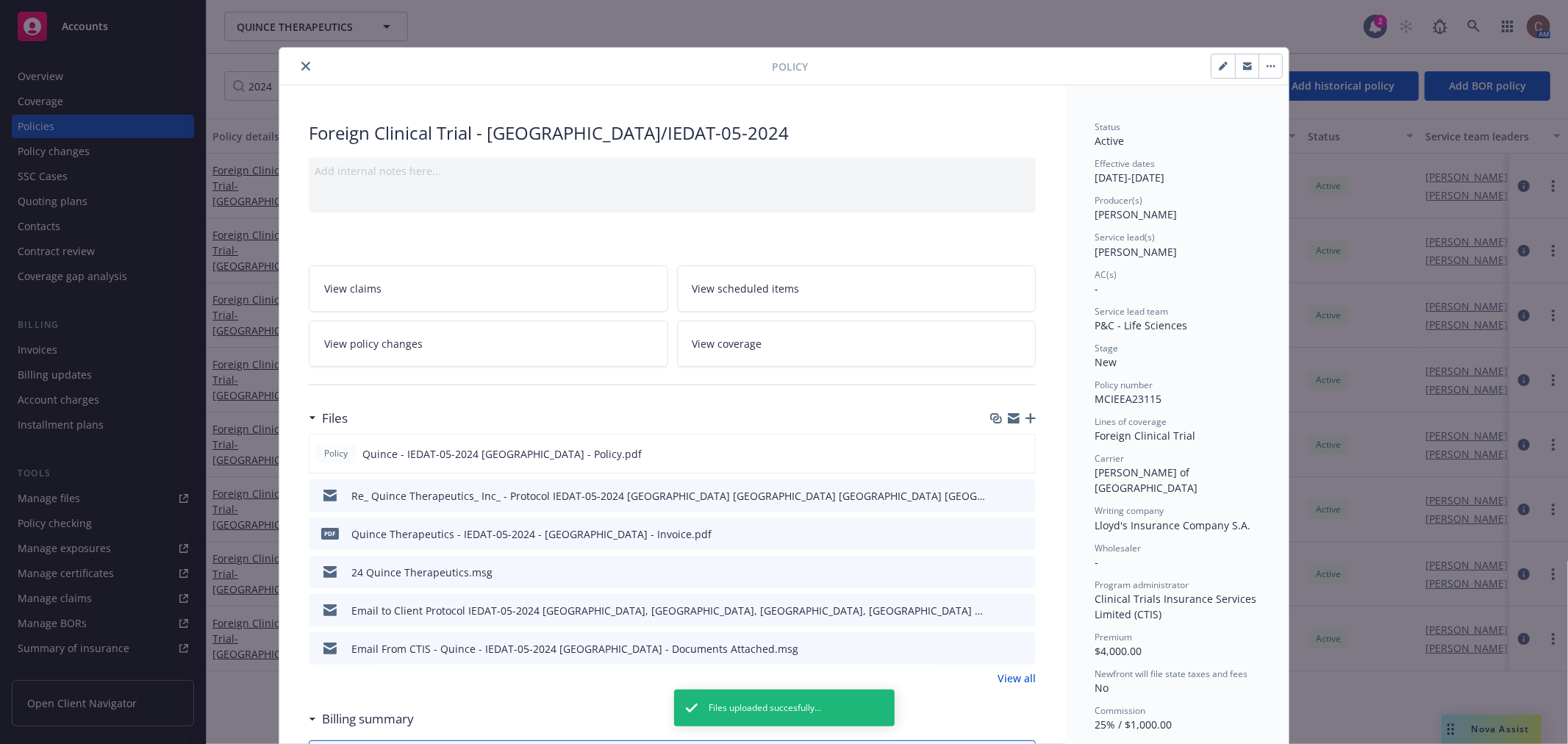
click at [1026, 416] on icon "button" at bounding box center [1031, 418] width 11 height 11
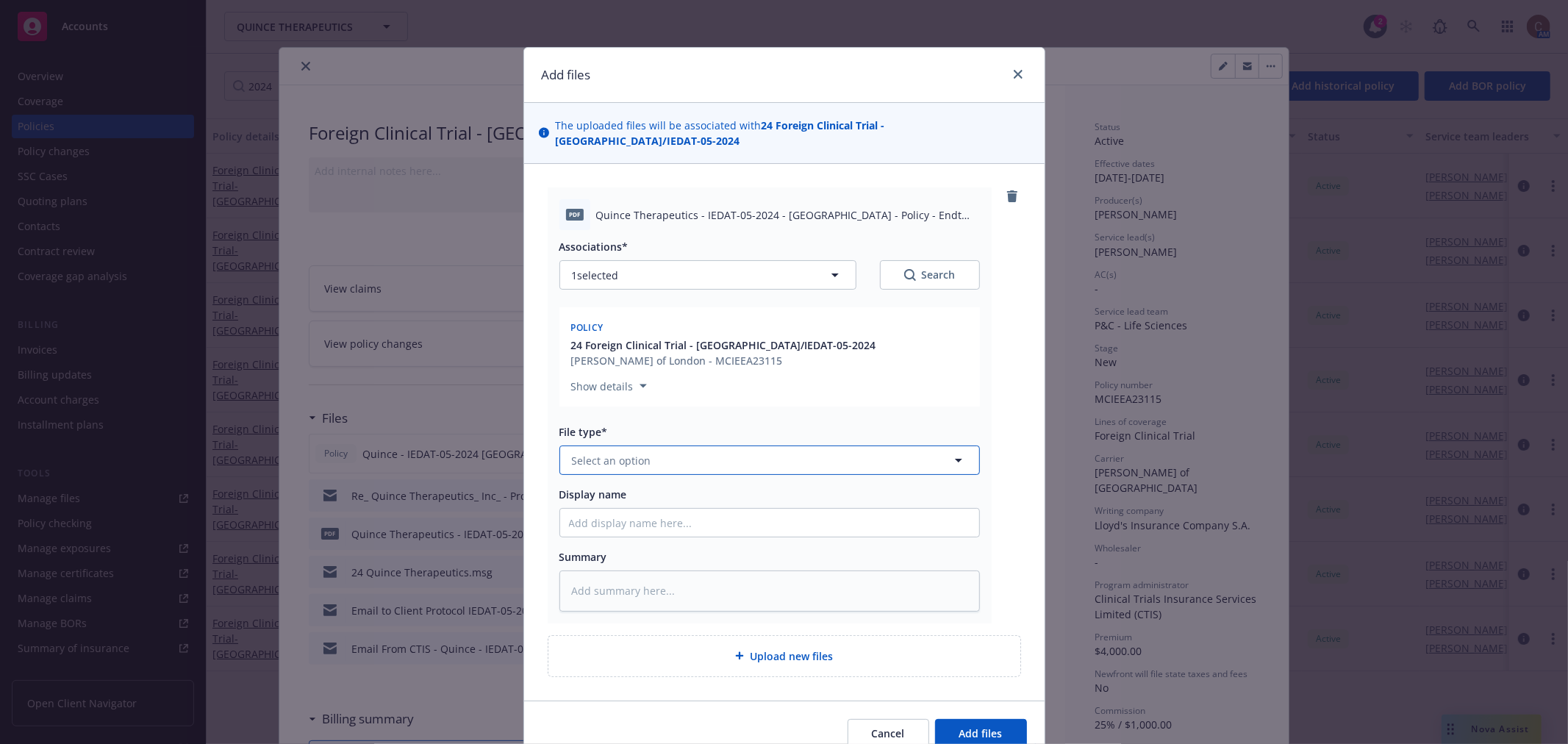
click at [665, 445] on button "Select an option" at bounding box center [770, 460] width 420 height 29
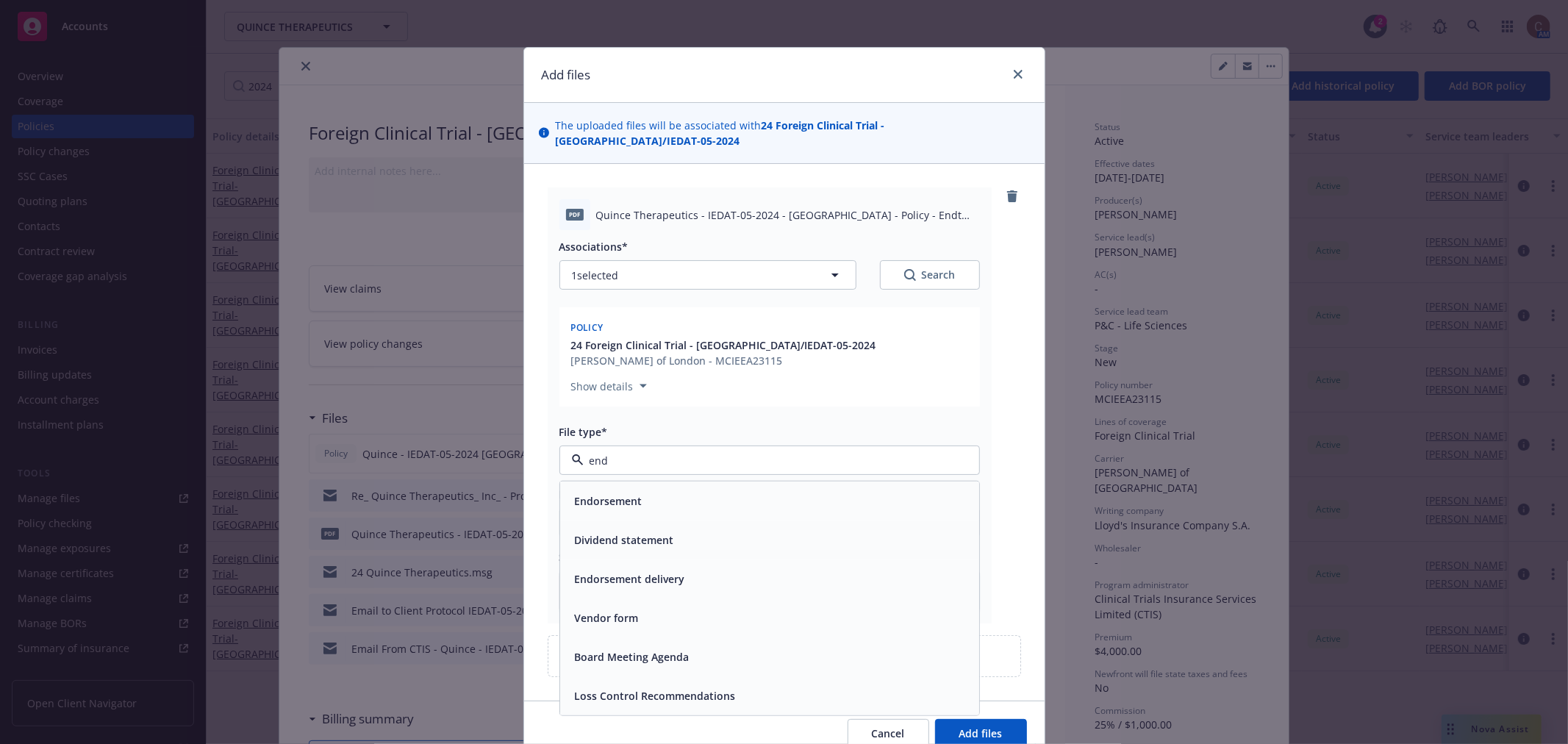
click at [605, 493] on span "Endorsement" at bounding box center [608, 501] width 68 height 15
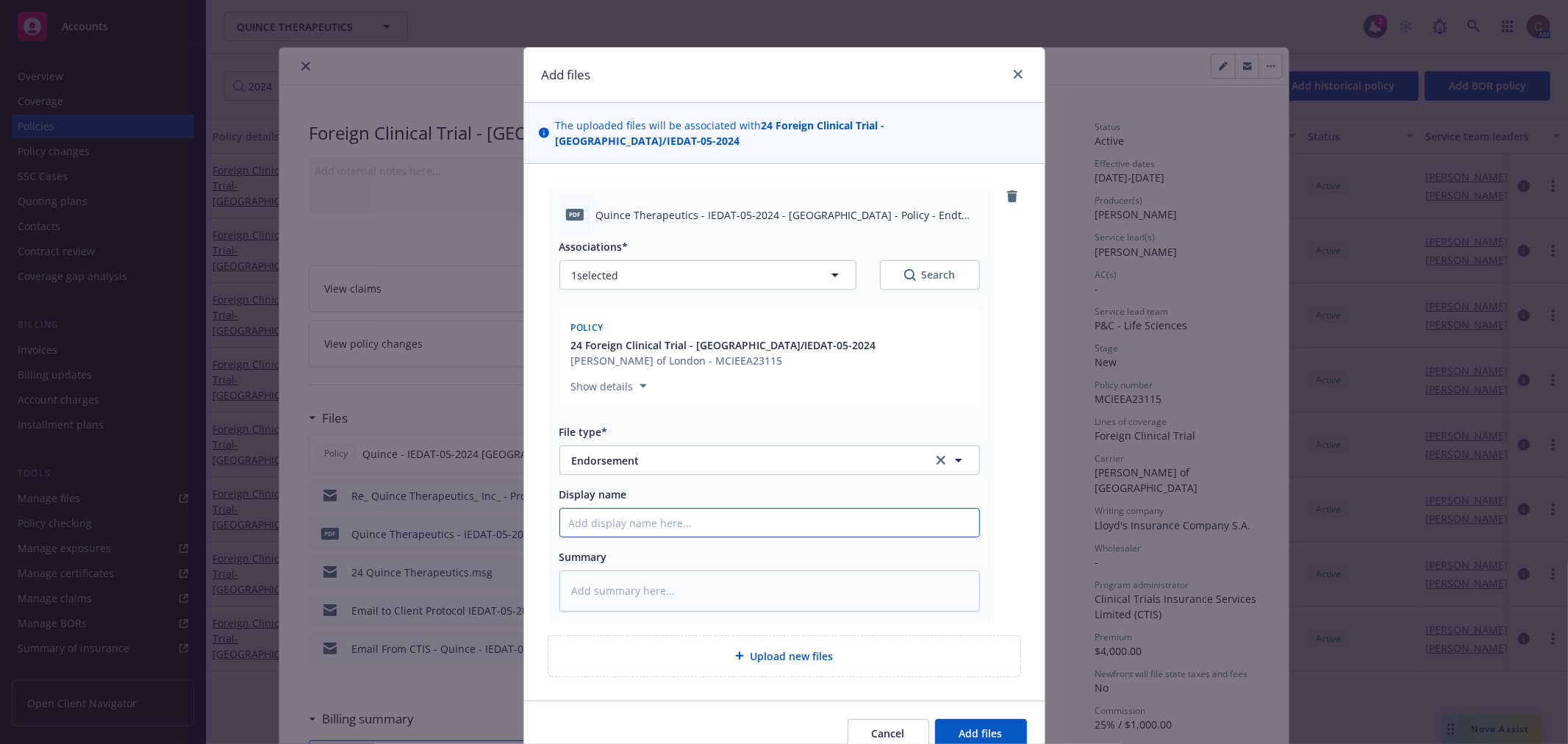
click at [637, 509] on input "Display name" at bounding box center [770, 522] width 419 height 28
paste input "IEDAT-05-2024 (OLE) Switzerland - Policy Endt 1 - Extension to 12/31/27"
drag, startPoint x: 714, startPoint y: 505, endPoint x: 666, endPoint y: 506, distance: 48.0
click at [666, 509] on input "IEDAT-05-2024 (OLE) Switzerland - Policy Endt 1 - Extension to 12/31/27" at bounding box center [770, 522] width 419 height 28
click at [894, 509] on input "IEDAT-05-2024 (OLE) Denmark - Policy Endt 1 - Extension to 12/31/27" at bounding box center [770, 522] width 419 height 28
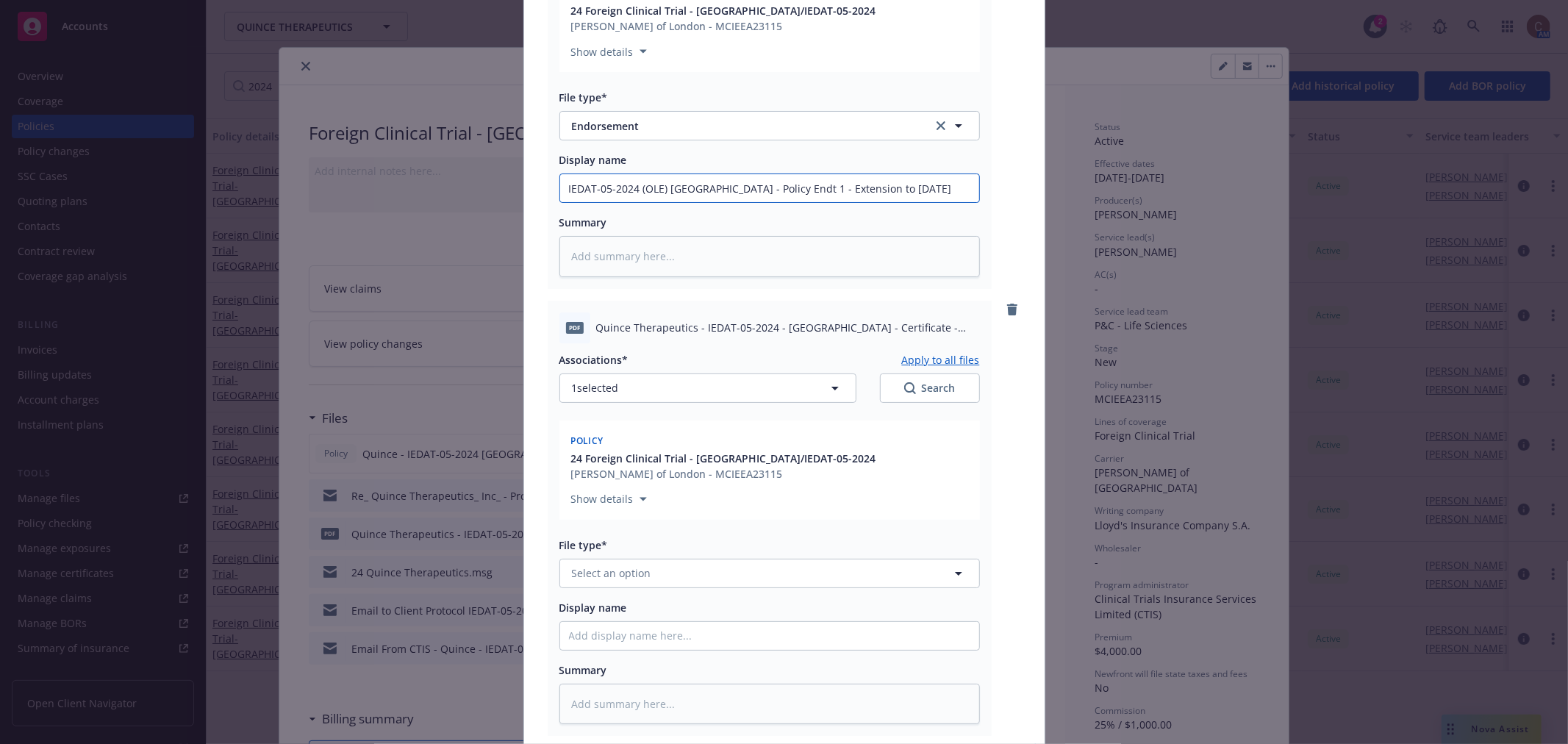
scroll to position [462, 0]
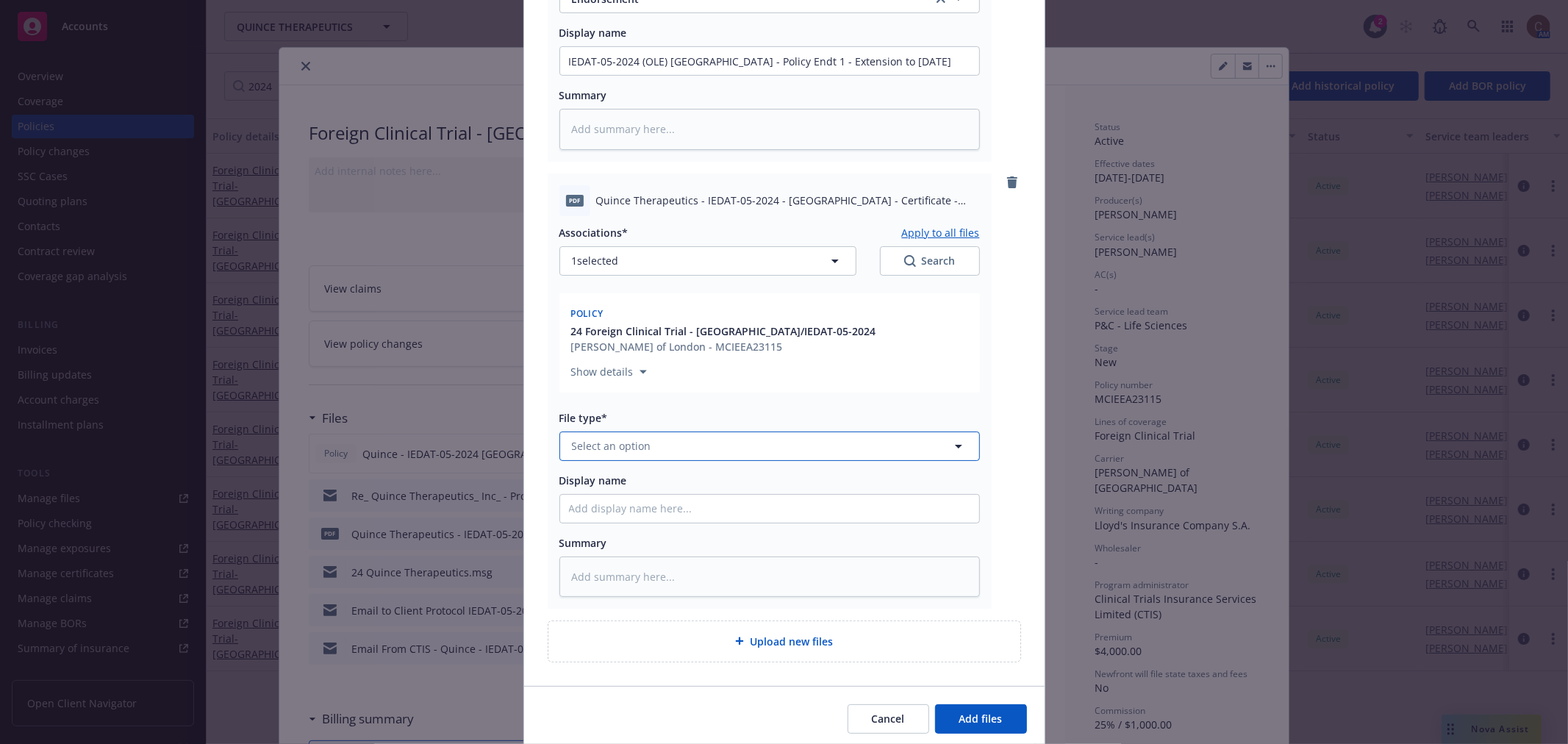
click at [754, 432] on button "Select an option" at bounding box center [770, 446] width 420 height 29
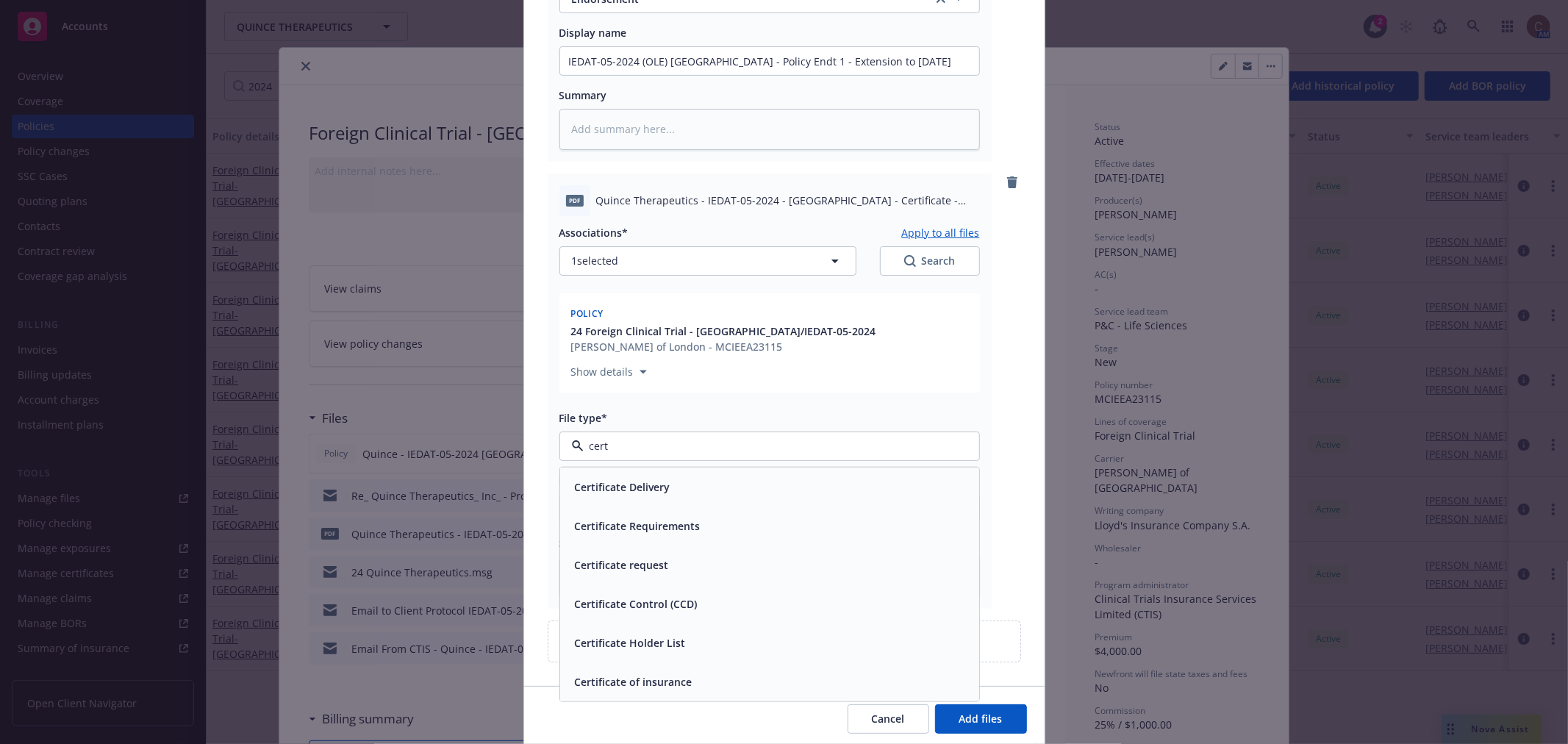
click at [674, 669] on span "Certificate of insurance" at bounding box center [634, 680] width 118 height 15
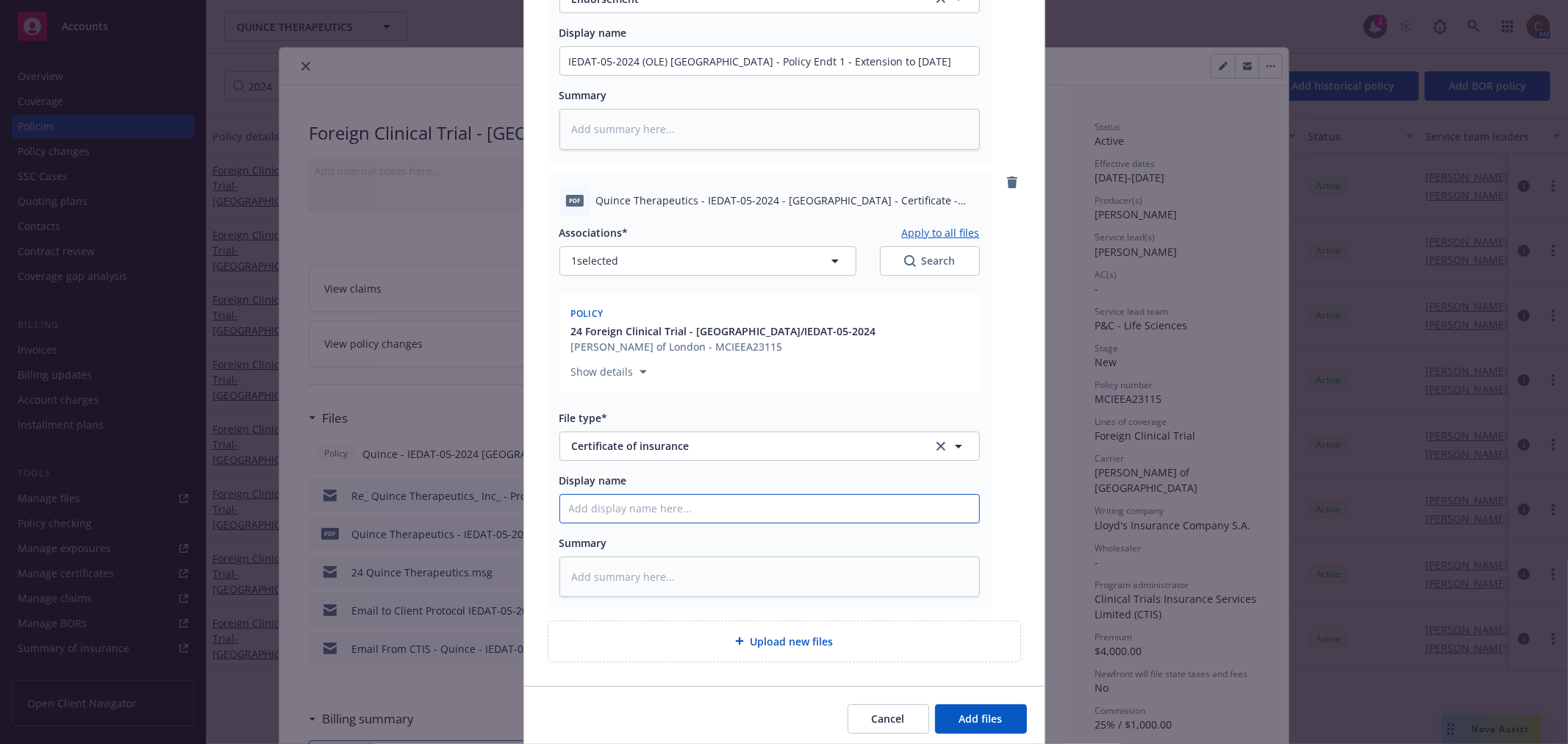
click at [715, 503] on input "Display name" at bounding box center [770, 508] width 419 height 28
paste input "IEDAT-05-2024 (OLE) Switzerland - Policy Endt 1 - Extension to 12/31/27"
drag, startPoint x: 717, startPoint y: 492, endPoint x: 664, endPoint y: 491, distance: 53.0
click at [664, 494] on input "IEDAT-05-2024 (OLE) Switzerland - Policy Endt 1 - Extension to 12/31/27" at bounding box center [770, 508] width 419 height 28
click at [745, 494] on input "IEDAT-05-2024 (OLE) Denmark - Policy Endt 1 - Extension to 12/31/27" at bounding box center [770, 508] width 419 height 28
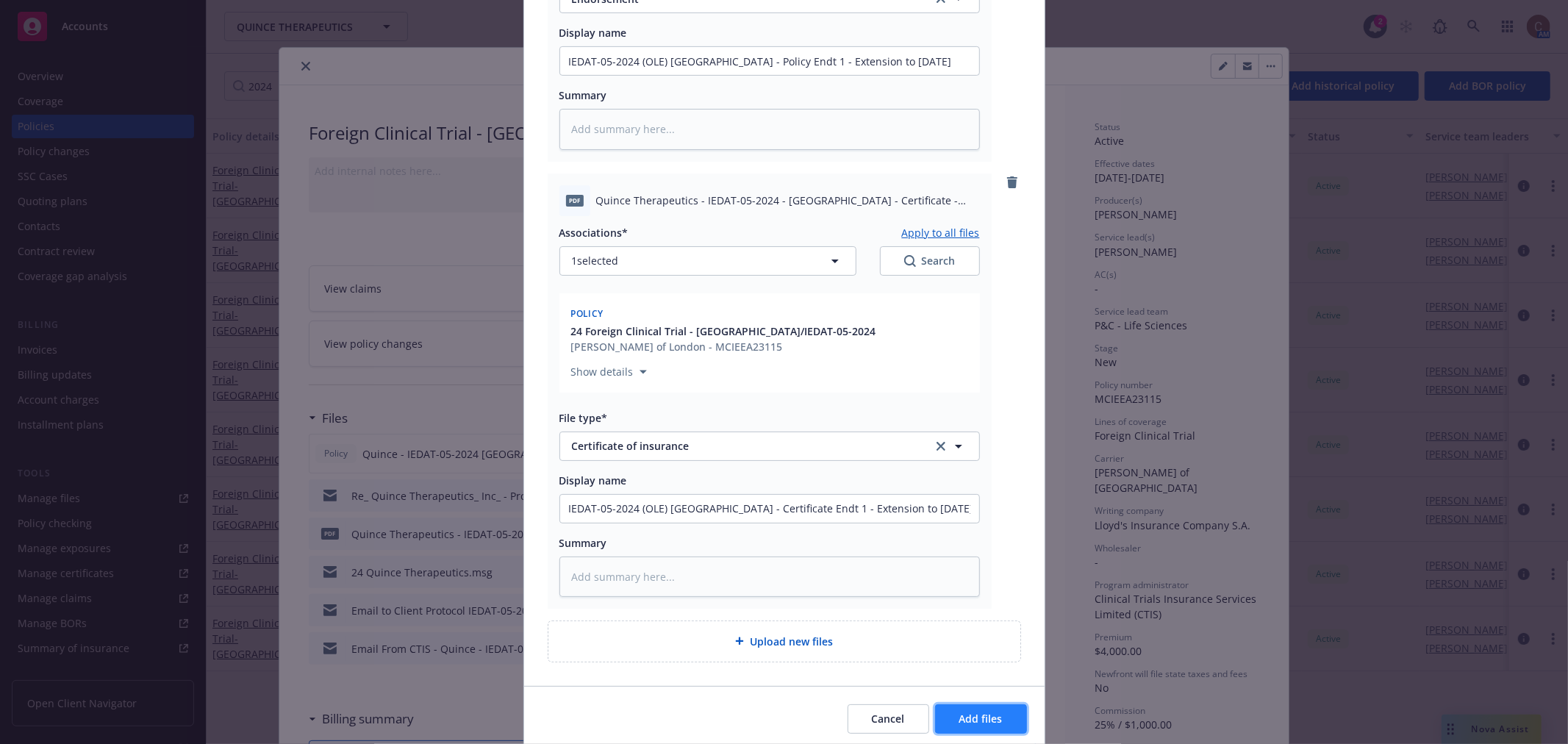
click at [969, 669] on span "Add files" at bounding box center [981, 718] width 43 height 13
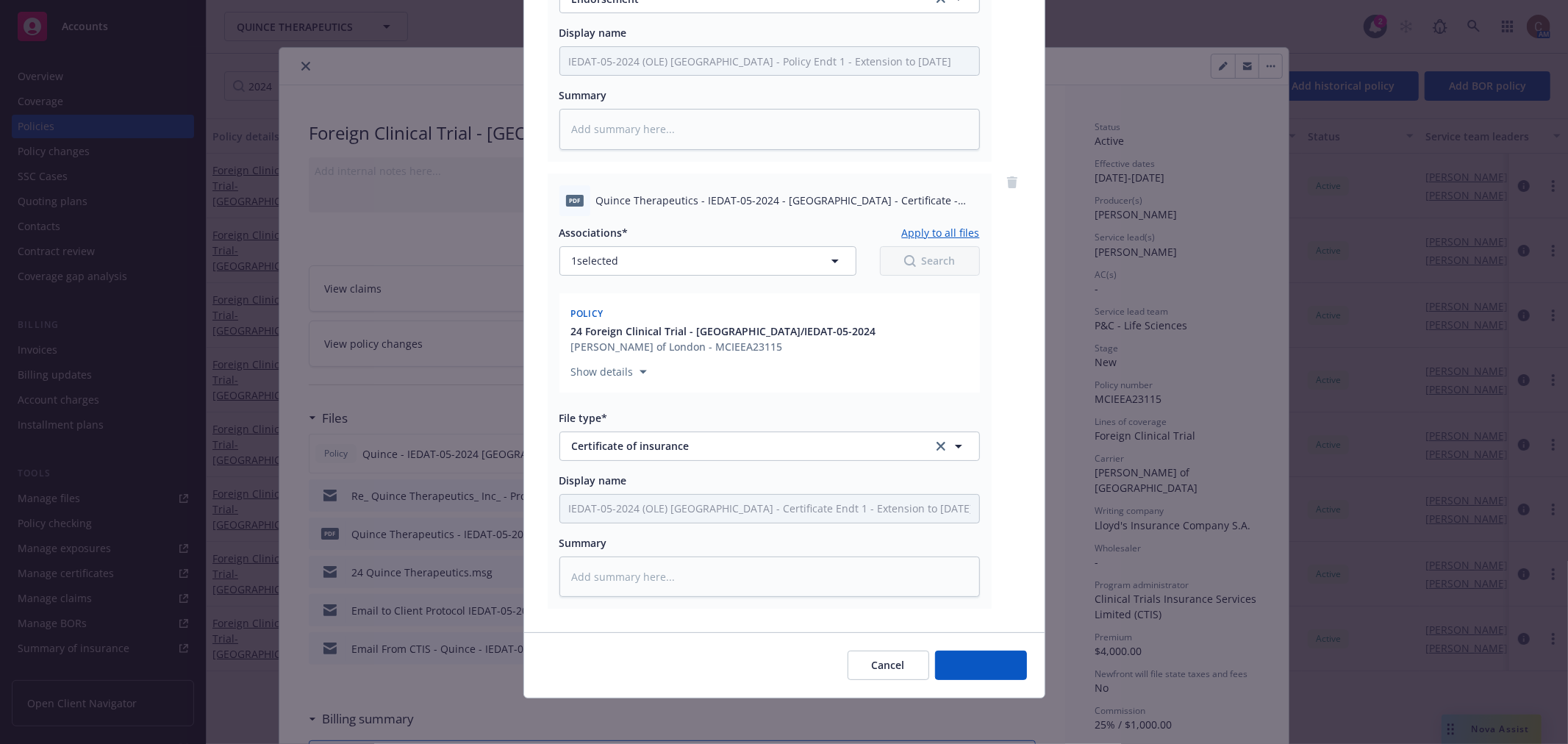
scroll to position [447, 0]
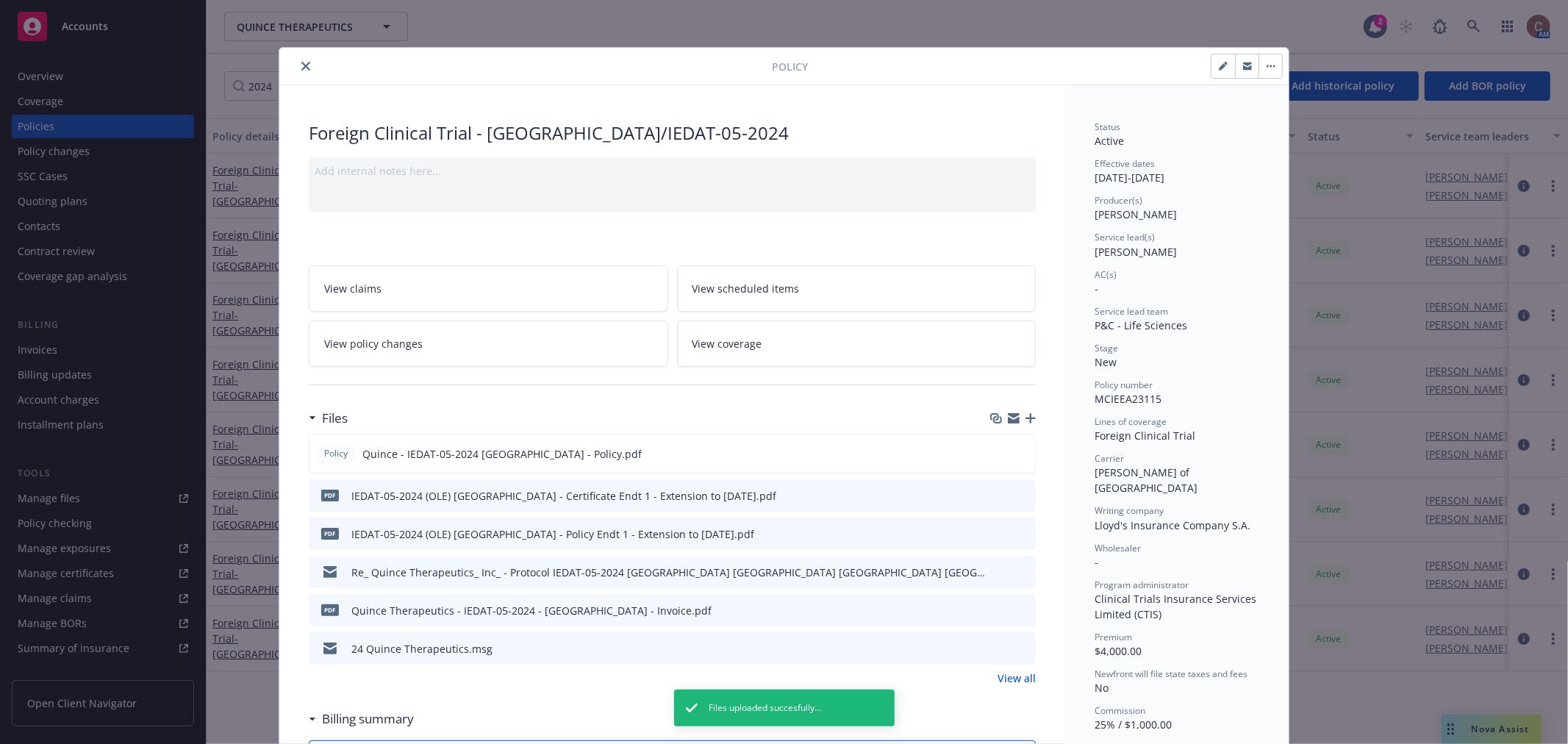
click at [303, 65] on icon "close" at bounding box center [306, 66] width 9 height 9
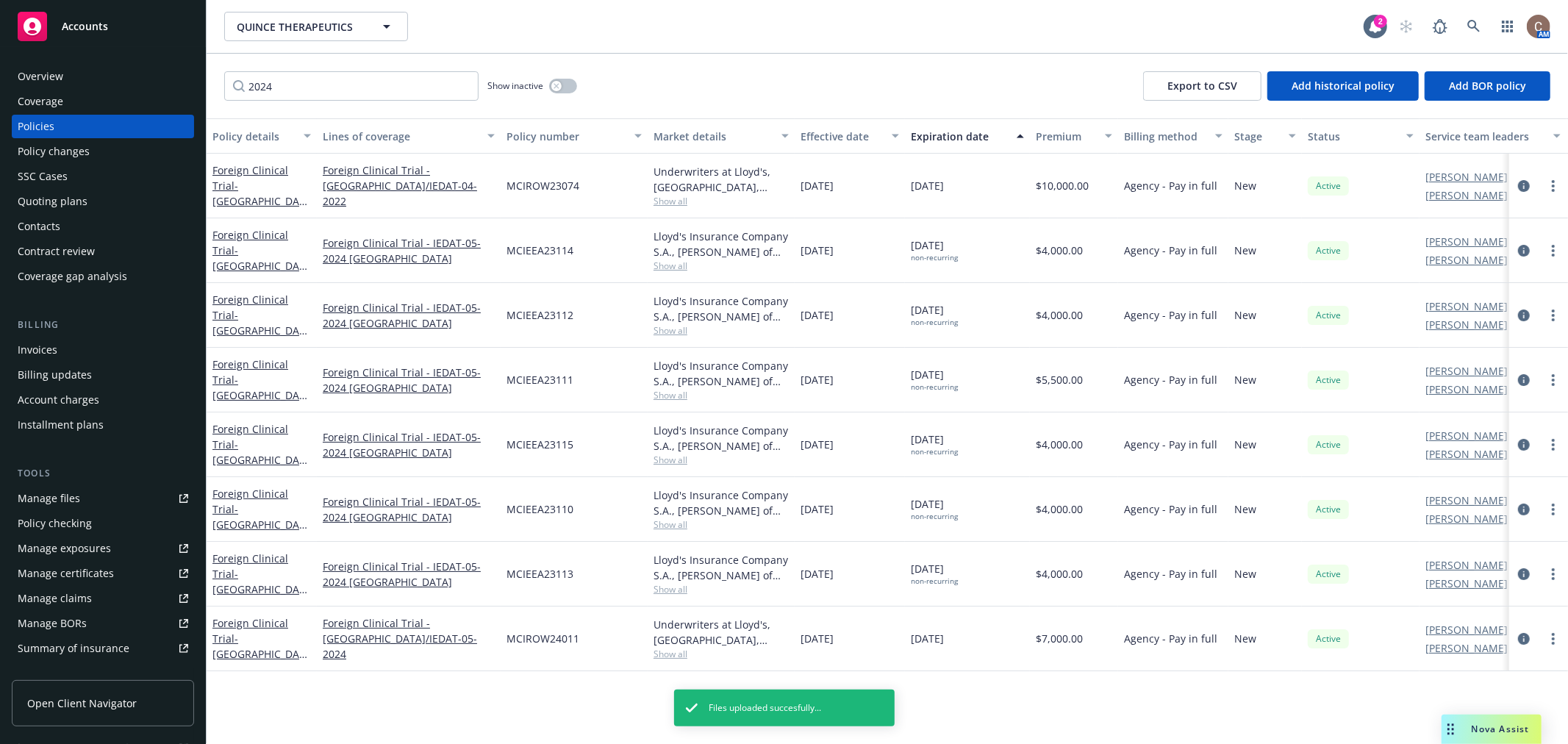
click at [256, 370] on div "Foreign Clinical Trial - Germany/IEDAT-05-2024" at bounding box center [261, 380] width 98 height 46
click at [261, 379] on span "- Germany/IEDAT-05-2024" at bounding box center [259, 395] width 95 height 45
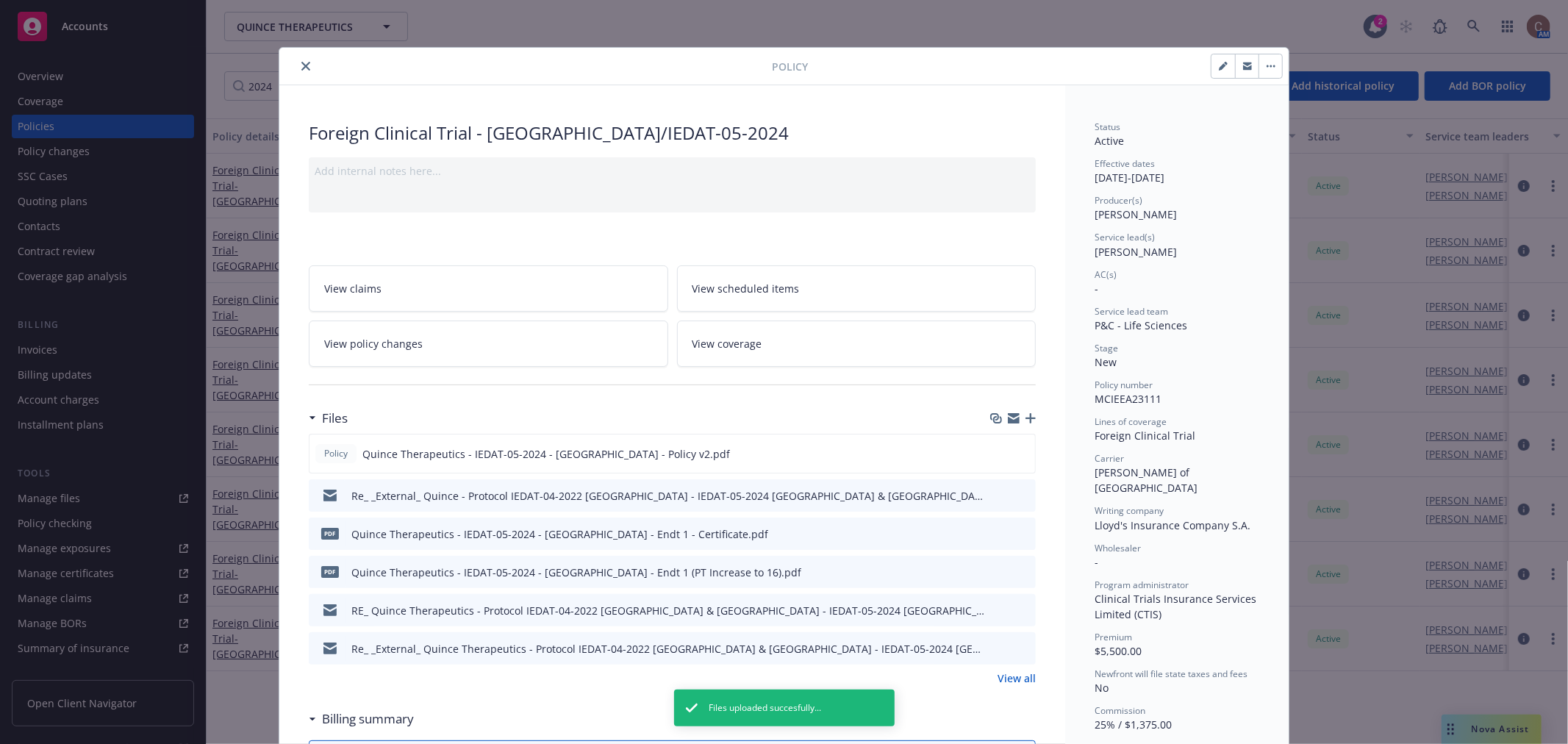
click at [1026, 419] on icon "button" at bounding box center [1031, 418] width 11 height 11
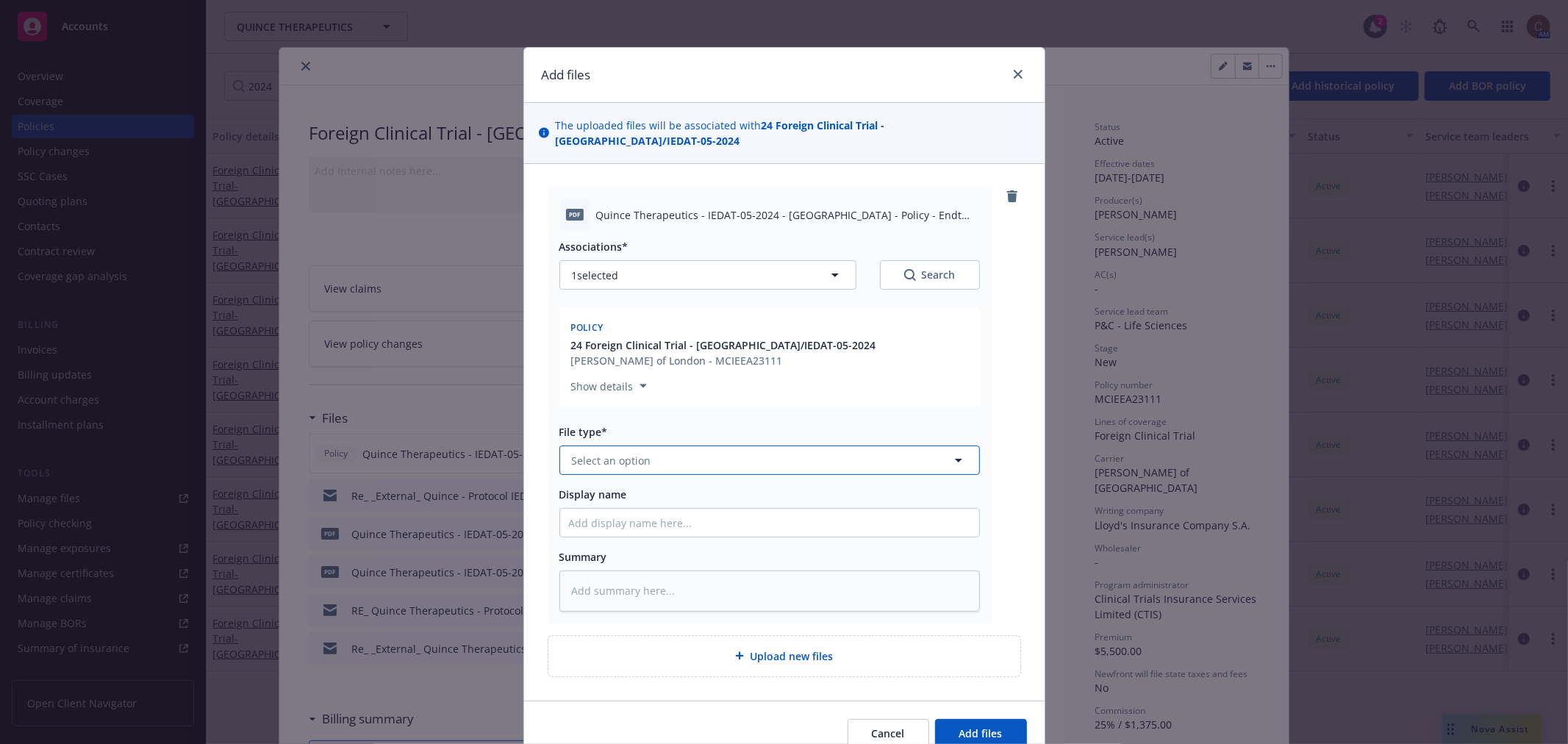
click at [695, 449] on button "Select an option" at bounding box center [770, 460] width 420 height 29
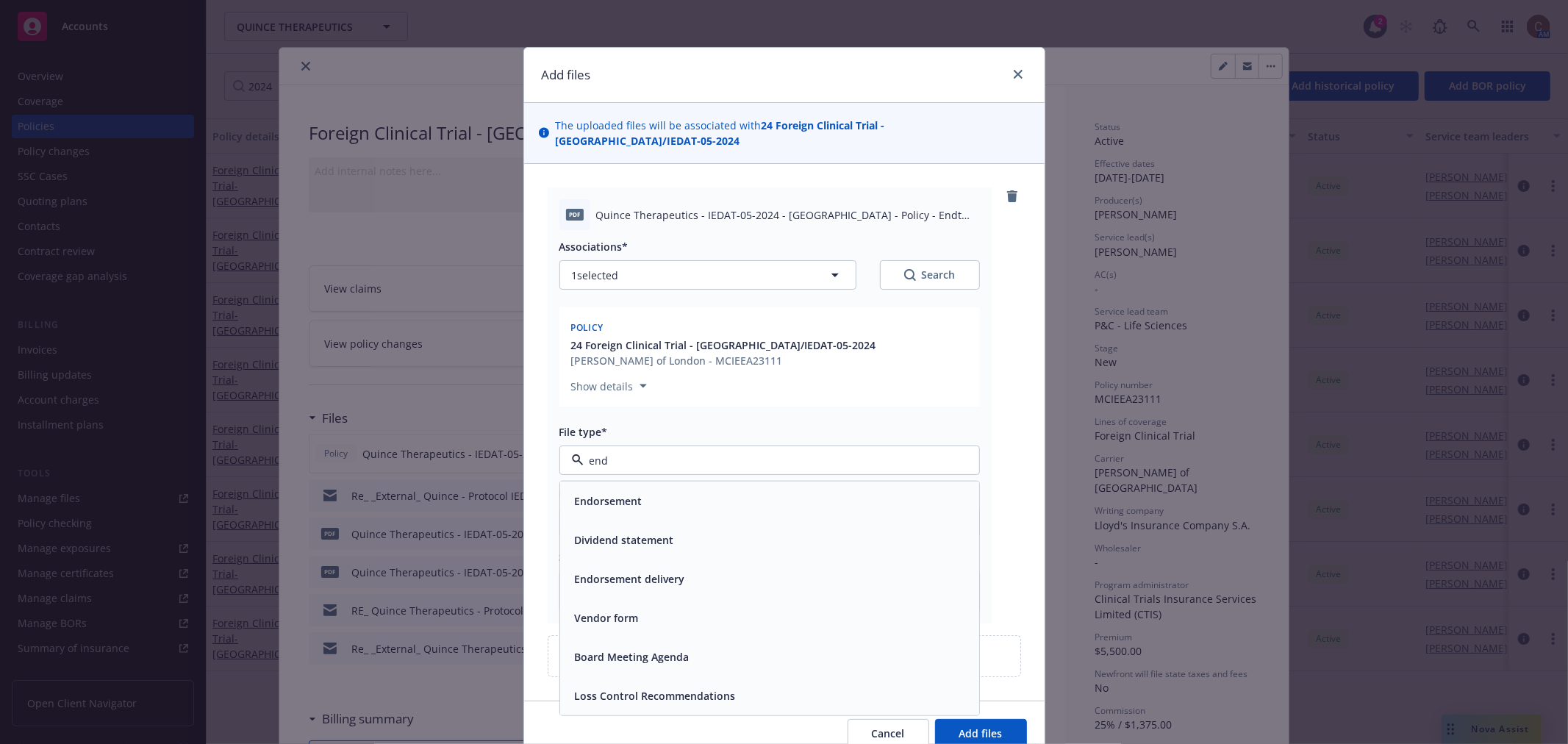
click at [664, 491] on div "Endorsement" at bounding box center [770, 501] width 401 height 21
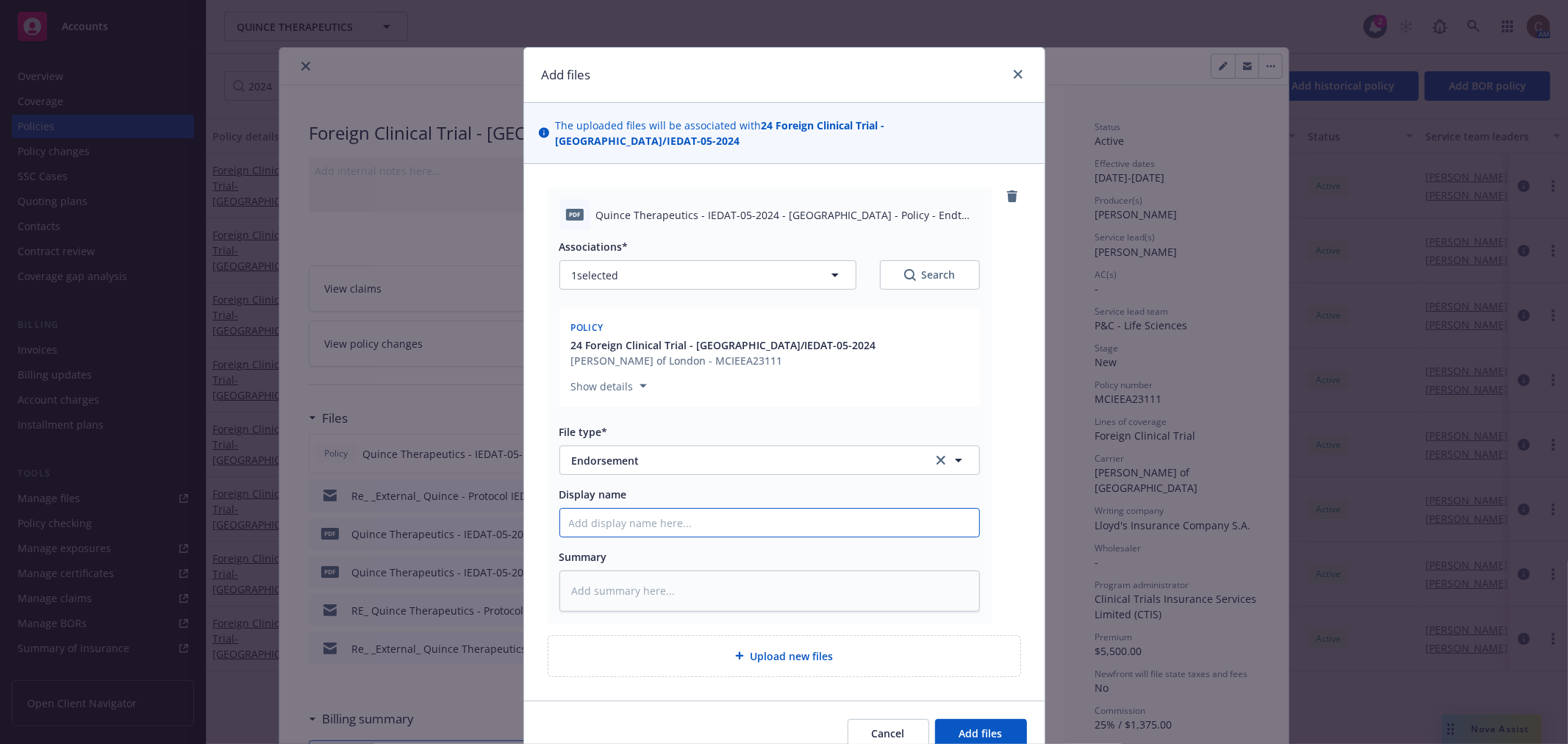
click at [664, 509] on input "Display name" at bounding box center [770, 522] width 419 height 28
paste input "IEDAT-05-2024 (OLE) Switzerland - Policy Endt 1 - Extension to 12/31/27"
drag, startPoint x: 719, startPoint y: 505, endPoint x: 664, endPoint y: 511, distance: 55.3
click at [664, 511] on input "IEDAT-05-2024 (OLE) Switzerland - Policy Endt 1 - Extension to 12/31/27" at bounding box center [770, 522] width 419 height 28
click at [776, 509] on input "IEDAT-05-2024 (OLE) Germany - Policy Endt 1 - Extension to 12/31/27" at bounding box center [770, 522] width 419 height 28
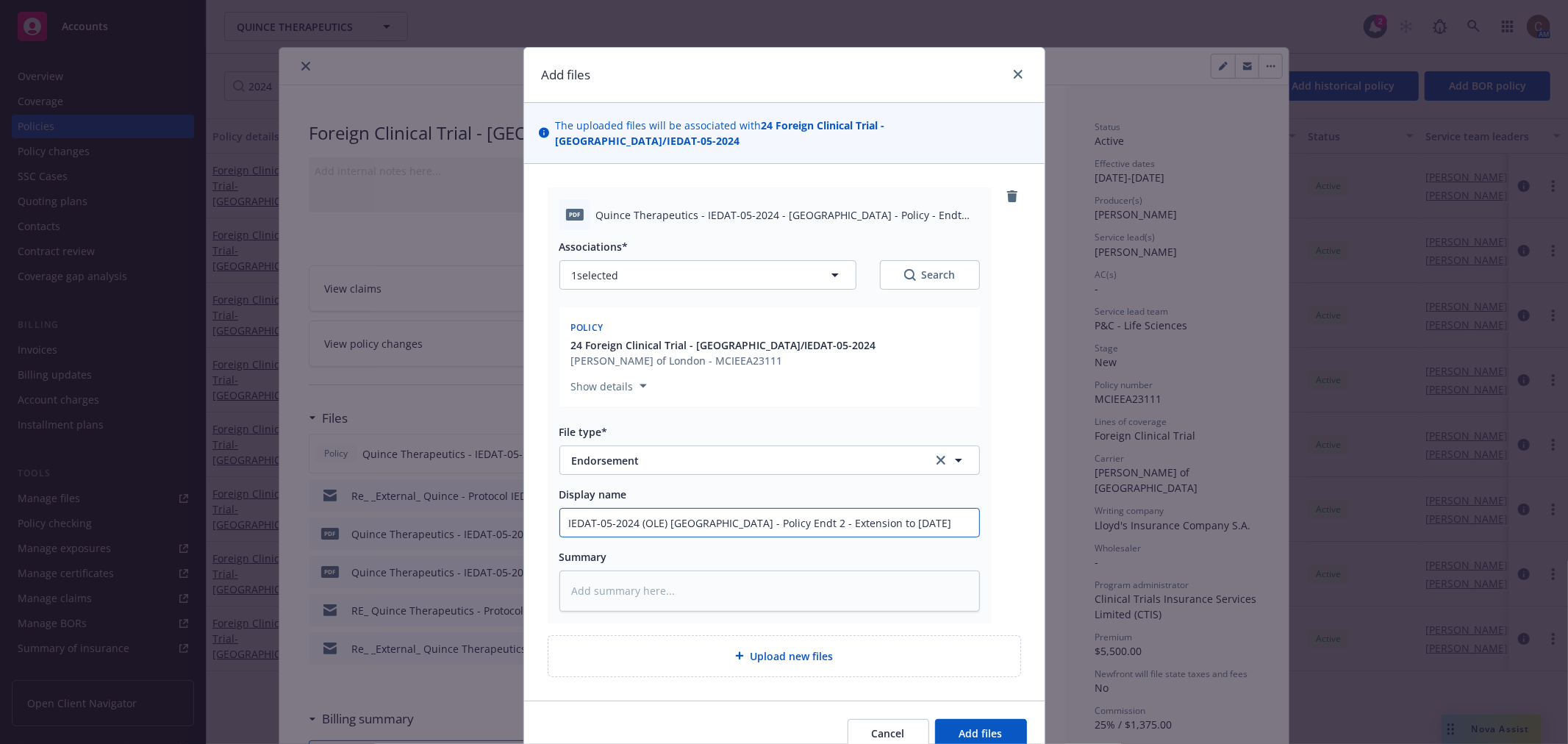
click at [899, 510] on input "IEDAT-05-2024 (OLE) Germany - Policy Endt 2 - Extension to 12/31/27" at bounding box center [770, 522] width 419 height 28
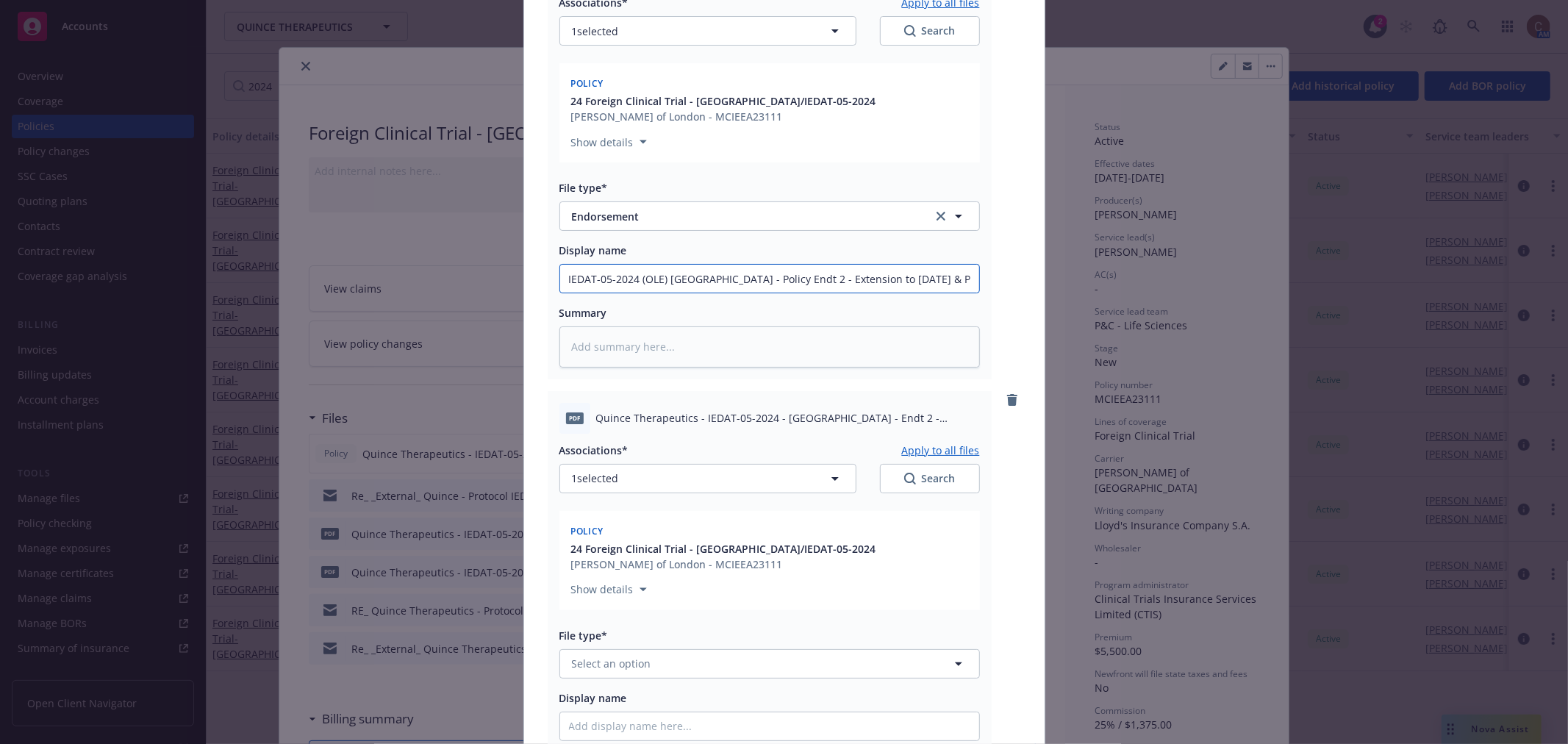
scroll to position [245, 0]
click at [781, 264] on input "IEDAT-05-2024 (OLE) Germany - Policy Endt 2 - Extension to 12/31/27 & Patient I…" at bounding box center [770, 278] width 419 height 28
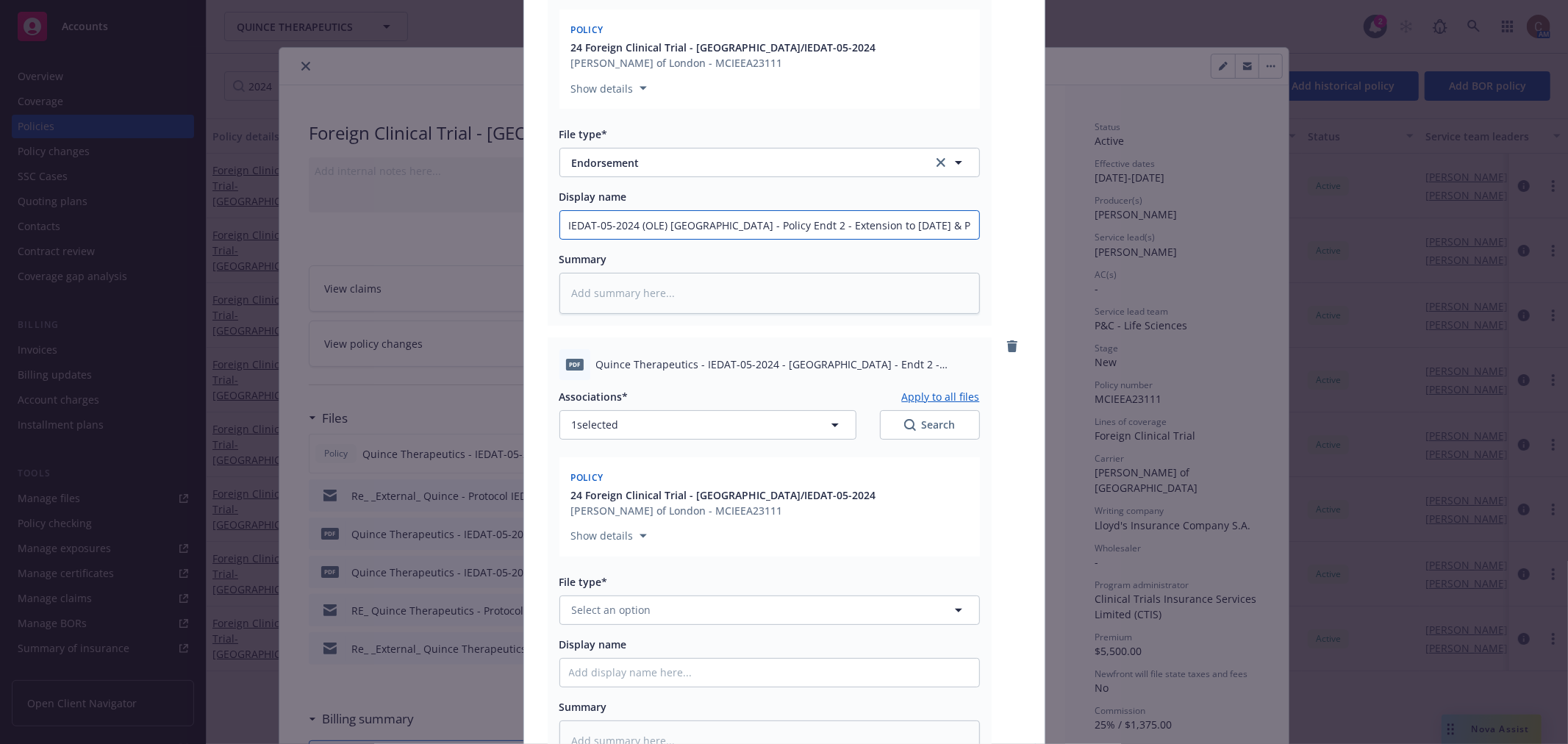
scroll to position [327, 0]
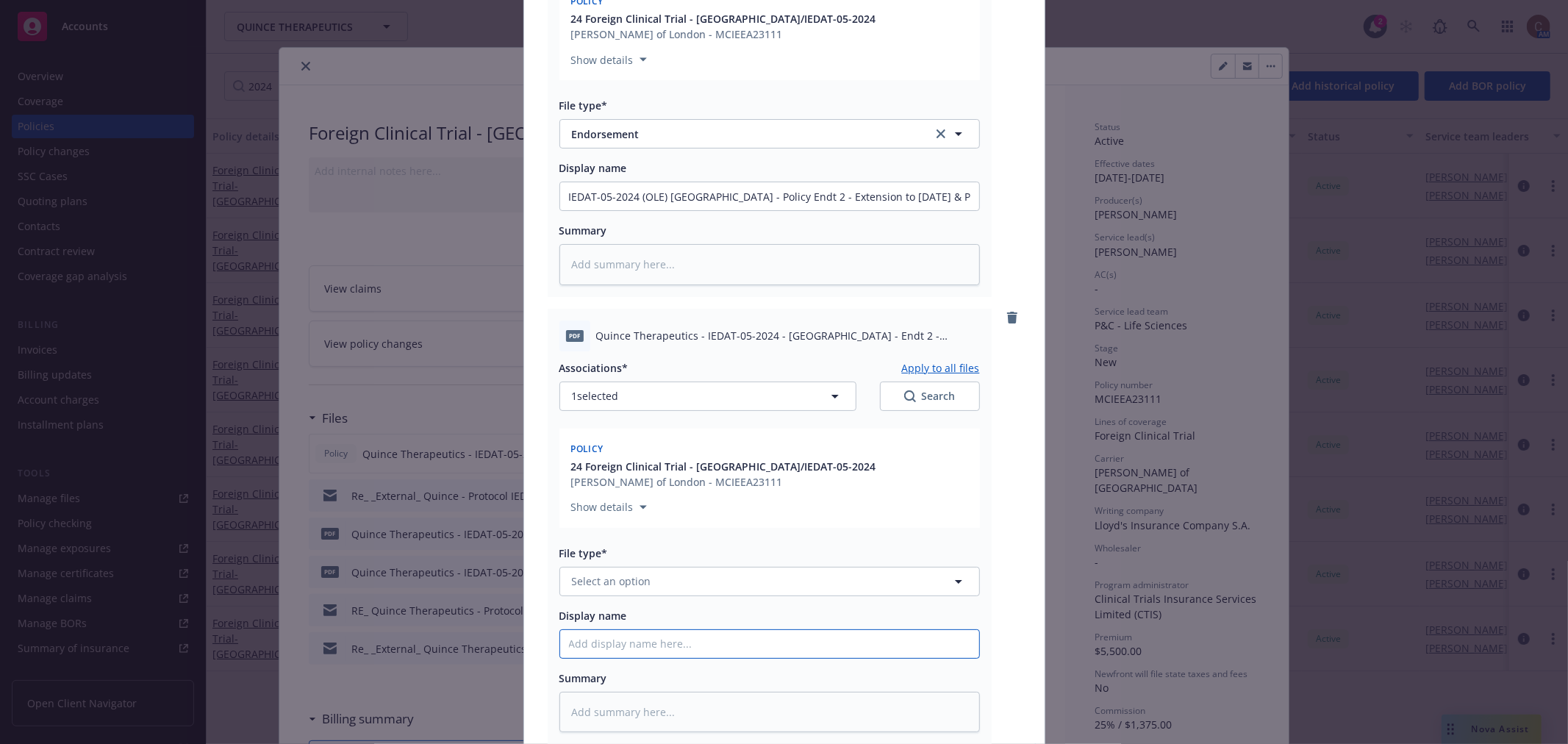
click at [735, 629] on input "Display name" at bounding box center [770, 643] width 419 height 28
paste input "IEDAT-05-2024 (OLE) Germany - Policy Endt 2 - Extension to 12/31/27 & Patient I…"
click at [767, 568] on button "Select an option" at bounding box center [770, 581] width 420 height 29
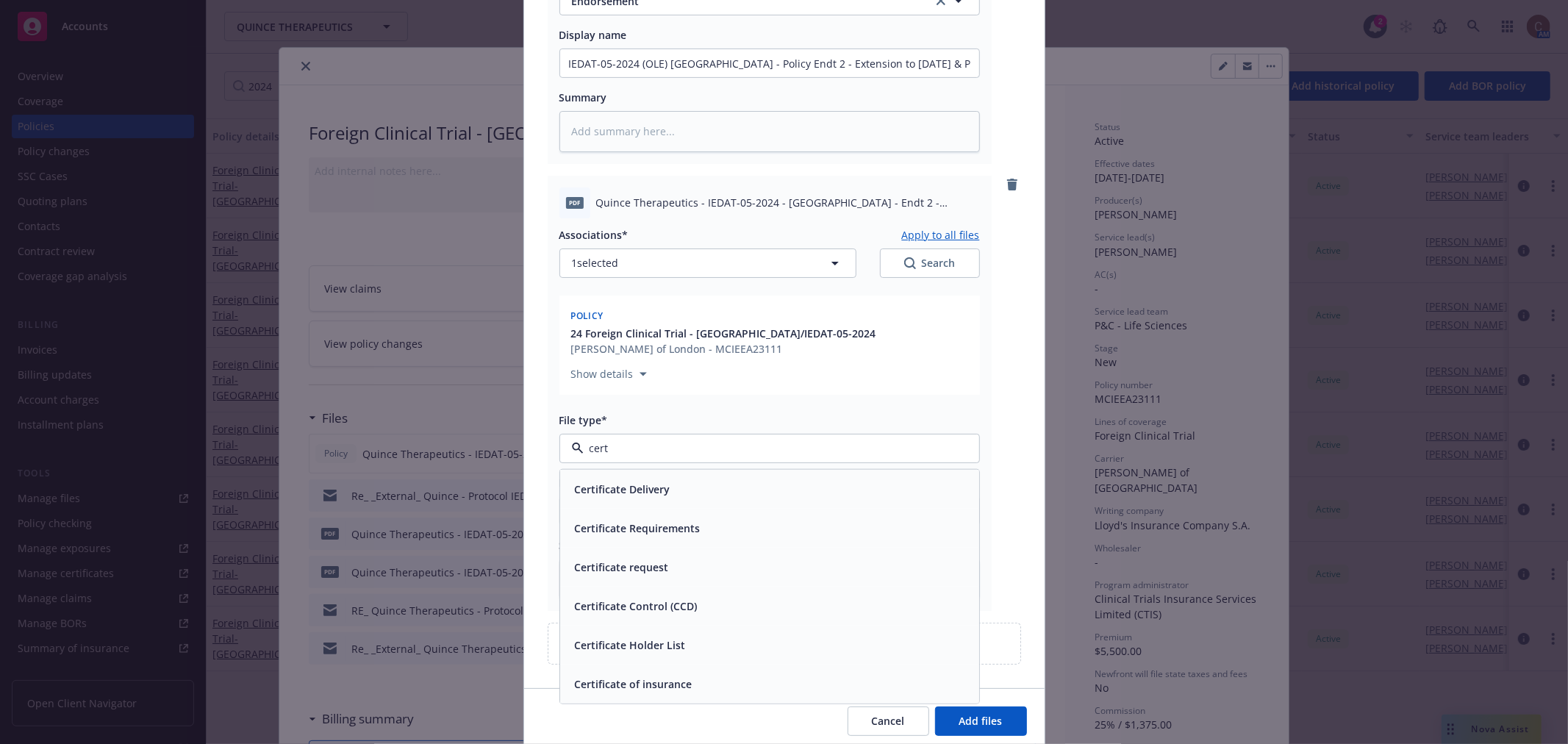
scroll to position [490, 0]
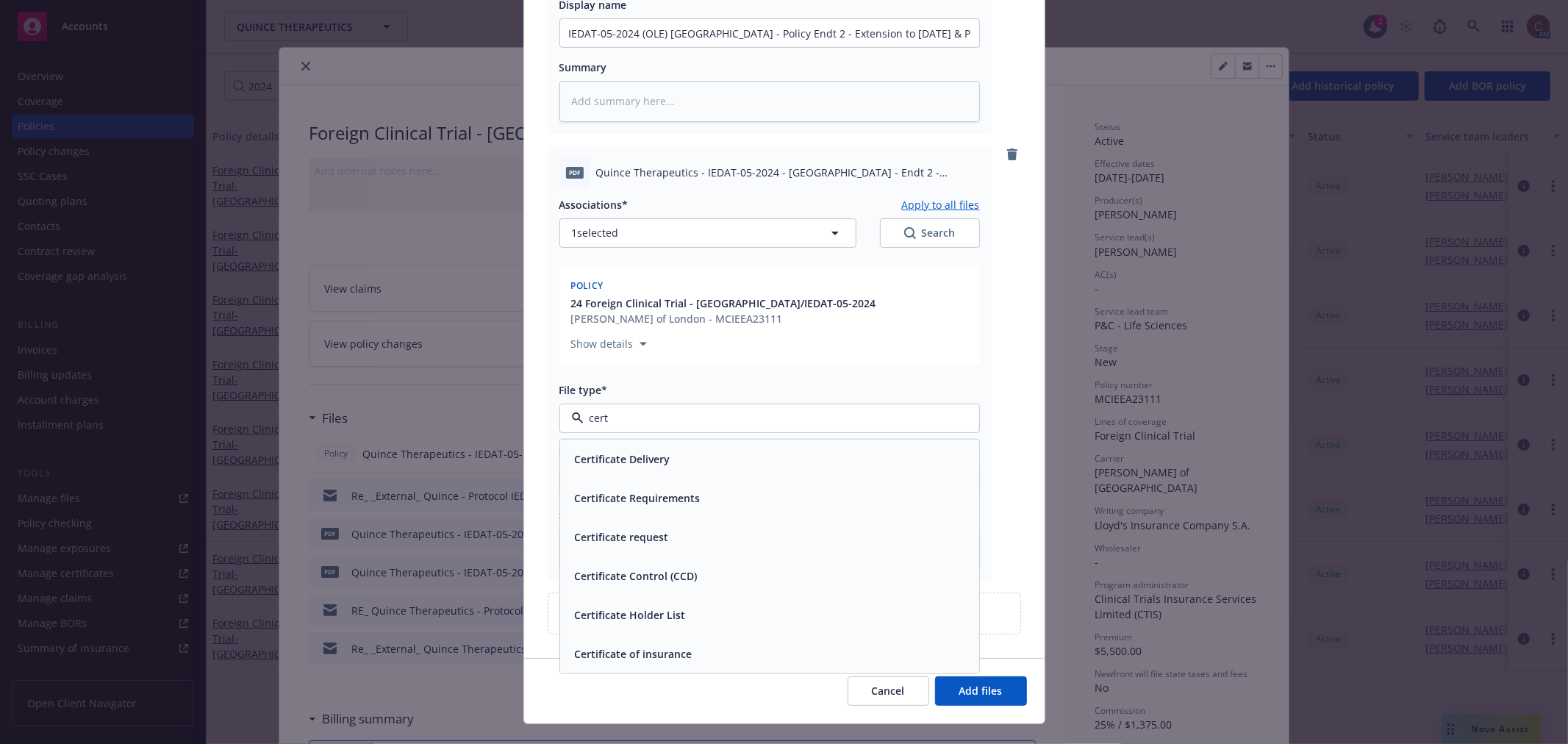
click at [716, 642] on div "Certificate of insurance" at bounding box center [770, 652] width 401 height 21
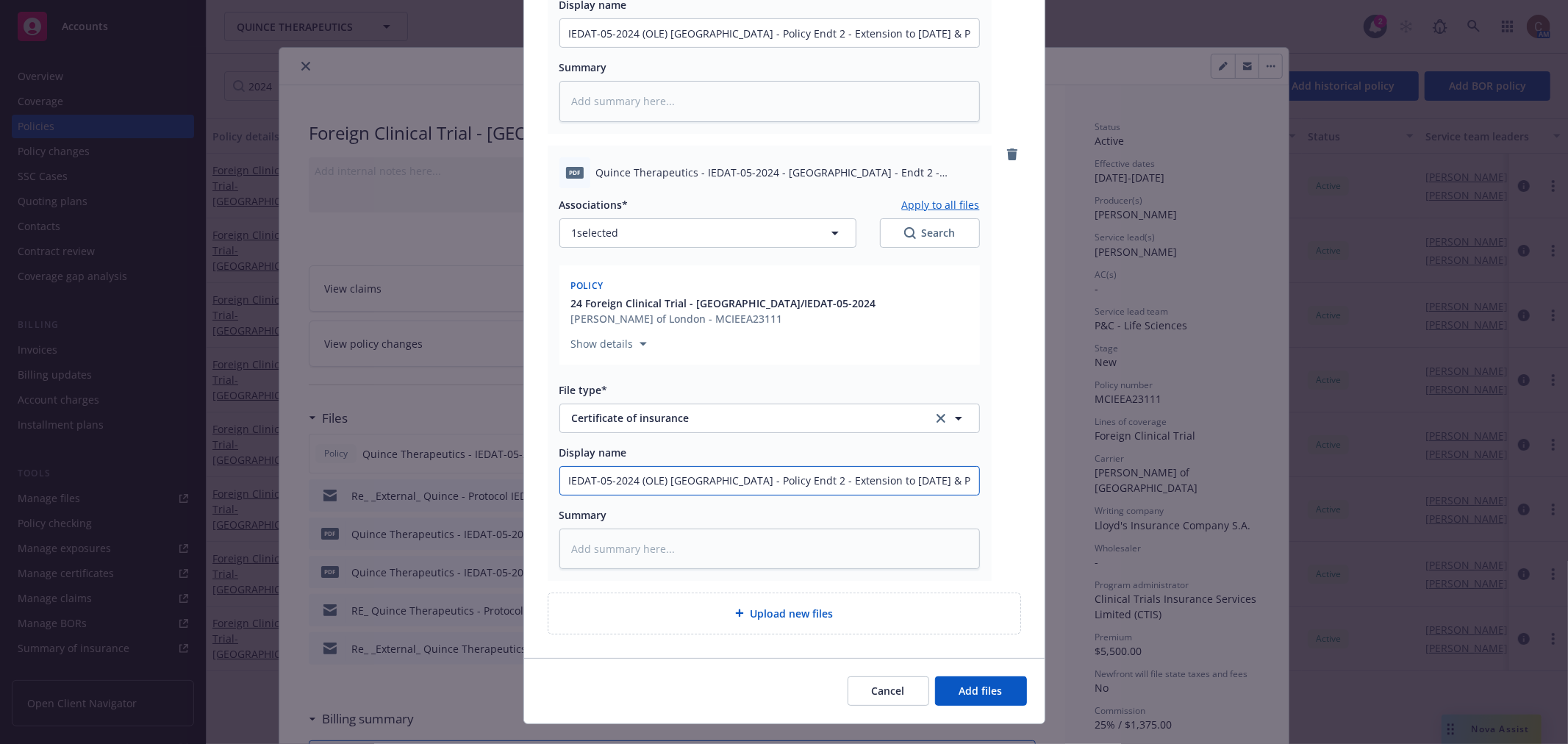
drag, startPoint x: 746, startPoint y: 465, endPoint x: 718, endPoint y: 463, distance: 28.1
click at [718, 466] on input "IEDAT-05-2024 (OLE) Germany - Policy Endt 2 - Extension to 12/31/27 & Patient I…" at bounding box center [770, 480] width 419 height 28
drag, startPoint x: 843, startPoint y: 458, endPoint x: 903, endPoint y: 457, distance: 60.0
click at [903, 466] on input "IEDAT-05-2024 (OLE) Germany - Certificate Endt 2 - Extension to 12/31/27 & Pati…" at bounding box center [770, 480] width 419 height 28
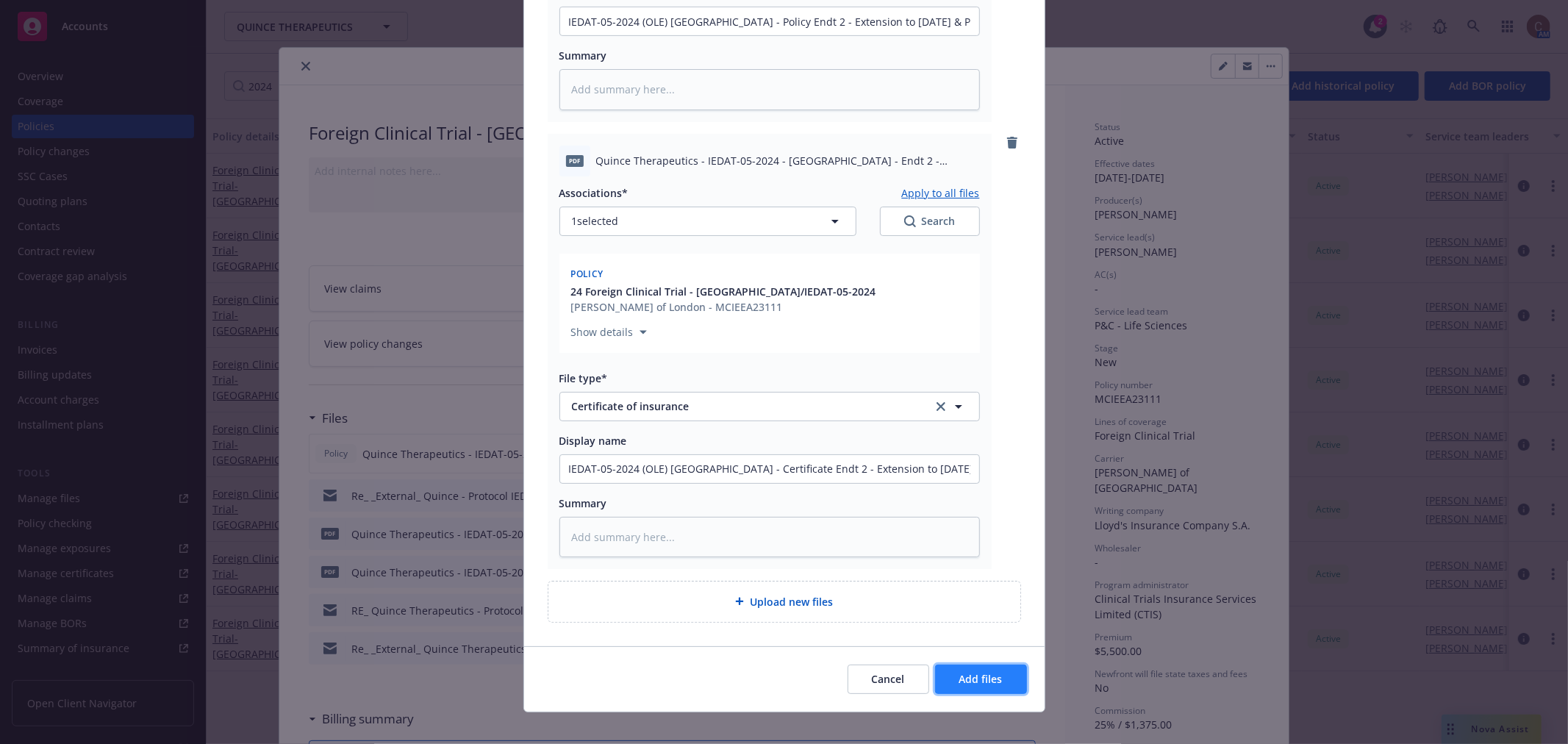
click at [960, 669] on span "Add files" at bounding box center [981, 678] width 43 height 13
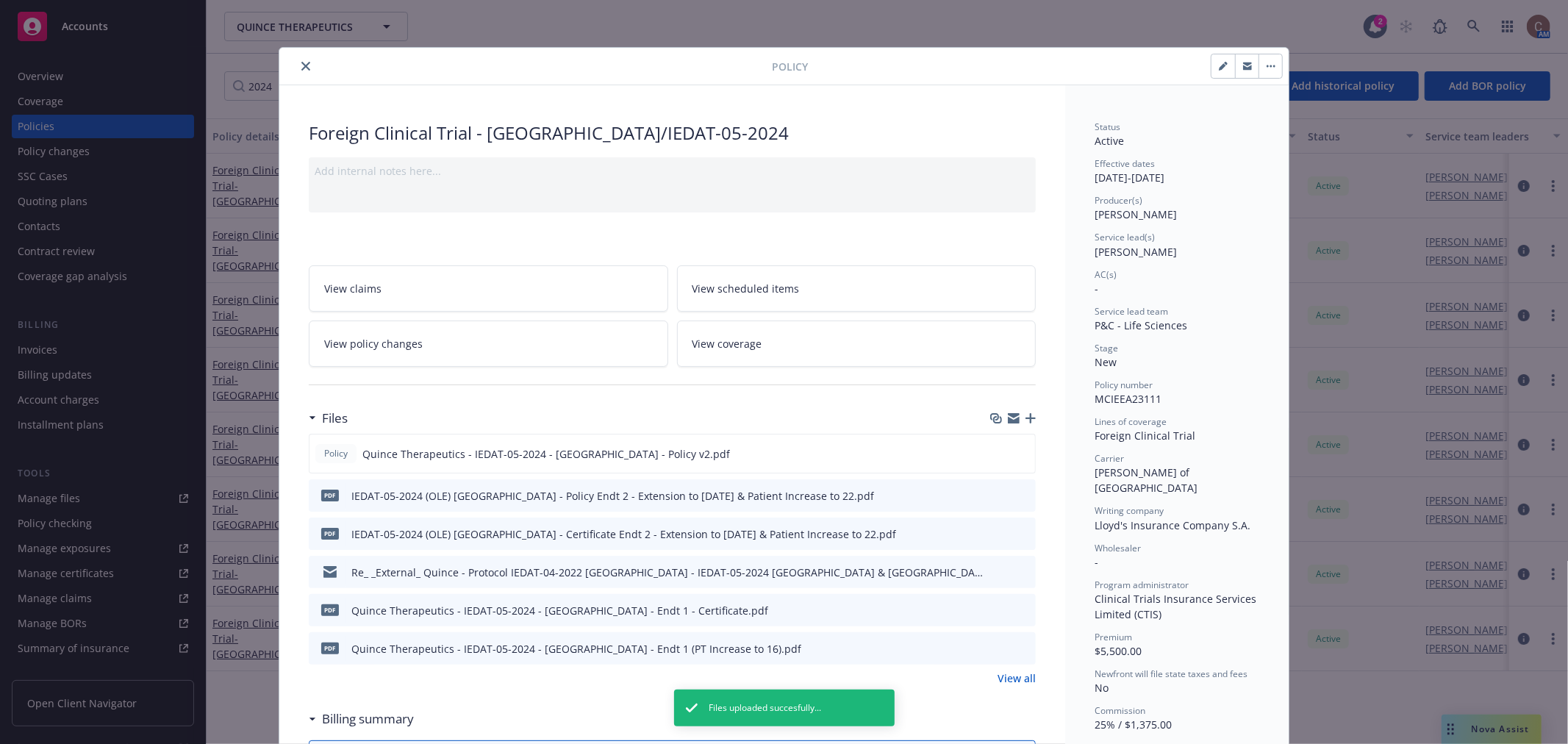
click at [302, 68] on icon "close" at bounding box center [306, 66] width 9 height 9
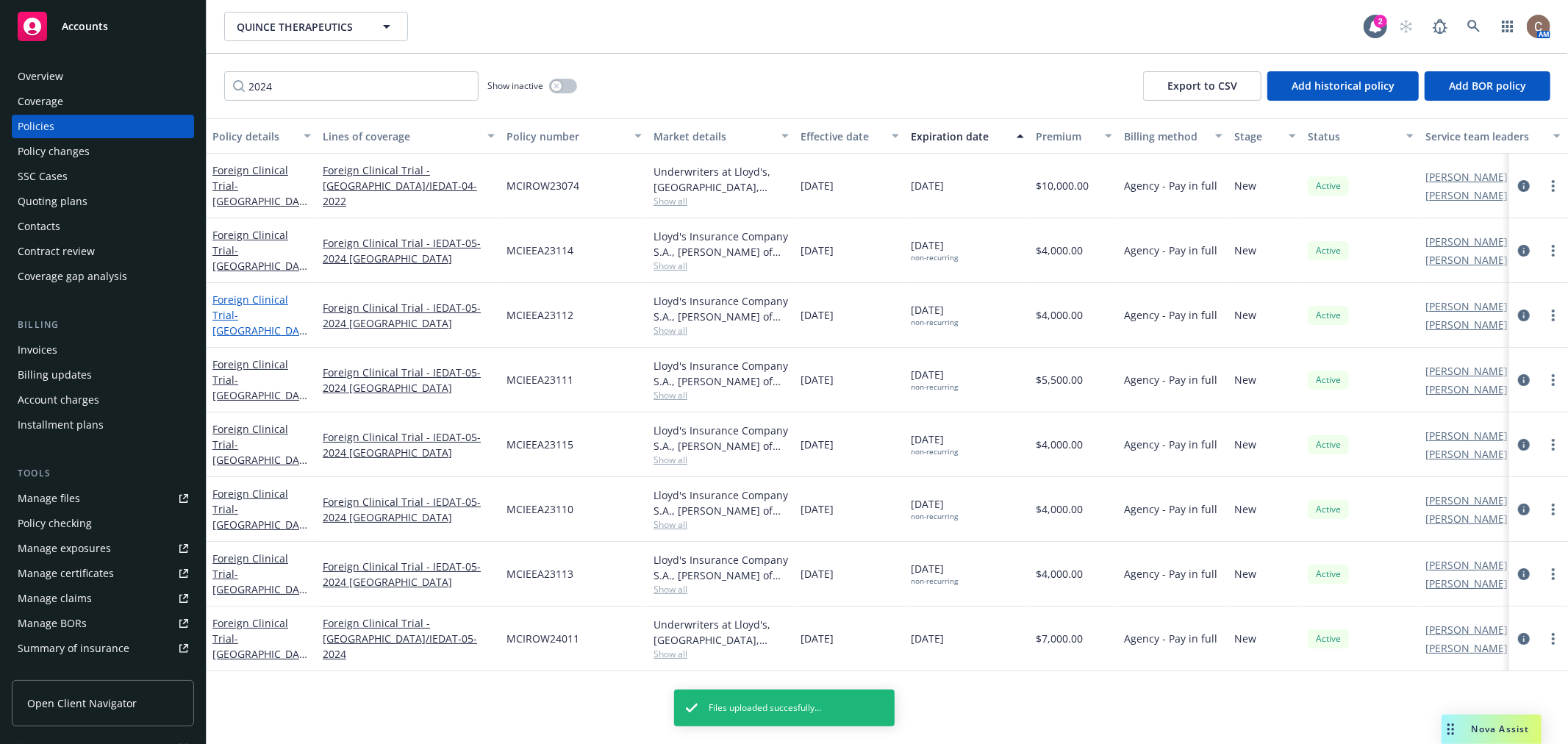
click at [268, 314] on span "- Italy/IEDAT-05-2024" at bounding box center [259, 330] width 95 height 45
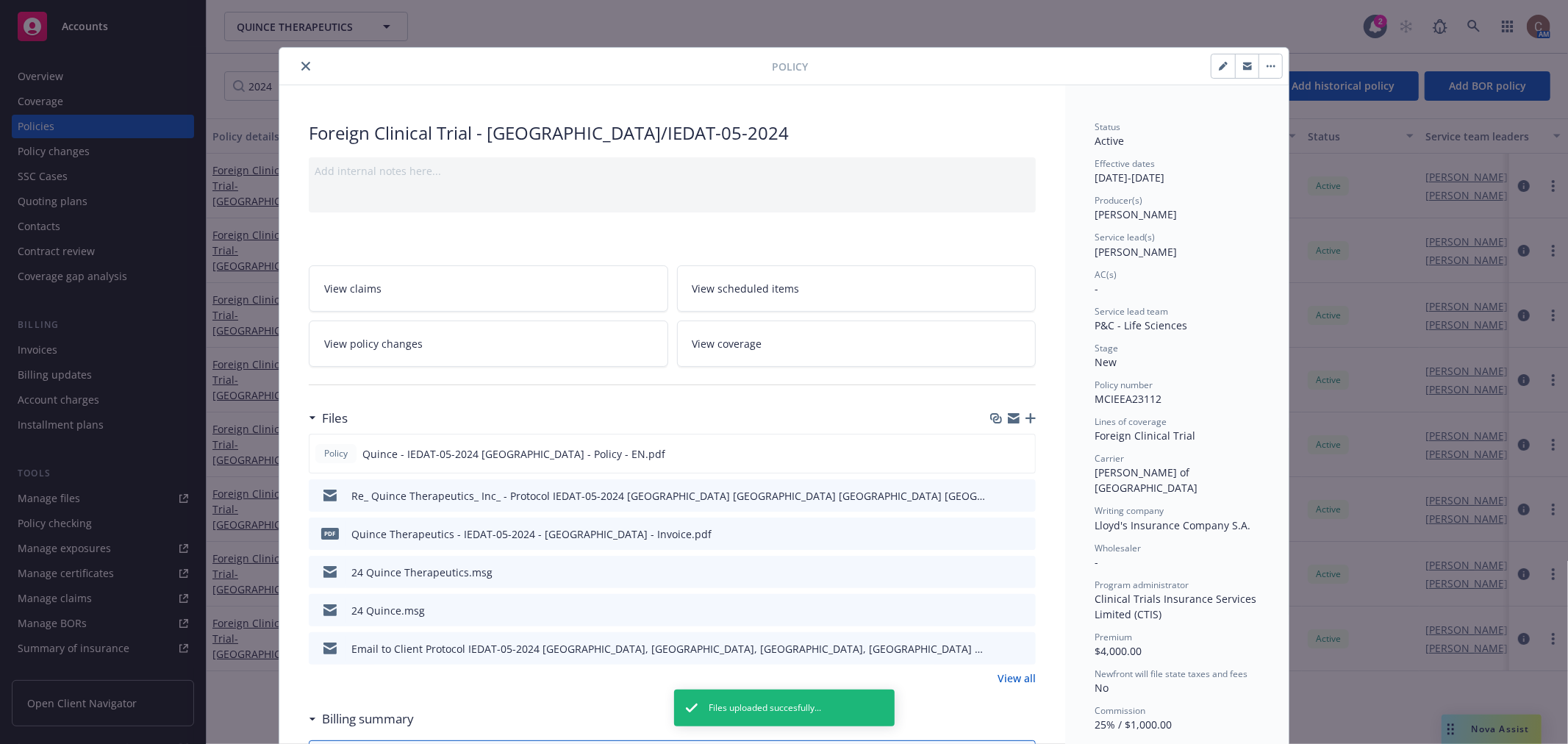
click at [1026, 417] on icon "button" at bounding box center [1031, 418] width 11 height 11
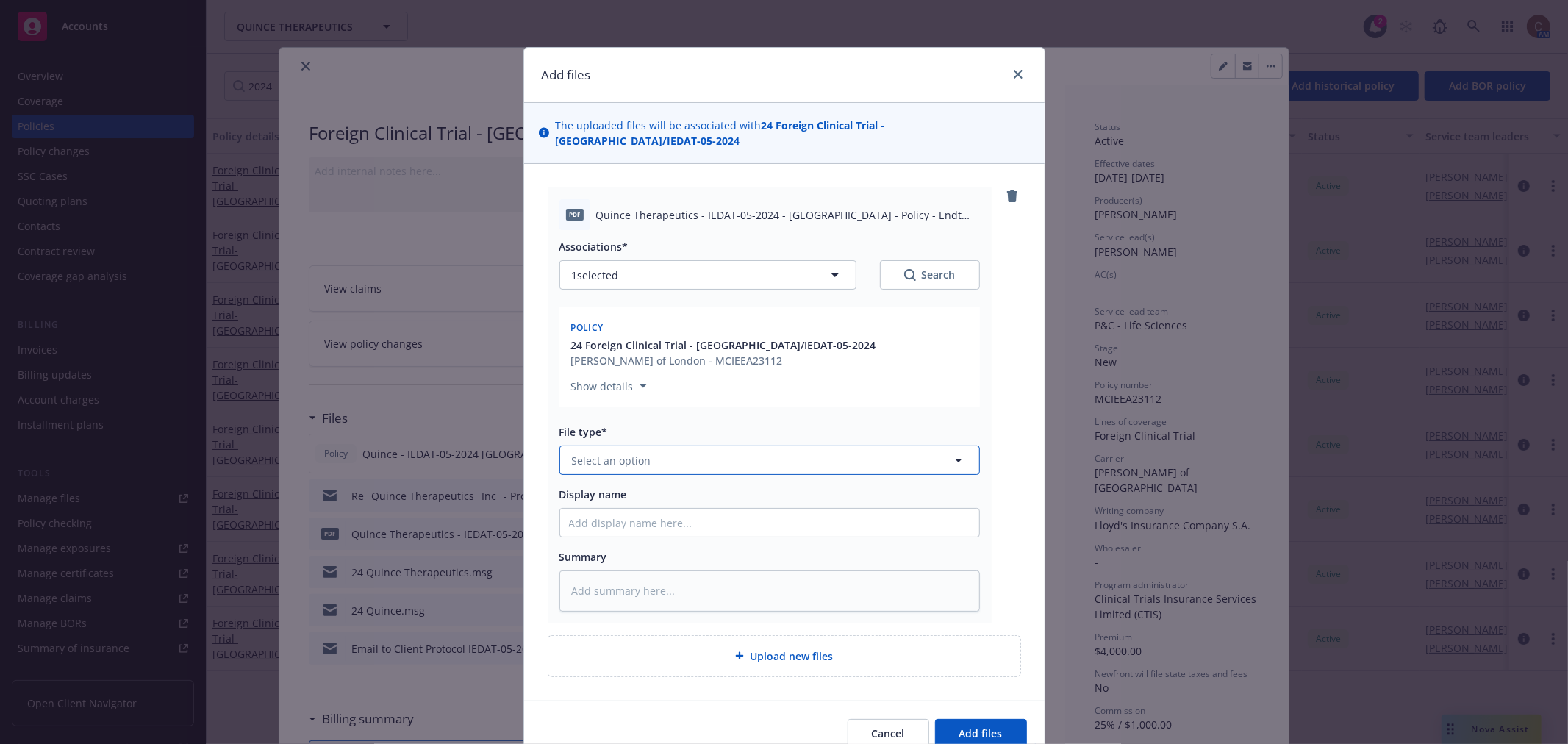
click at [743, 445] on button "Select an option" at bounding box center [770, 460] width 420 height 29
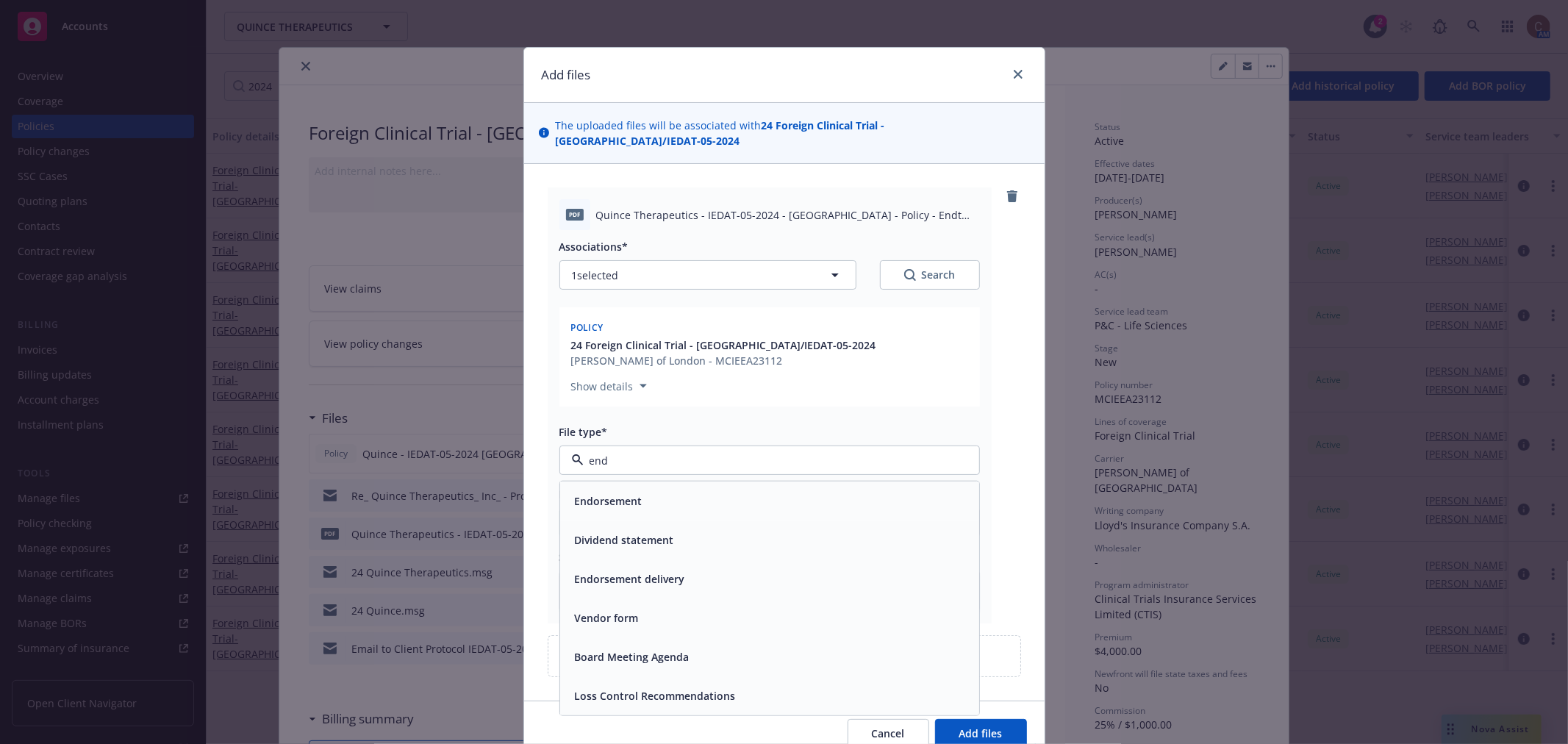
click at [709, 481] on div "Endorsement" at bounding box center [770, 500] width 419 height 39
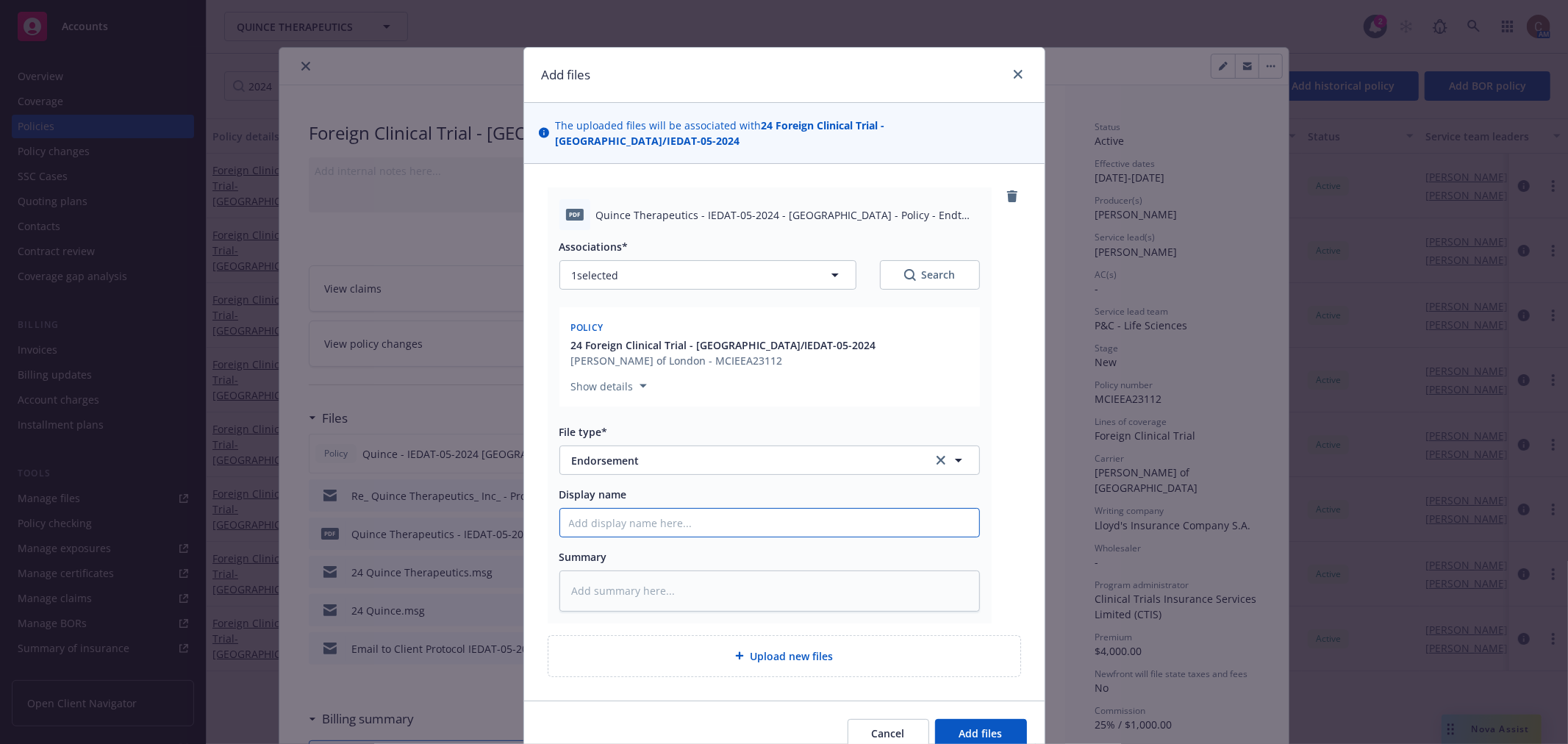
click at [701, 517] on input "Display name" at bounding box center [770, 522] width 419 height 28
paste input "IEDAT-05-2024 (OLE) Germany - Policy Endt 2 - Extension to 12/31/27 & Patient I…"
click at [664, 509] on input "IEDAT-05-2024 (OLE) Germany - Policy Endt 2 - Extension to 12/31/27 & Patient I…" at bounding box center [770, 522] width 419 height 28
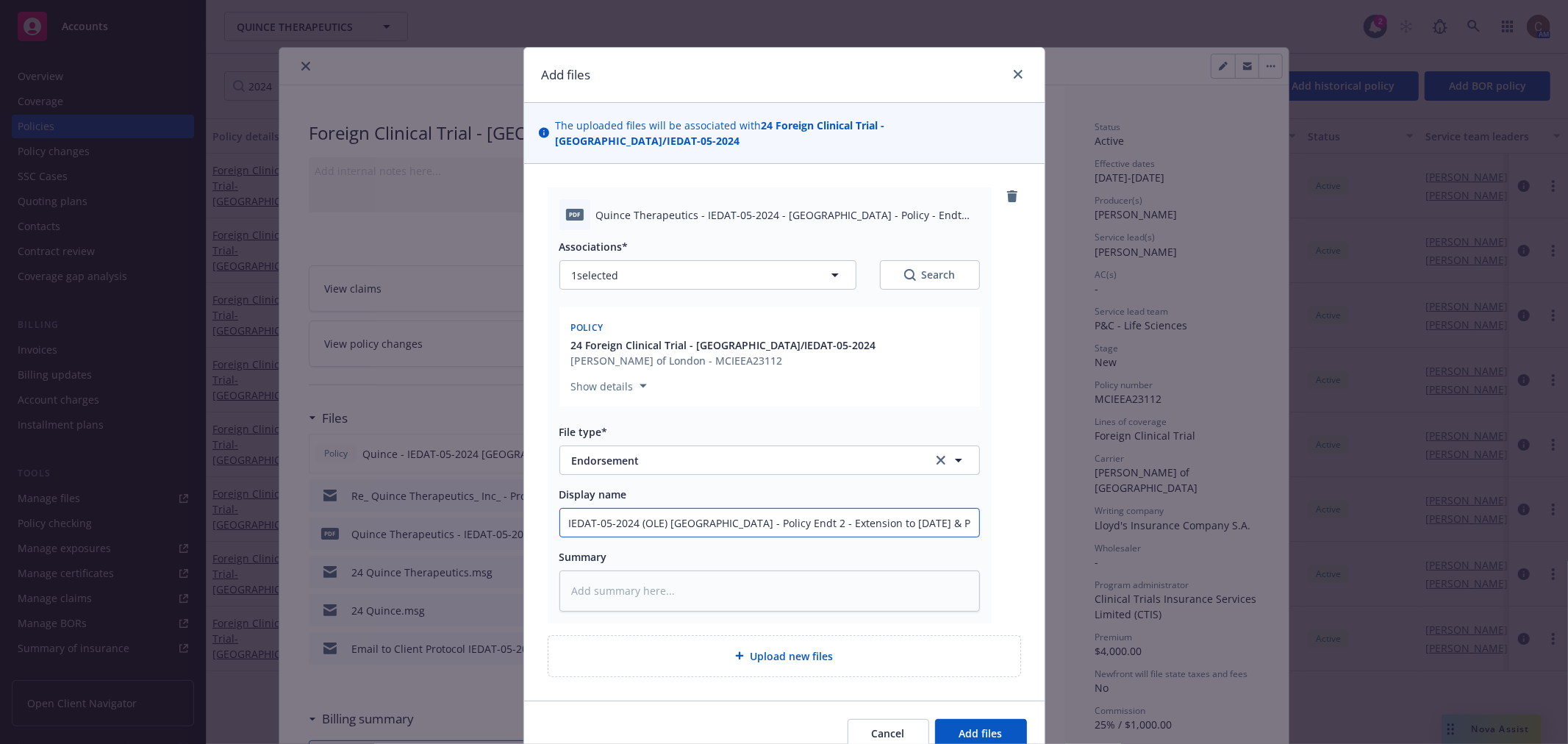
click at [747, 509] on input "IEDAT-05-2024 (OLE) Italy - Policy Endt 2 - Extension to 12/31/27 & Patient Inc…" at bounding box center [770, 522] width 419 height 28
drag, startPoint x: 877, startPoint y: 508, endPoint x: 1044, endPoint y: 508, distance: 167.0
click at [1044, 508] on div "Add files The uploaded files will be associated with 24 Foreign Clinical Trial …" at bounding box center [784, 372] width 1568 height 744
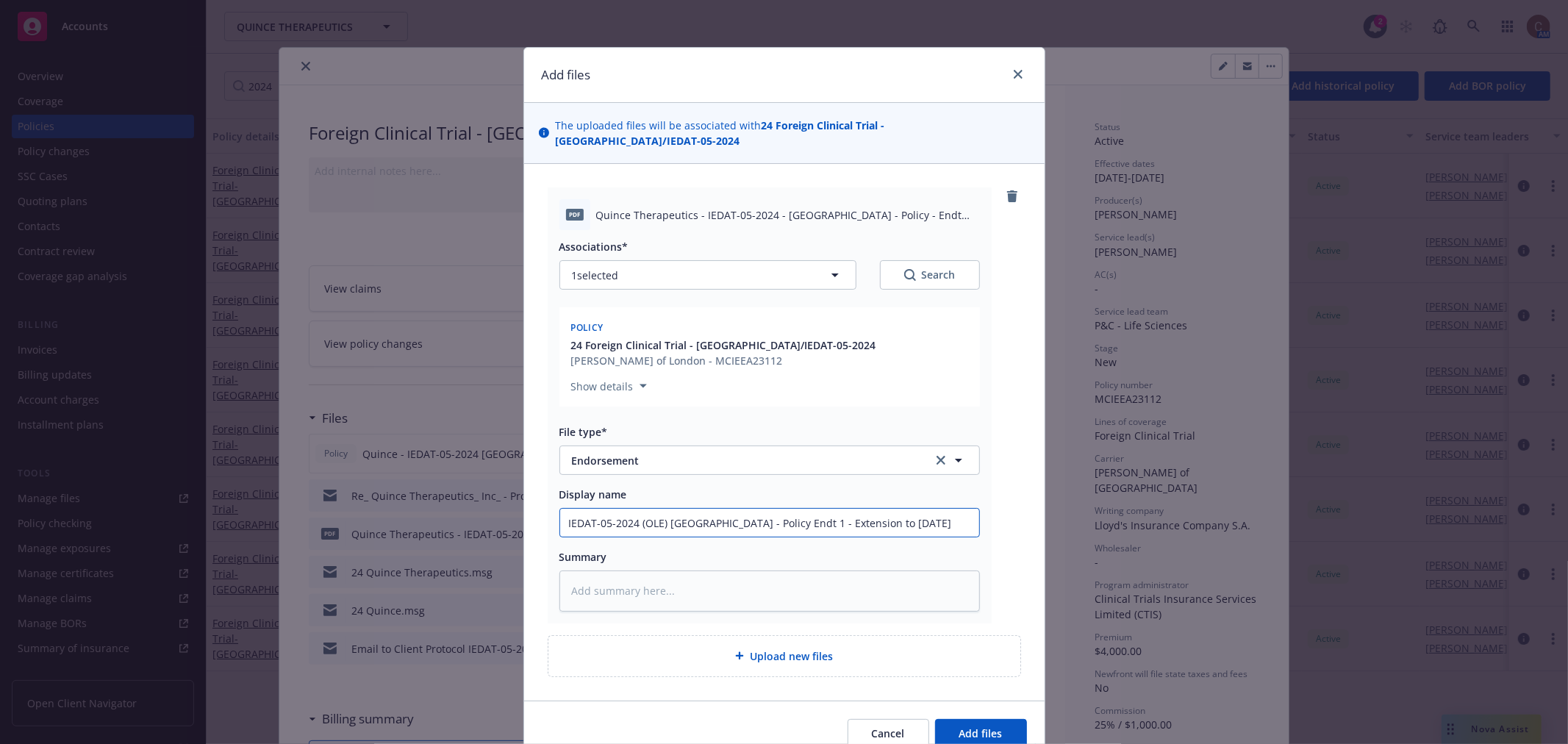
drag, startPoint x: 878, startPoint y: 515, endPoint x: 473, endPoint y: 496, distance: 405.4
click at [473, 496] on div "Add files The uploaded files will be associated with 24 Foreign Clinical Trial …" at bounding box center [784, 372] width 1568 height 744
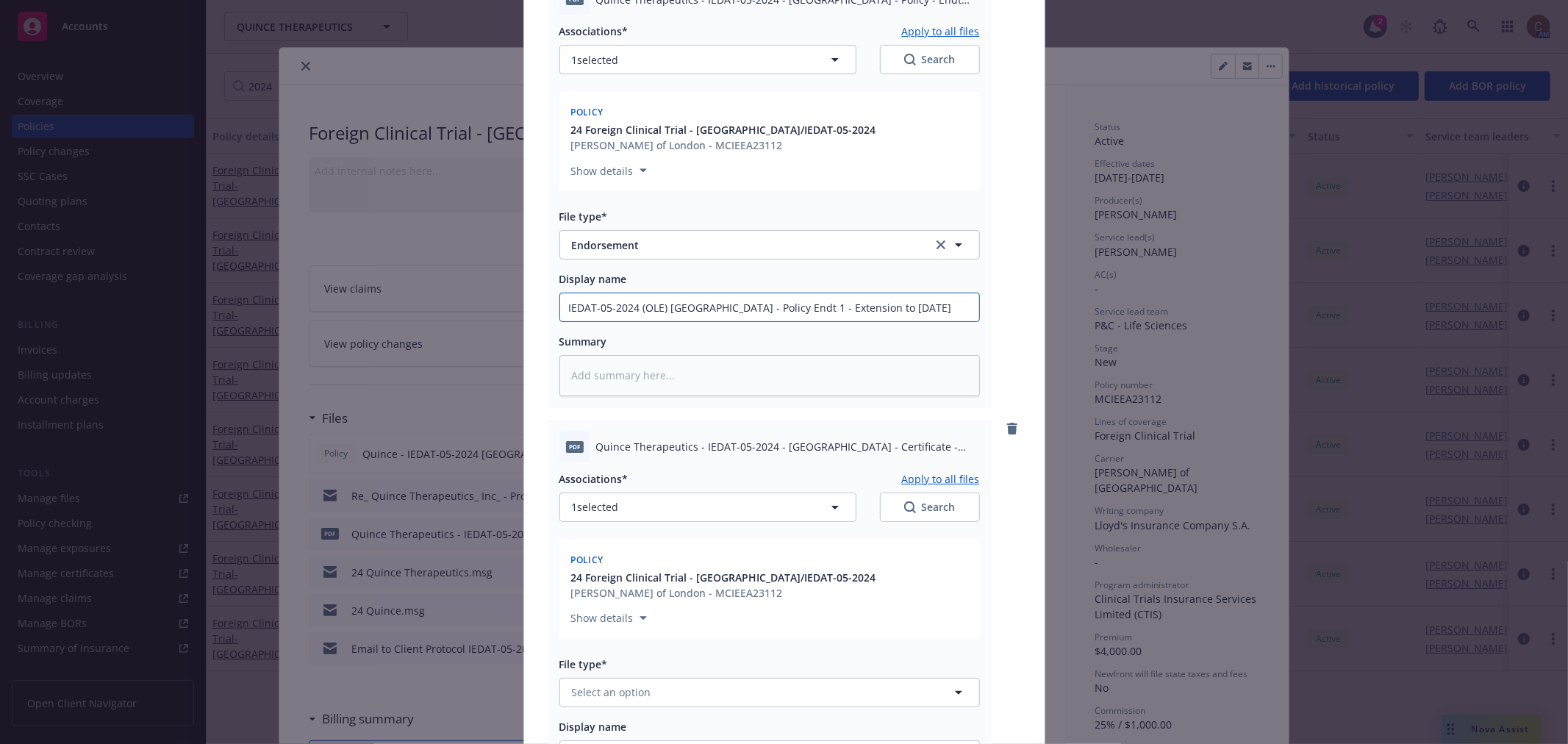
scroll to position [245, 0]
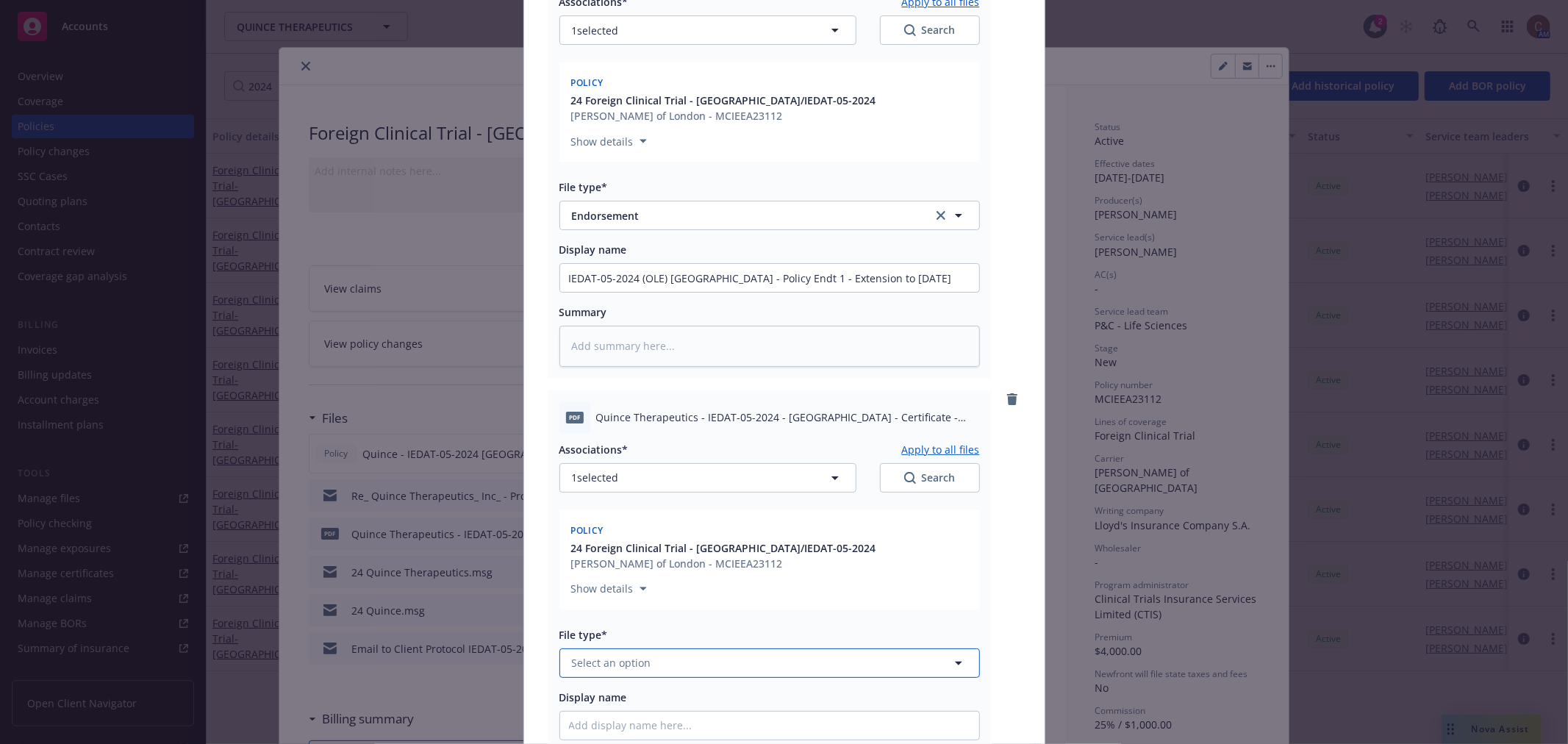
click at [676, 648] on button "Select an option" at bounding box center [770, 662] width 420 height 29
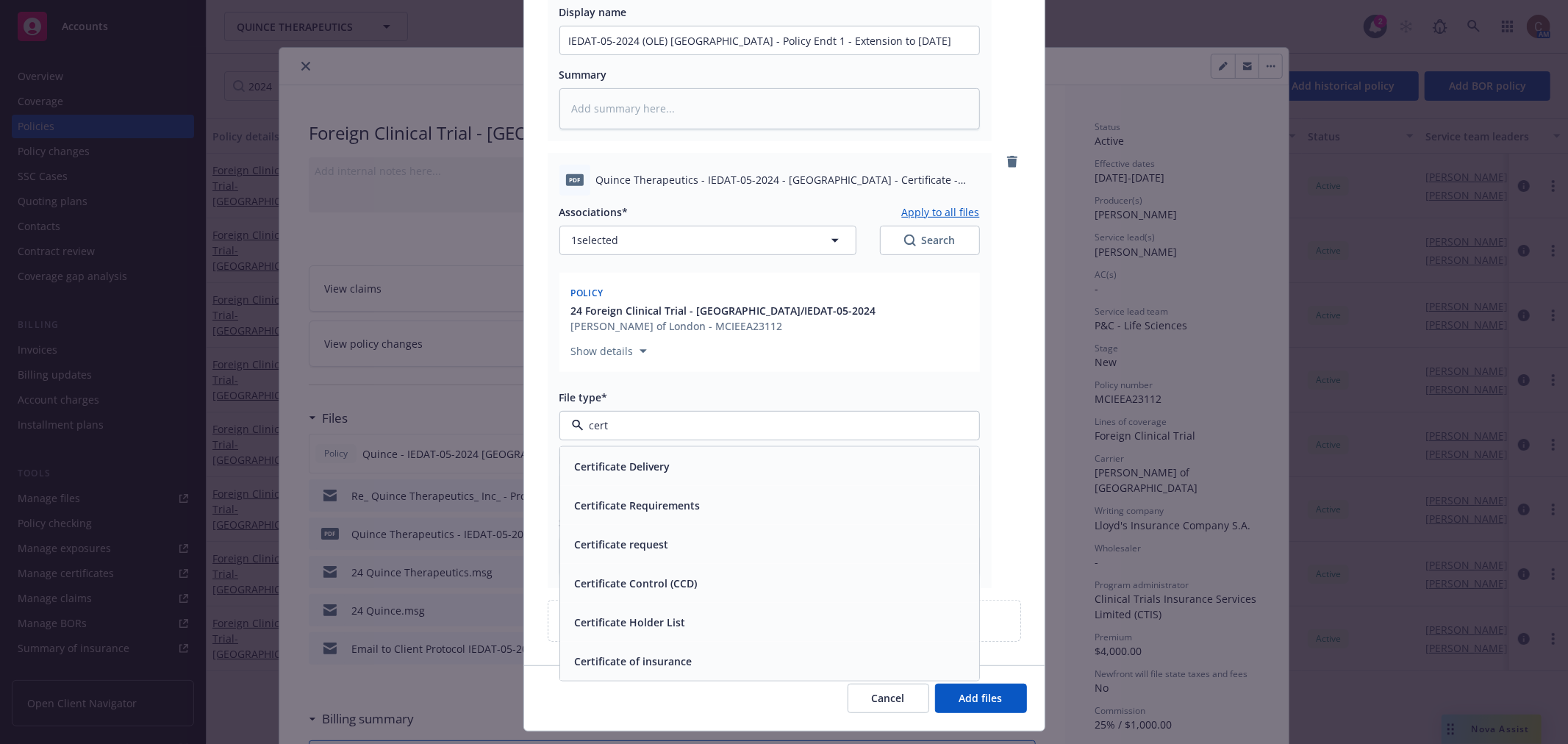
scroll to position [501, 0]
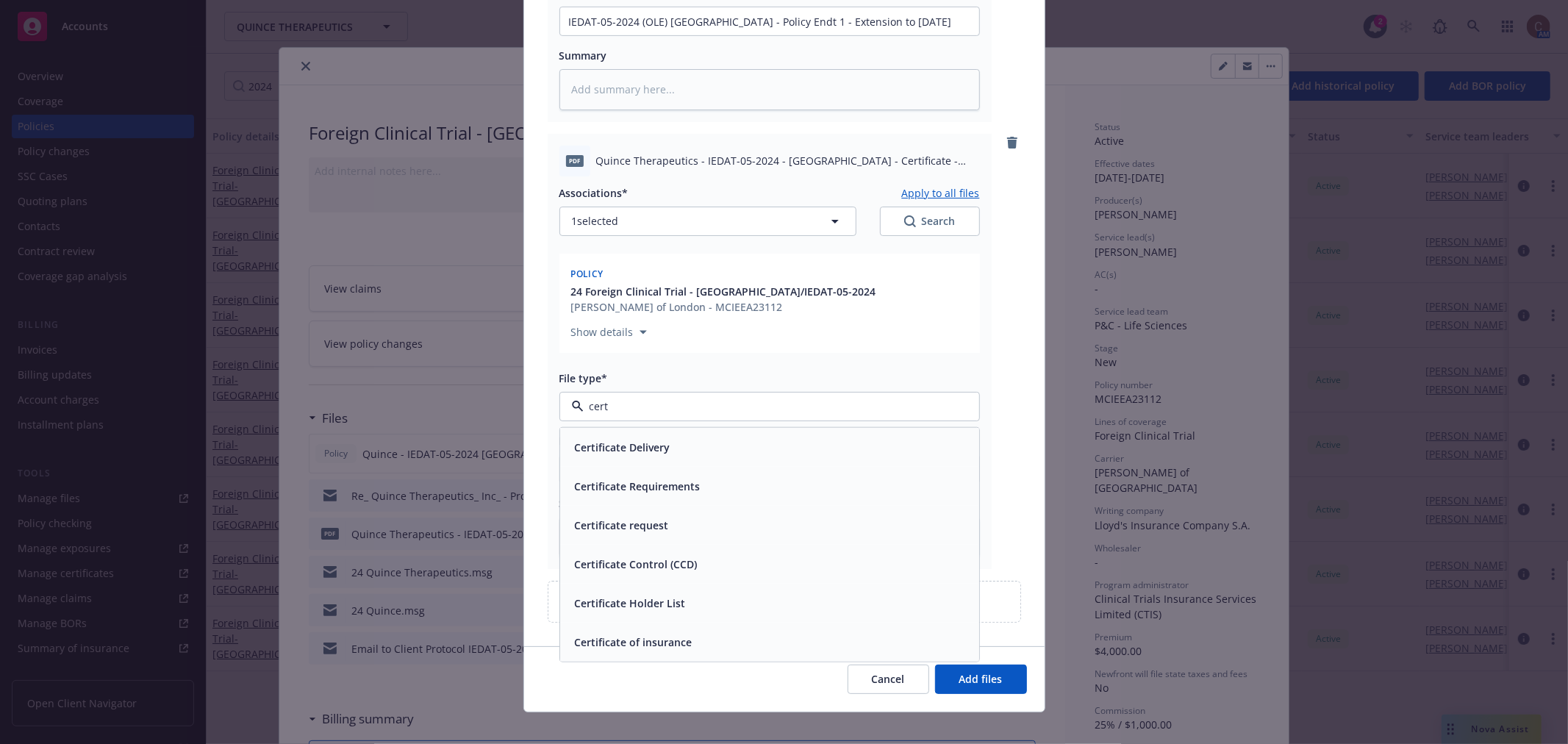
click at [667, 633] on span "Certificate of insurance" at bounding box center [634, 641] width 118 height 15
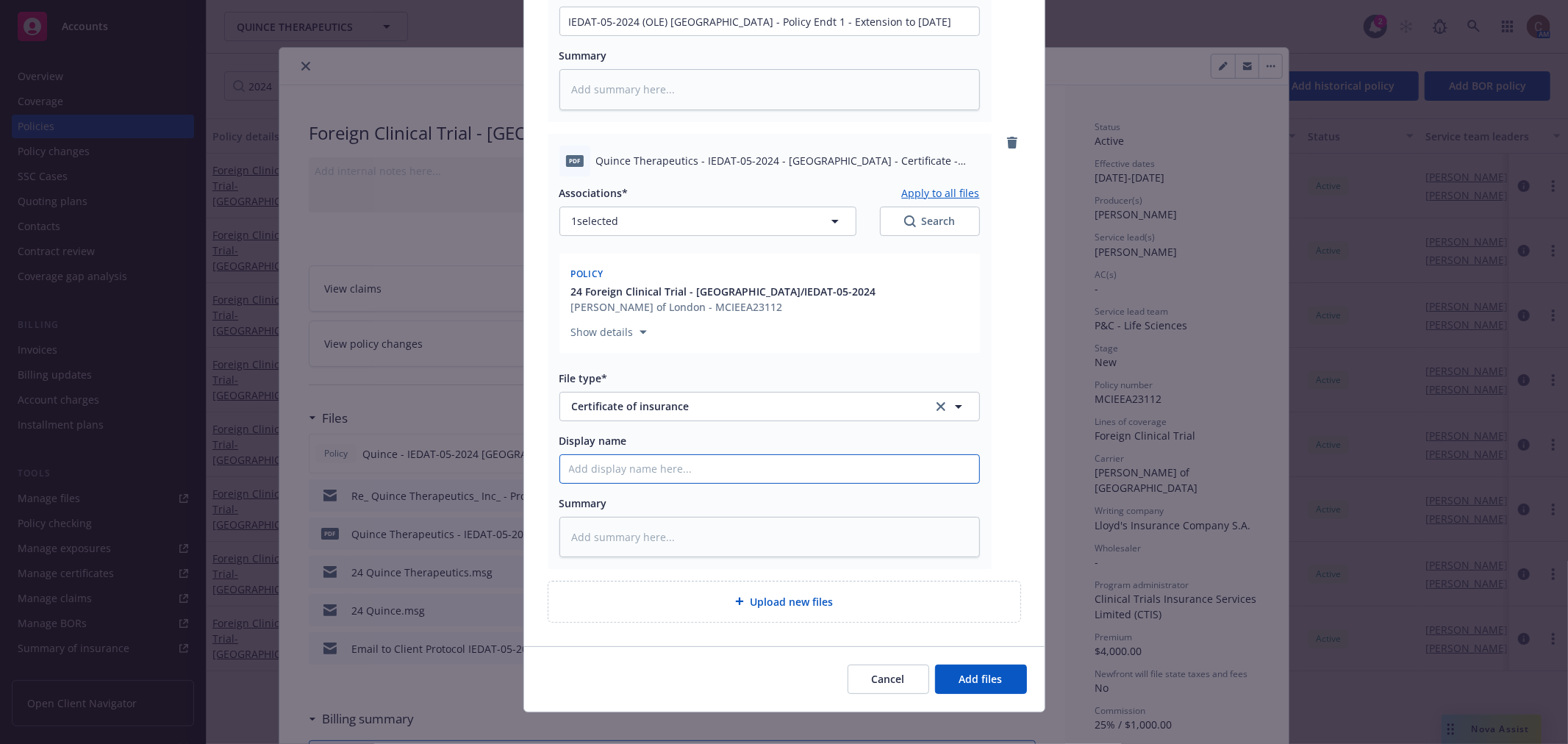
click at [724, 455] on input "Display name" at bounding box center [770, 468] width 419 height 28
paste input "IEDAT-05-2024 (OLE) Italy - Policy Endt 1 - Extension to 12/31/27"
click at [715, 455] on input "IEDAT-05-2024 (OLE) Italy - Policy Endt 1 - Extension to 12/31/27" at bounding box center [770, 468] width 419 height 28
click at [965, 664] on button "Add files" at bounding box center [981, 678] width 92 height 29
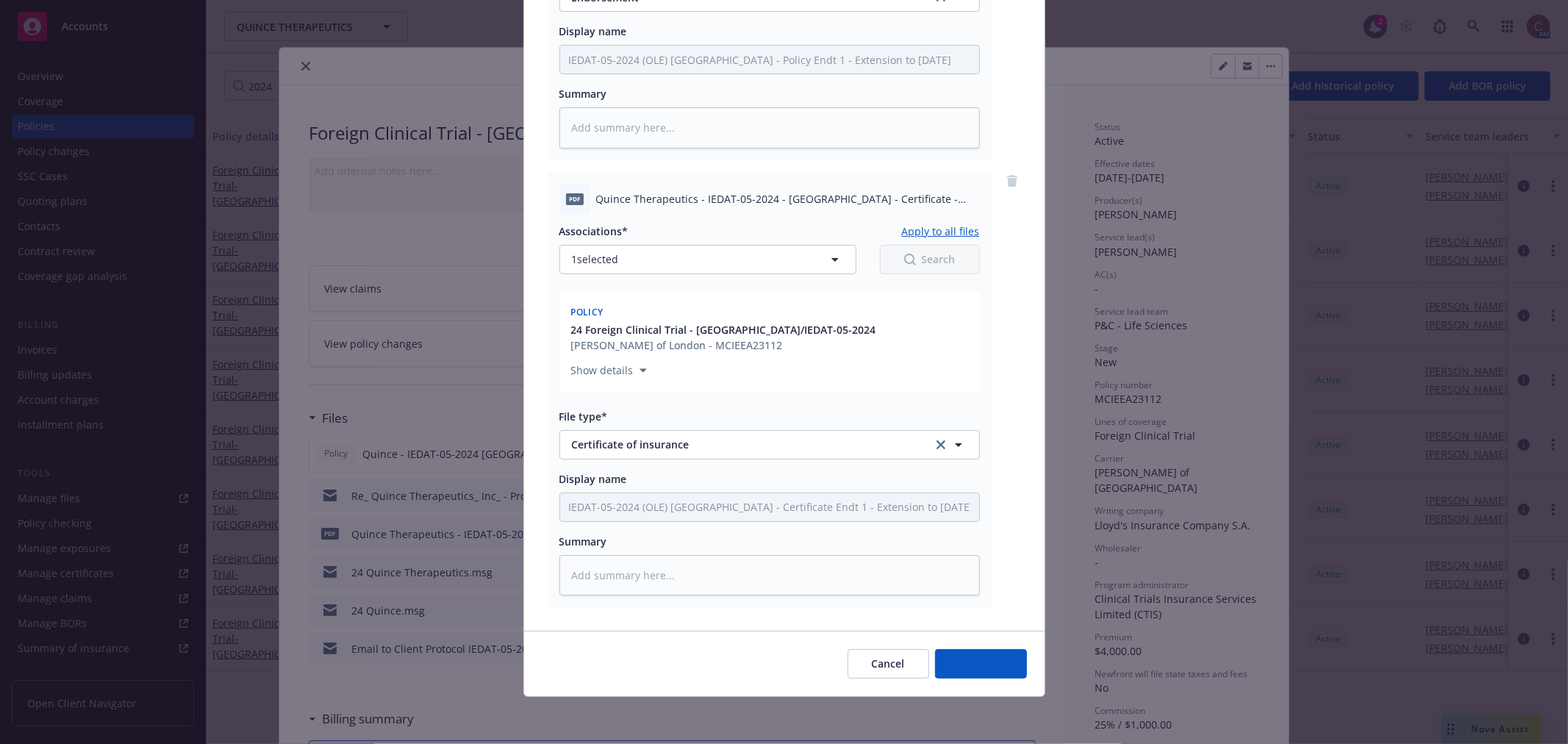
scroll to position [447, 0]
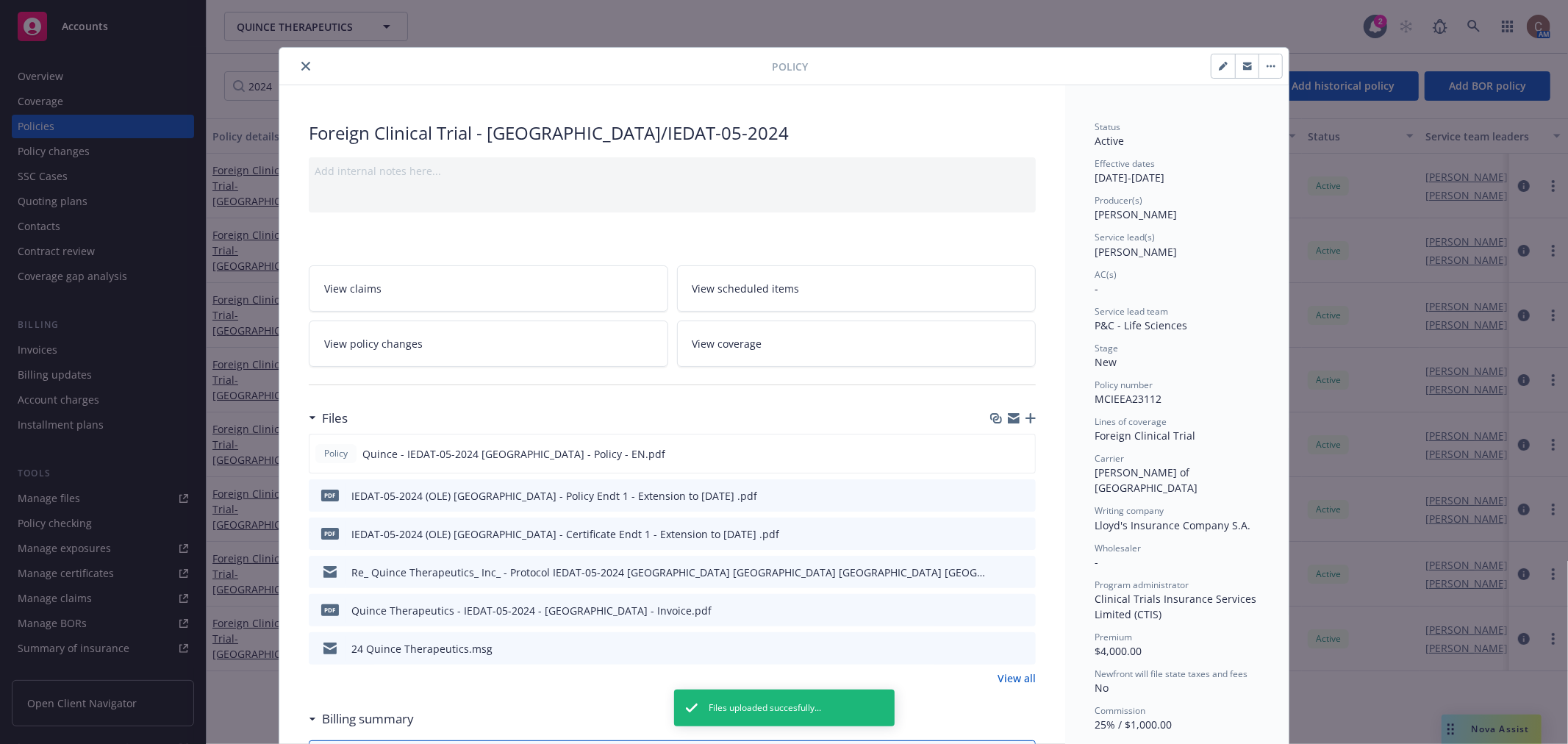
click at [302, 62] on icon "close" at bounding box center [306, 66] width 9 height 9
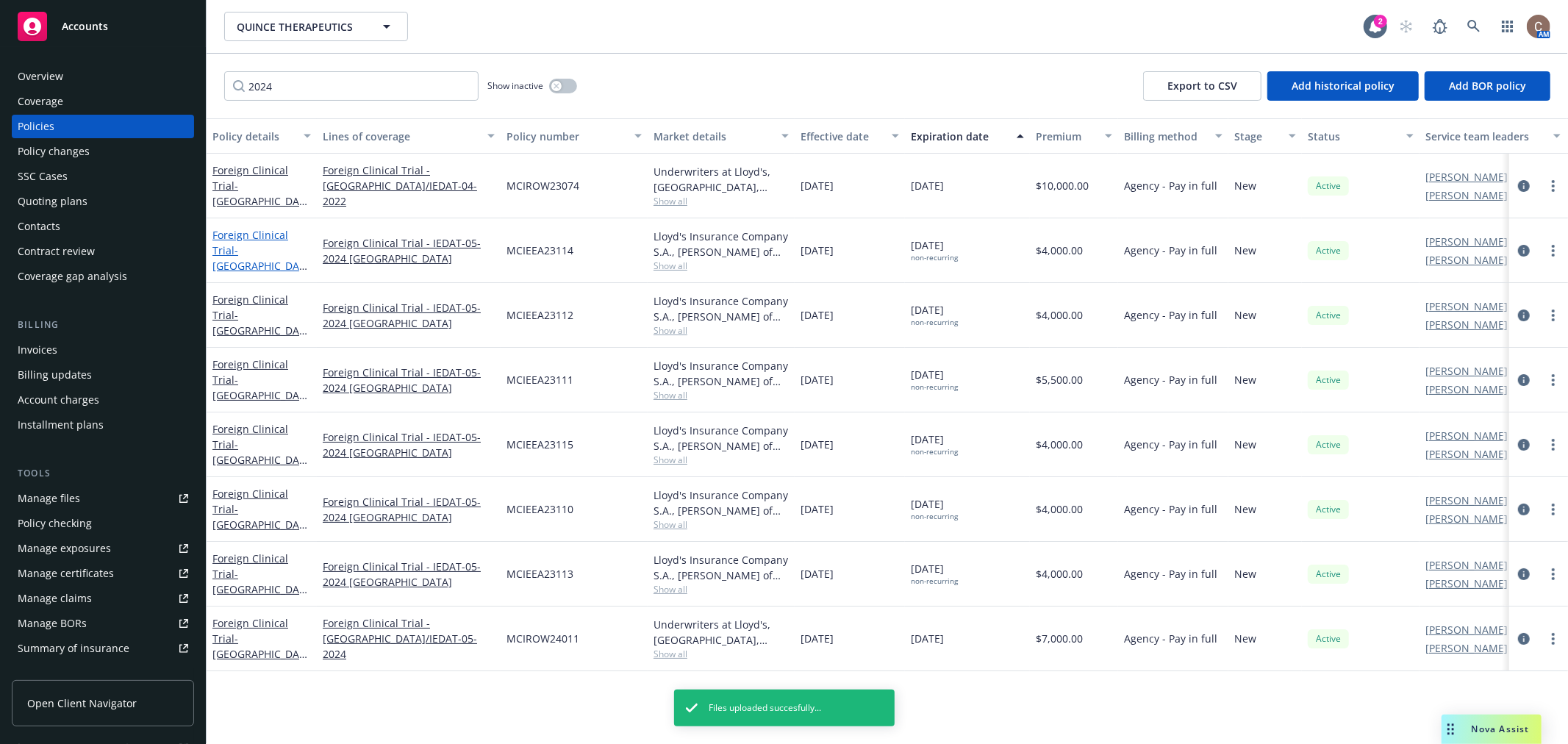
click at [263, 240] on link "Foreign Clinical Trial - Spain/IEDAT-05-2024" at bounding box center [258, 257] width 93 height 61
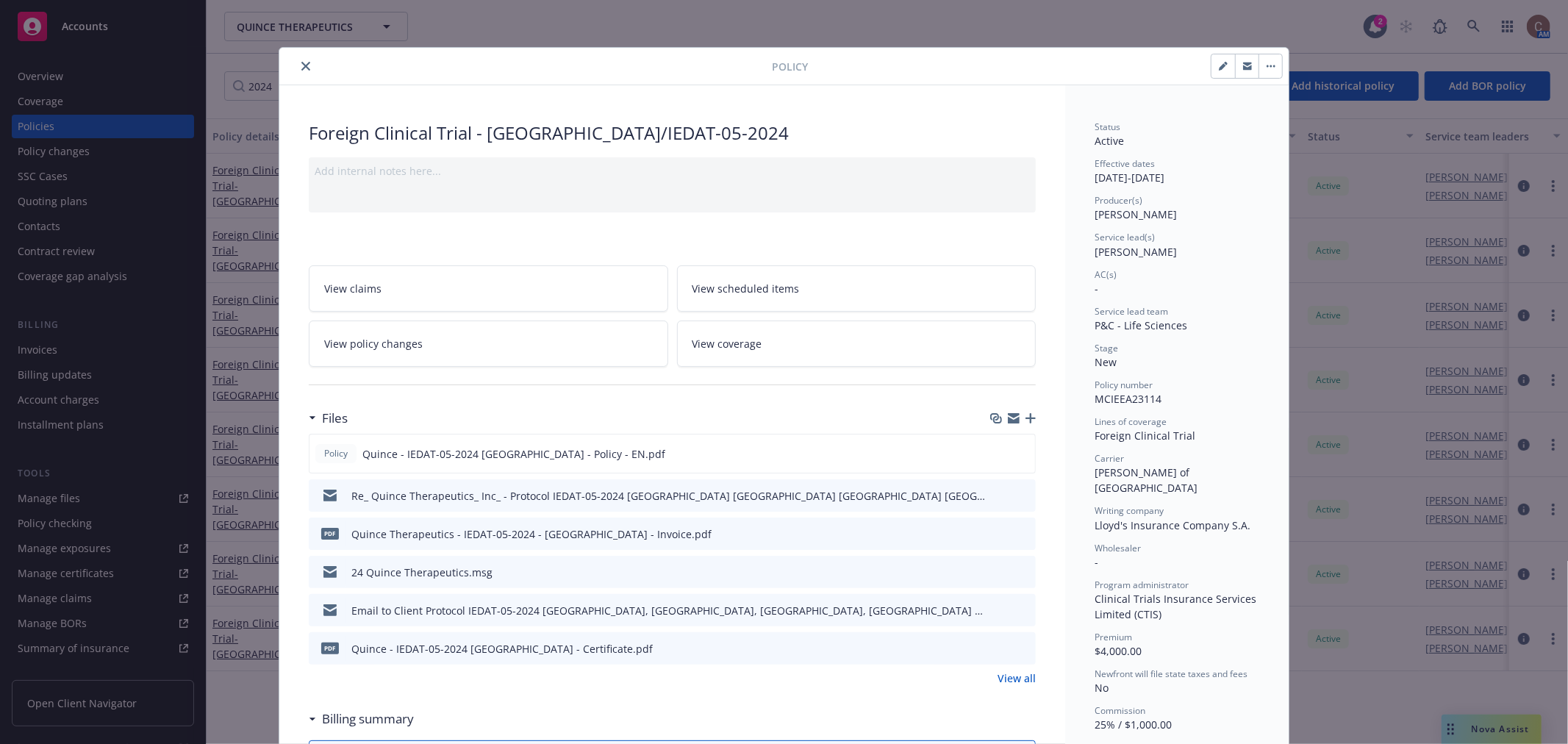
click at [1026, 416] on icon "button" at bounding box center [1031, 418] width 11 height 11
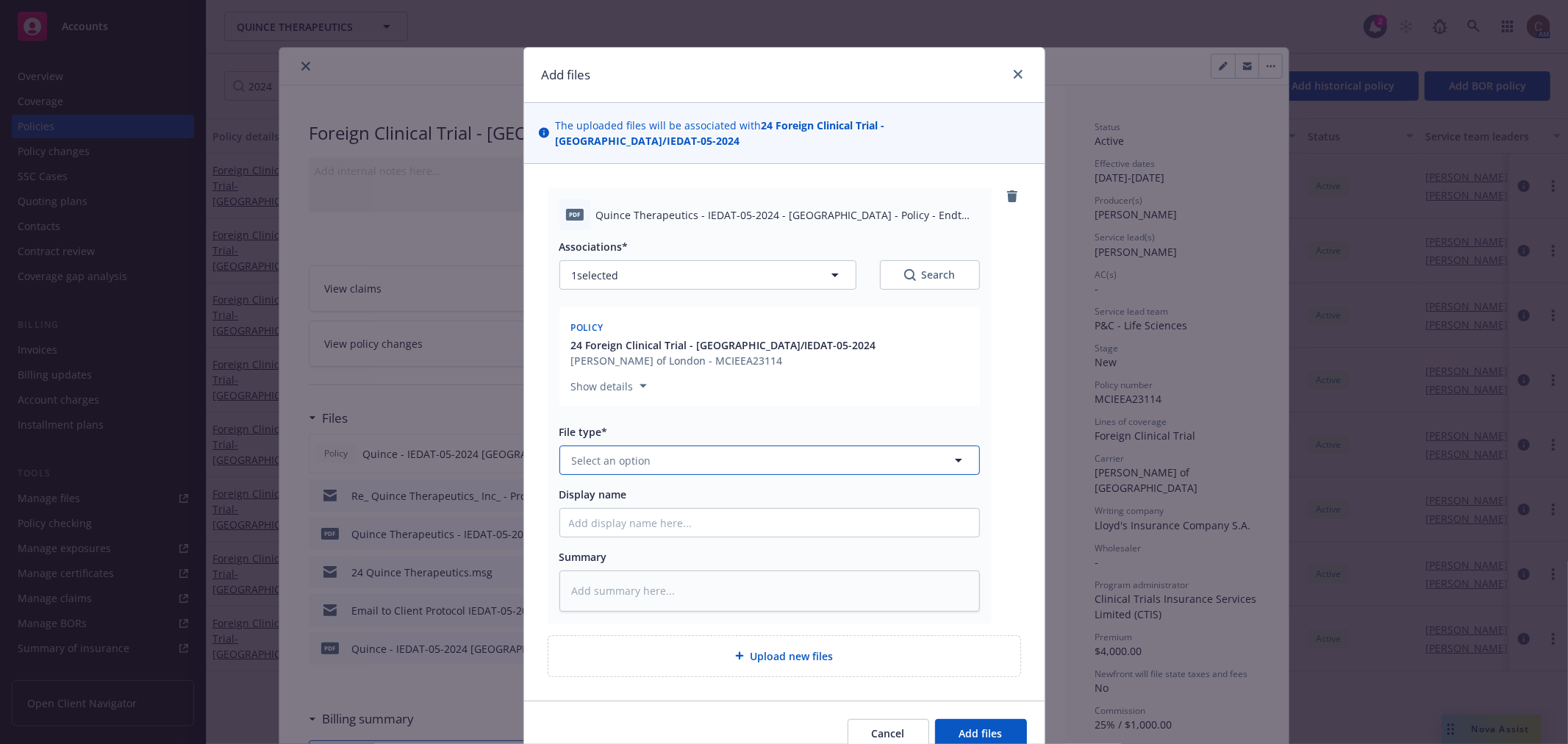
click at [852, 454] on button "Select an option" at bounding box center [770, 460] width 420 height 29
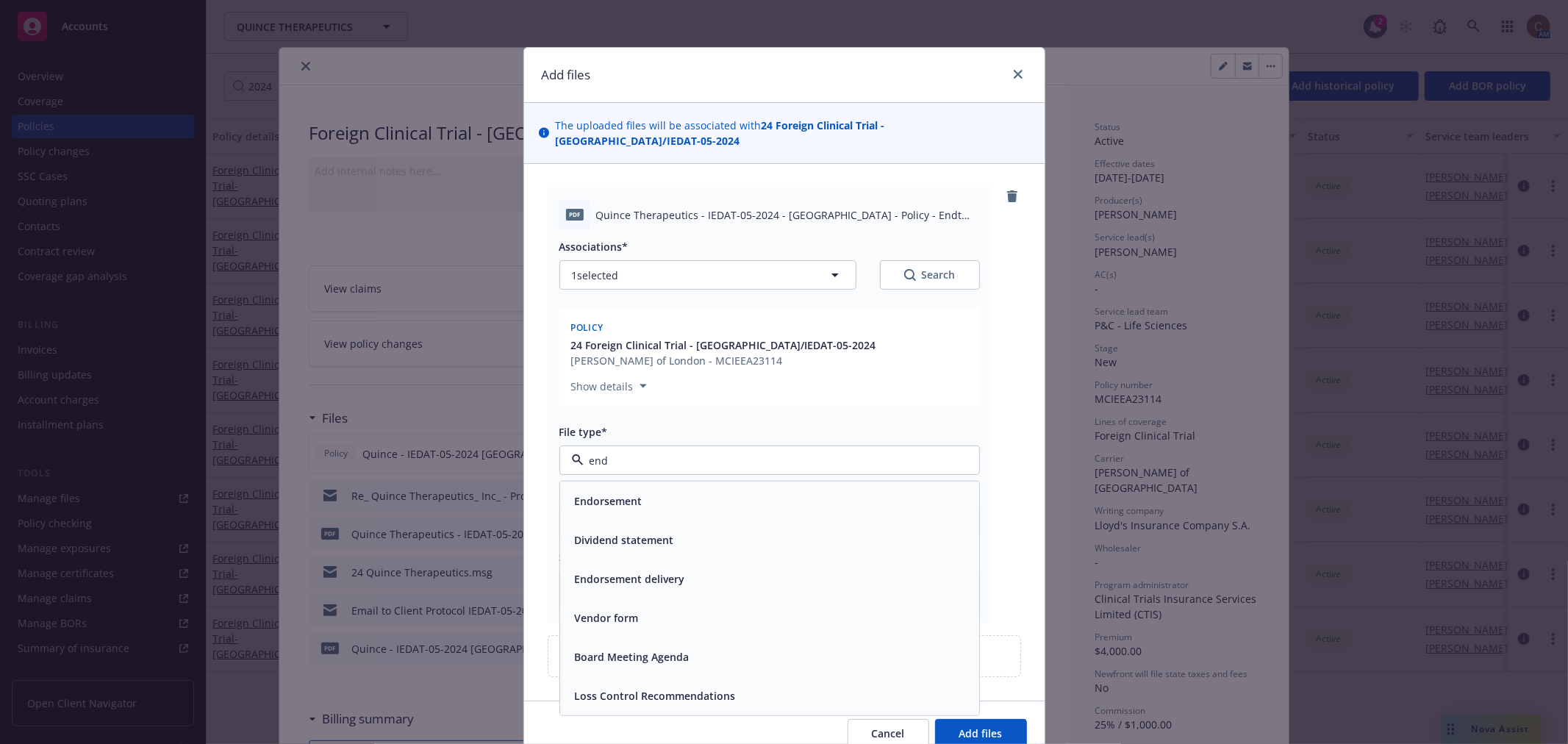
click at [826, 481] on div "Endorsement" at bounding box center [770, 500] width 419 height 39
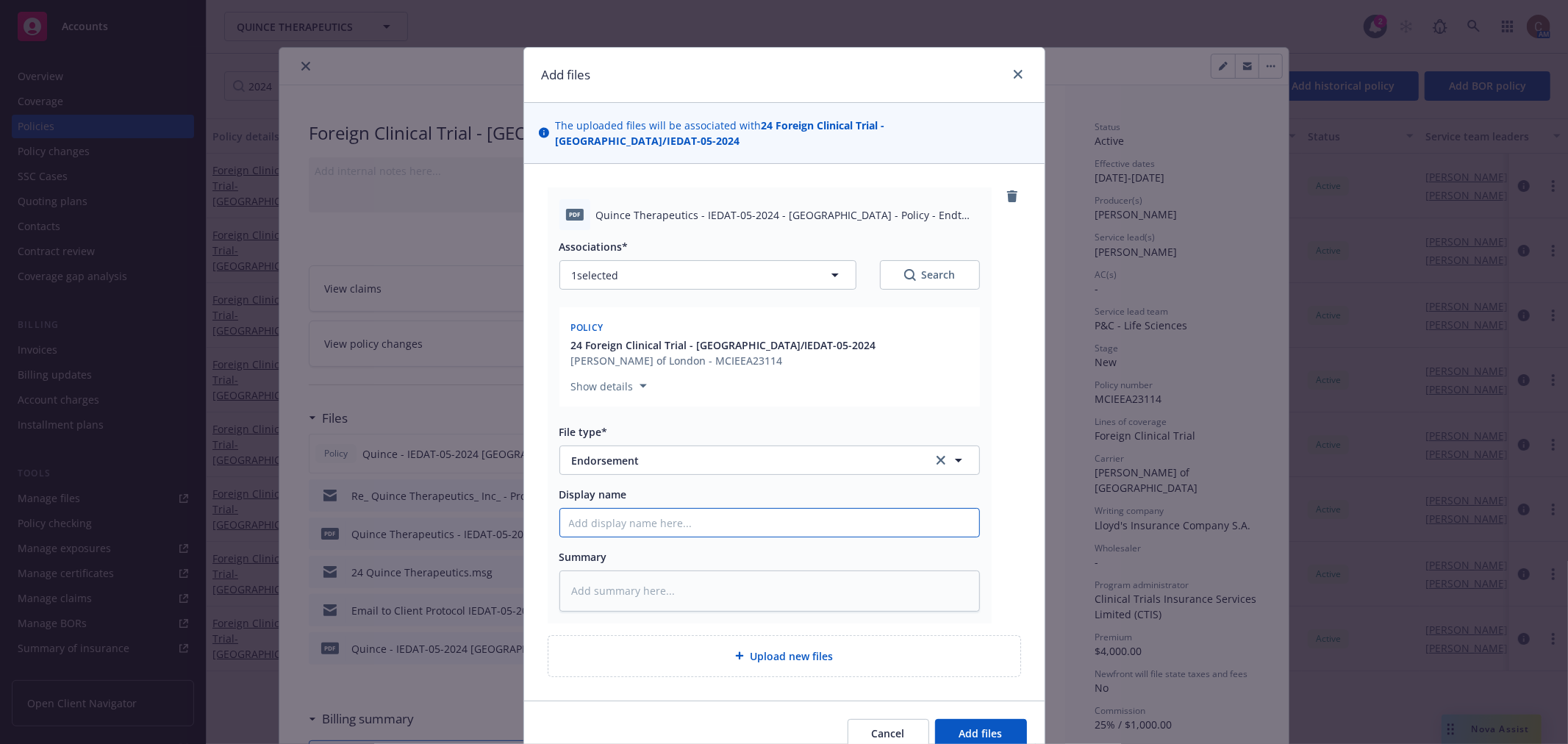
click at [757, 509] on input "Display name" at bounding box center [770, 522] width 419 height 28
paste input "IEDAT-05-2024 (OLE) Italy - Policy Endt 1 - Extension to 12/31/27"
click at [686, 509] on input "IEDAT-05-2024 (OLE) Italy - Policy Endt 1 - Extension to 12/31/27" at bounding box center [770, 522] width 419 height 28
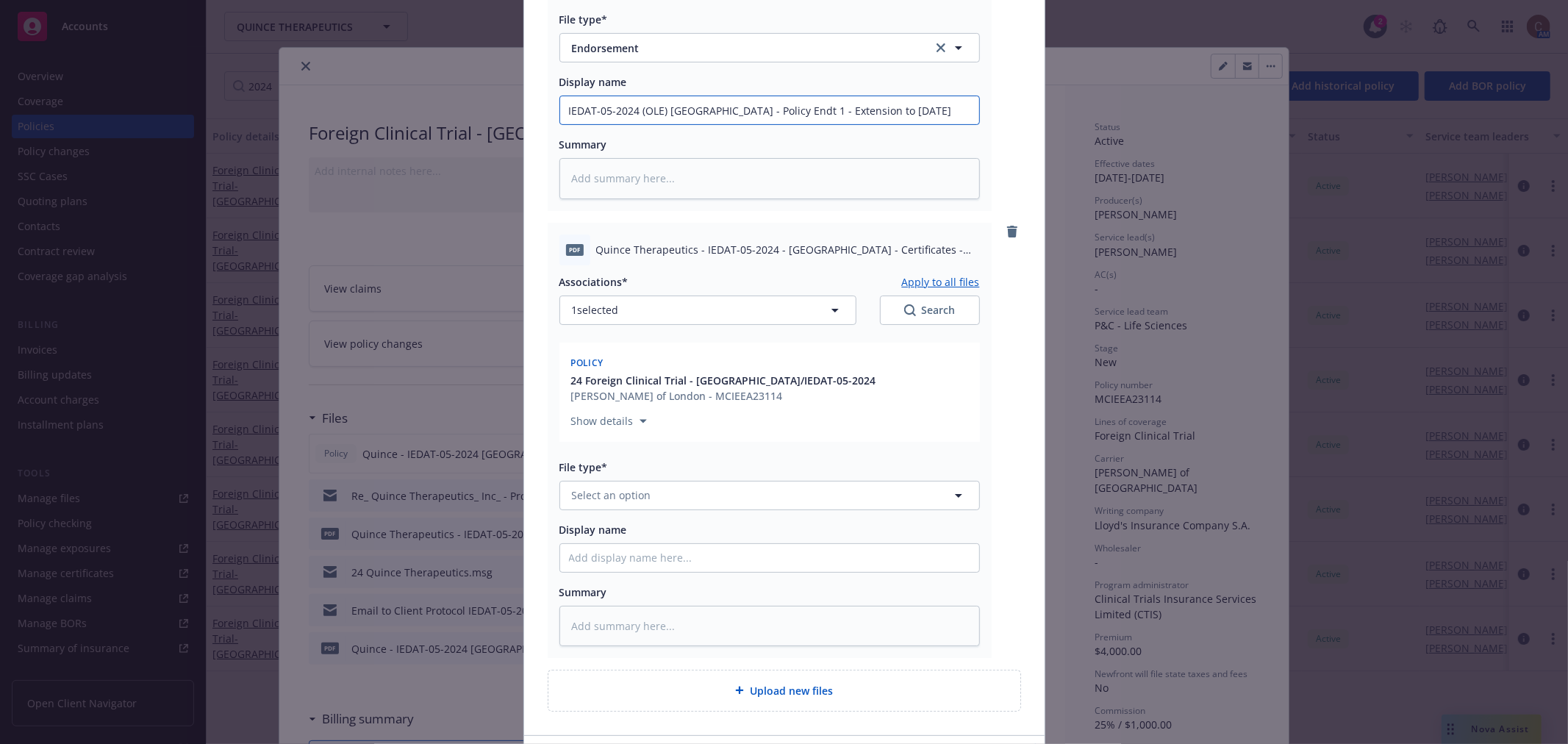
scroll to position [462, 0]
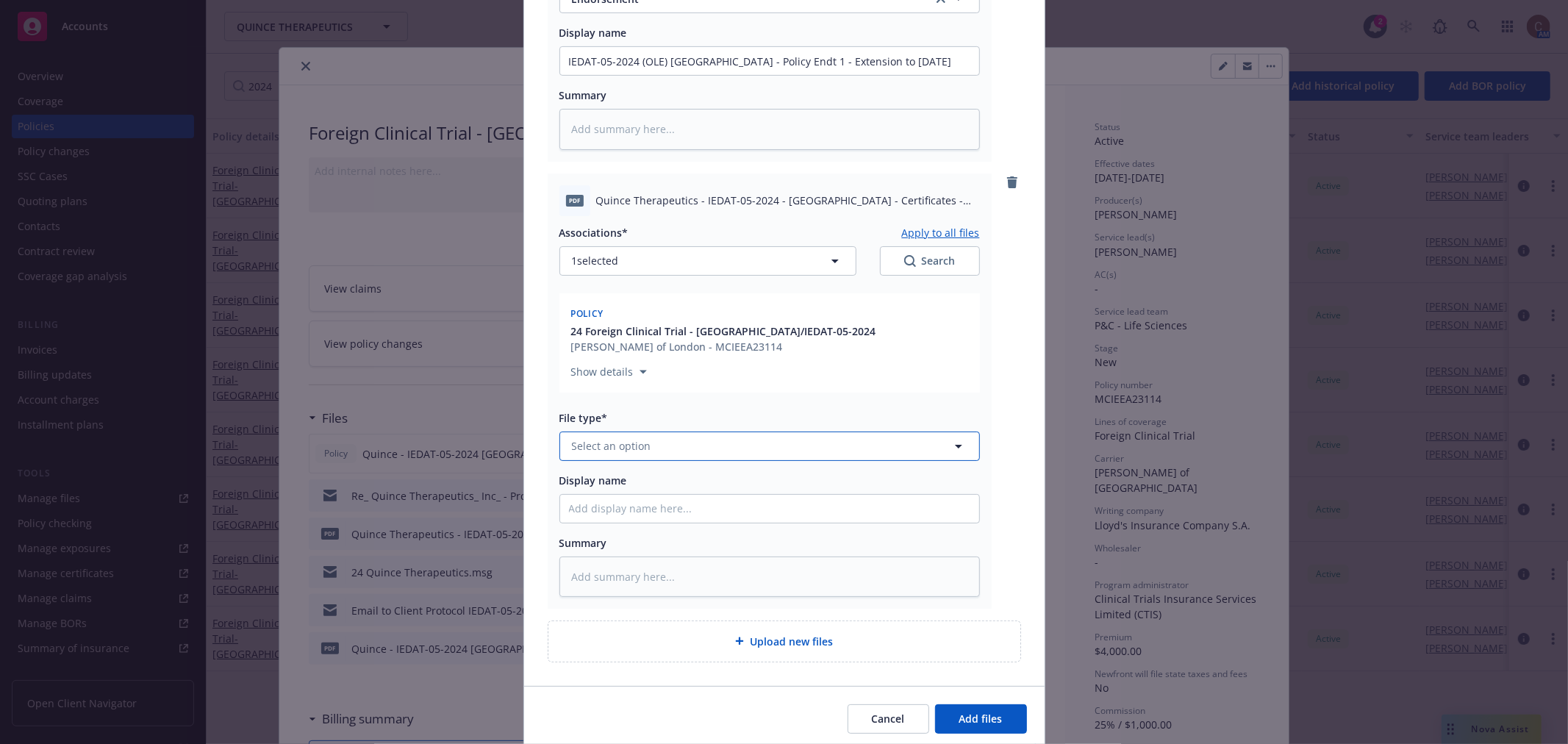
click at [716, 432] on button "Select an option" at bounding box center [770, 446] width 420 height 29
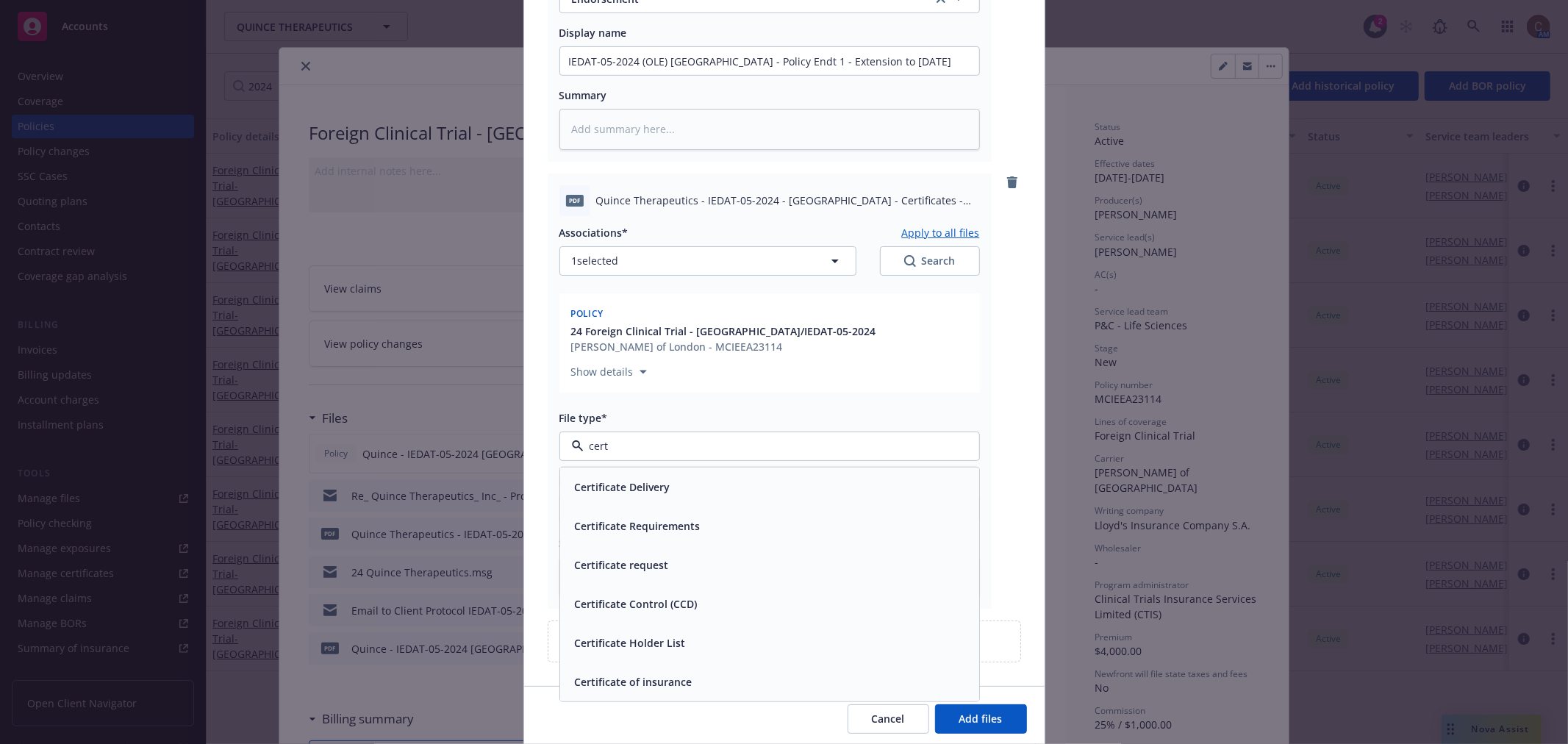
click at [674, 669] on span "Certificate of insurance" at bounding box center [634, 680] width 118 height 15
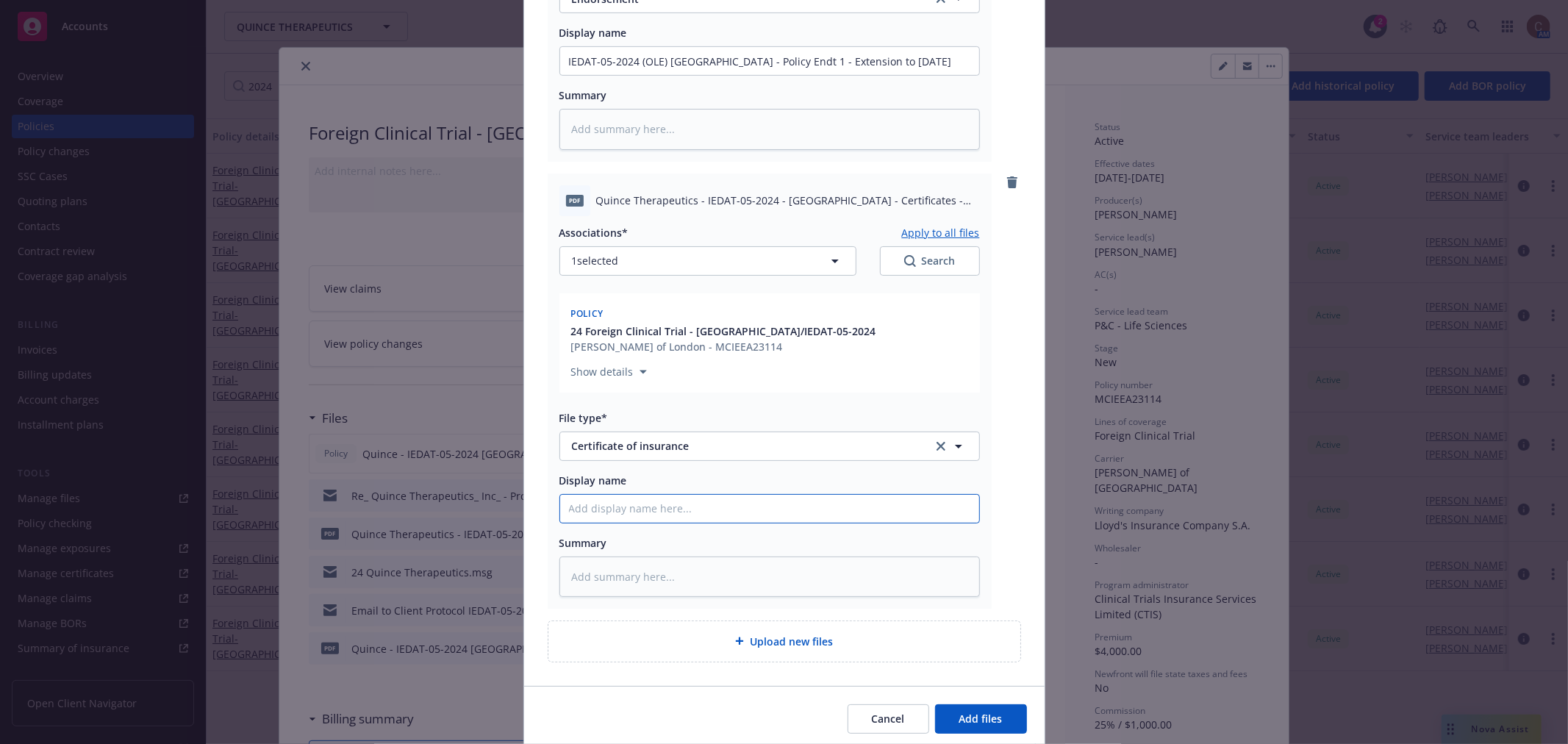
click at [691, 496] on input "Display name" at bounding box center [770, 508] width 419 height 28
paste input "IEDAT-05-2024 (OLE) Italy - Policy Endt 1 - Extension to 12/31/27"
drag, startPoint x: 720, startPoint y: 490, endPoint x: 694, endPoint y: 494, distance: 26.3
click at [694, 494] on input "IEDAT-05-2024 (OLE) Italy - Policy Endt 1 - Extension to 12/31/27" at bounding box center [770, 508] width 419 height 28
click at [678, 494] on input "IEDAT-05-2024 (OLE) Italy - Certificates Endt 1 - Extension to 12/31/27" at bounding box center [770, 508] width 419 height 28
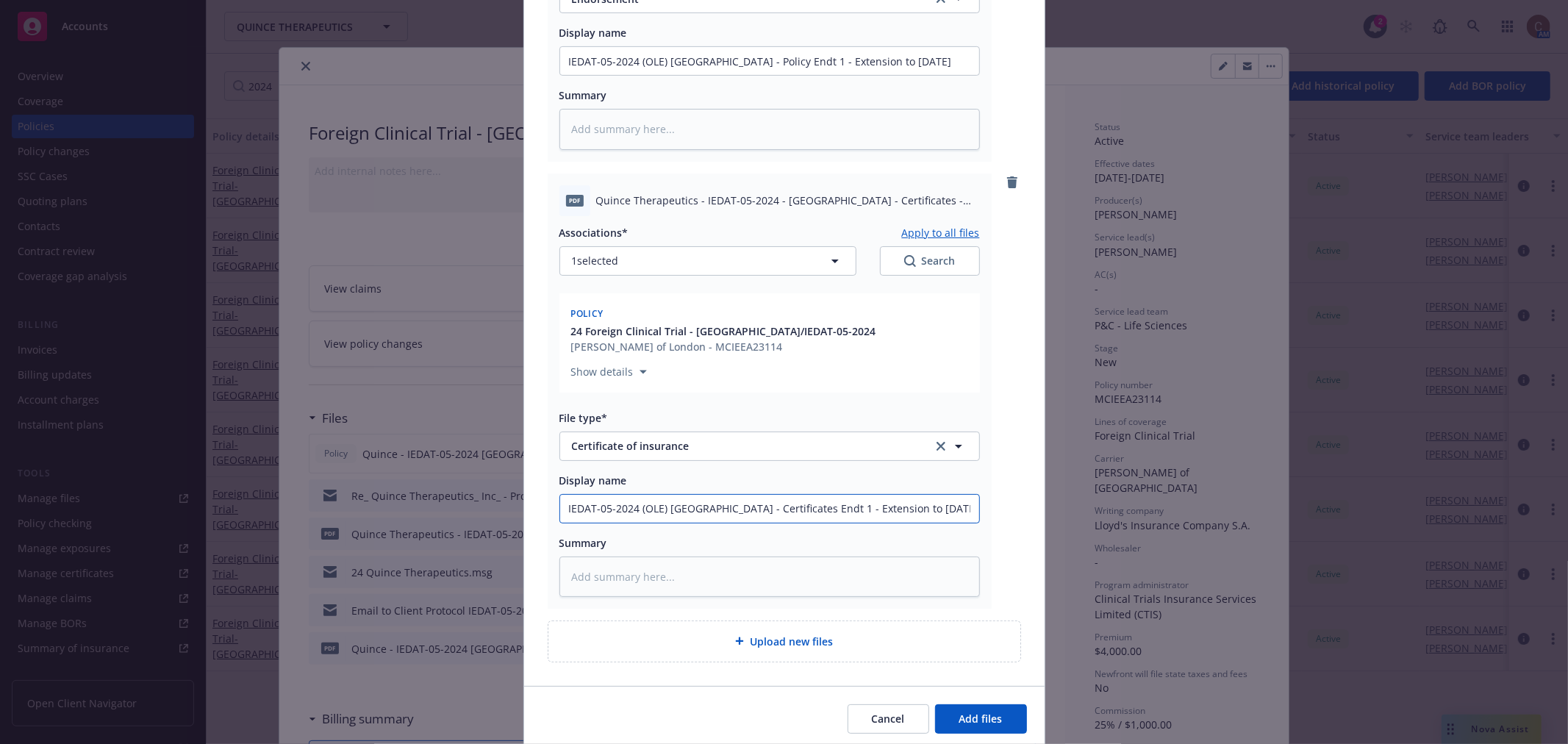
click at [938, 494] on input "IEDAT-05-2024 (OLE) Spain - Certificates Endt 1 - Extension to 12/31/27" at bounding box center [770, 508] width 419 height 28
click at [992, 669] on button "Add files" at bounding box center [981, 718] width 92 height 29
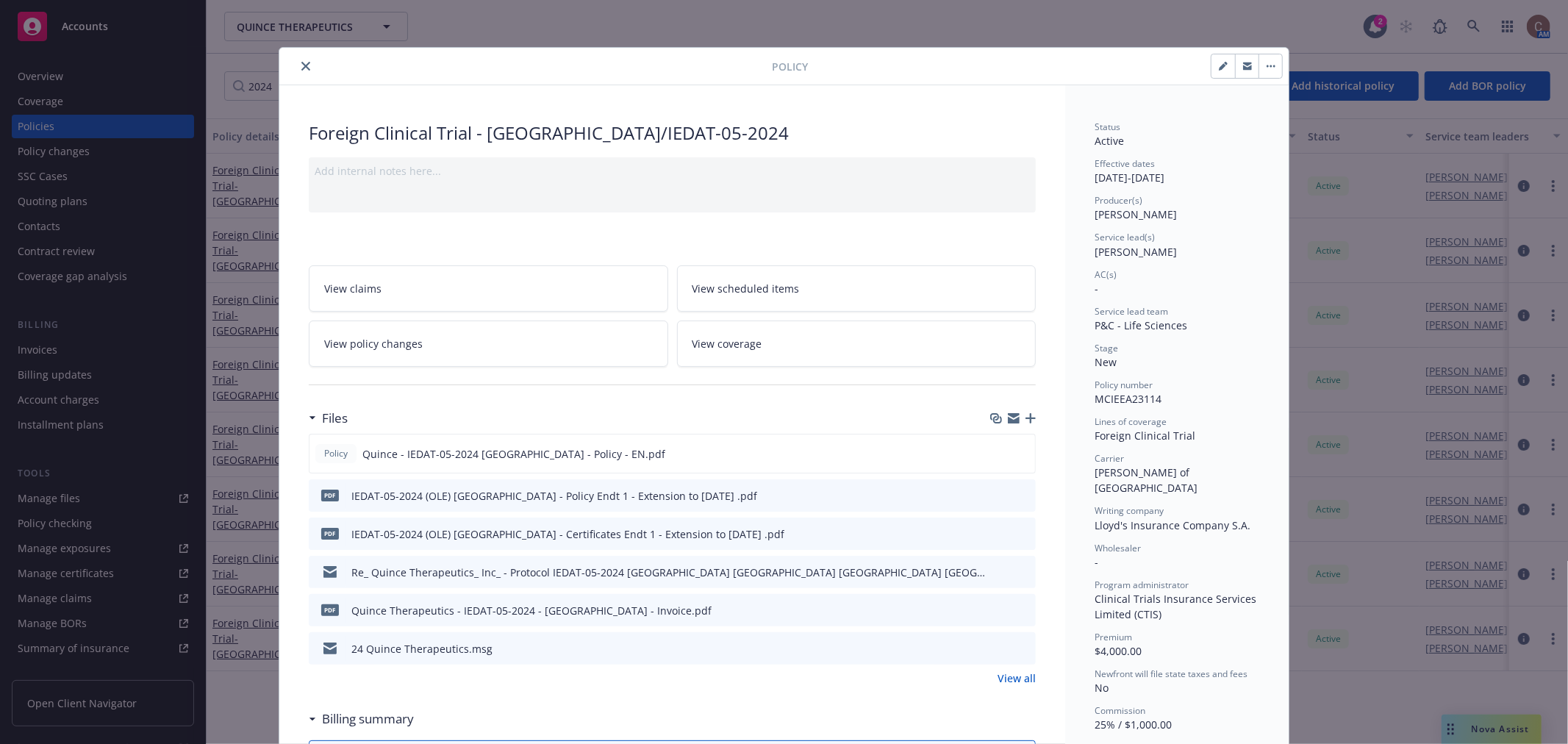
click at [302, 68] on icon "close" at bounding box center [306, 66] width 9 height 9
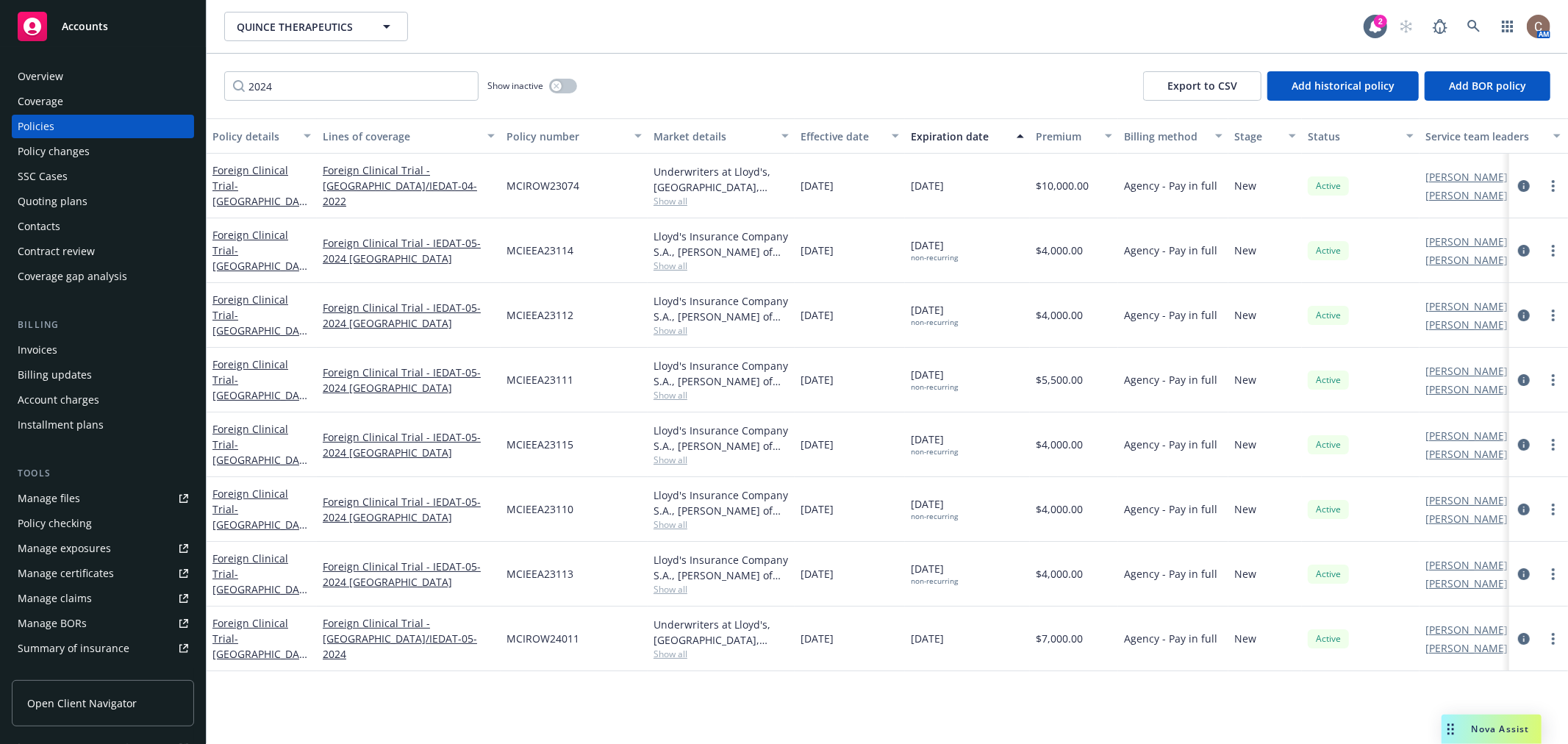
click at [82, 26] on span "Accounts" at bounding box center [85, 26] width 46 height 12
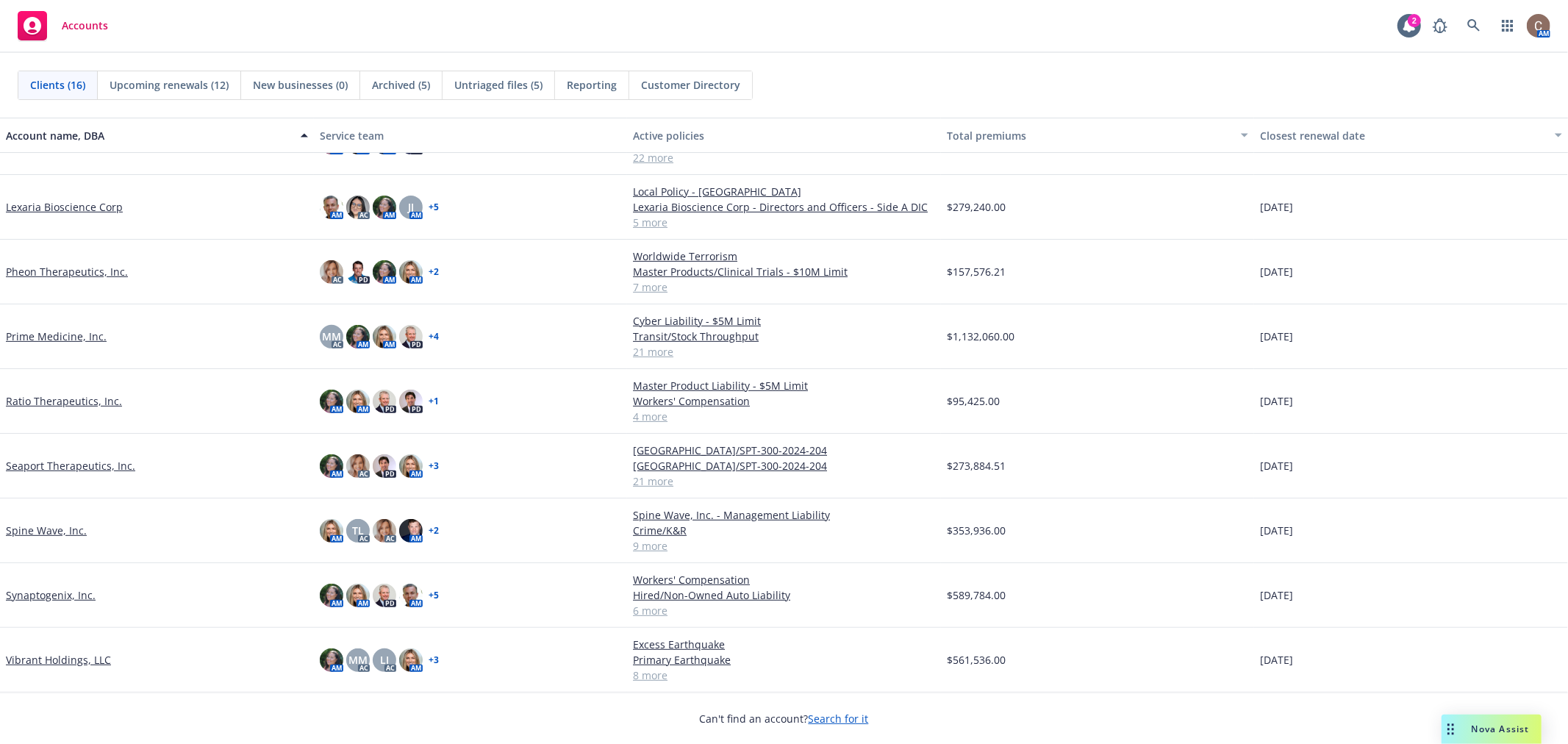
scroll to position [460, 0]
click at [65, 655] on link "Vibrant Holdings, LLC" at bounding box center [58, 659] width 105 height 15
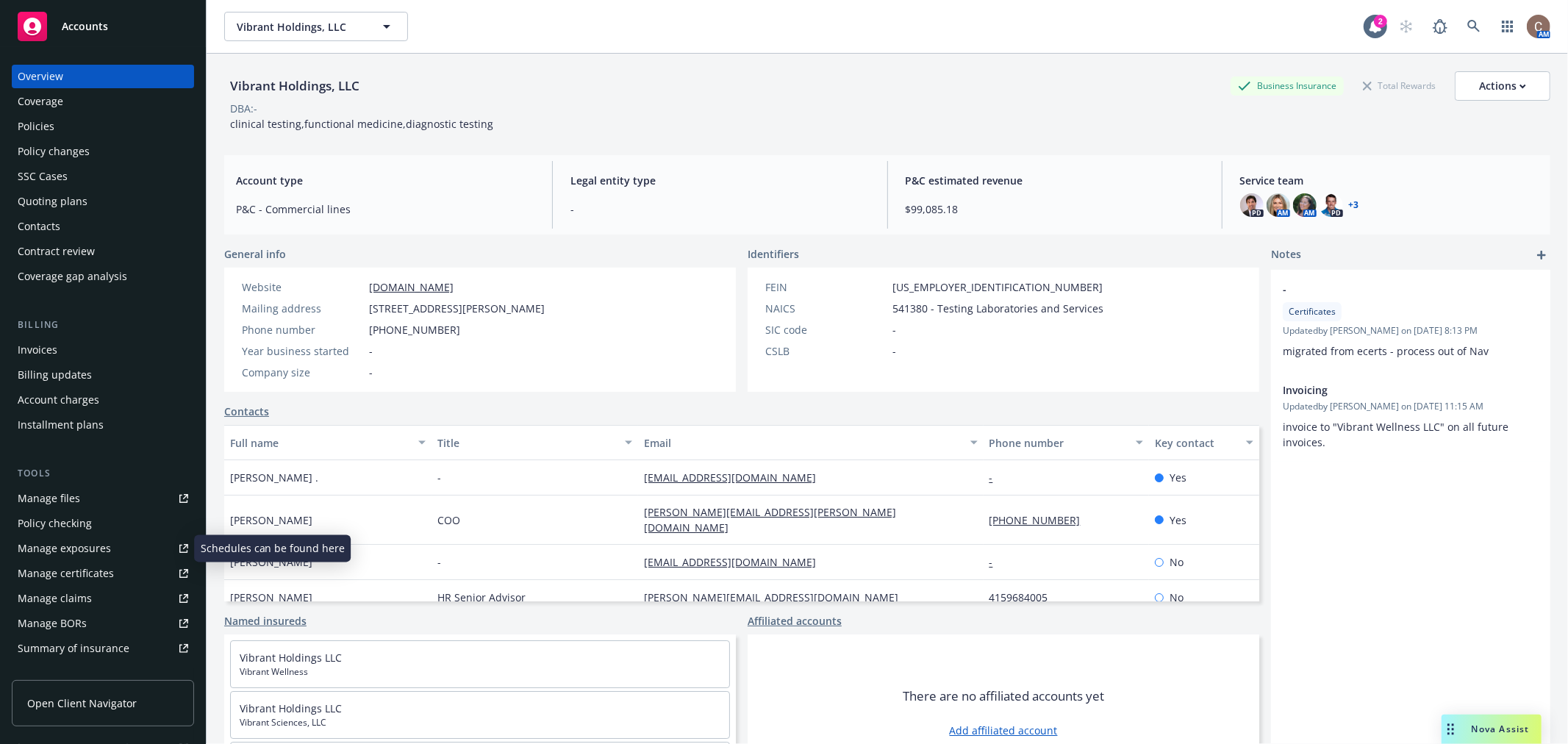
click at [82, 568] on div "Manage certificates" at bounding box center [66, 573] width 96 height 23
click at [56, 116] on div "Policies" at bounding box center [102, 126] width 171 height 23
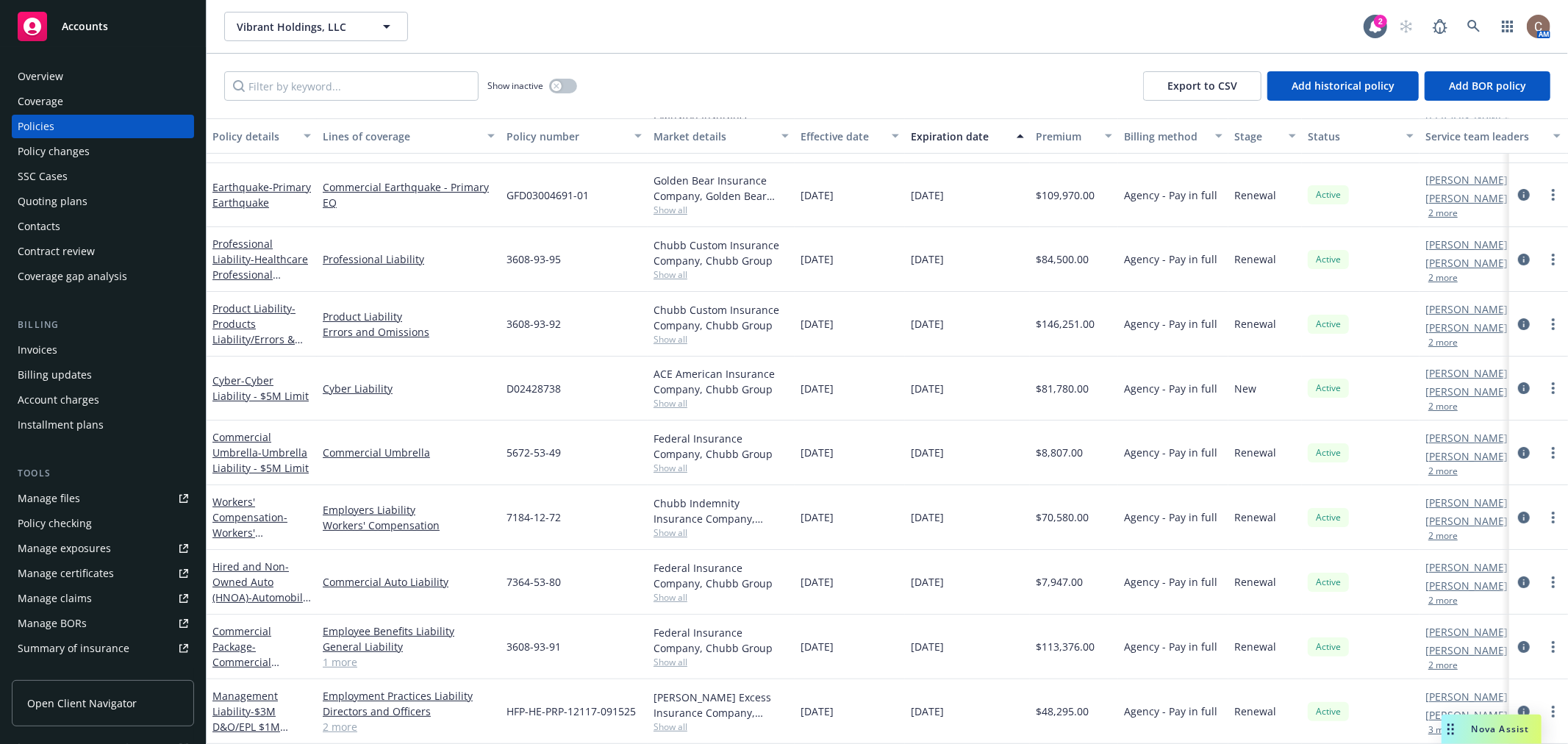
scroll to position [67, 0]
click at [246, 624] on link "Commercial Package - Commercial Package" at bounding box center [241, 653] width 59 height 61
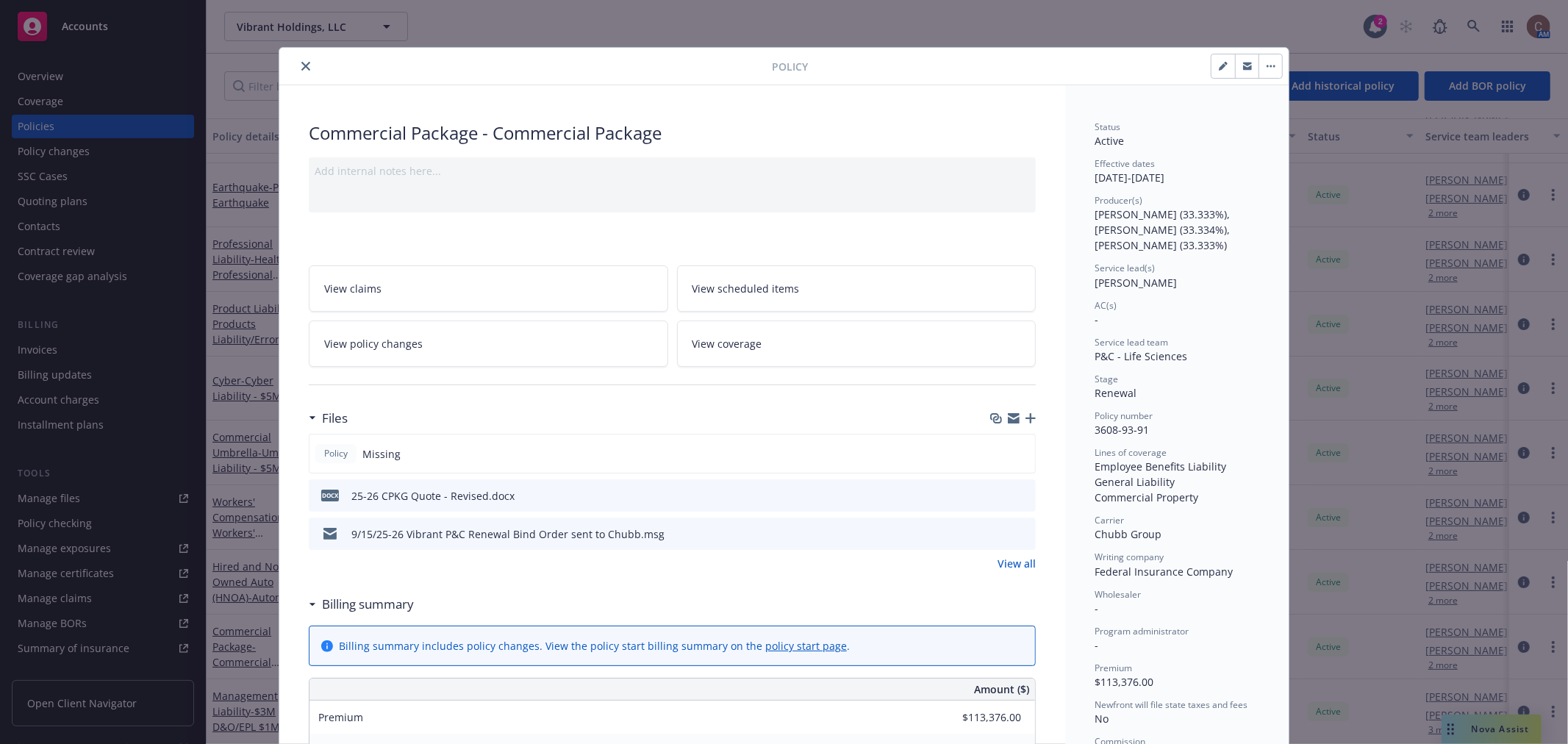
click at [297, 64] on button "close" at bounding box center [306, 66] width 17 height 17
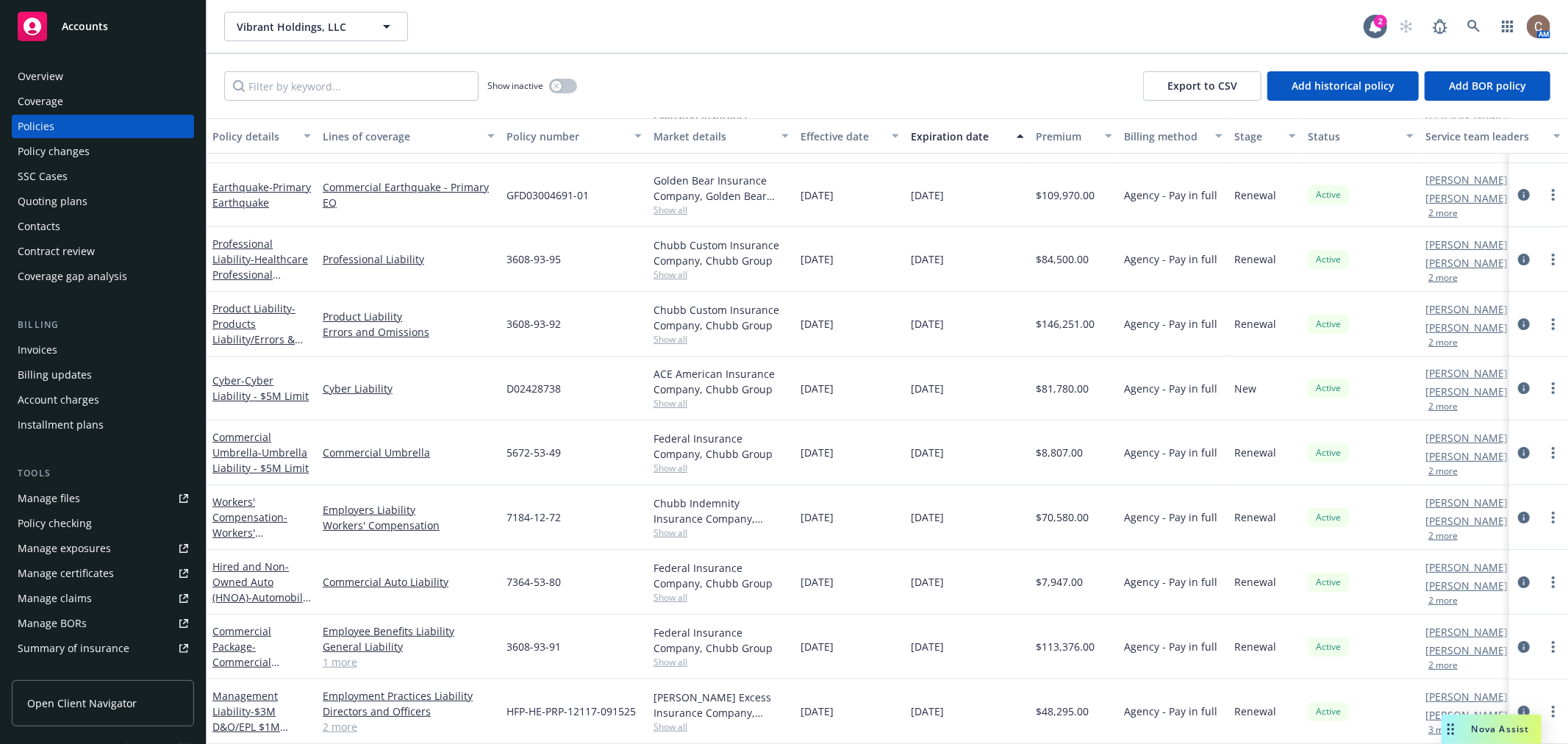
click at [240, 640] on div "Commercial Package - Commercial Package" at bounding box center [261, 647] width 98 height 46
click at [240, 634] on link "Commercial Package - Commercial Package" at bounding box center [241, 653] width 59 height 61
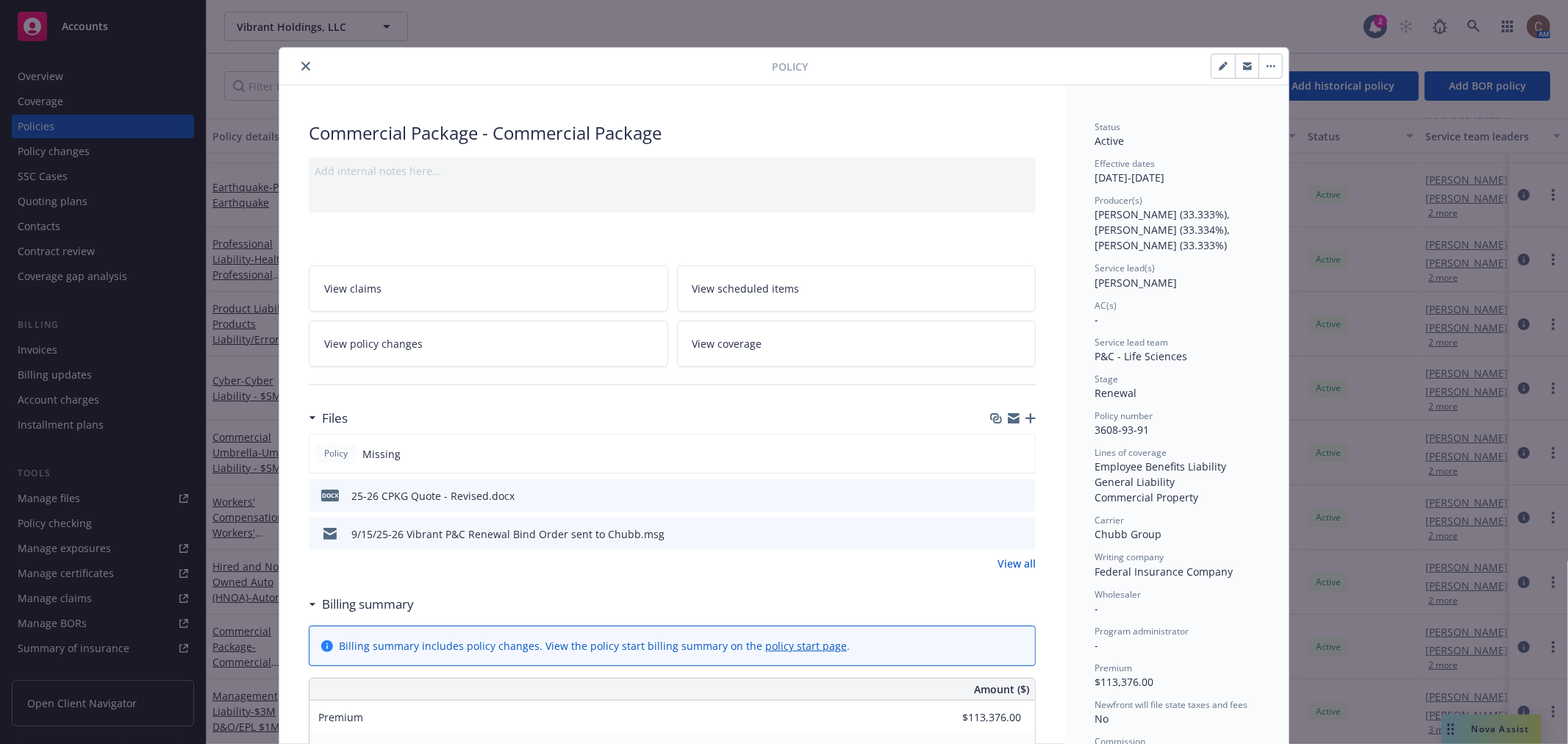
scroll to position [44, 0]
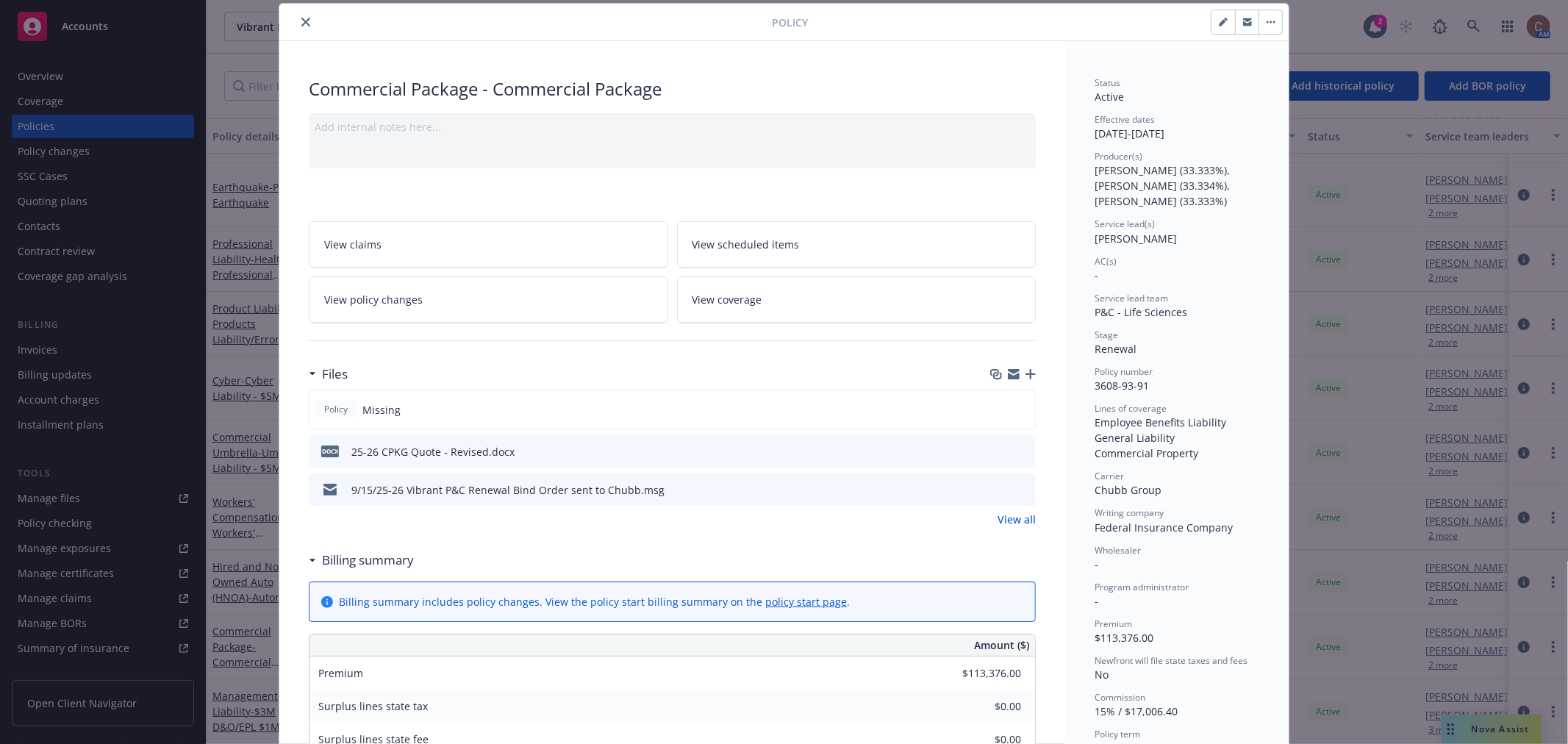
click at [1023, 522] on link "View all" at bounding box center [1017, 519] width 39 height 15
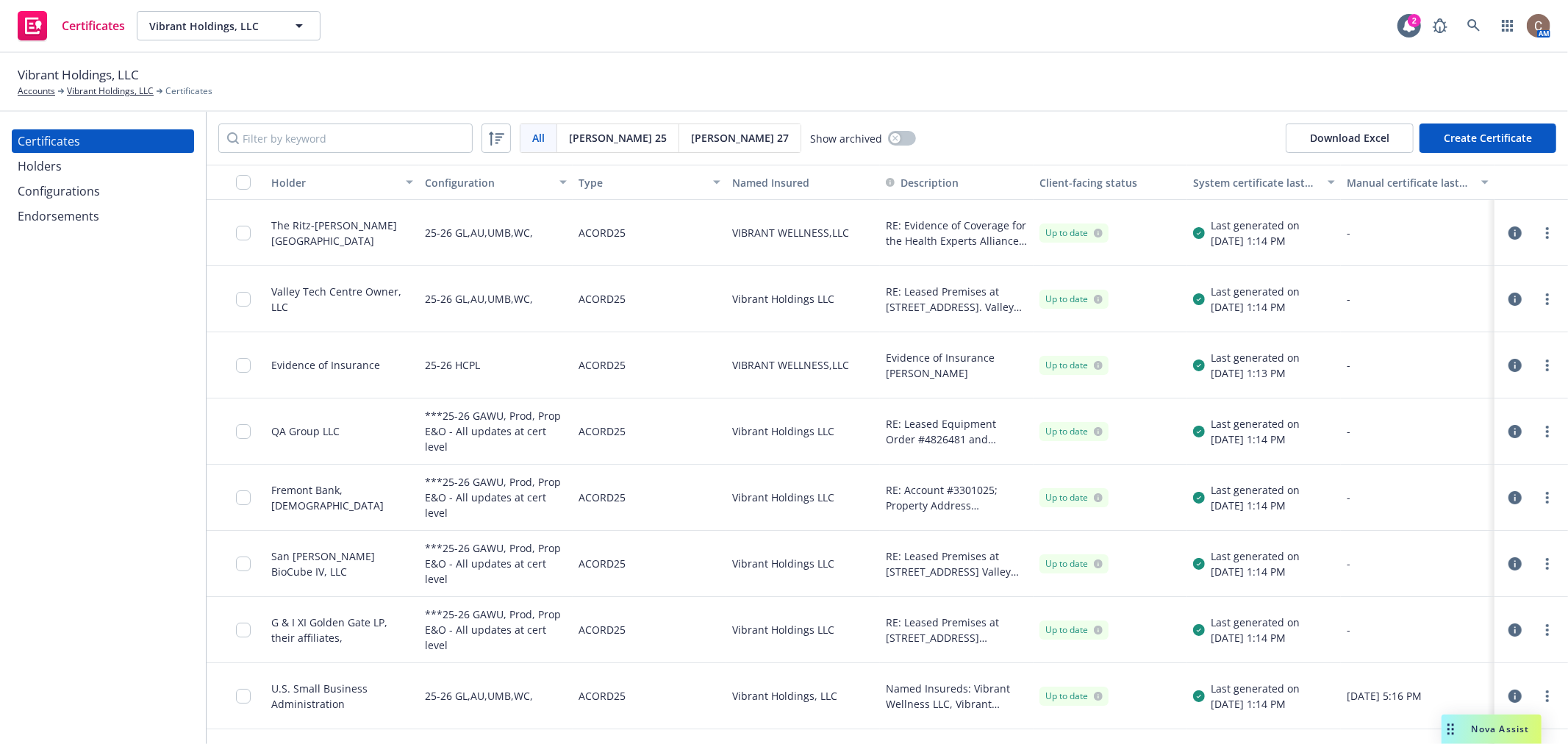
scroll to position [51, 0]
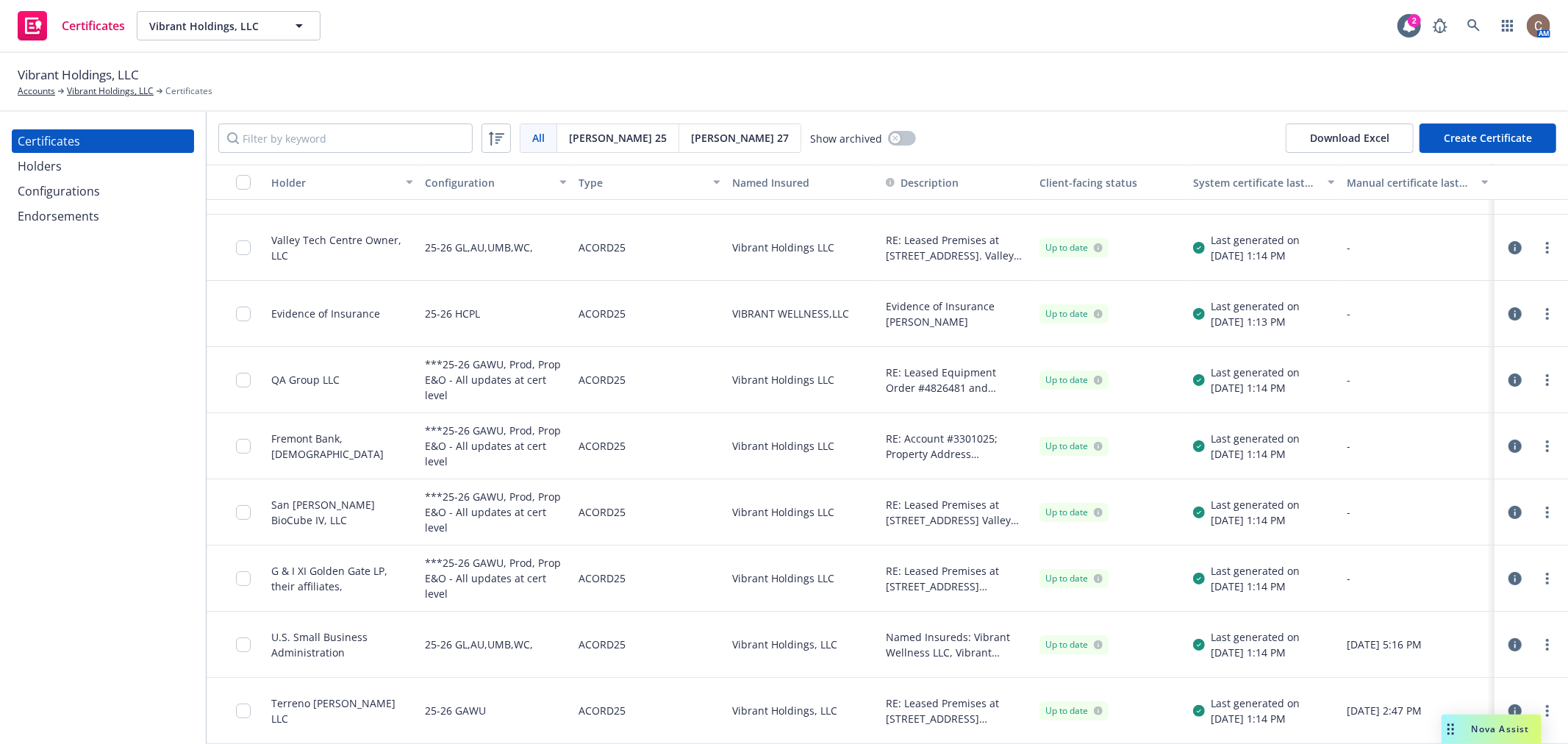
click at [1509, 713] on icon "button" at bounding box center [1516, 710] width 14 height 13
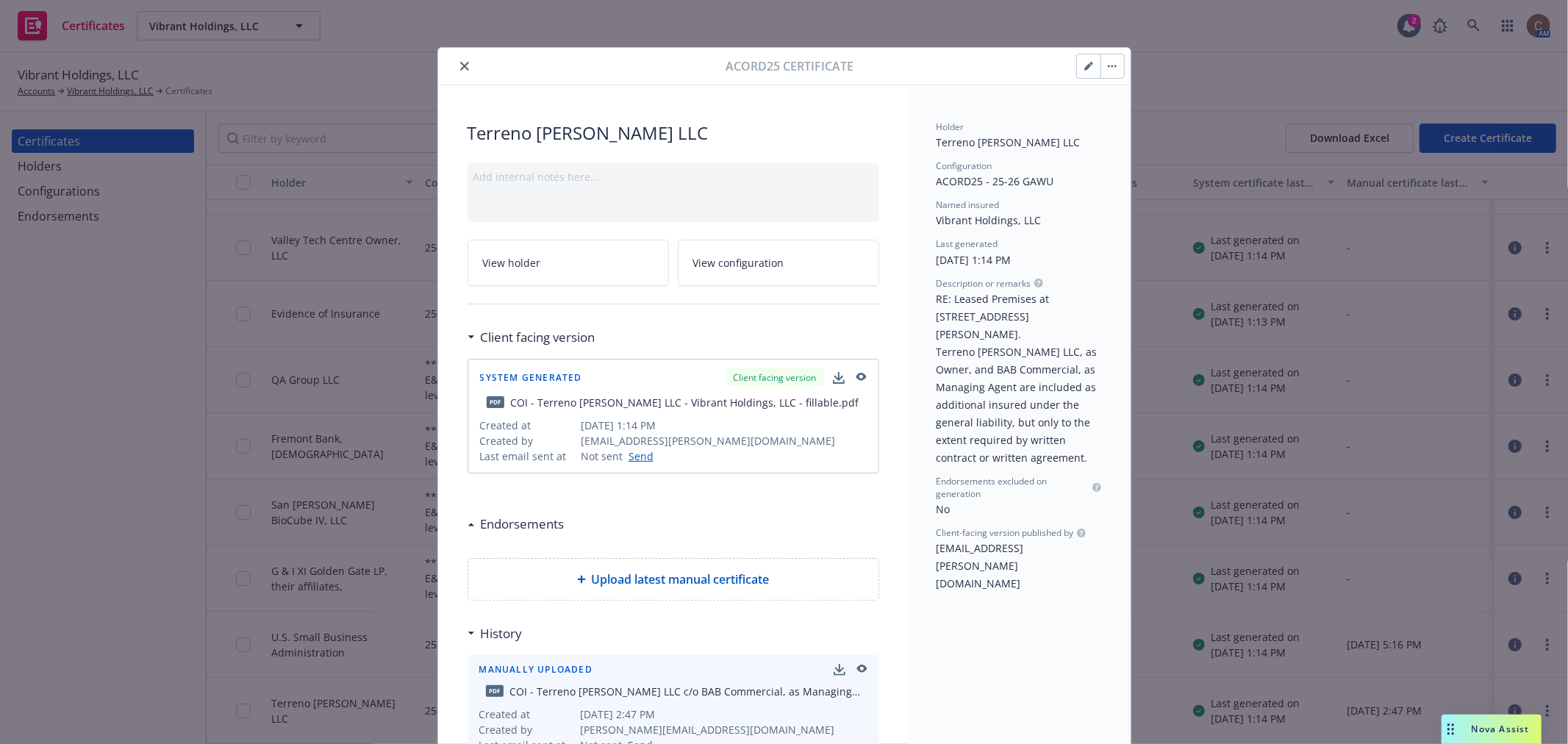
click at [1085, 69] on icon "button" at bounding box center [1089, 66] width 9 height 9
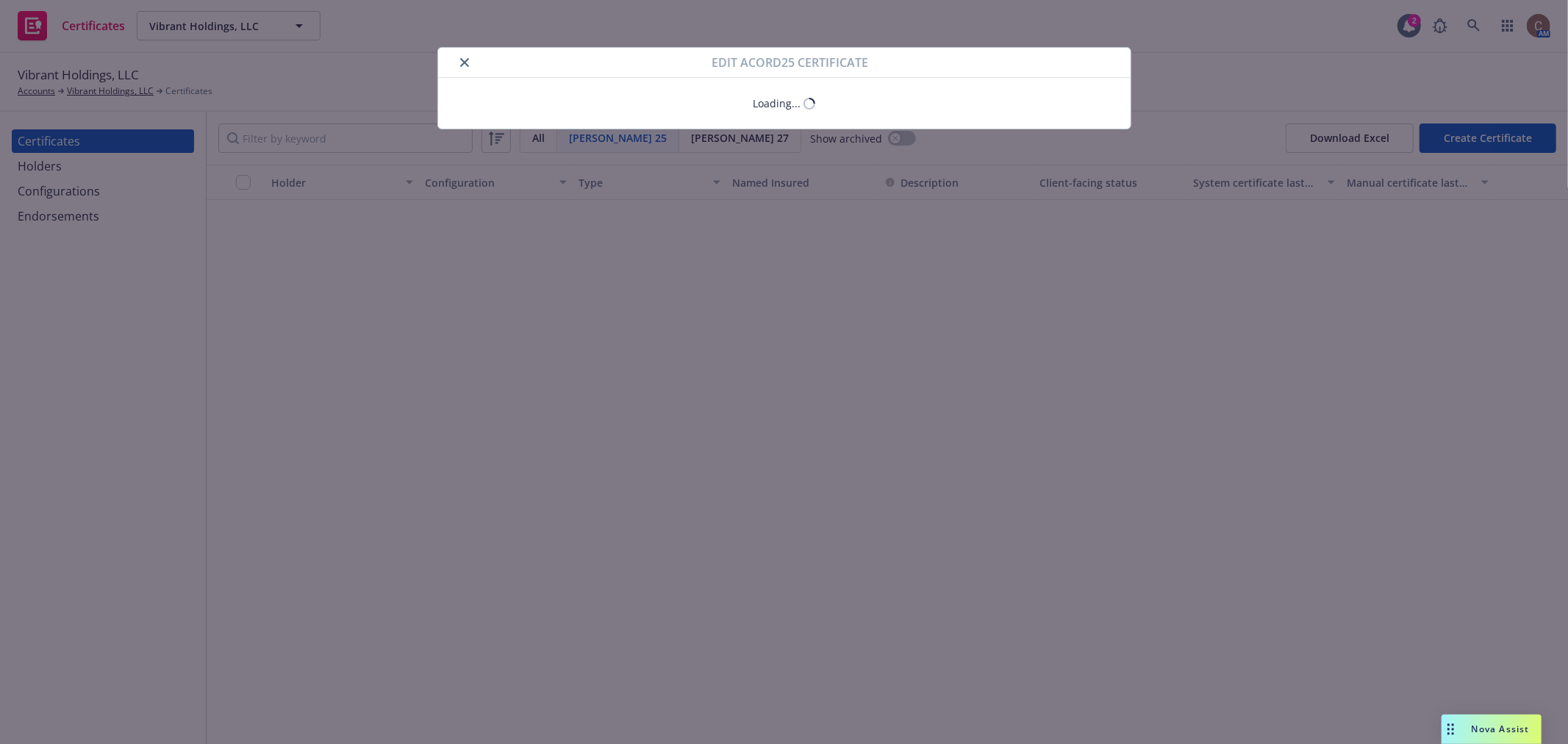
scroll to position [51, 0]
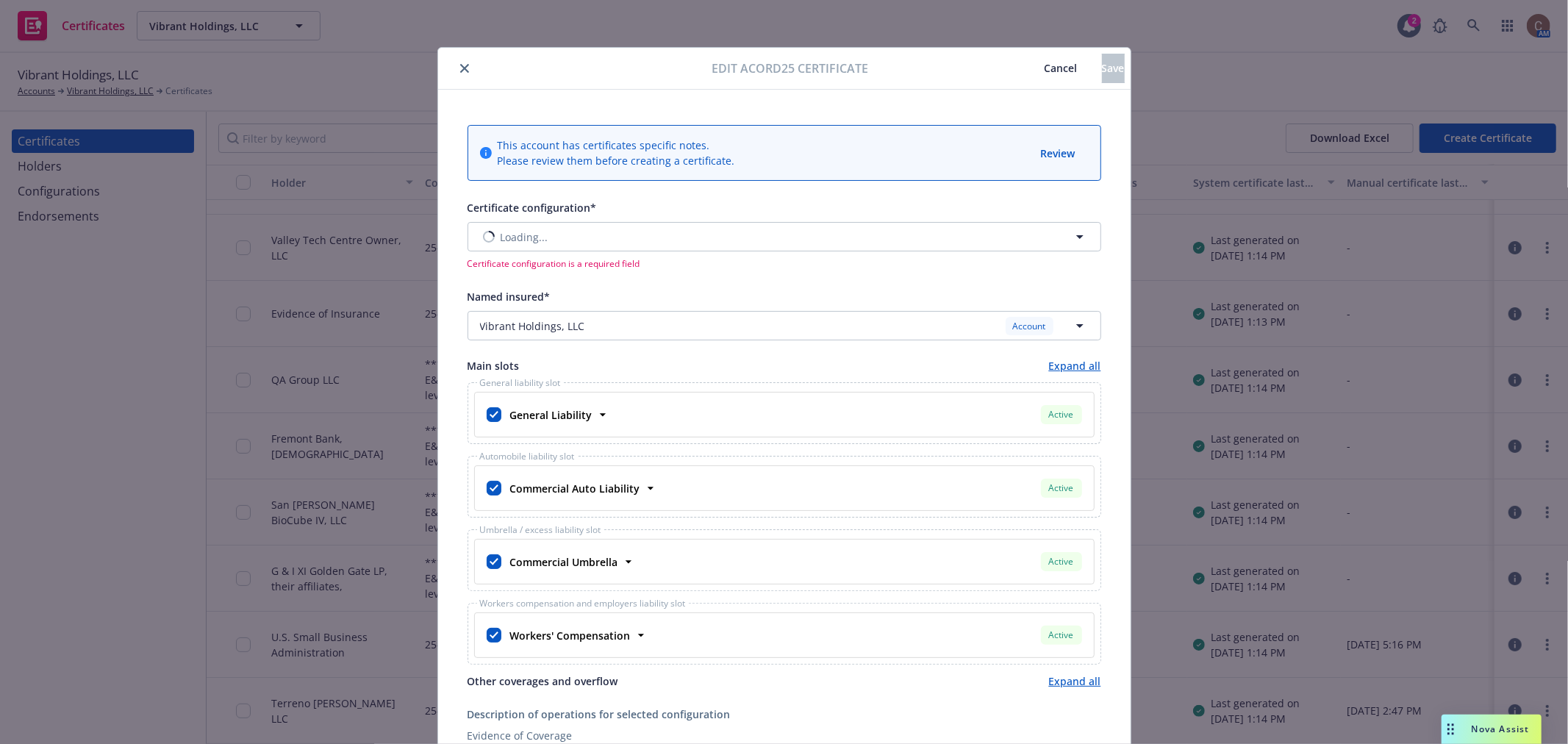
type input "[object Object]"
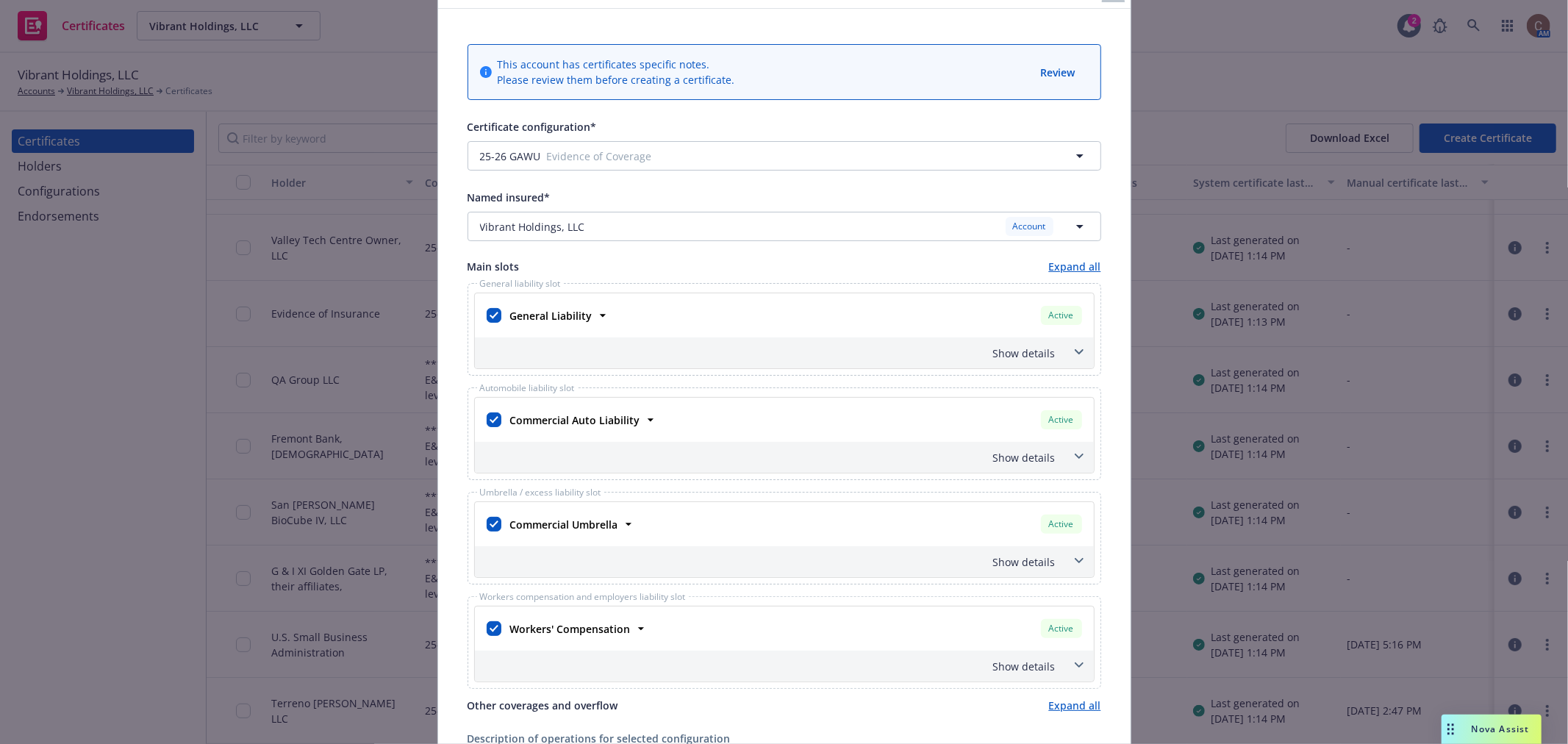
scroll to position [70, 0]
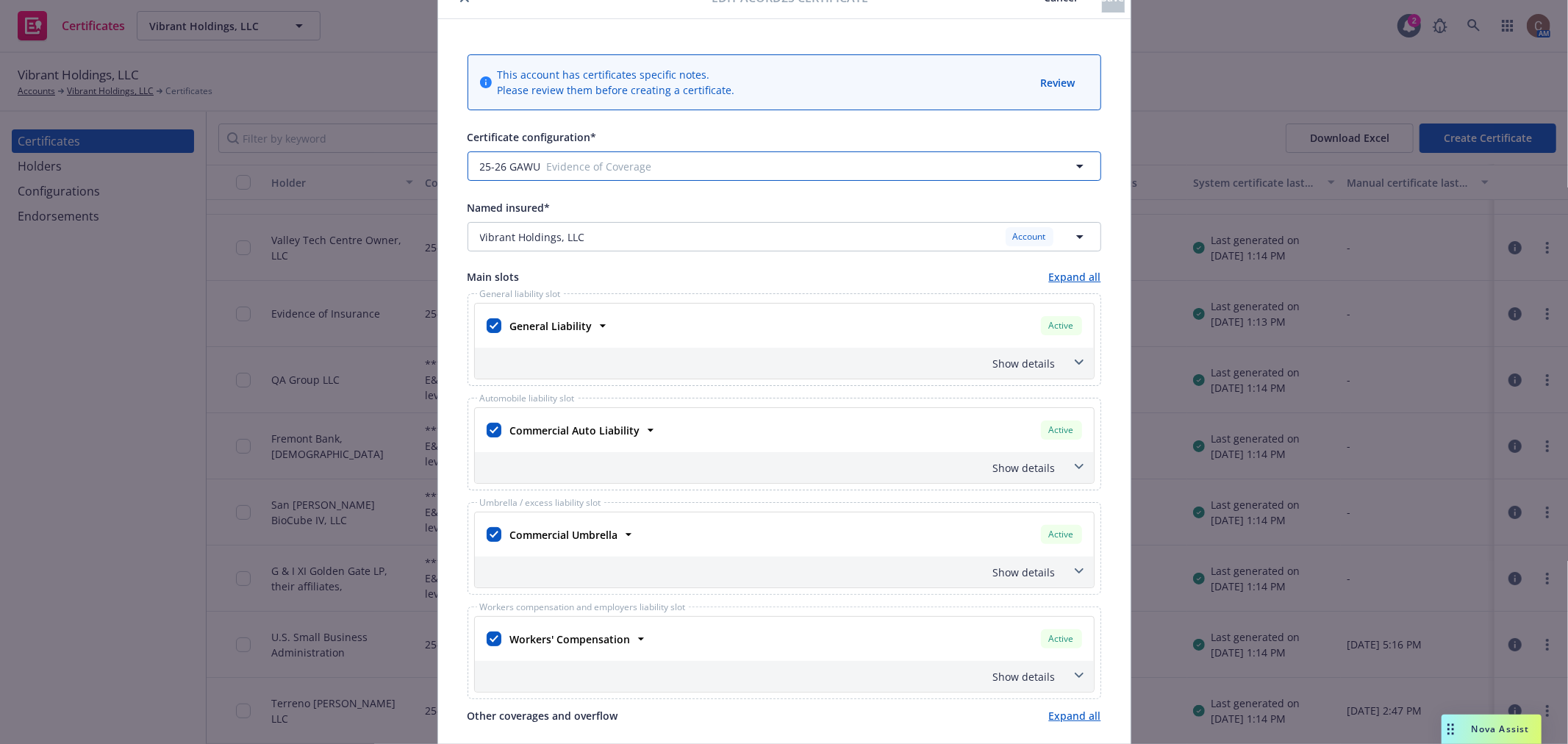
click at [633, 173] on button "25-26 GAWU Evidence of Coverage" at bounding box center [784, 166] width 634 height 29
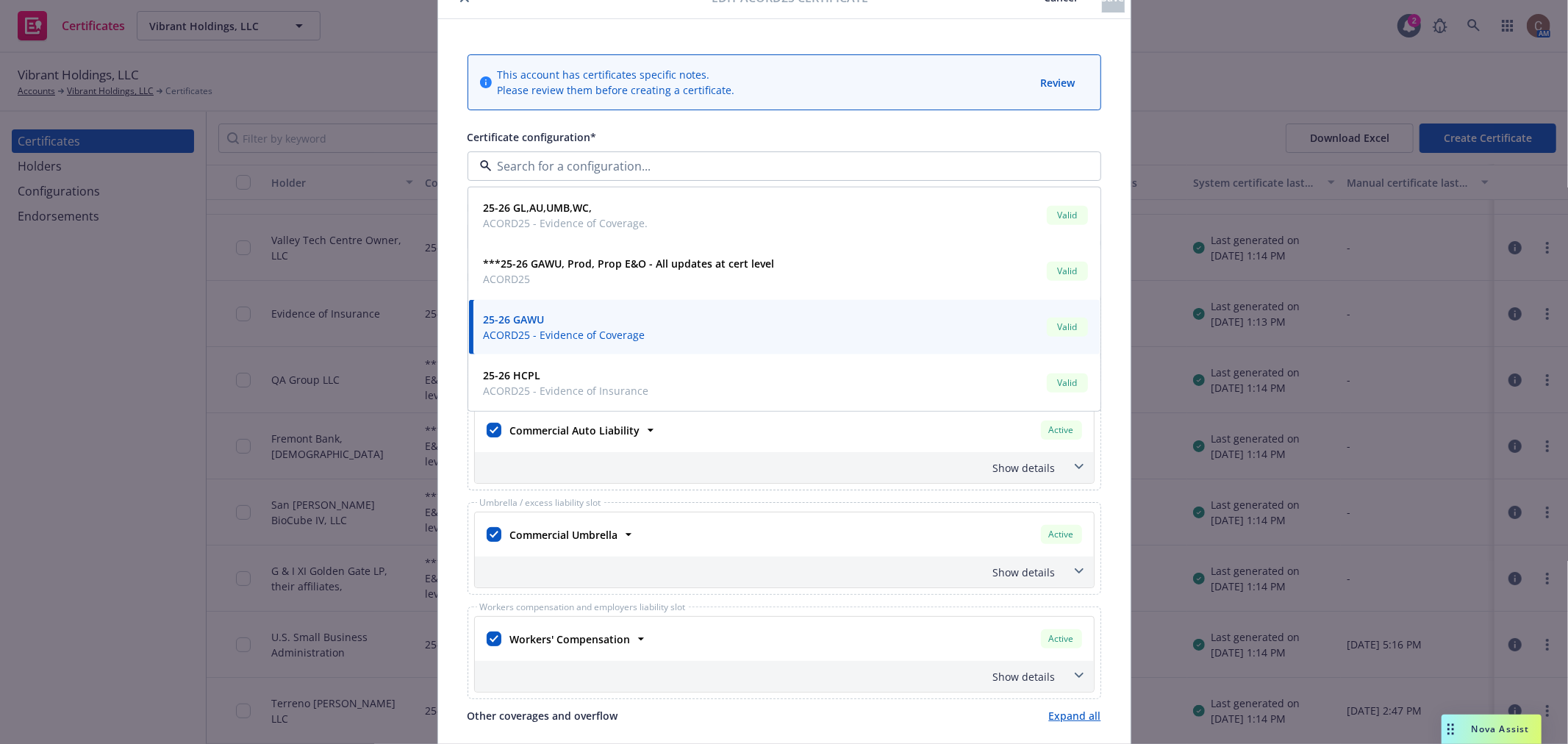
click at [1103, 179] on div "This account has certificates specific notes. Please review them before creatin…" at bounding box center [784, 601] width 692 height 1165
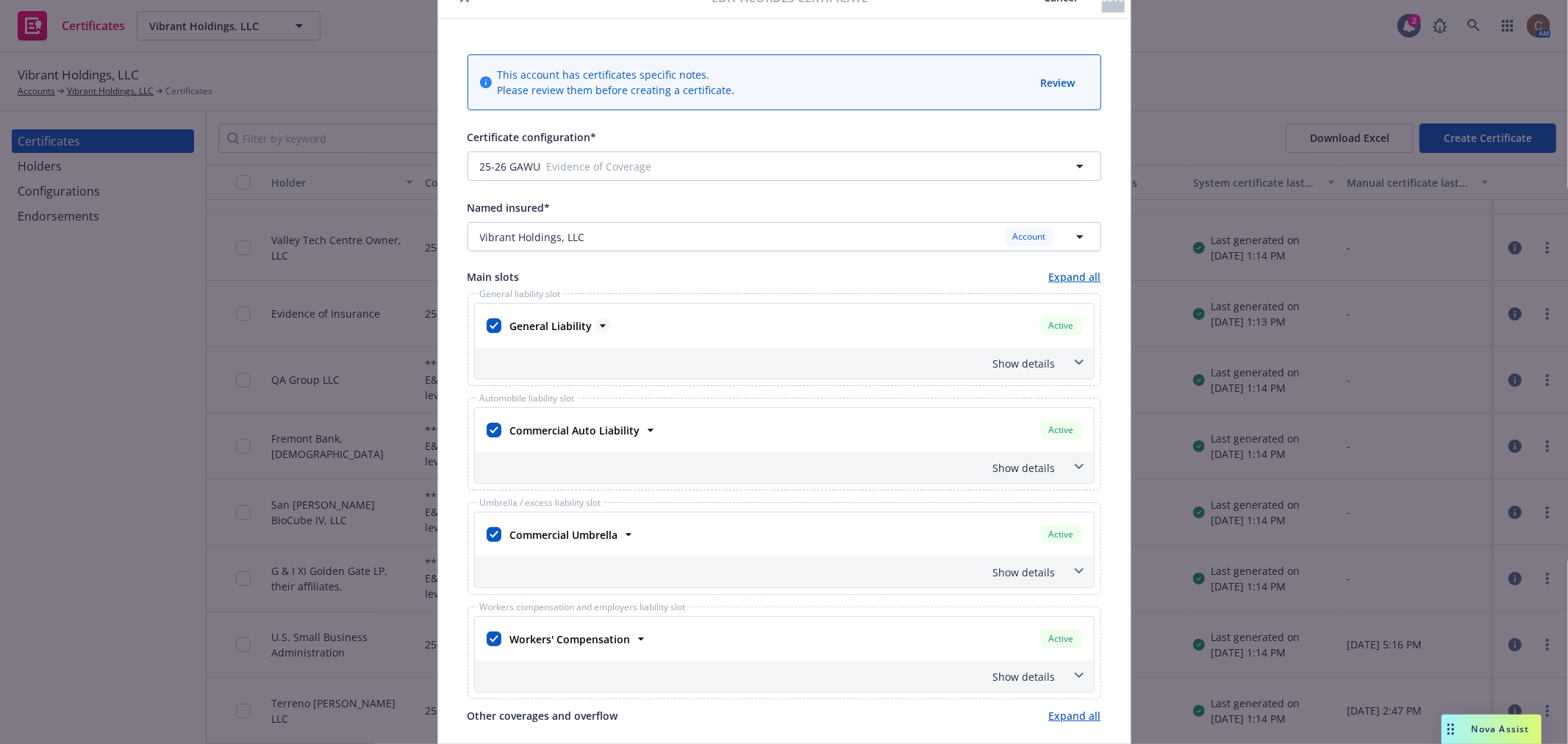
click at [596, 323] on icon at bounding box center [603, 325] width 14 height 14
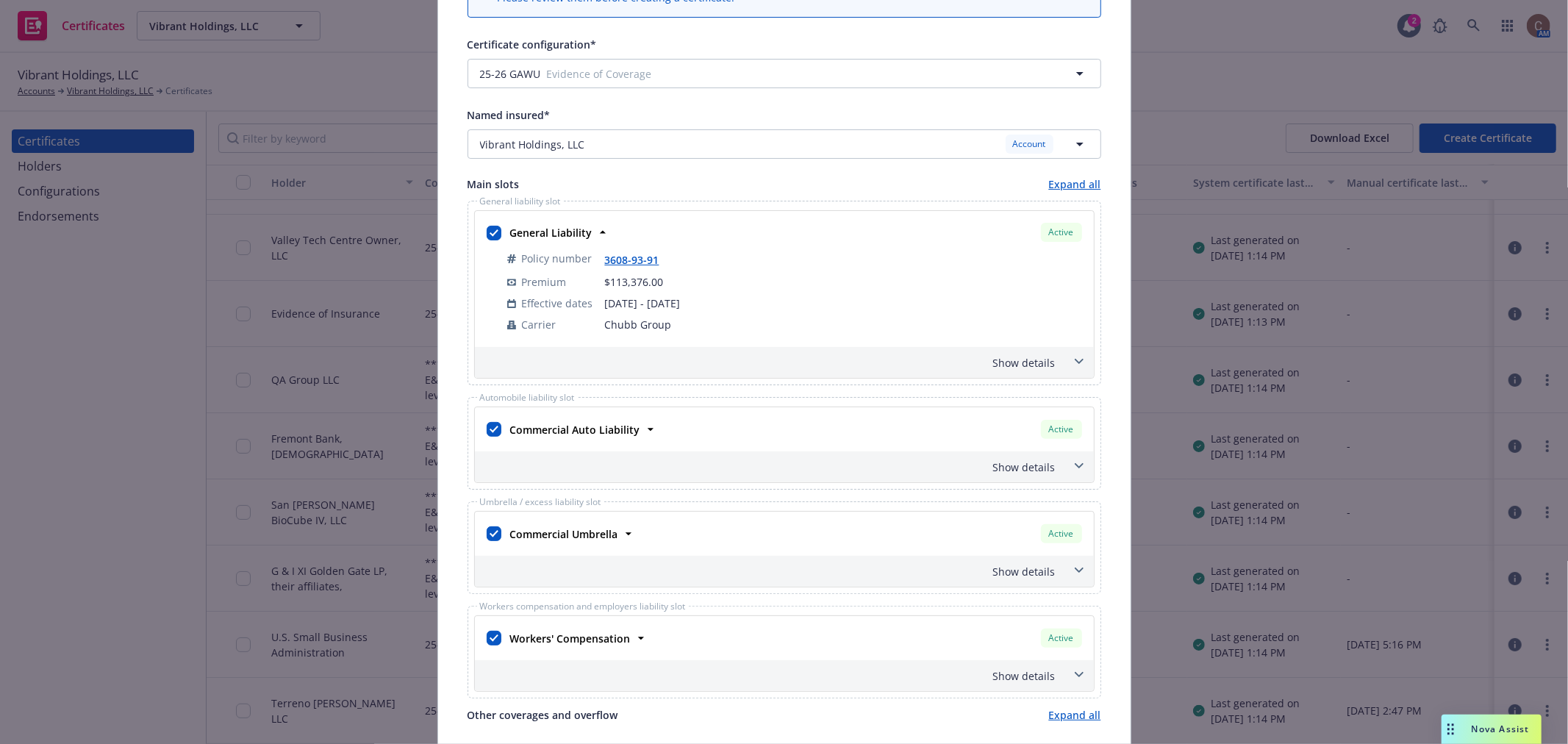
scroll to position [0, 0]
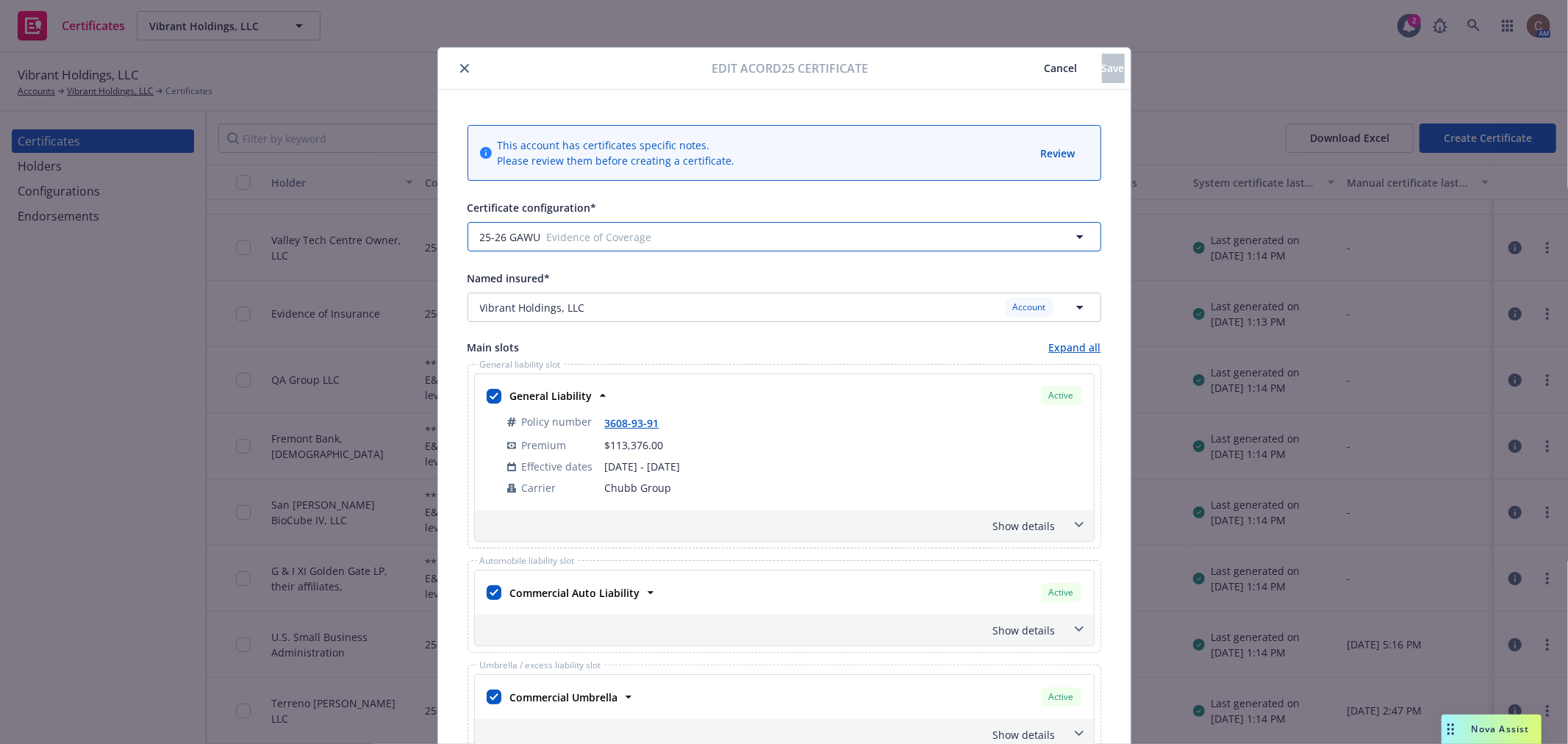
click at [670, 239] on span "Evidence of Coverage" at bounding box center [752, 237] width 411 height 15
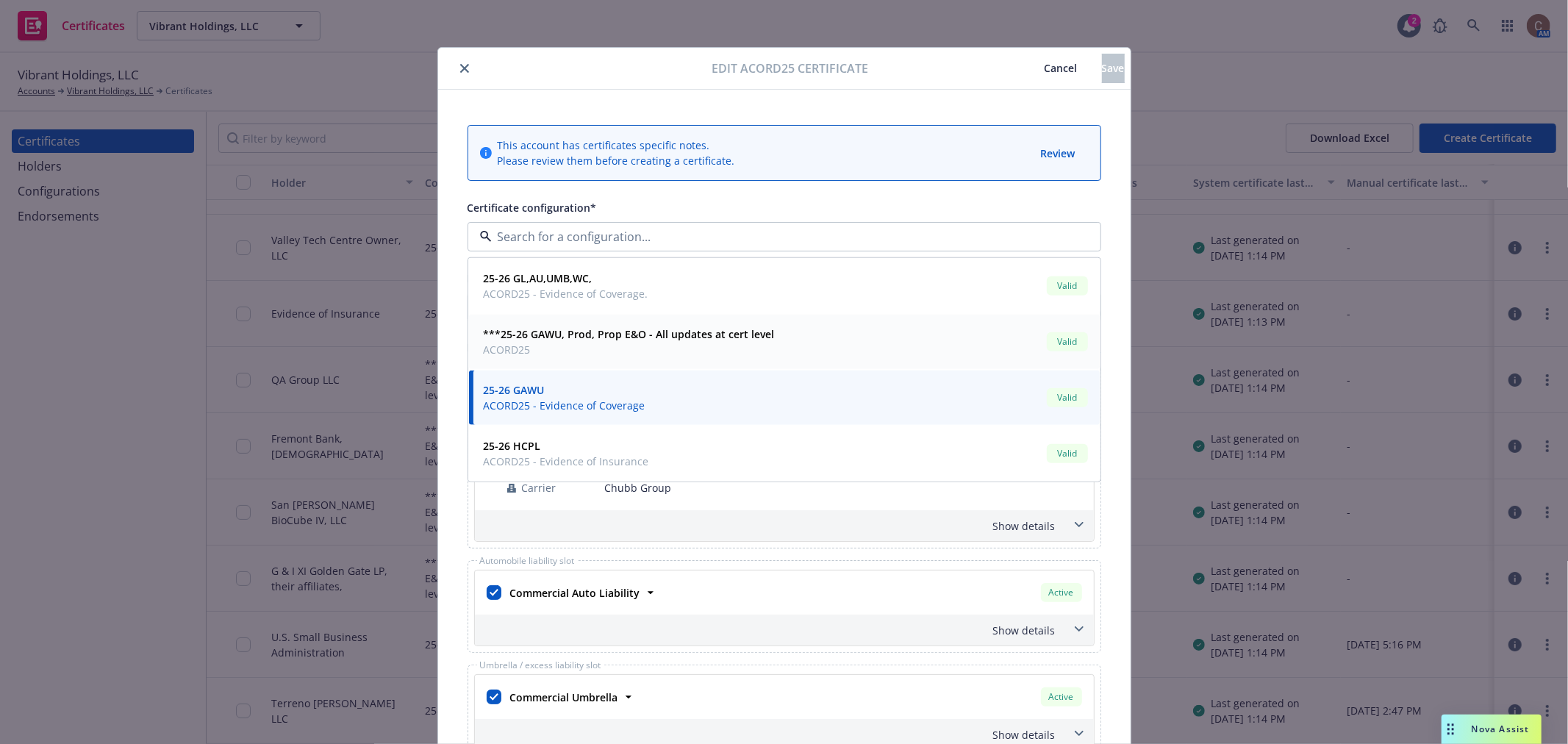
click at [673, 348] on span "ACORD25" at bounding box center [630, 350] width 291 height 15
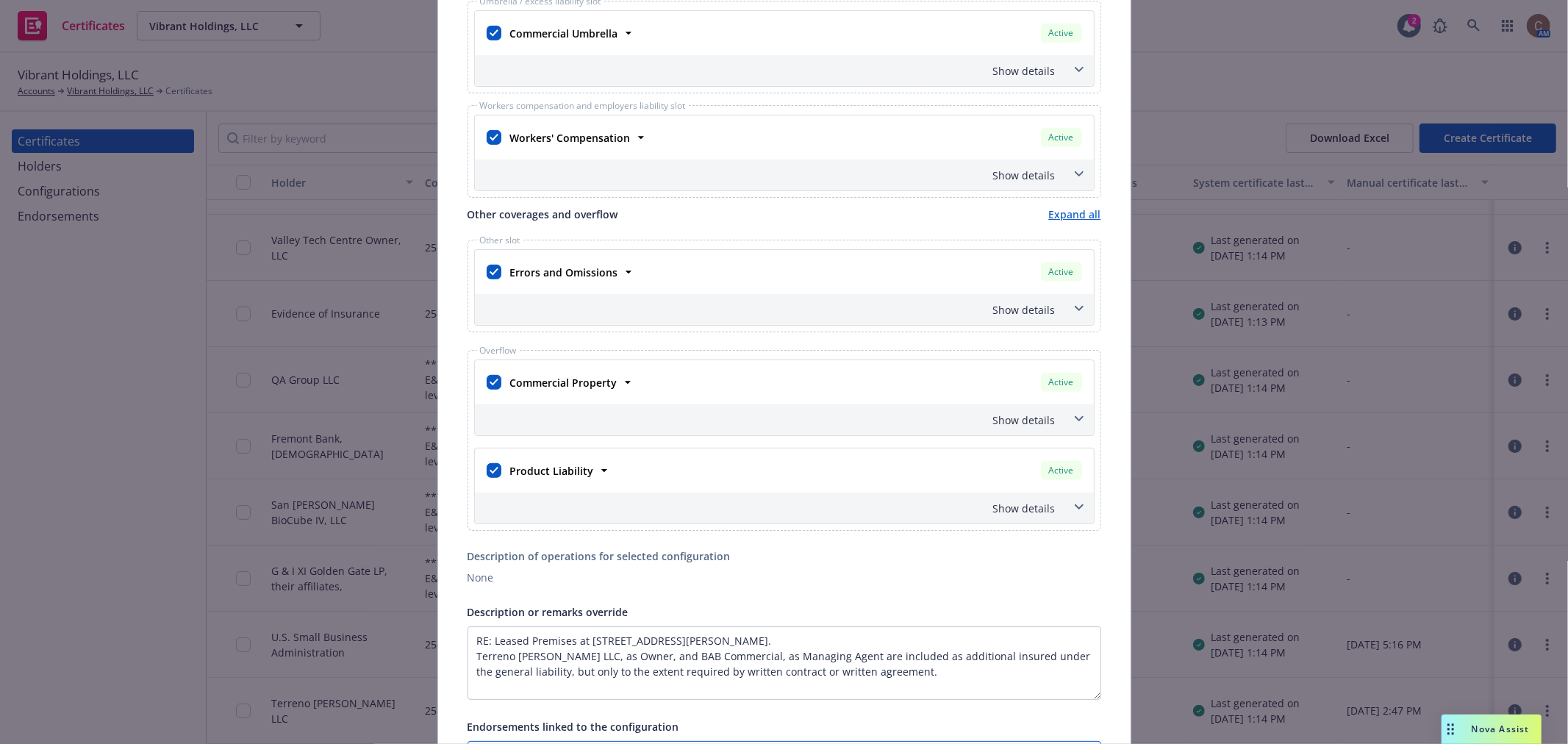
scroll to position [544, 0]
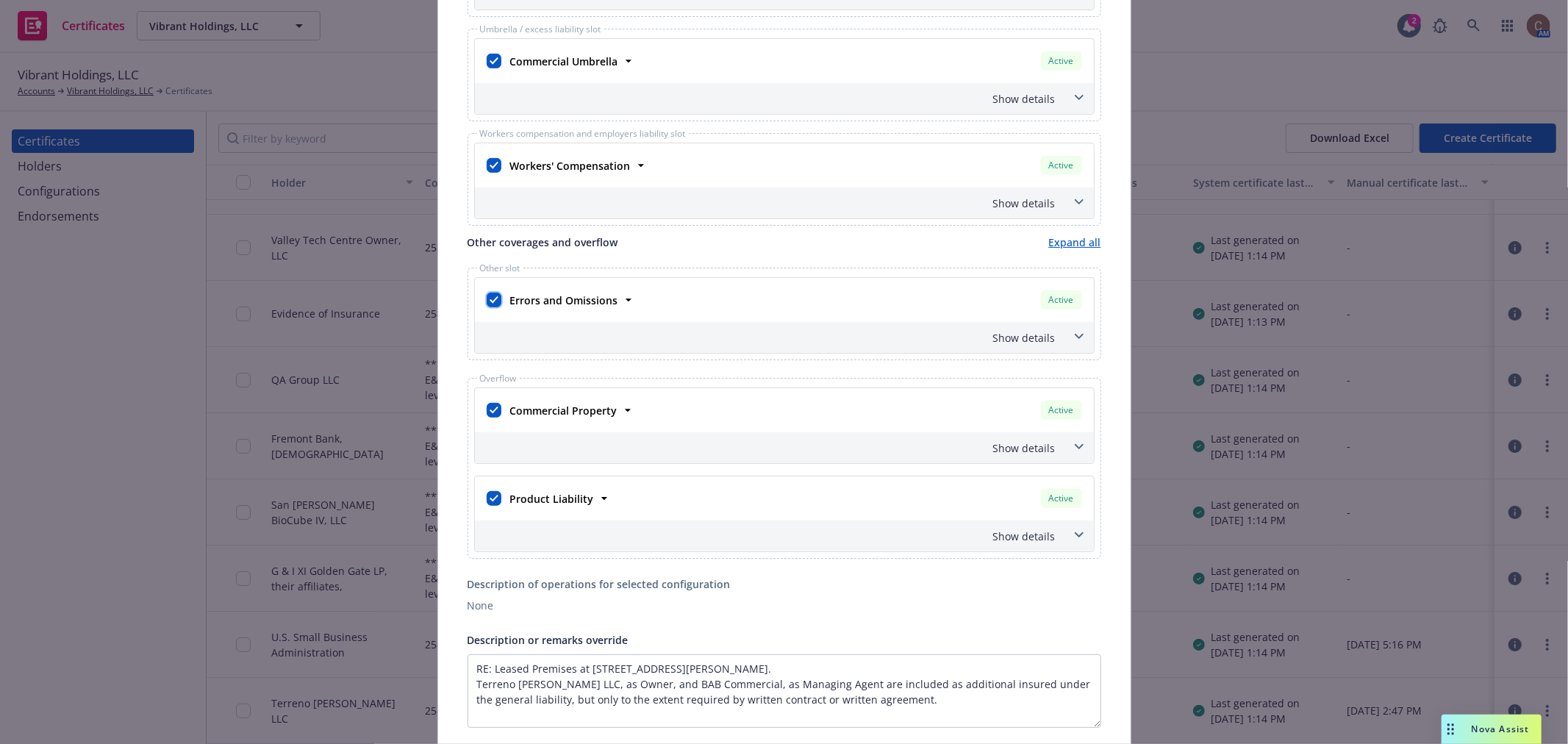
click at [489, 296] on input "checkbox" at bounding box center [494, 299] width 14 height 14
checkbox input "false"
click at [487, 500] on input "checkbox" at bounding box center [494, 497] width 14 height 14
checkbox input "false"
click at [621, 412] on icon at bounding box center [628, 410] width 14 height 14
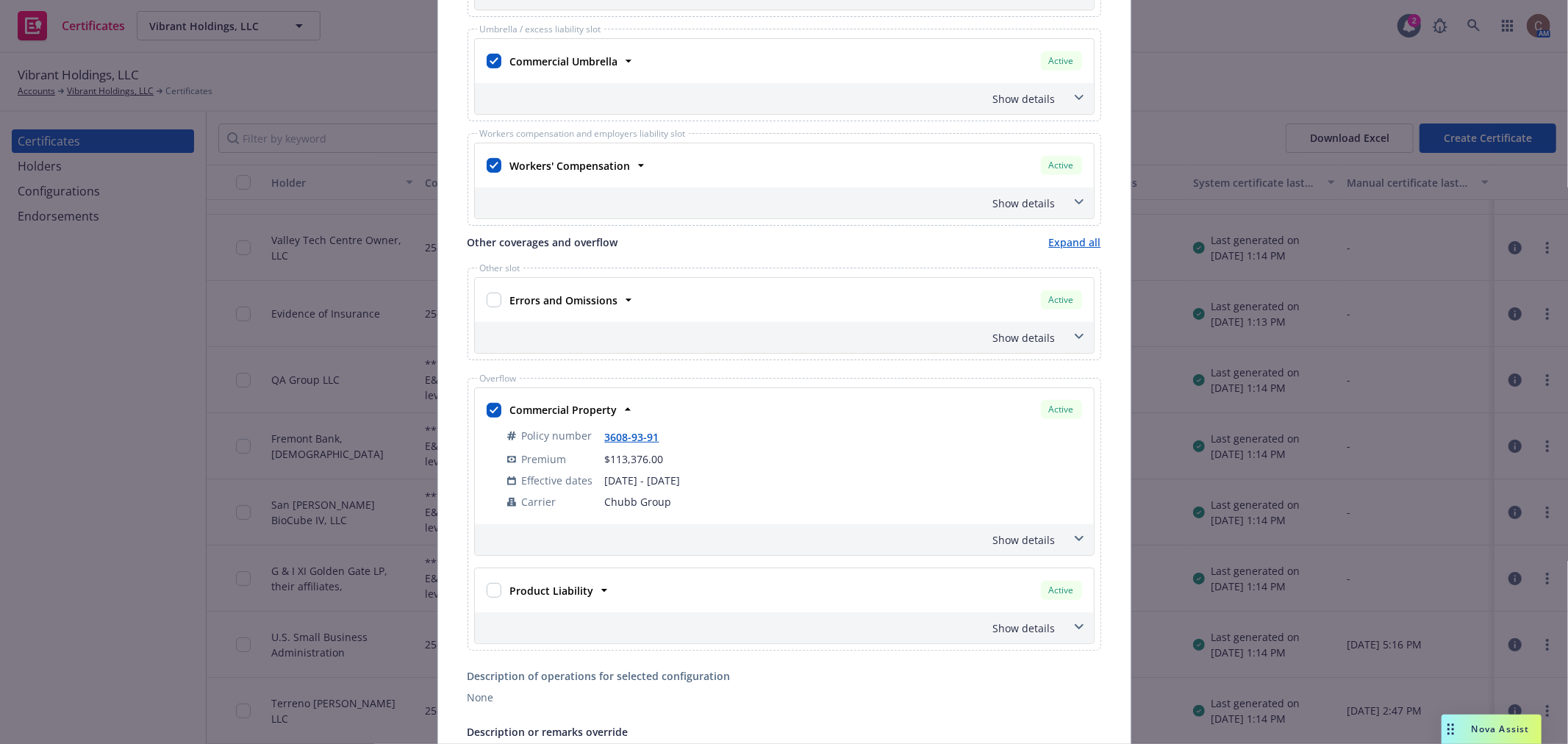
click at [1074, 538] on icon at bounding box center [1078, 538] width 9 height 5
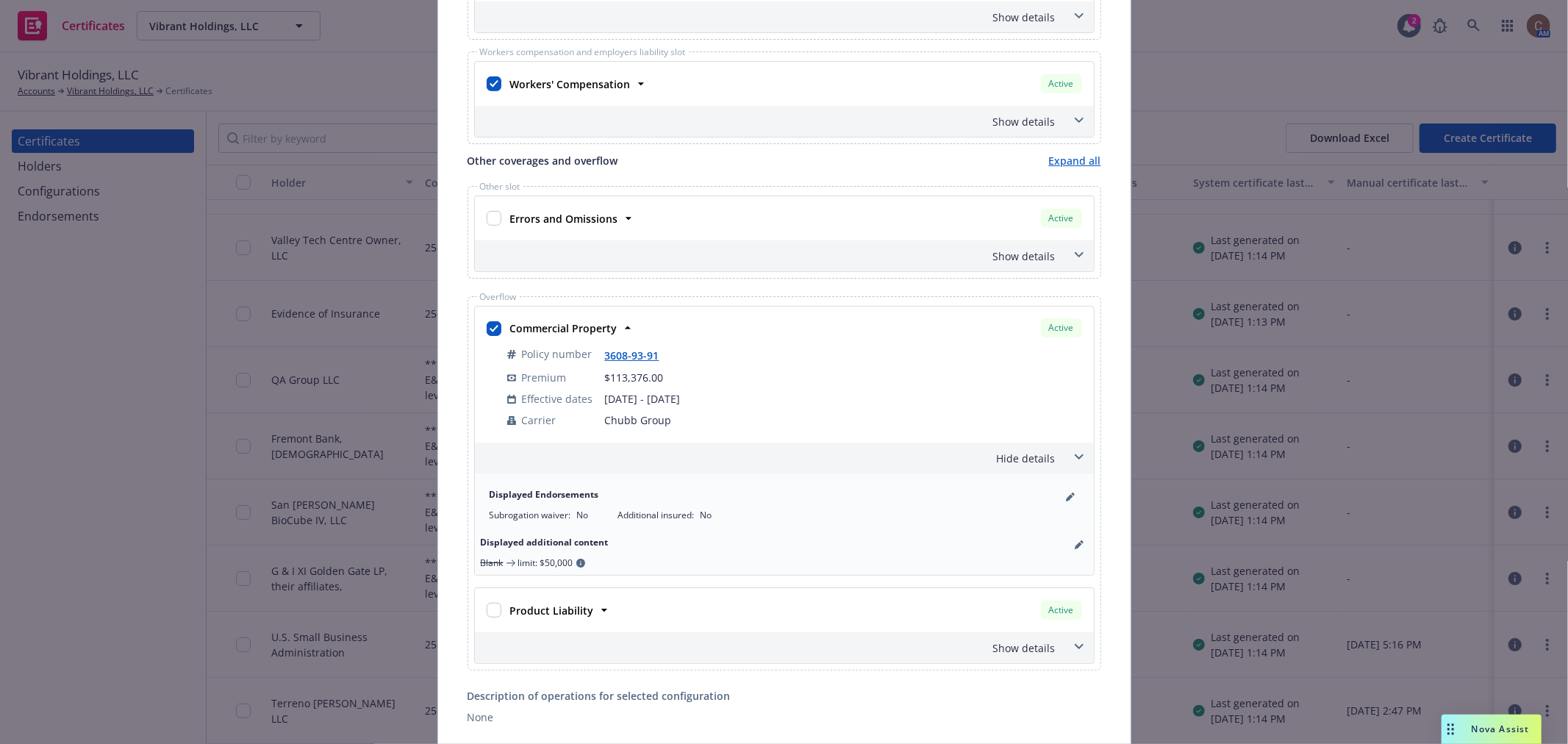
scroll to position [706, 0]
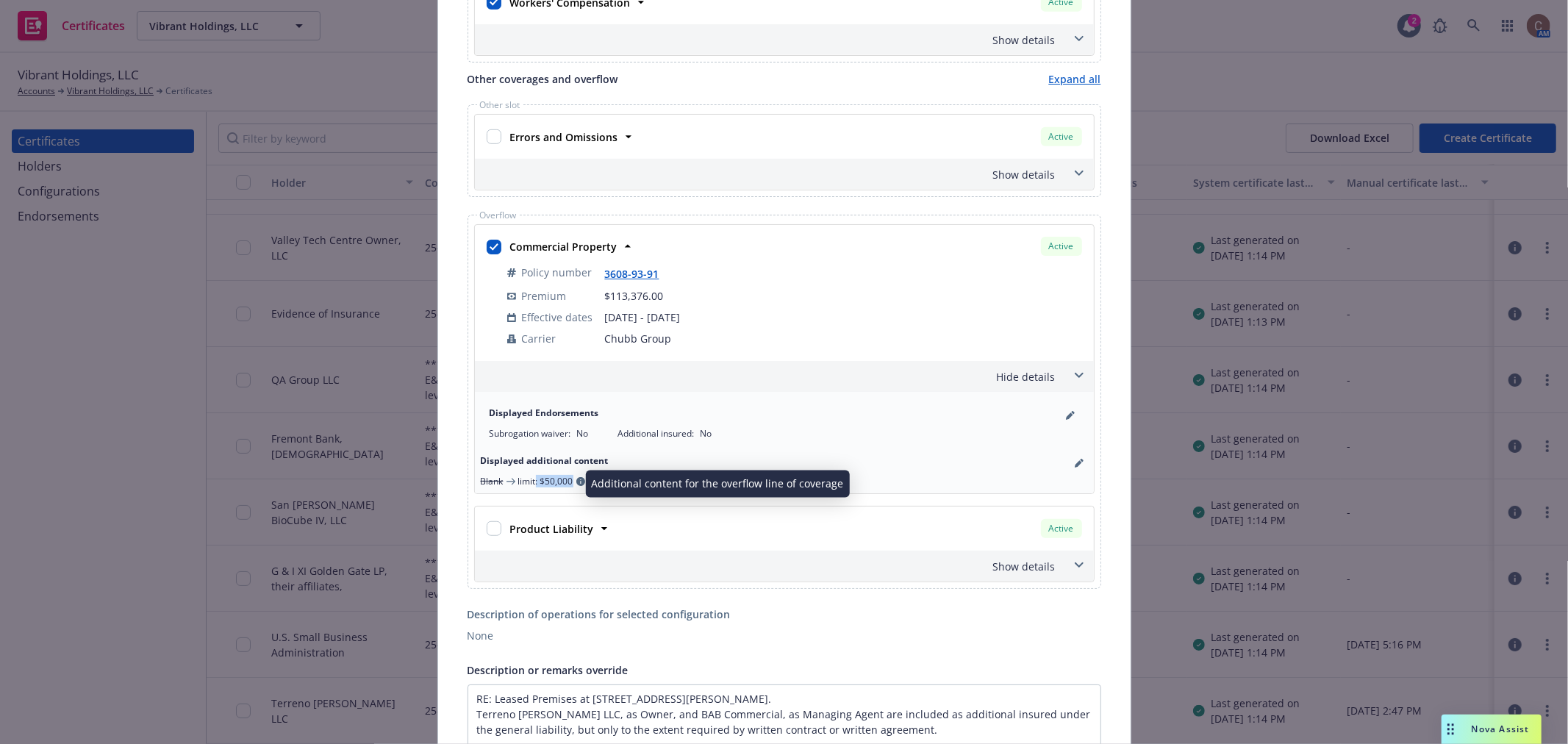
drag, startPoint x: 598, startPoint y: 483, endPoint x: 530, endPoint y: 476, distance: 68.4
click at [530, 476] on span "Blank limit: $50,000" at bounding box center [785, 481] width 608 height 13
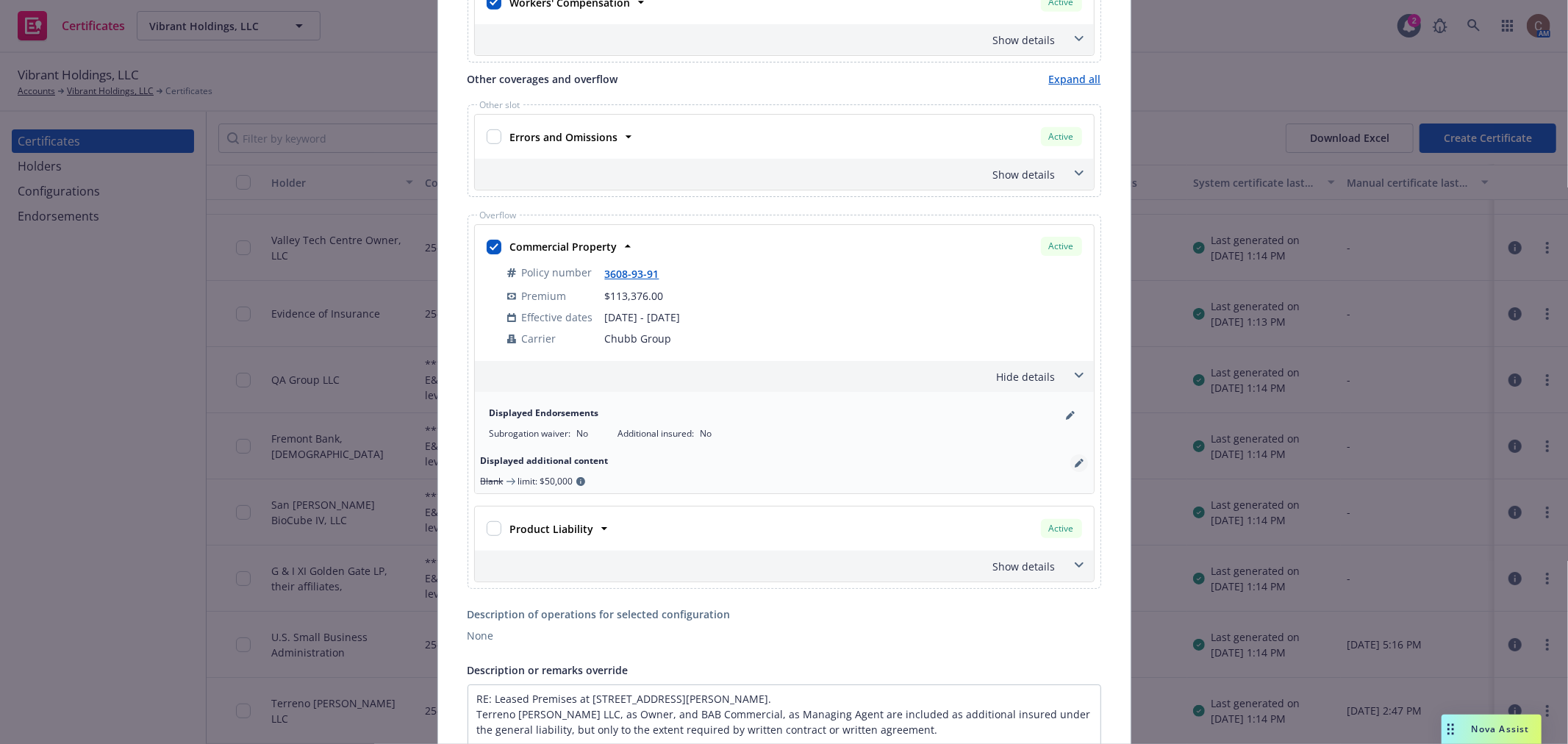
click at [1075, 465] on icon "pencil" at bounding box center [1079, 463] width 9 height 9
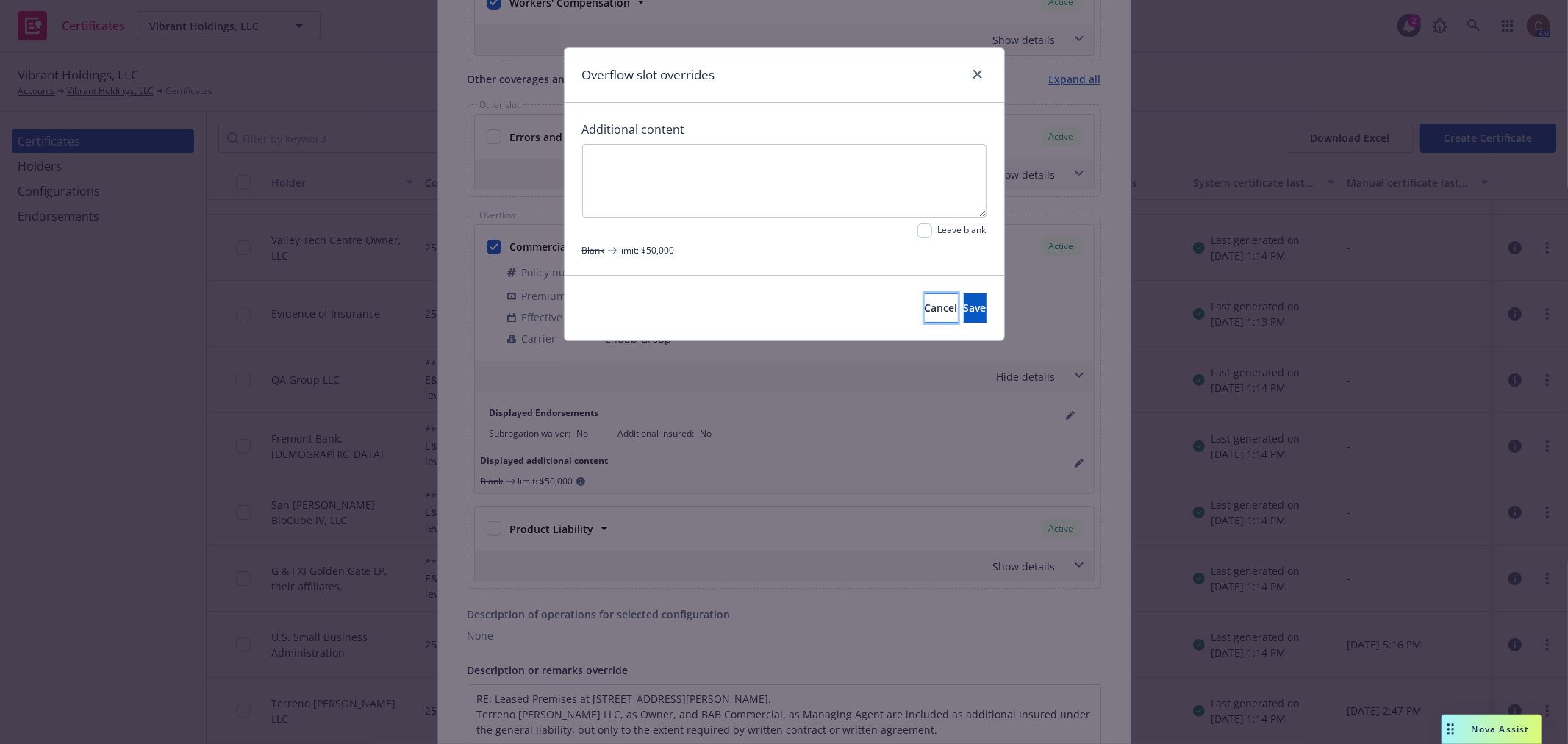
click at [925, 302] on span "Cancel" at bounding box center [941, 307] width 33 height 13
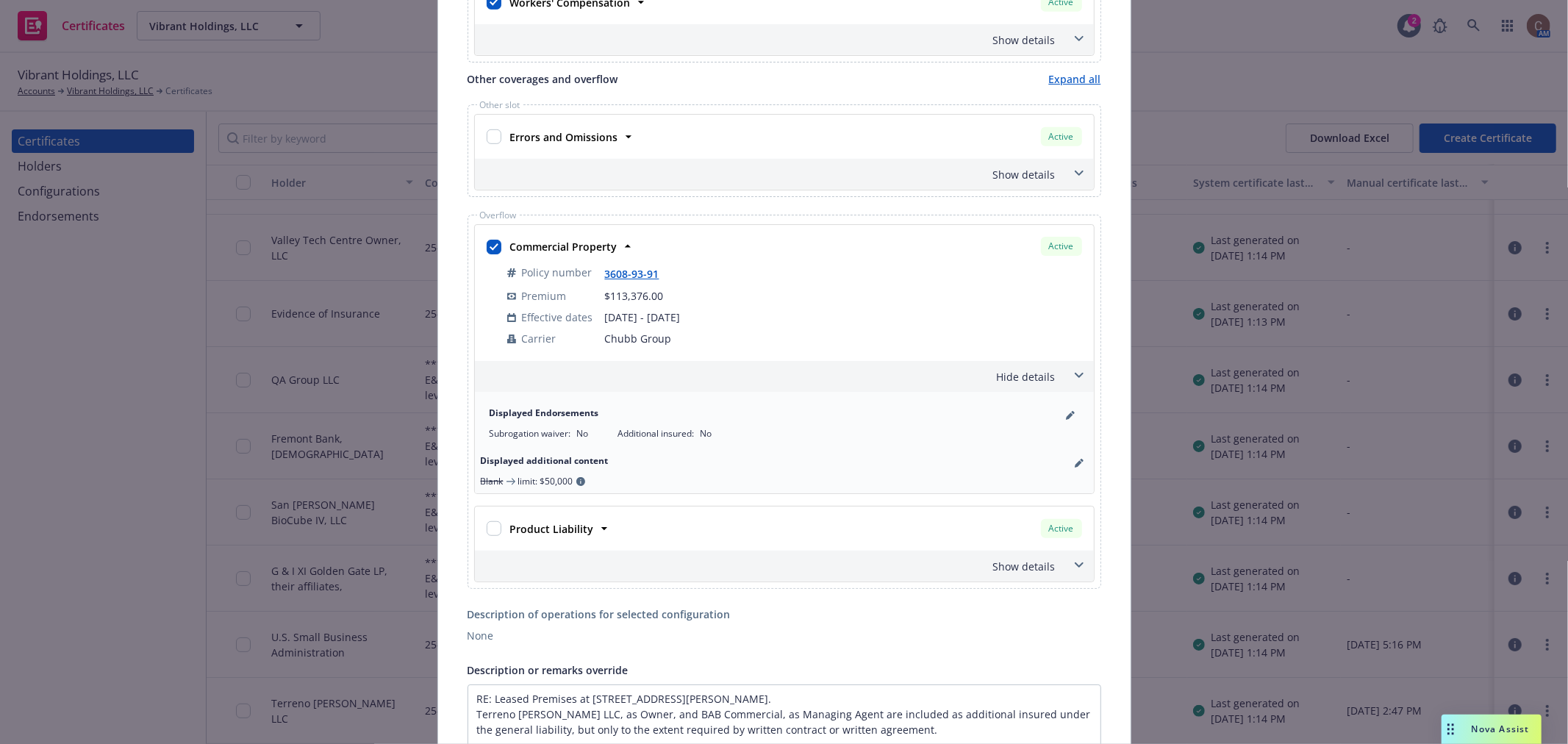
click at [1019, 382] on div "Hide details" at bounding box center [767, 377] width 578 height 15
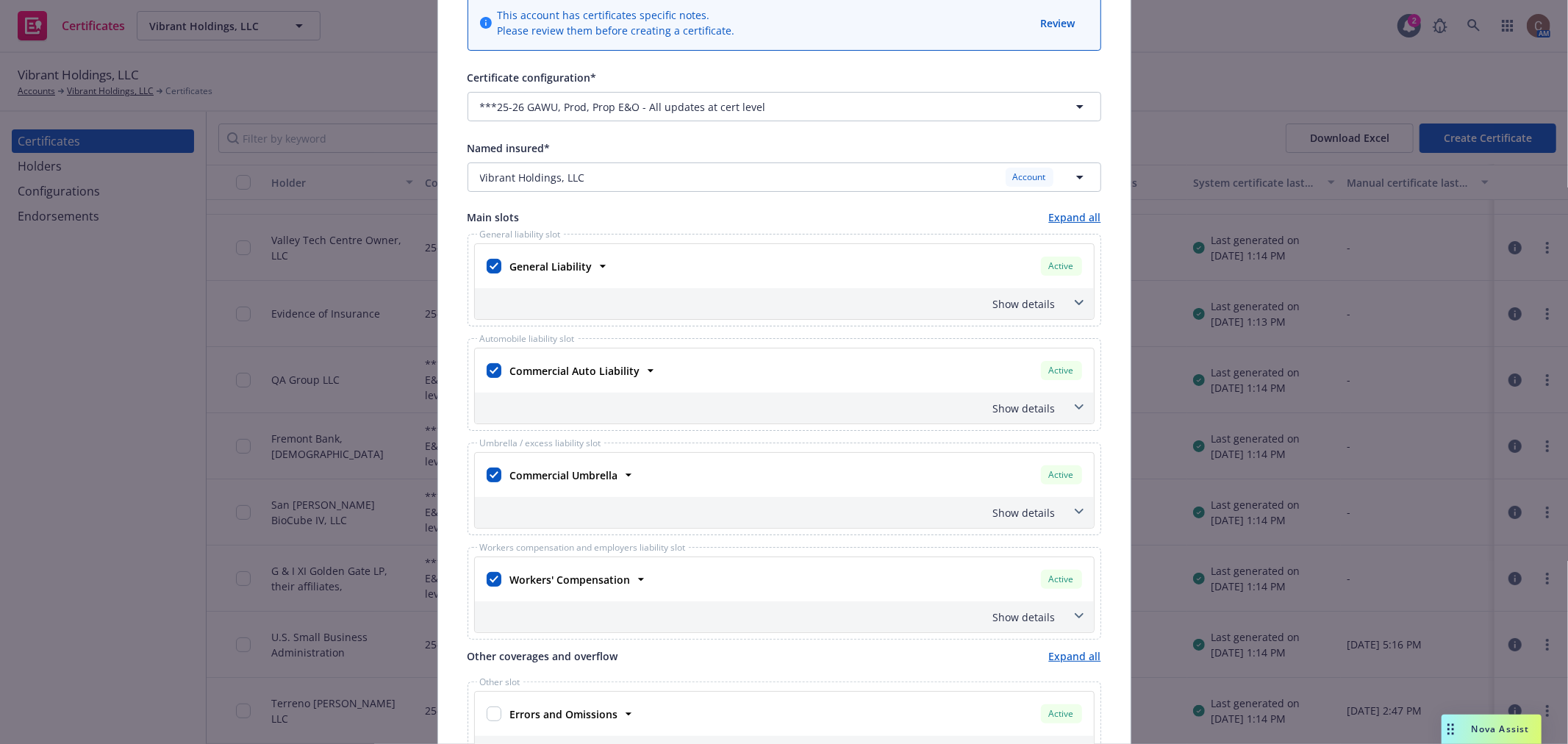
scroll to position [0, 0]
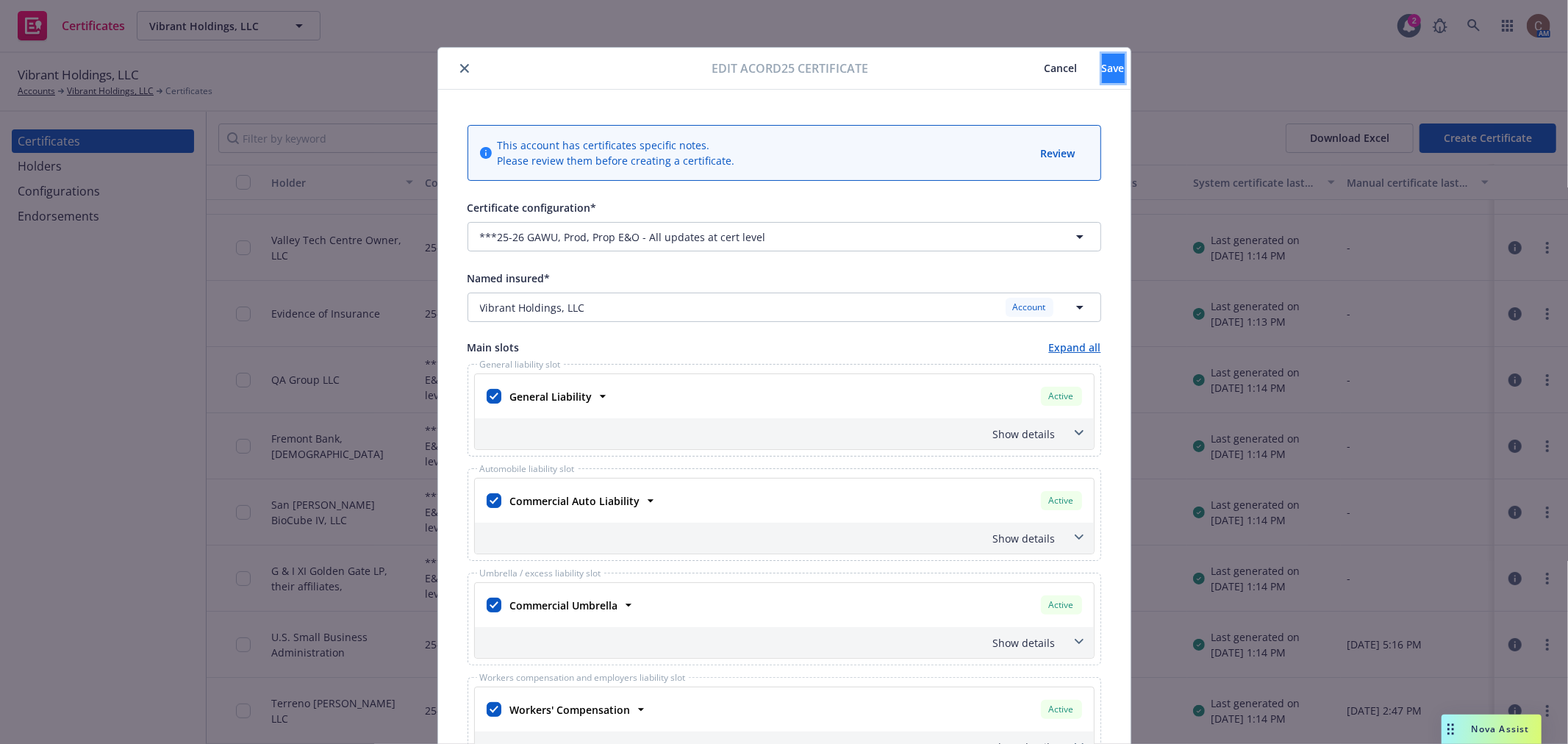
click at [1102, 64] on span "Save" at bounding box center [1114, 67] width 23 height 13
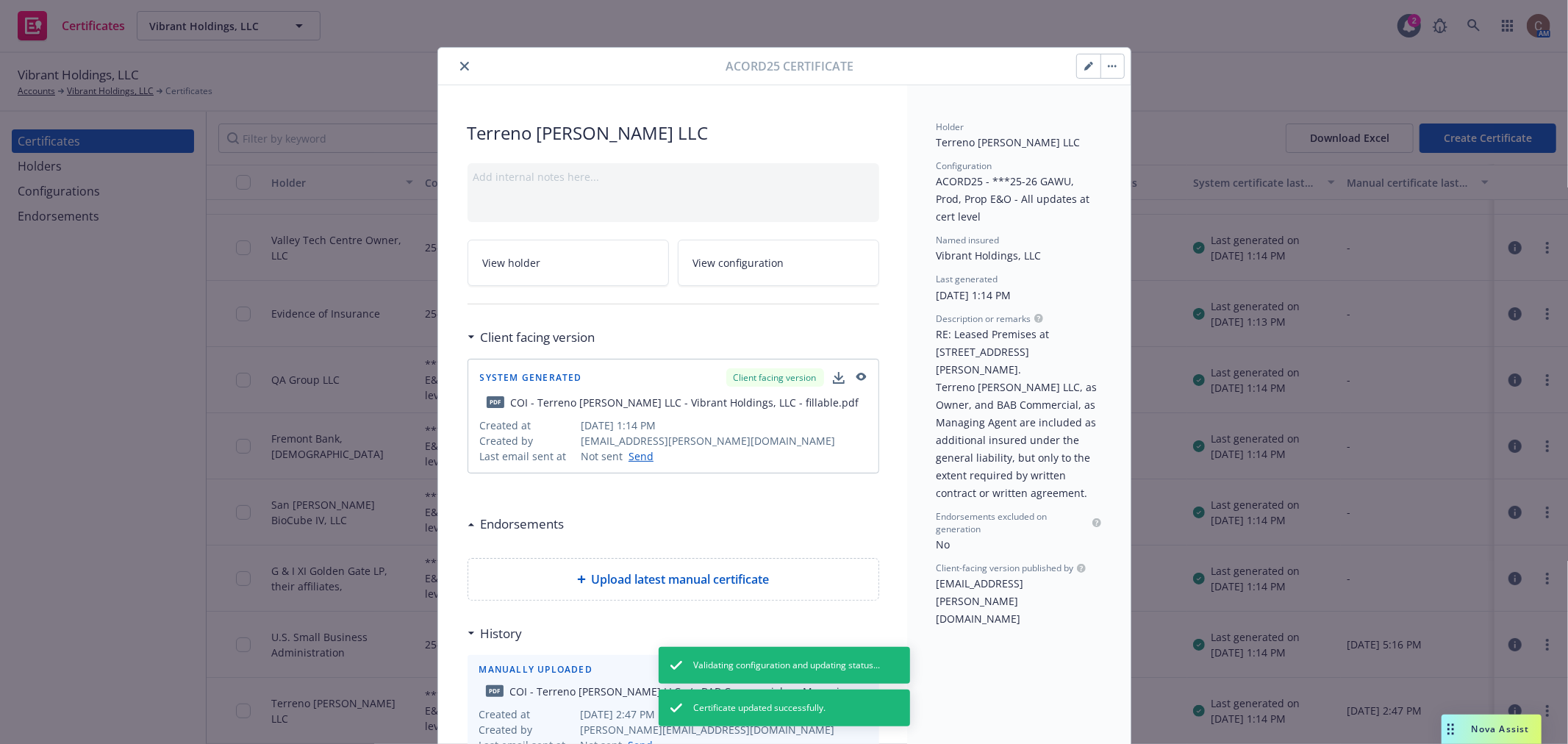
click at [1115, 76] on button "button" at bounding box center [1112, 66] width 23 height 23
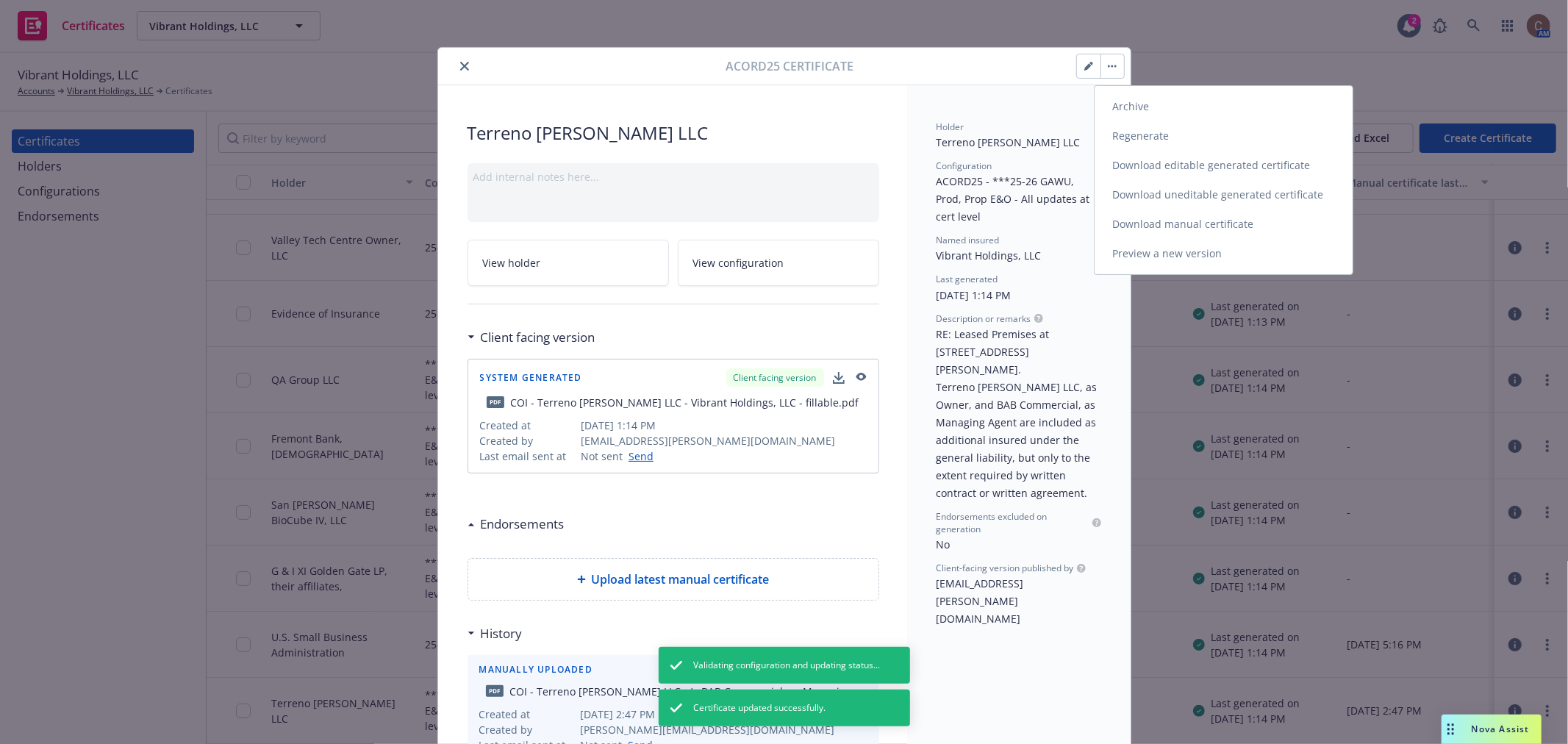
click at [1125, 145] on link "Regenerate" at bounding box center [1224, 136] width 258 height 29
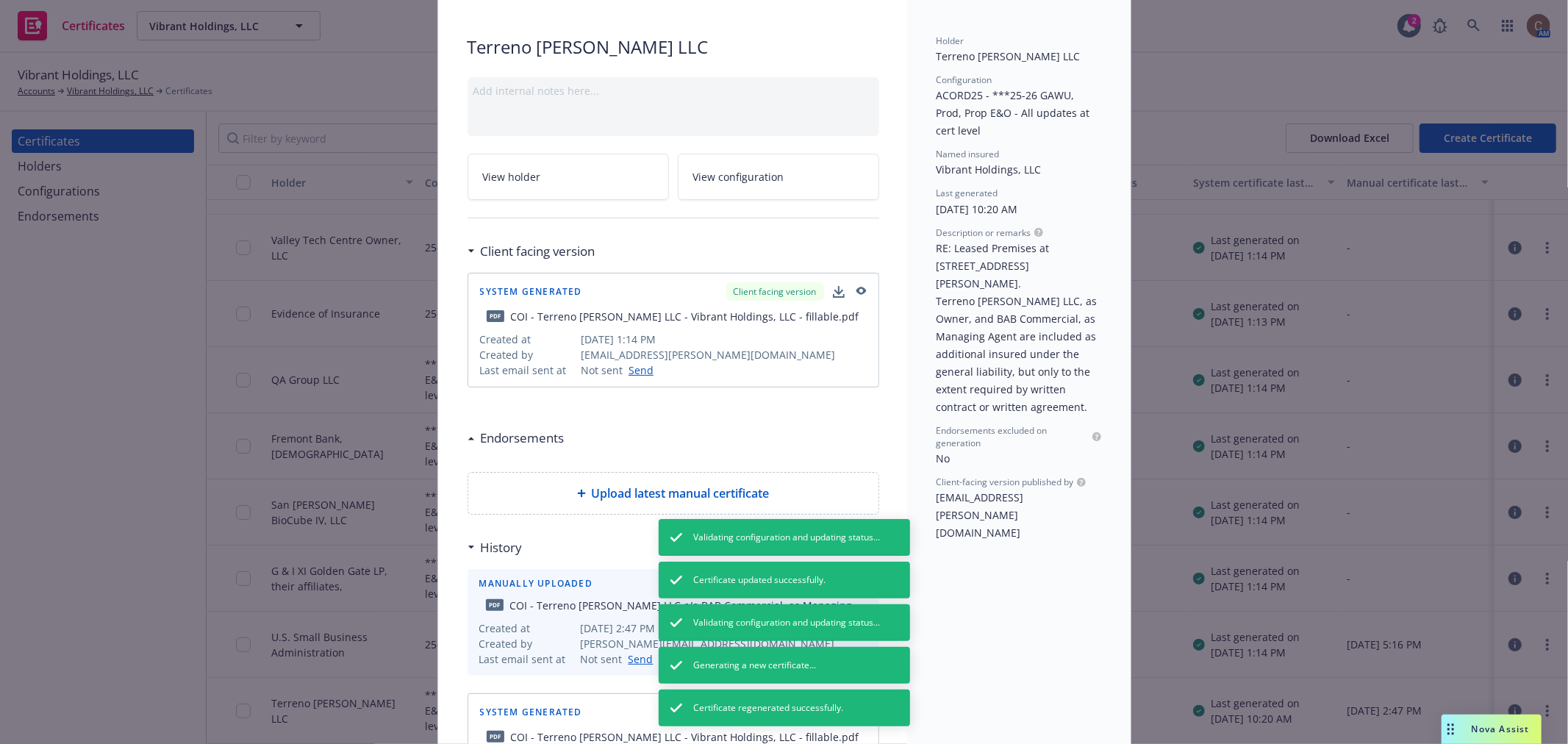
scroll to position [82, 0]
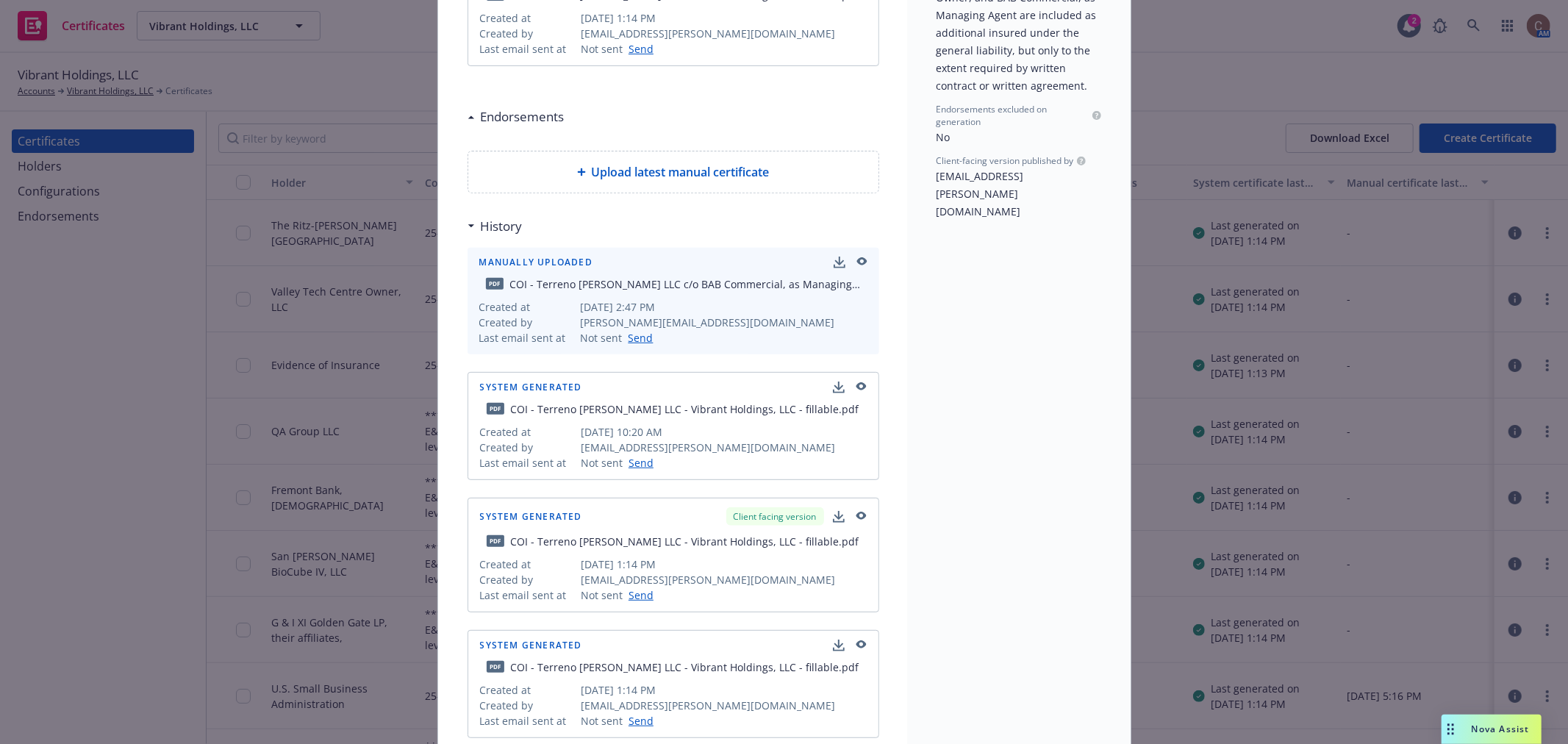
scroll to position [408, 0]
click at [855, 385] on icon "button" at bounding box center [860, 386] width 14 height 11
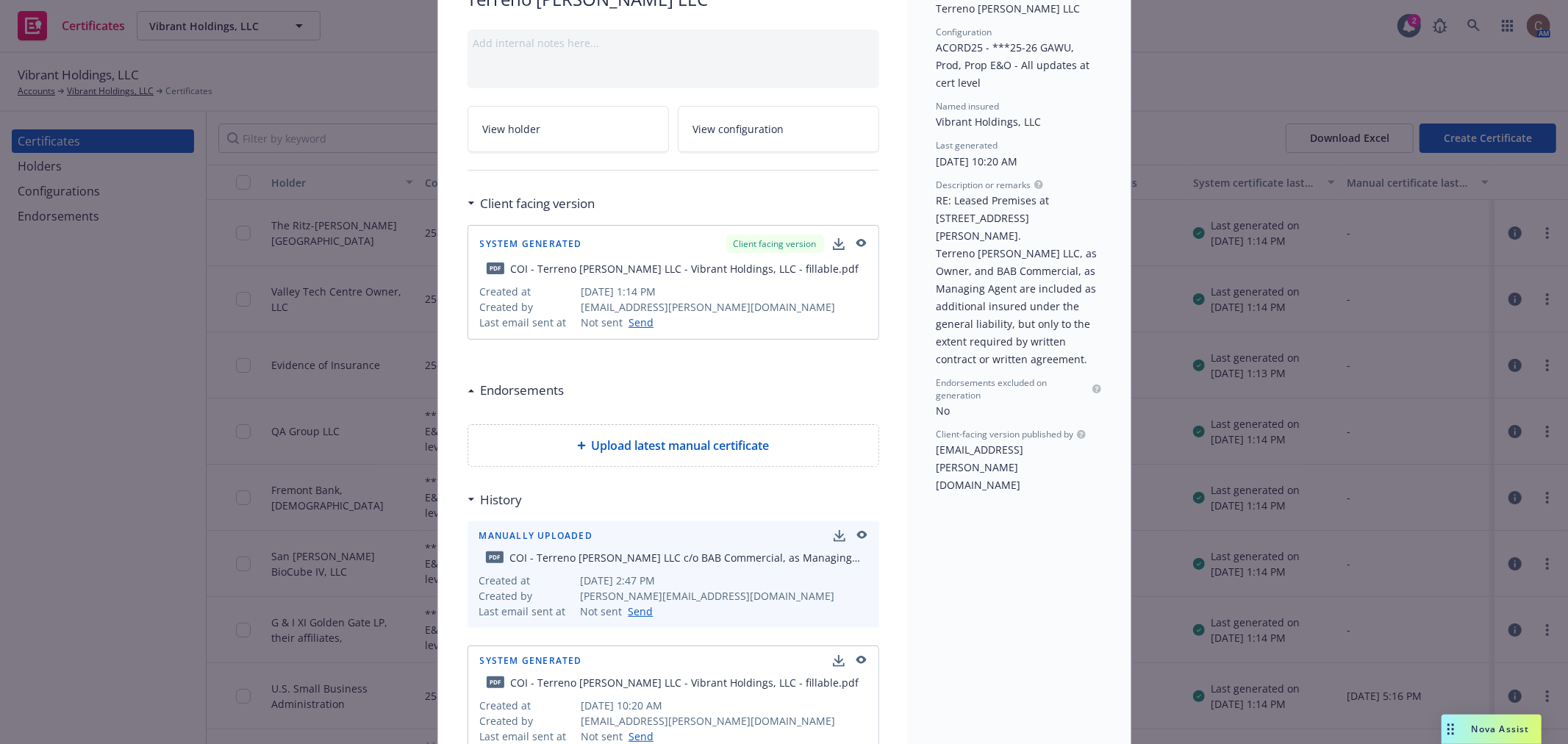
scroll to position [0, 0]
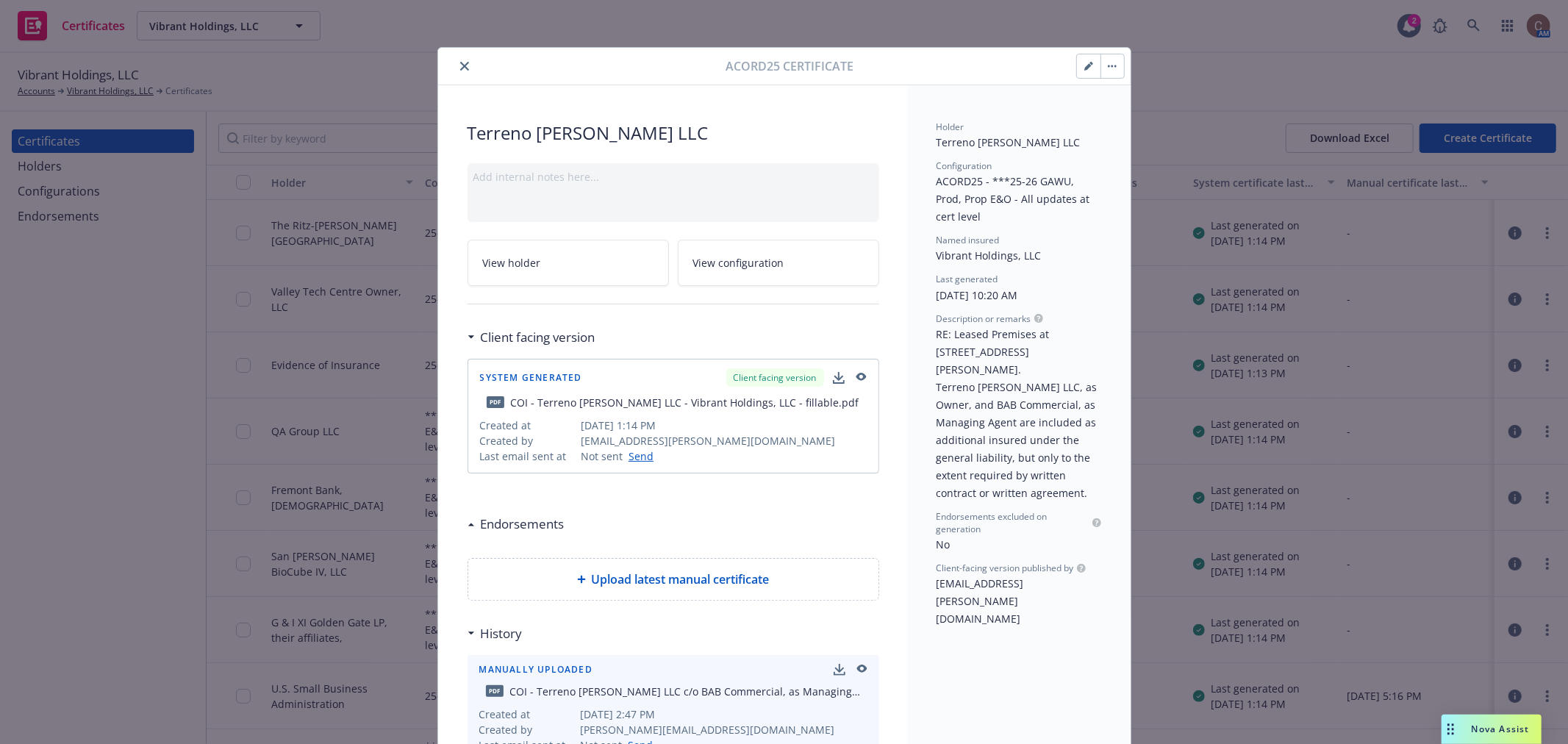
click at [1100, 69] on button "button" at bounding box center [1112, 66] width 23 height 23
drag, startPoint x: 456, startPoint y: 62, endPoint x: 487, endPoint y: 57, distance: 31.4
click at [460, 62] on icon "close" at bounding box center [464, 66] width 9 height 9
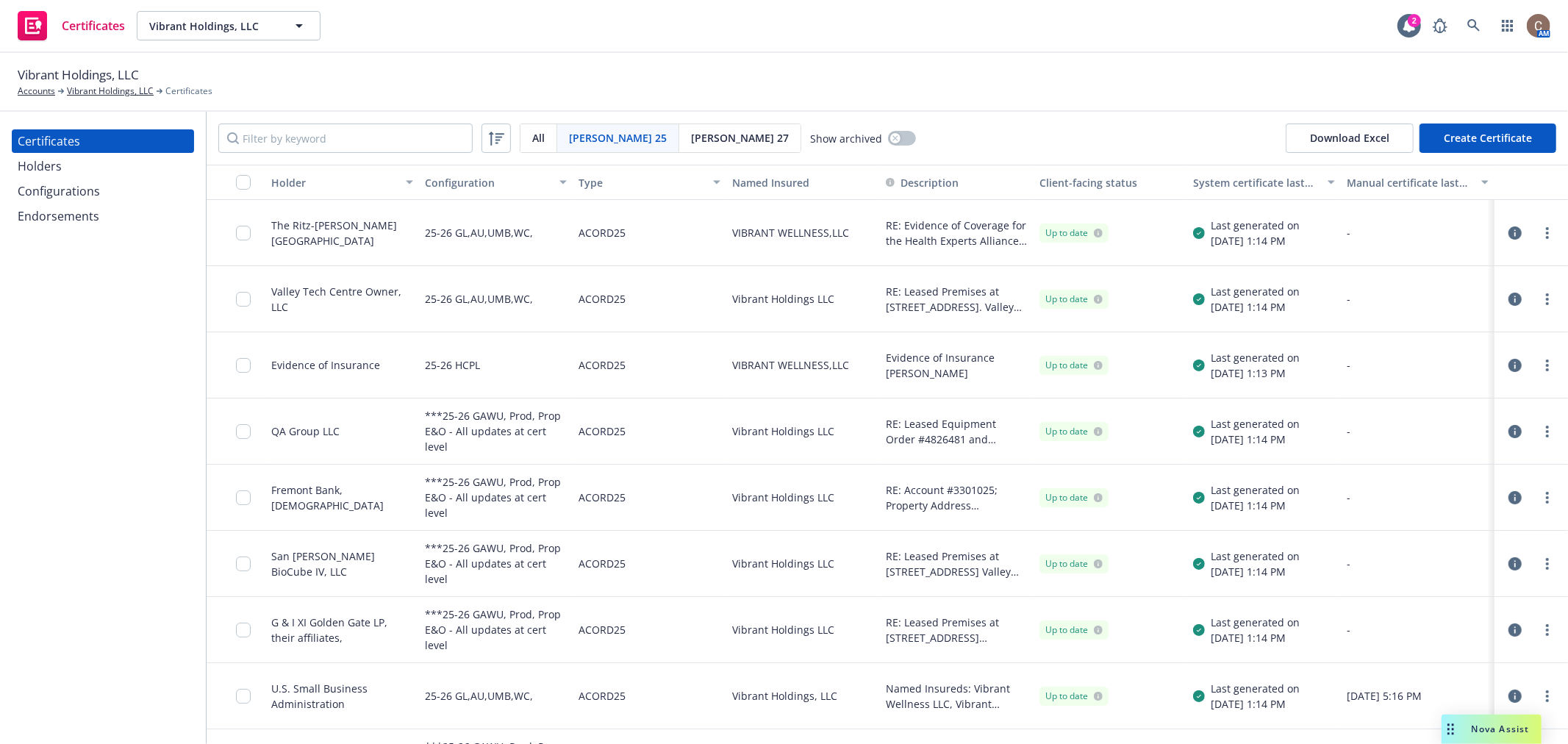
scroll to position [51, 0]
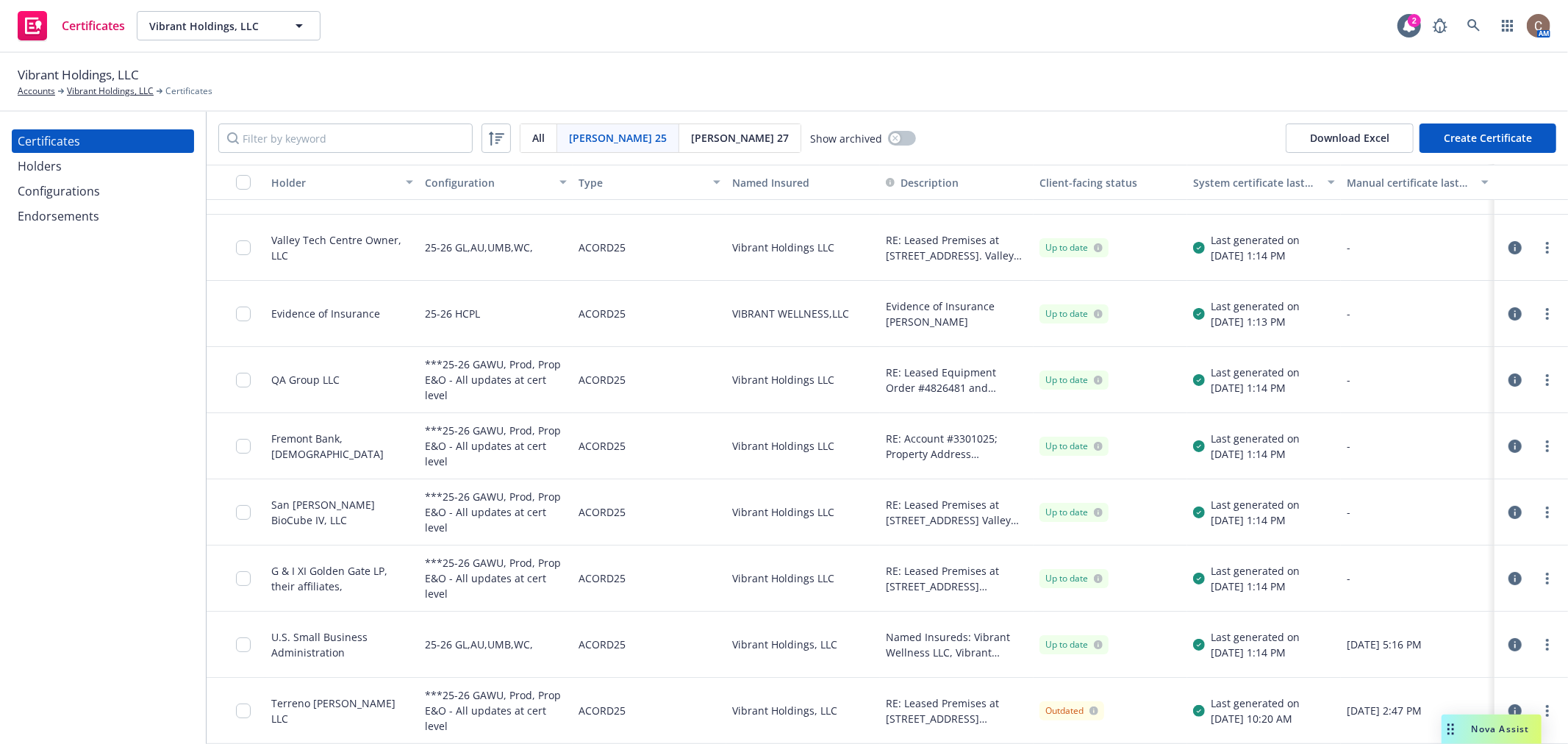
click at [1509, 707] on icon "button" at bounding box center [1516, 710] width 14 height 13
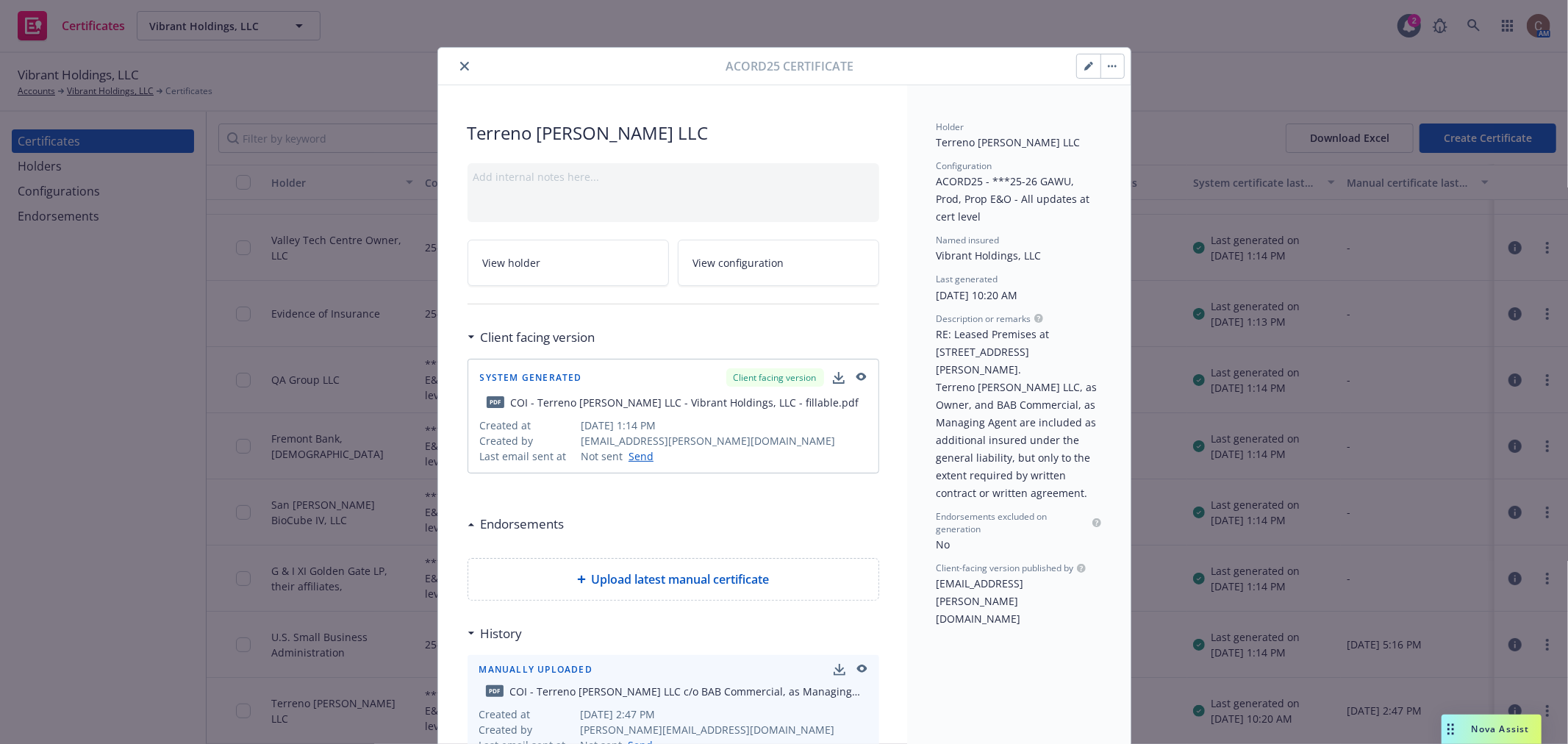
click at [1100, 72] on button "button" at bounding box center [1112, 66] width 23 height 23
drag, startPoint x: 905, startPoint y: 332, endPoint x: 856, endPoint y: 416, distance: 97.2
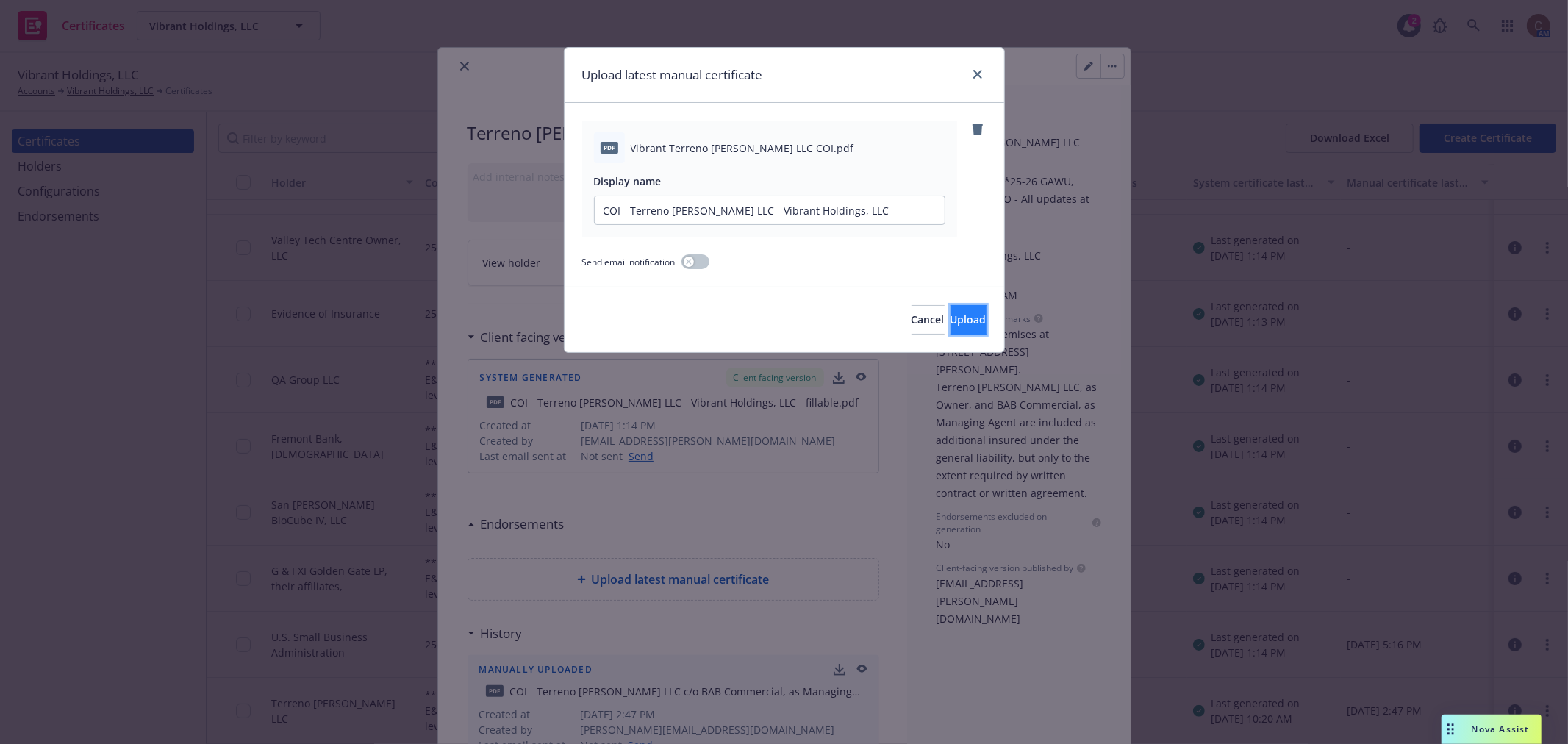
click at [951, 320] on span "Upload" at bounding box center [968, 319] width 36 height 13
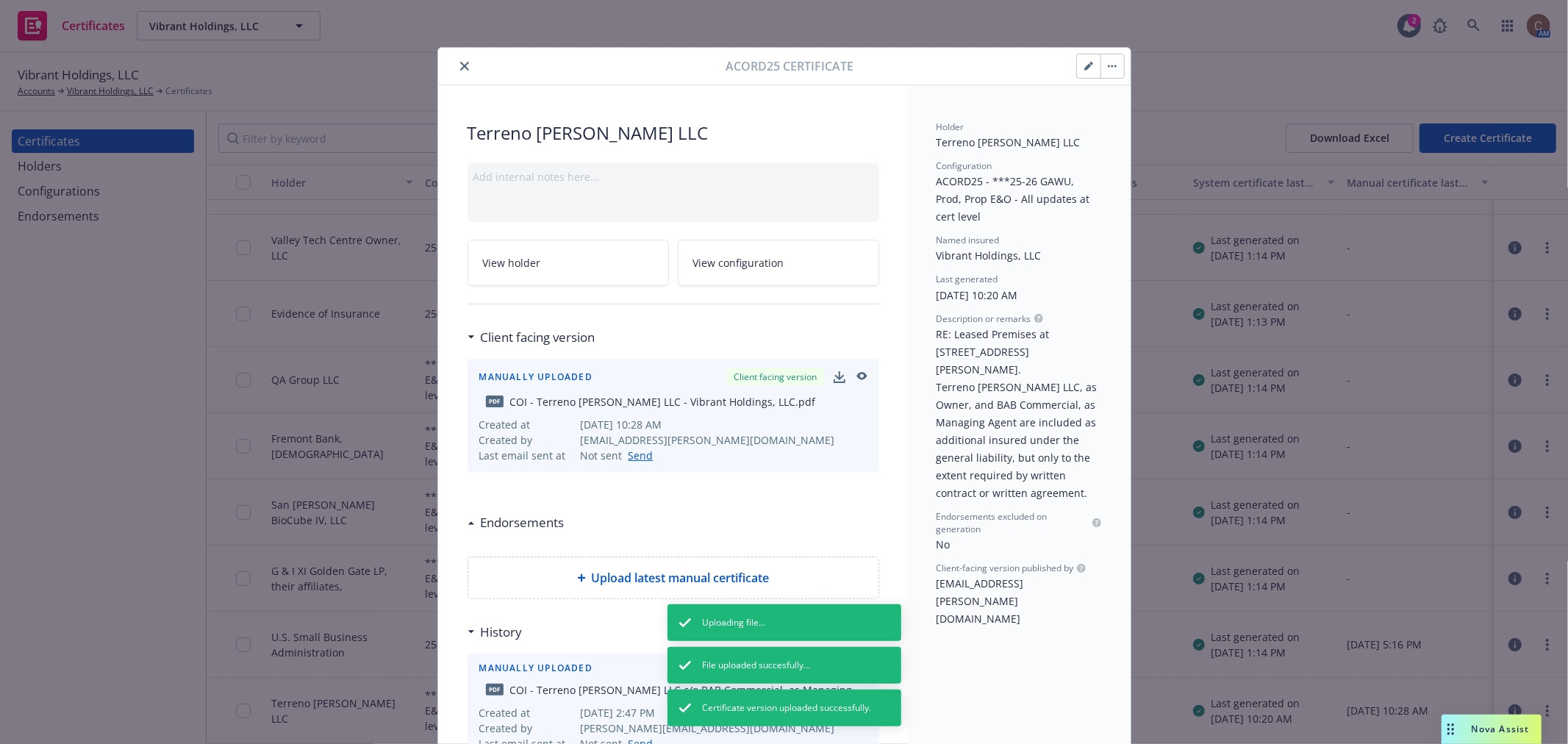
click at [460, 66] on icon "close" at bounding box center [464, 66] width 9 height 9
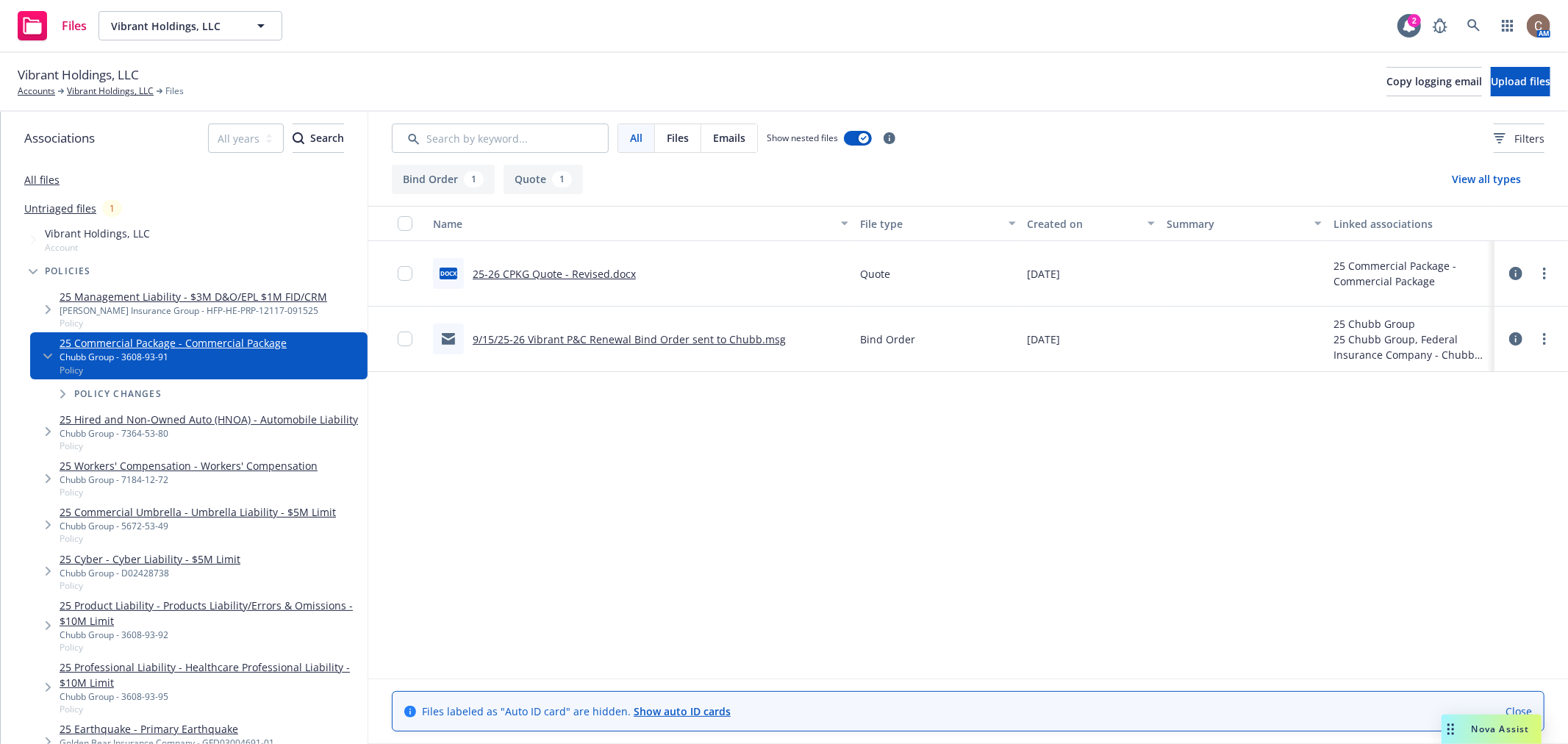
click at [38, 179] on link "All files" at bounding box center [41, 179] width 36 height 13
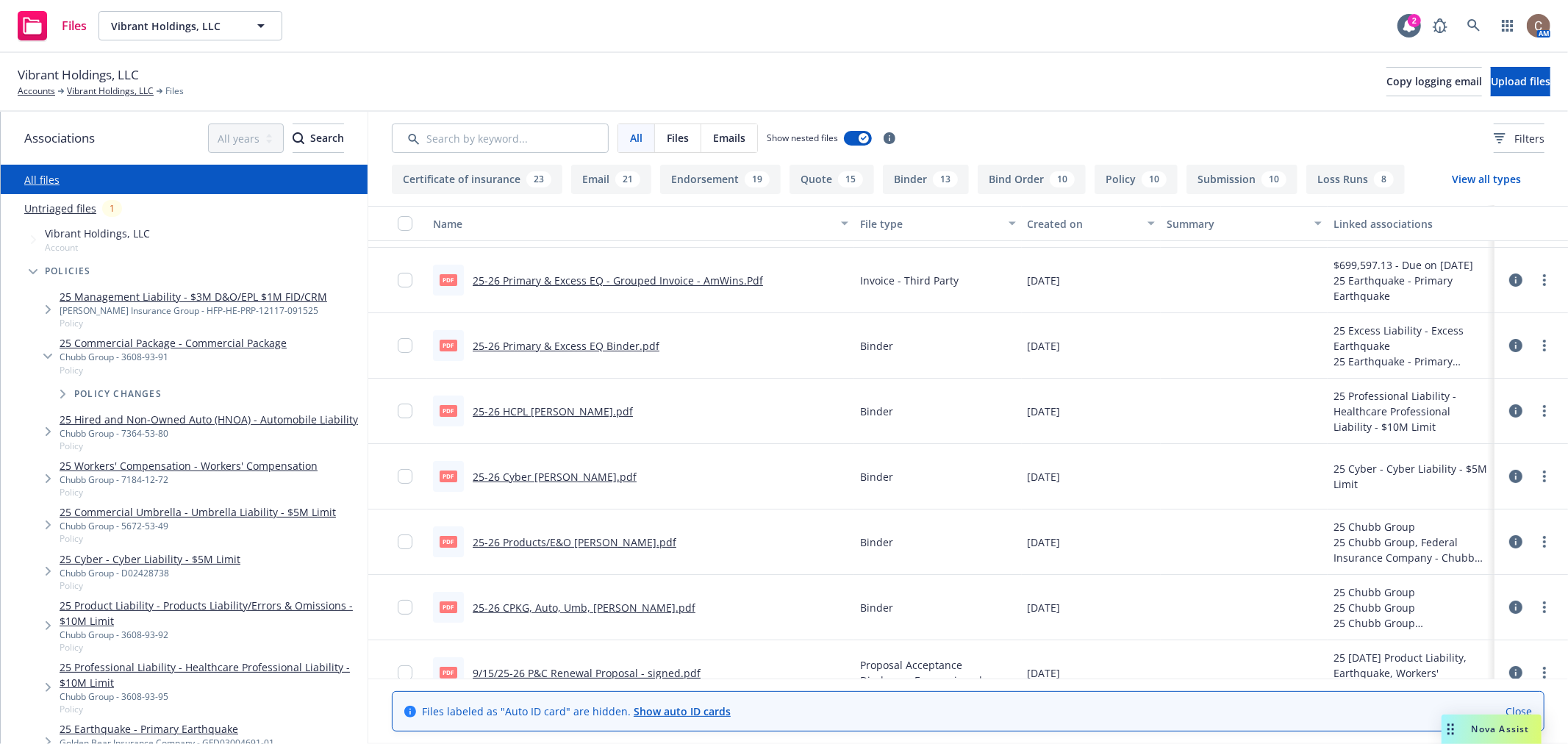
scroll to position [163, 0]
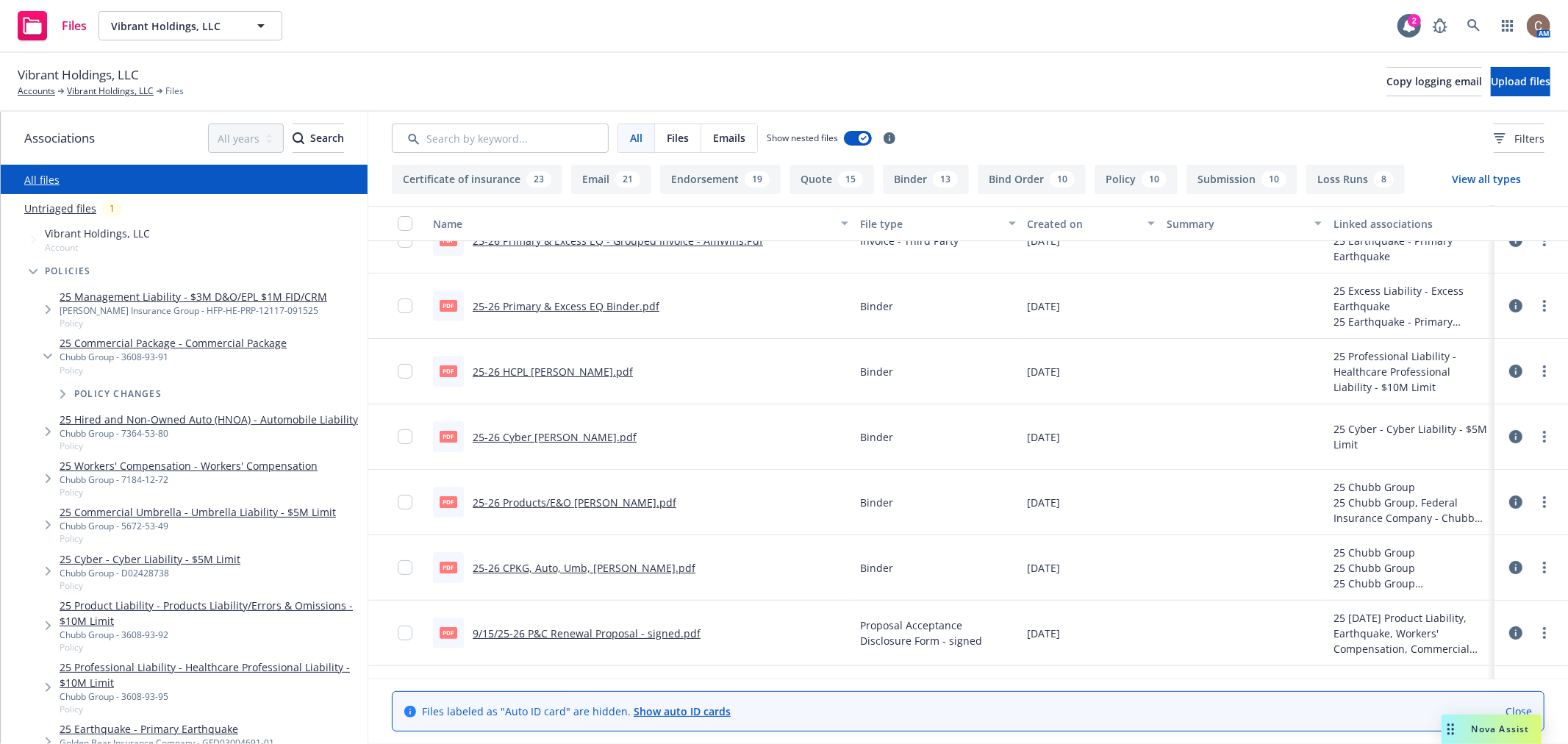
click at [534, 563] on link "25-26 CPKG, Auto, Umb, [PERSON_NAME].pdf" at bounding box center [583, 568] width 223 height 13
click at [81, 92] on link "Vibrant Holdings, LLC" at bounding box center [110, 92] width 87 height 13
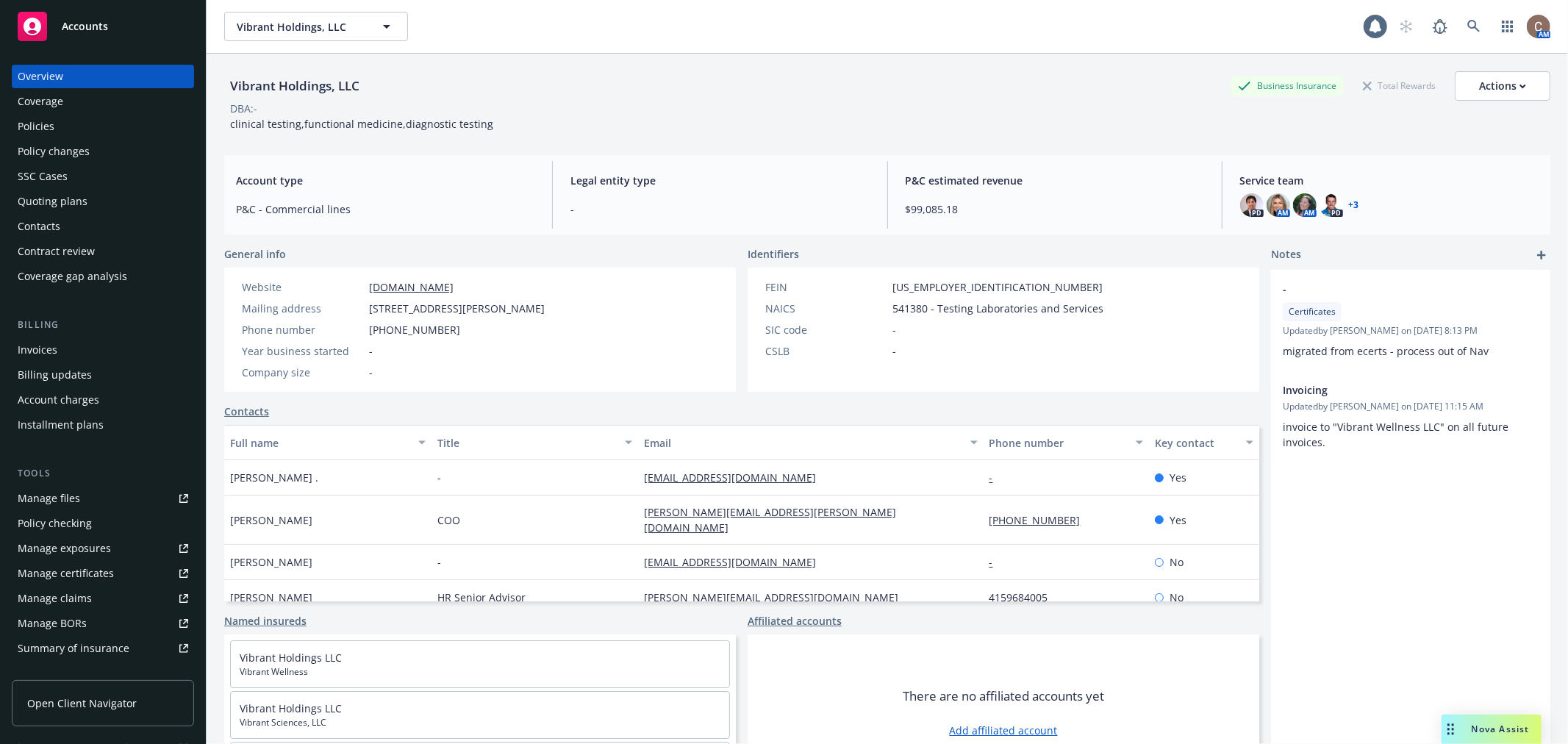
click at [110, 120] on div "Policies" at bounding box center [102, 126] width 171 height 23
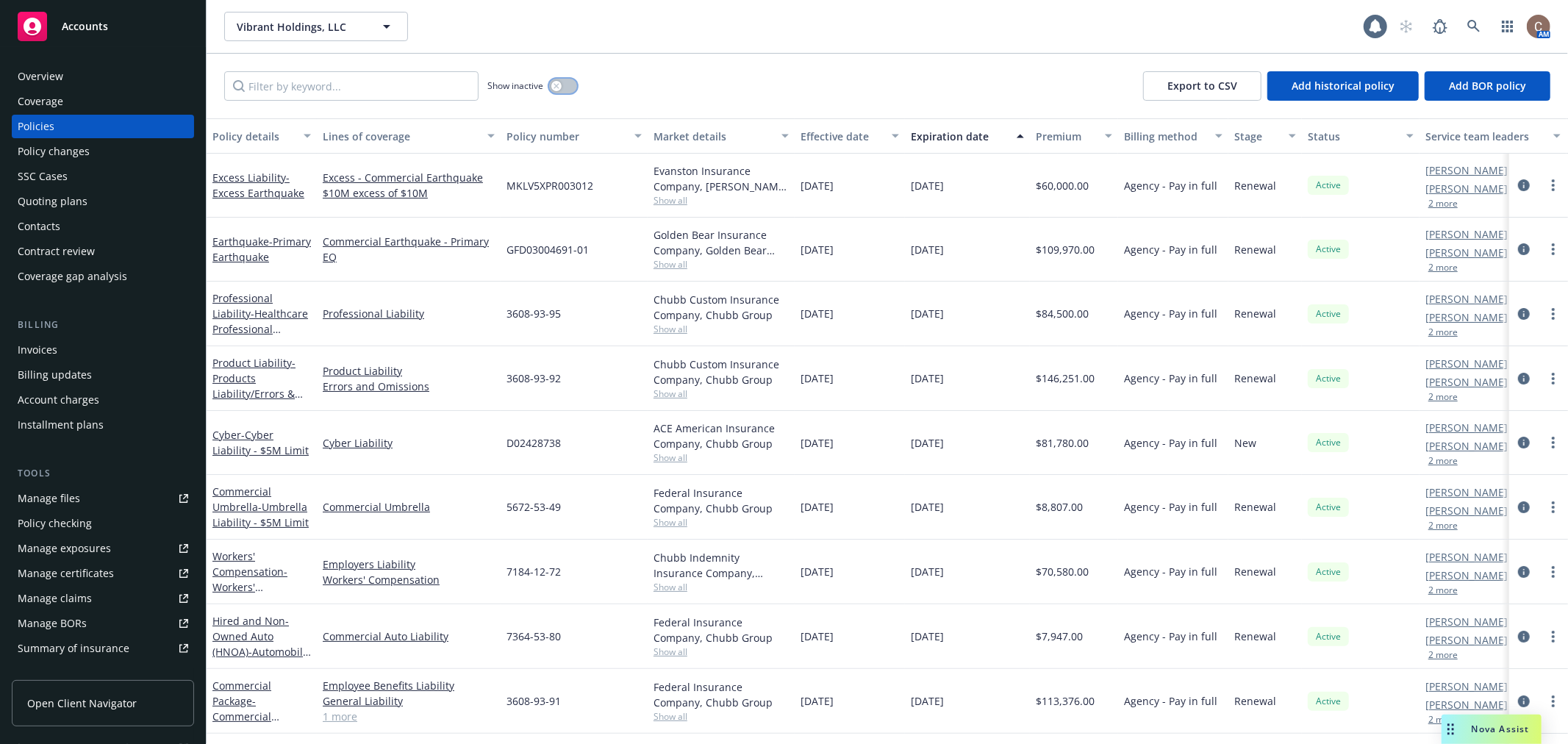
click at [554, 91] on div "button" at bounding box center [556, 86] width 11 height 11
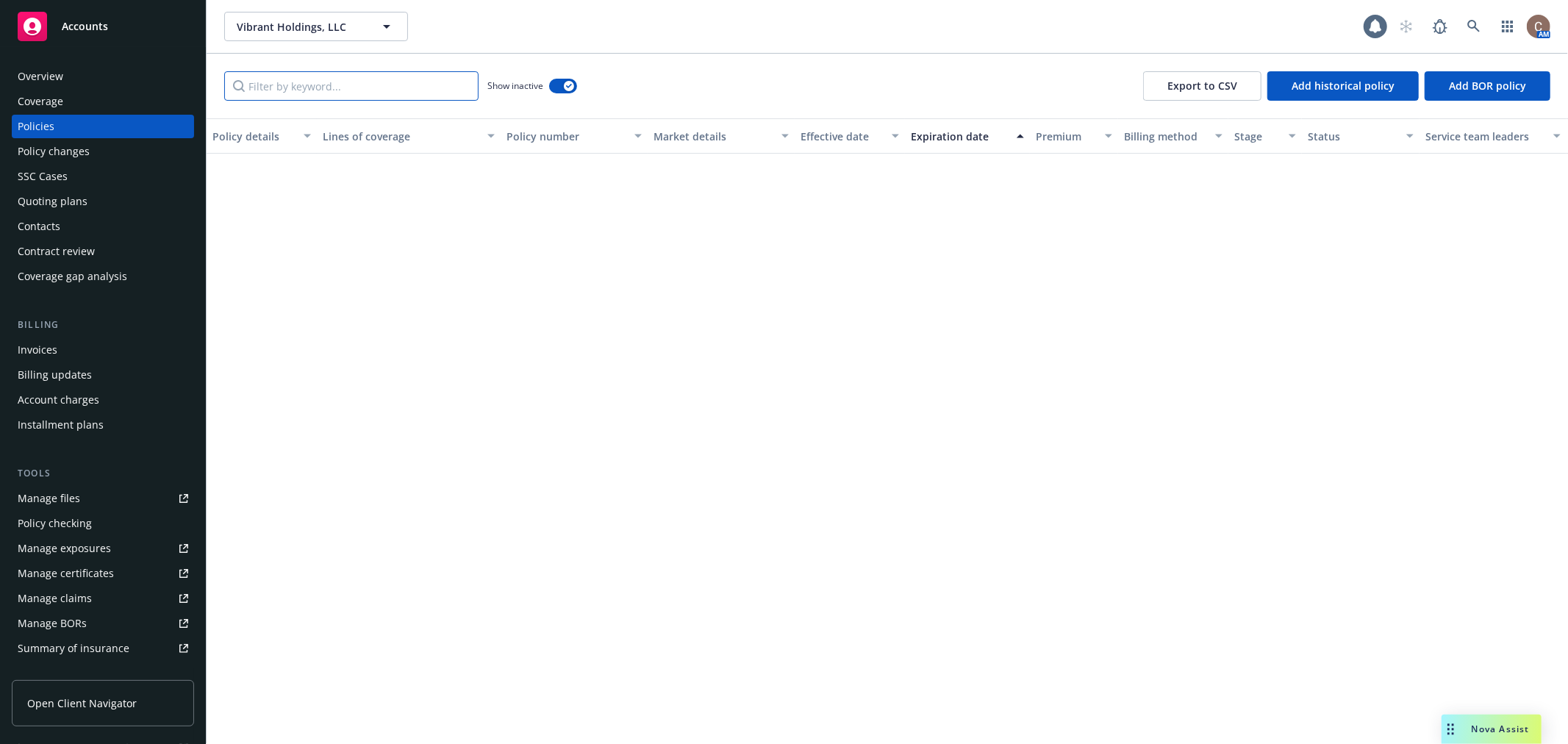
click at [365, 91] on input "Filter by keyword..." at bounding box center [352, 86] width 255 height 29
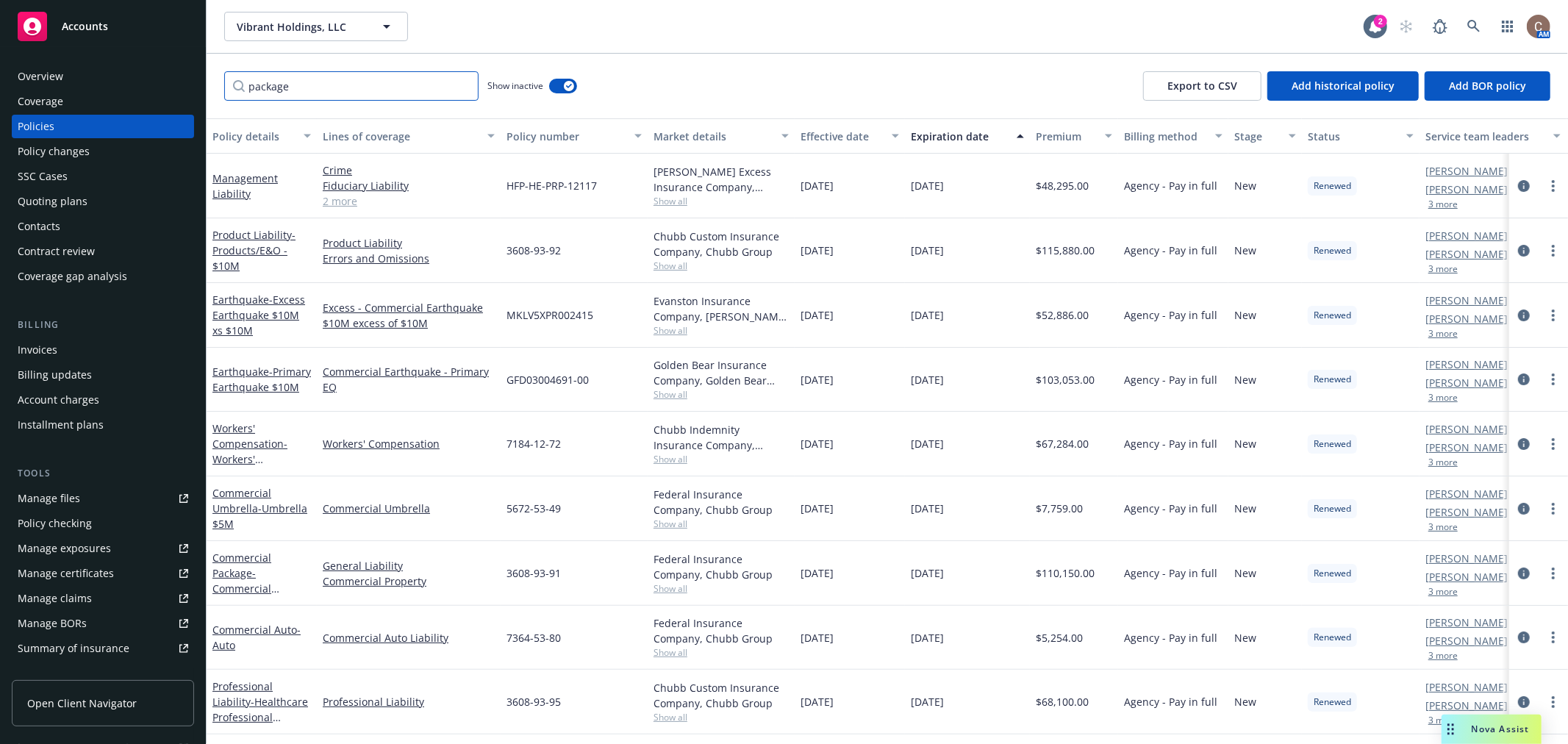
type input "package"
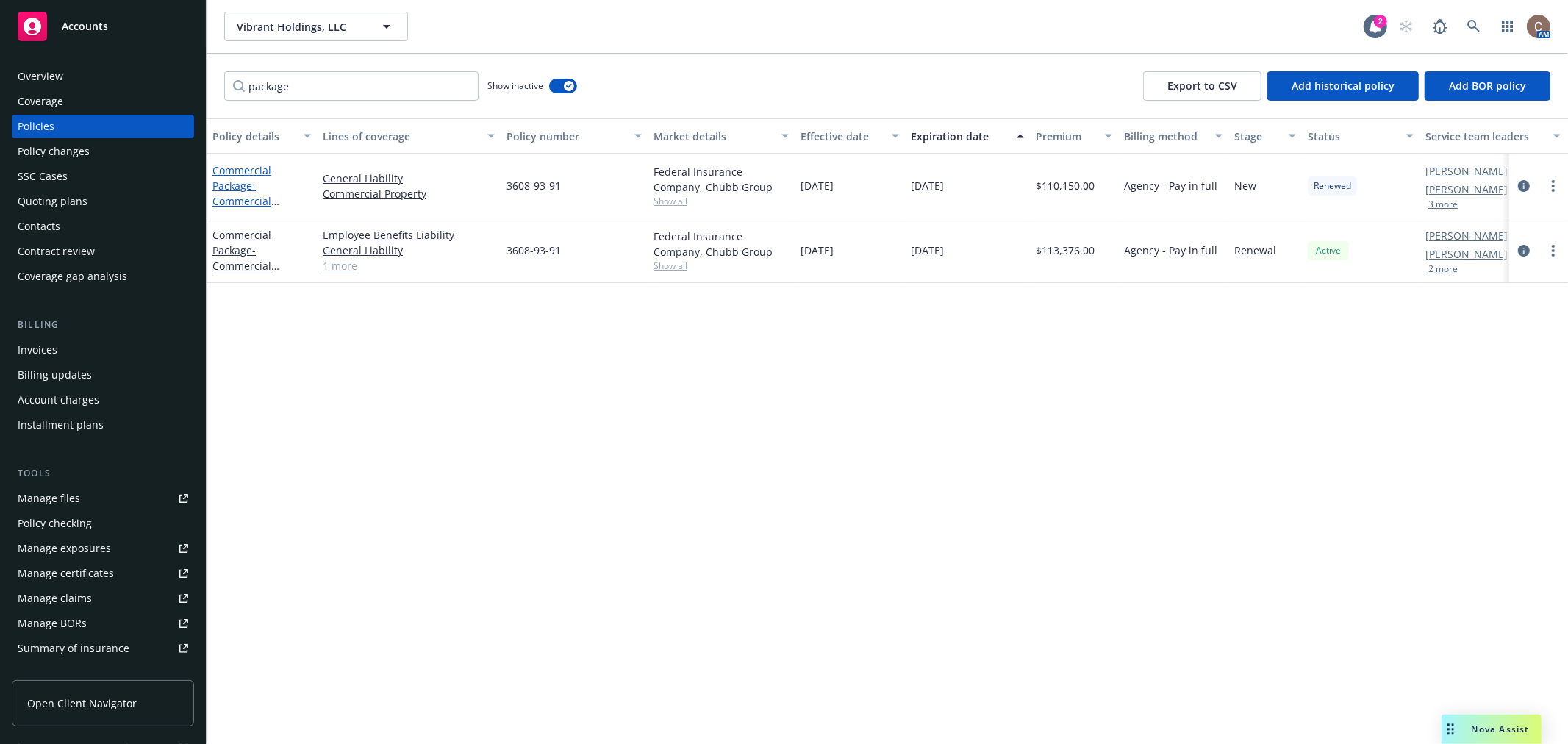
click at [241, 174] on link "Commercial Package - Commercial Package" at bounding box center [241, 193] width 59 height 61
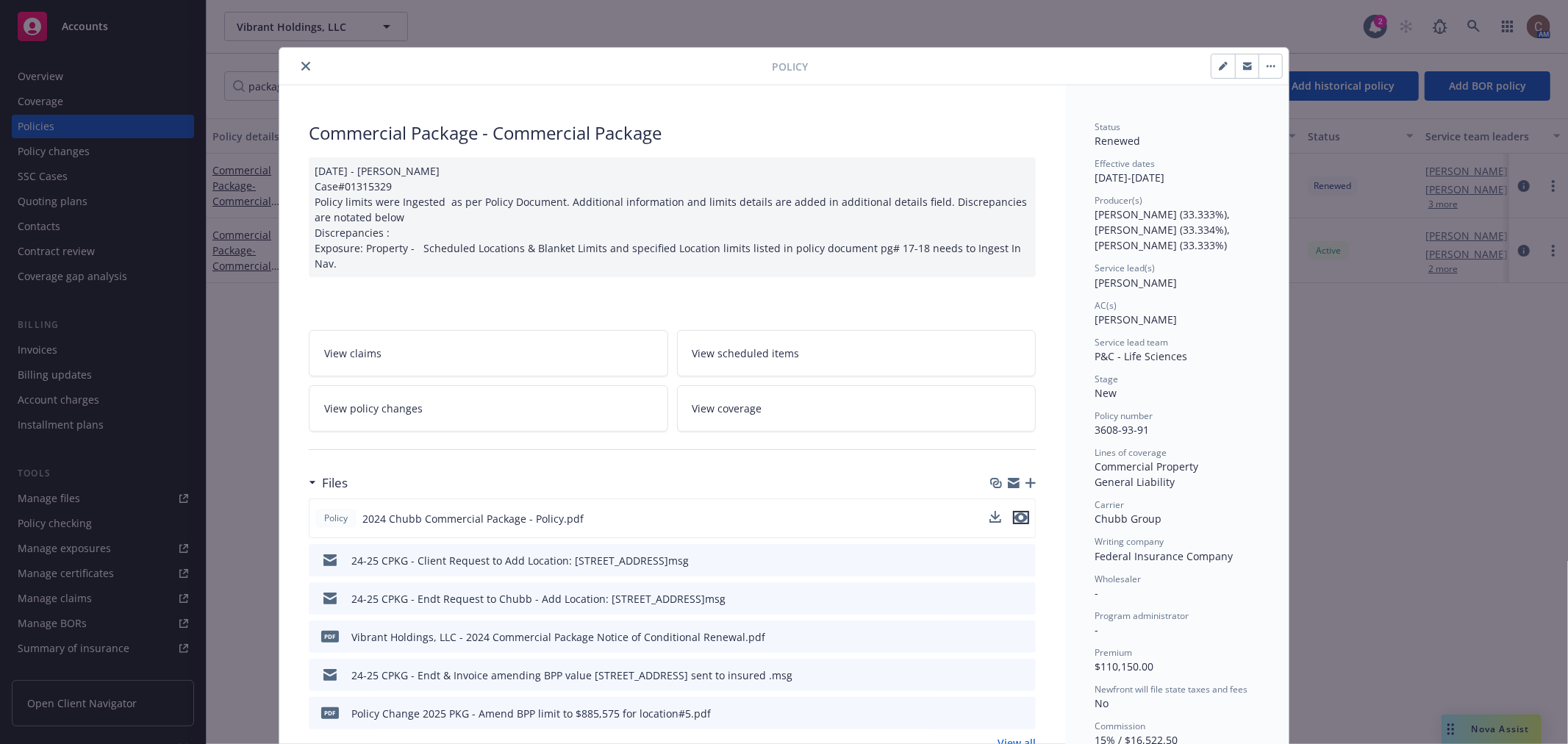
click at [1017, 512] on icon "preview file" at bounding box center [1021, 517] width 14 height 11
click at [302, 66] on icon "close" at bounding box center [306, 66] width 9 height 9
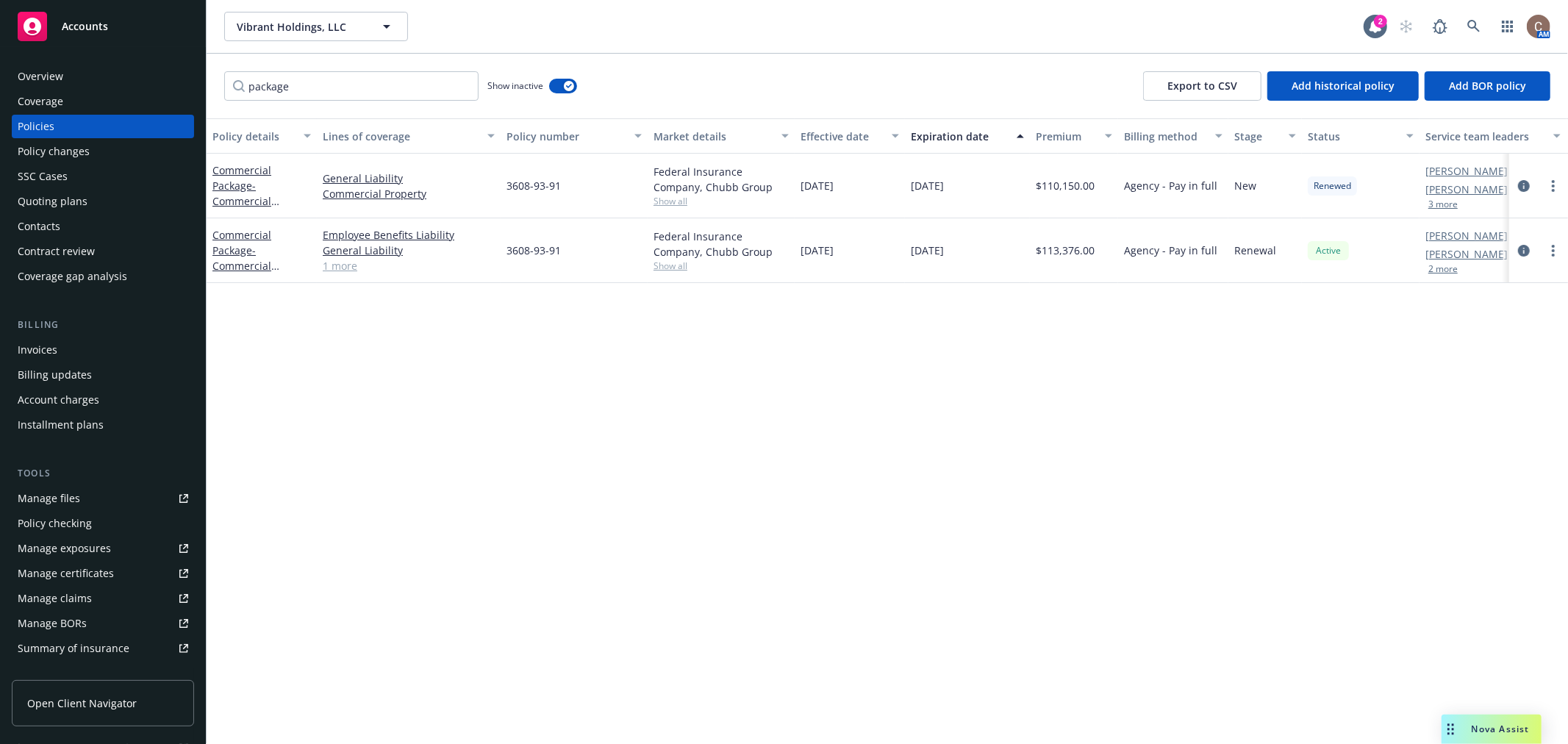
click at [68, 567] on div "Manage certificates" at bounding box center [66, 573] width 96 height 23
click at [116, 16] on div "Accounts" at bounding box center [102, 26] width 171 height 29
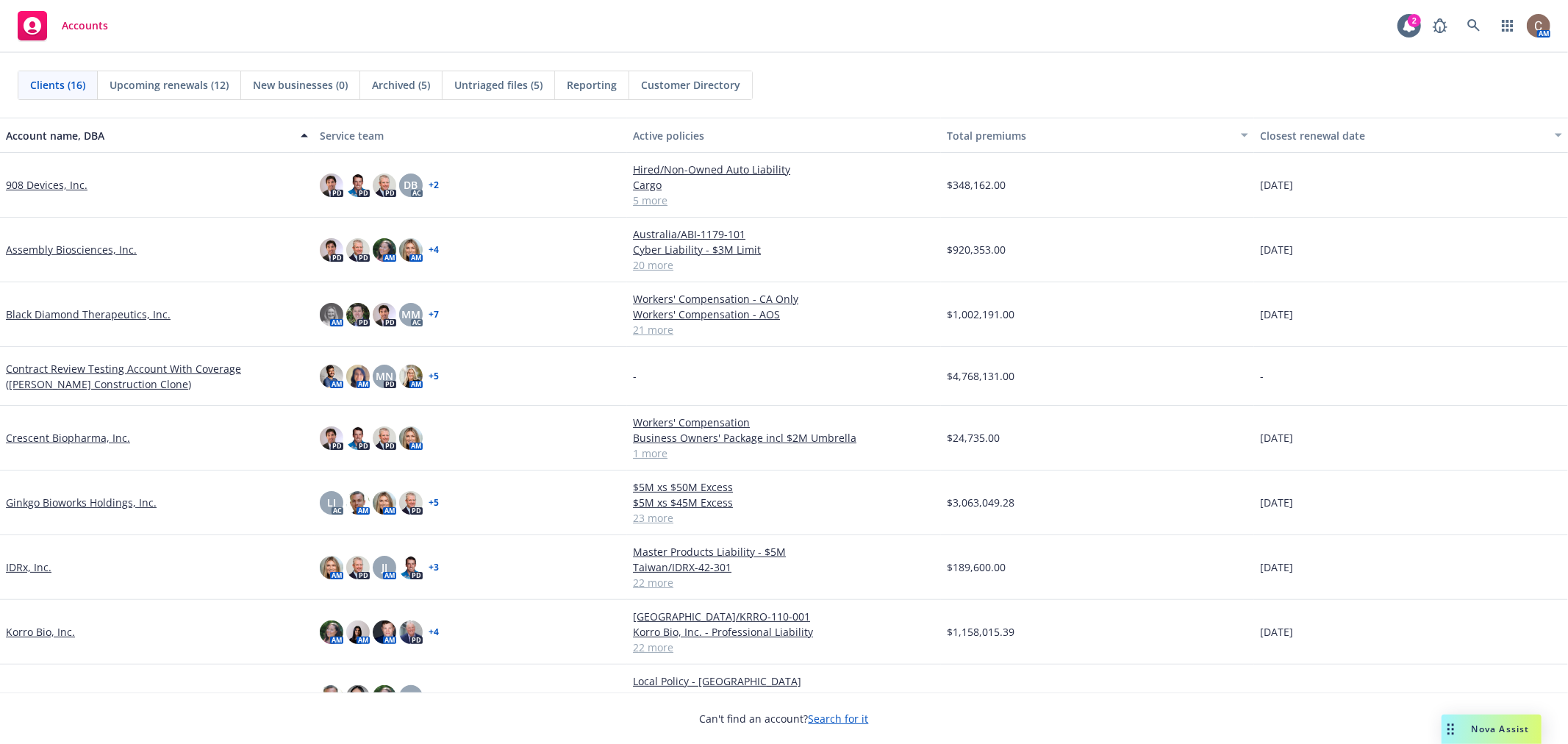
click at [112, 500] on link "Ginkgo Bioworks Holdings, Inc." at bounding box center [81, 502] width 150 height 15
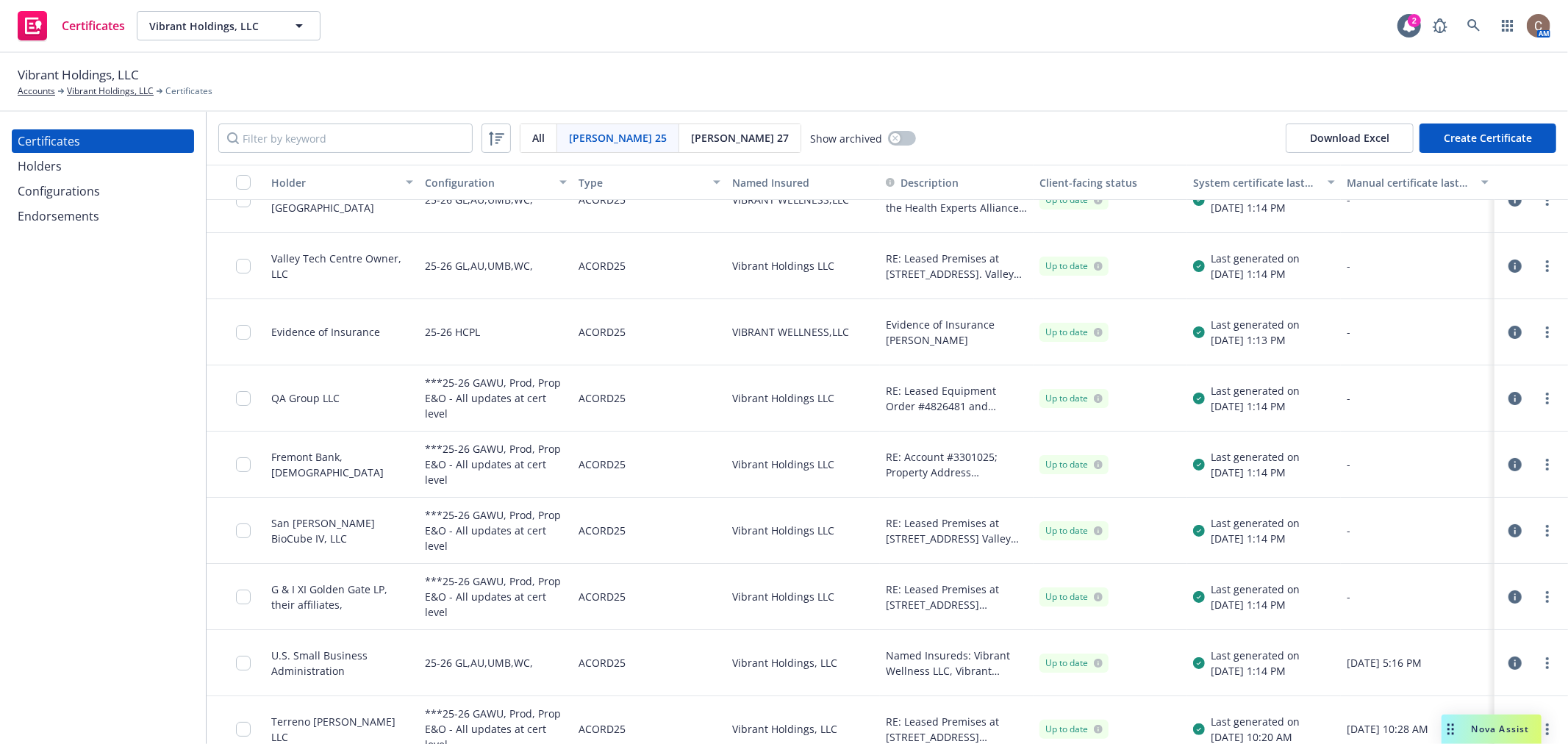
scroll to position [51, 0]
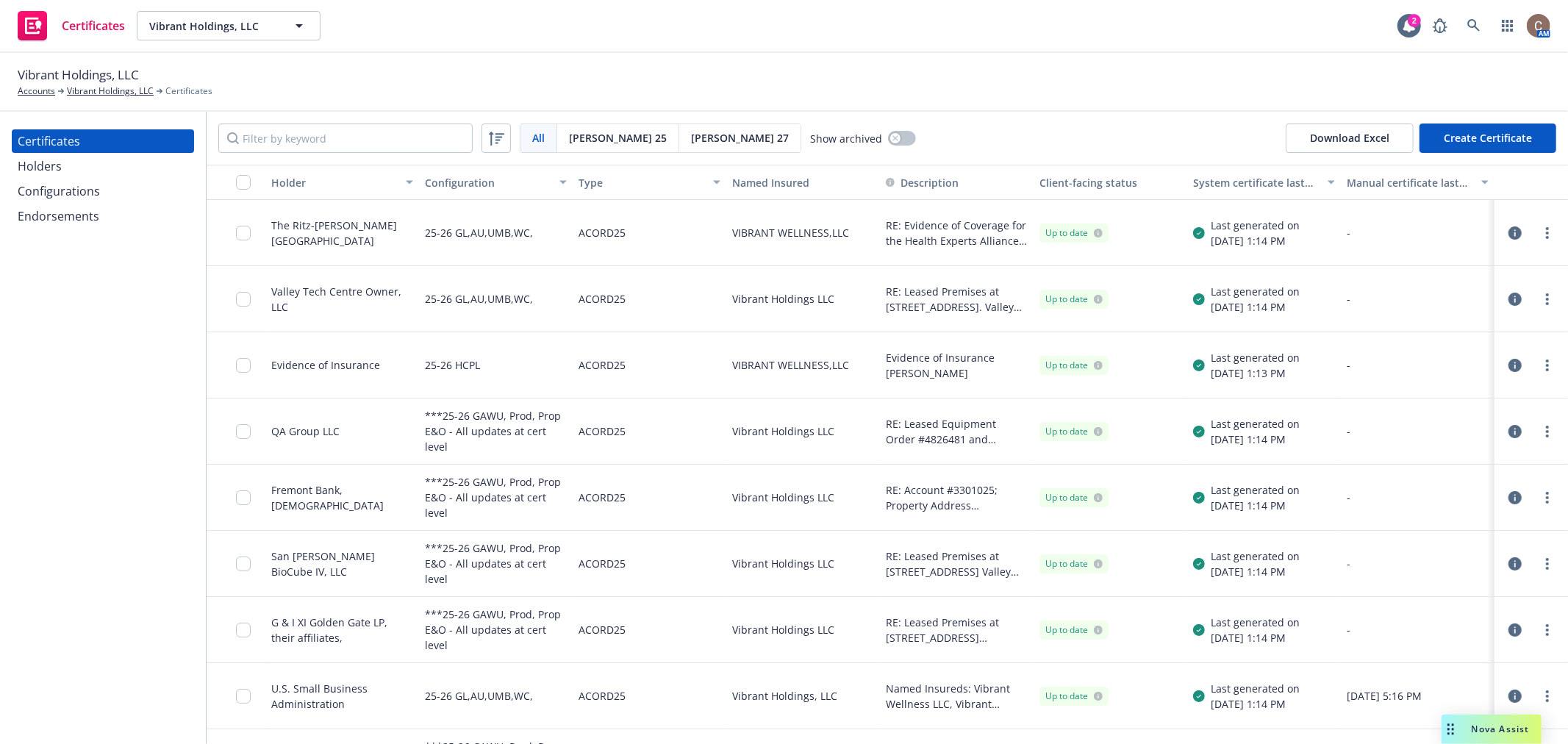
scroll to position [51, 0]
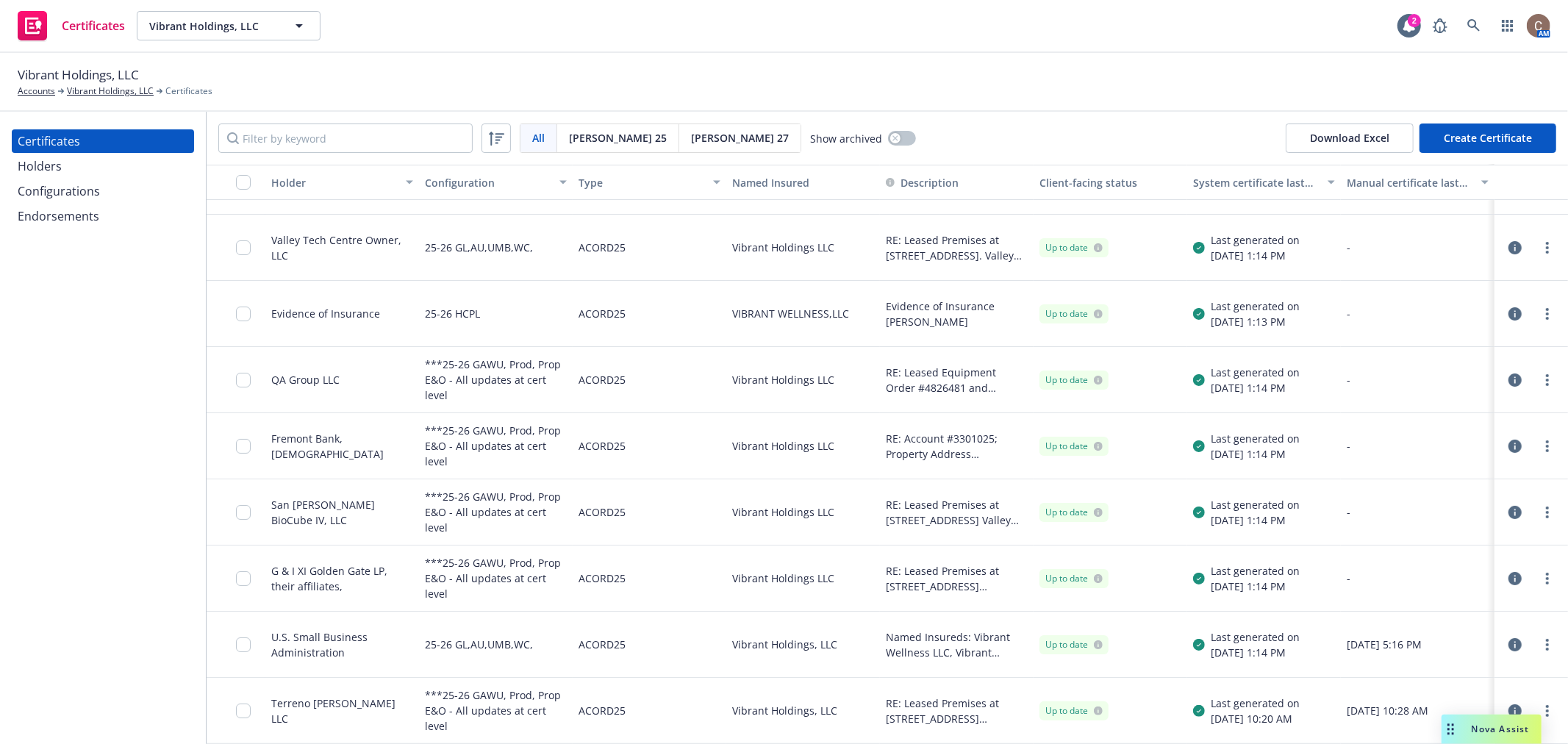
click at [1509, 317] on icon "button" at bounding box center [1516, 314] width 14 height 13
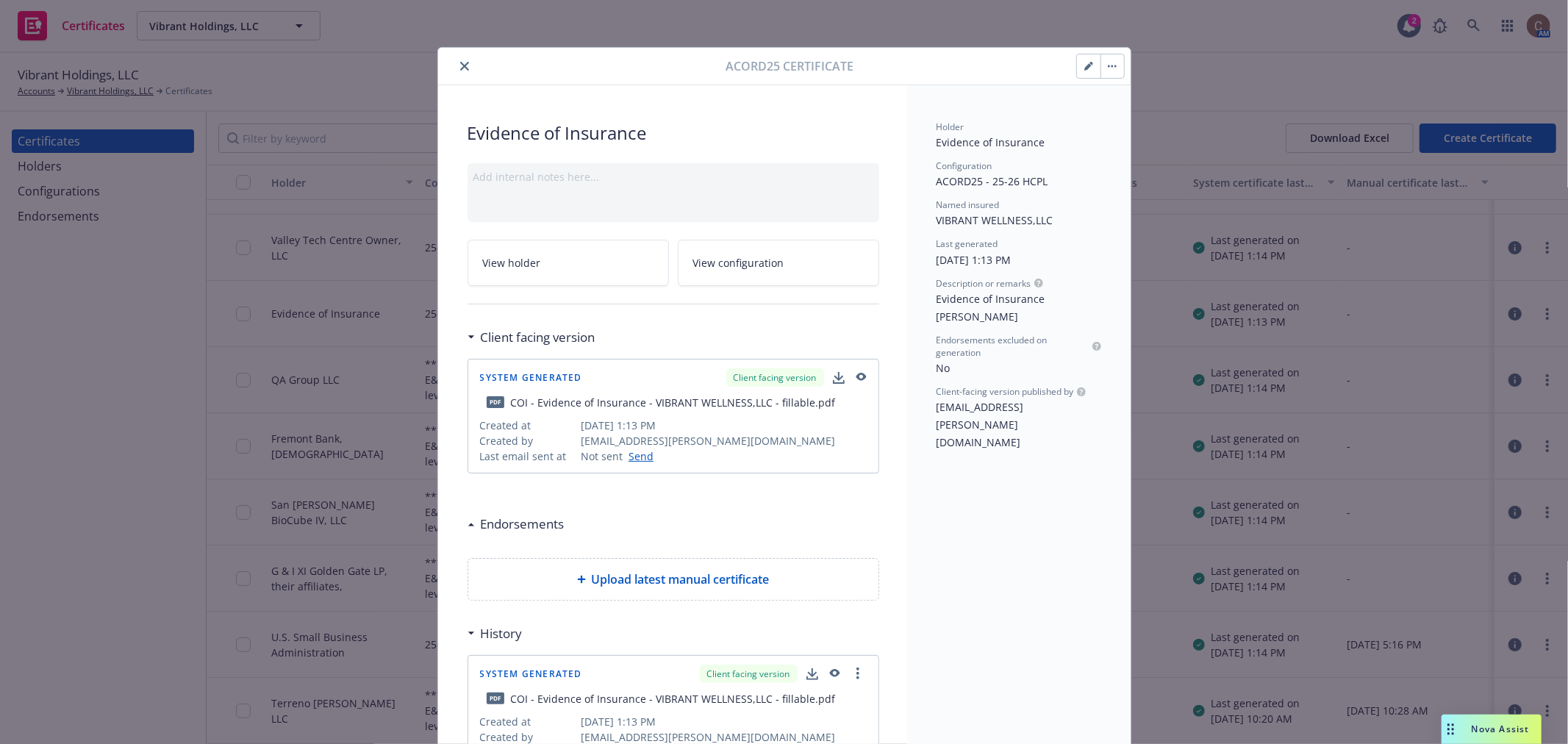
click at [856, 376] on icon "button" at bounding box center [861, 377] width 11 height 8
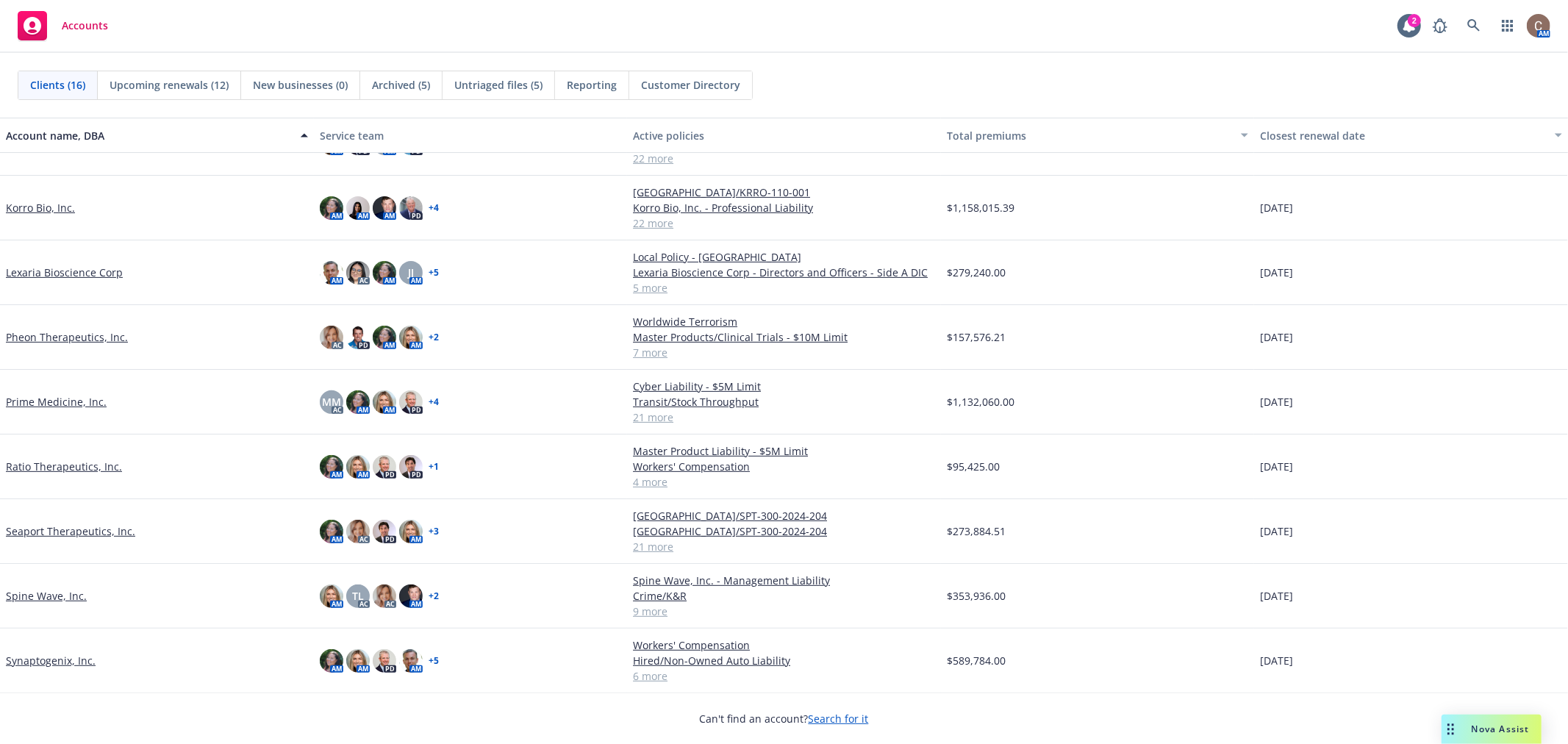
scroll to position [460, 0]
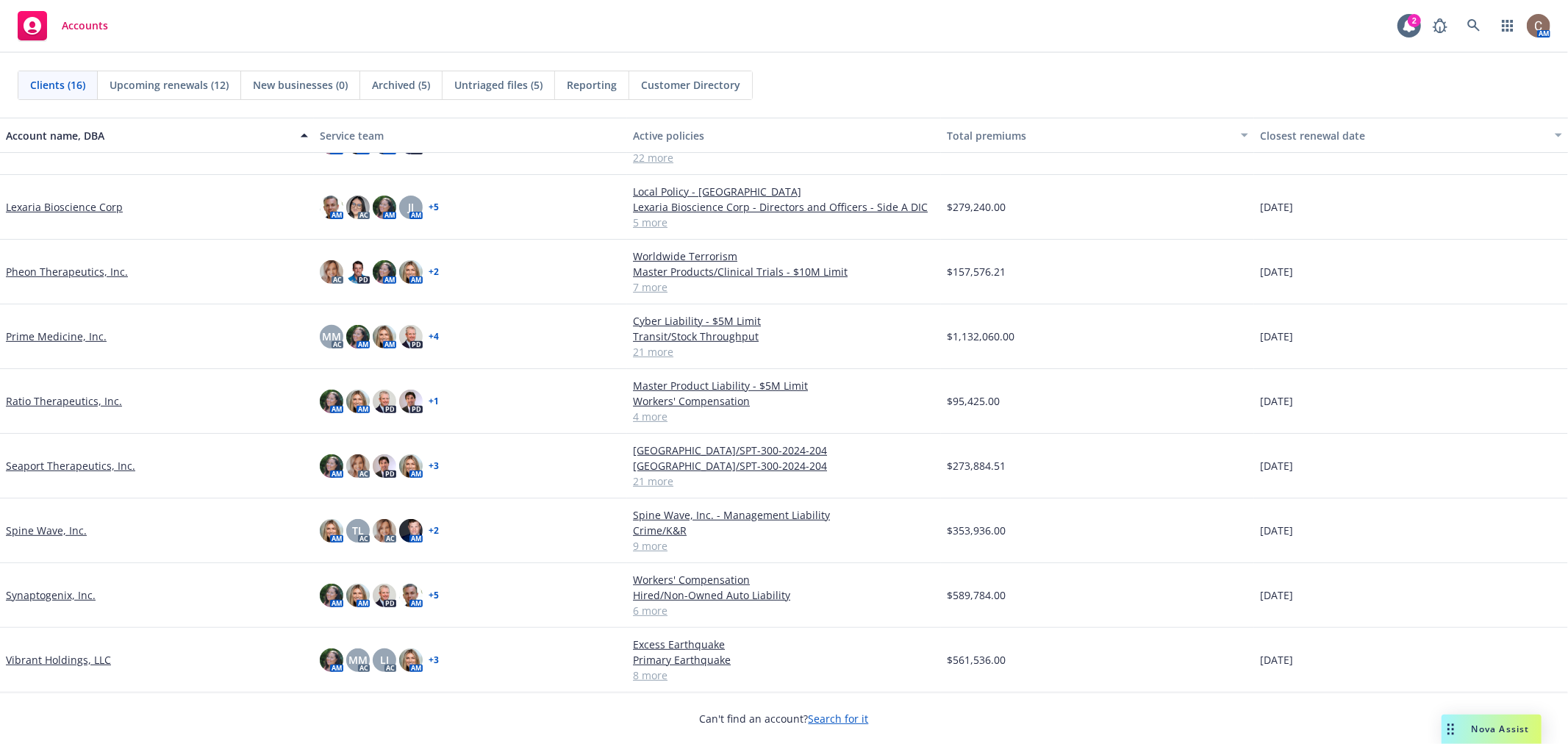
click at [41, 273] on link "Pheon Therapeutics, Inc." at bounding box center [67, 272] width 122 height 15
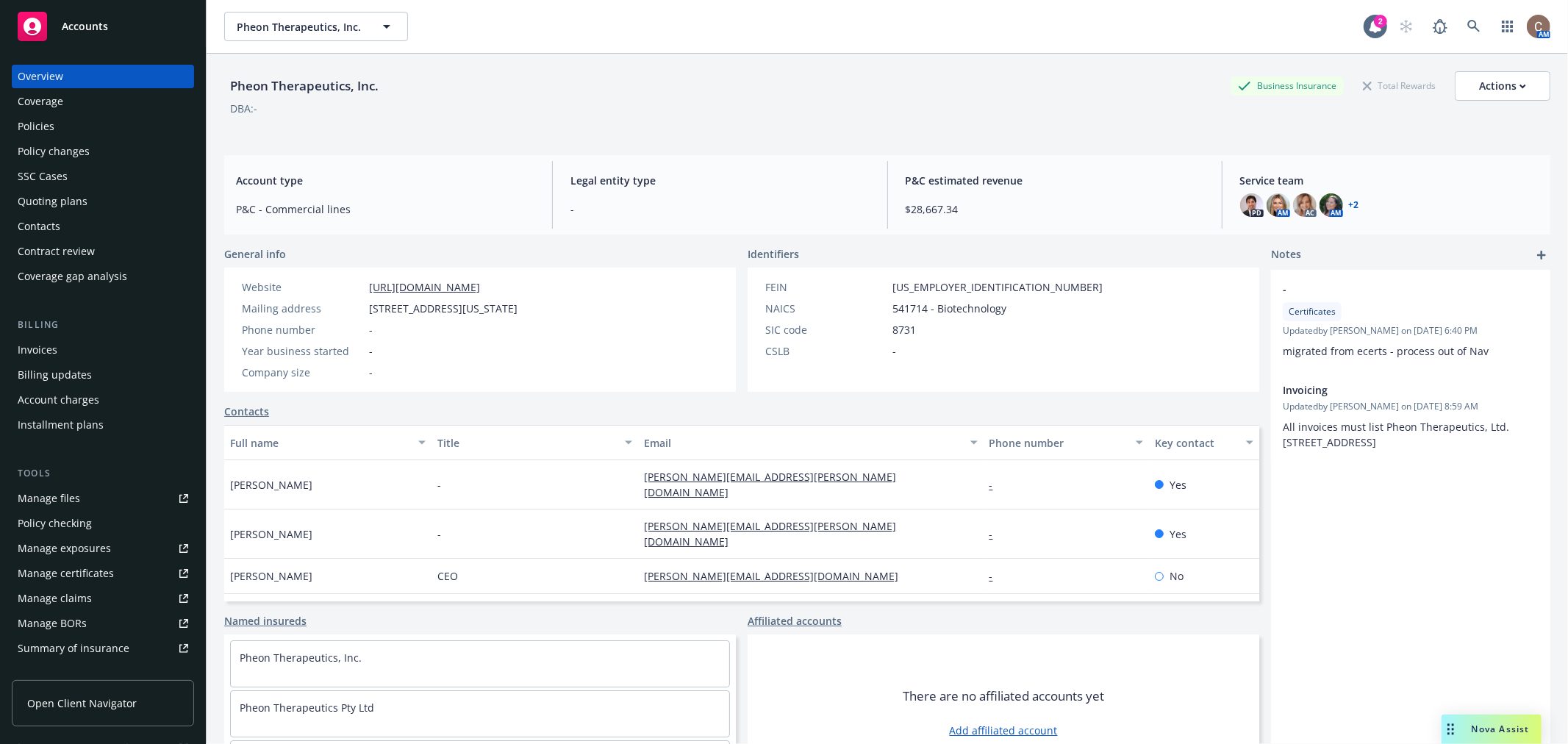
click at [45, 141] on div "Policy changes" at bounding box center [53, 151] width 72 height 23
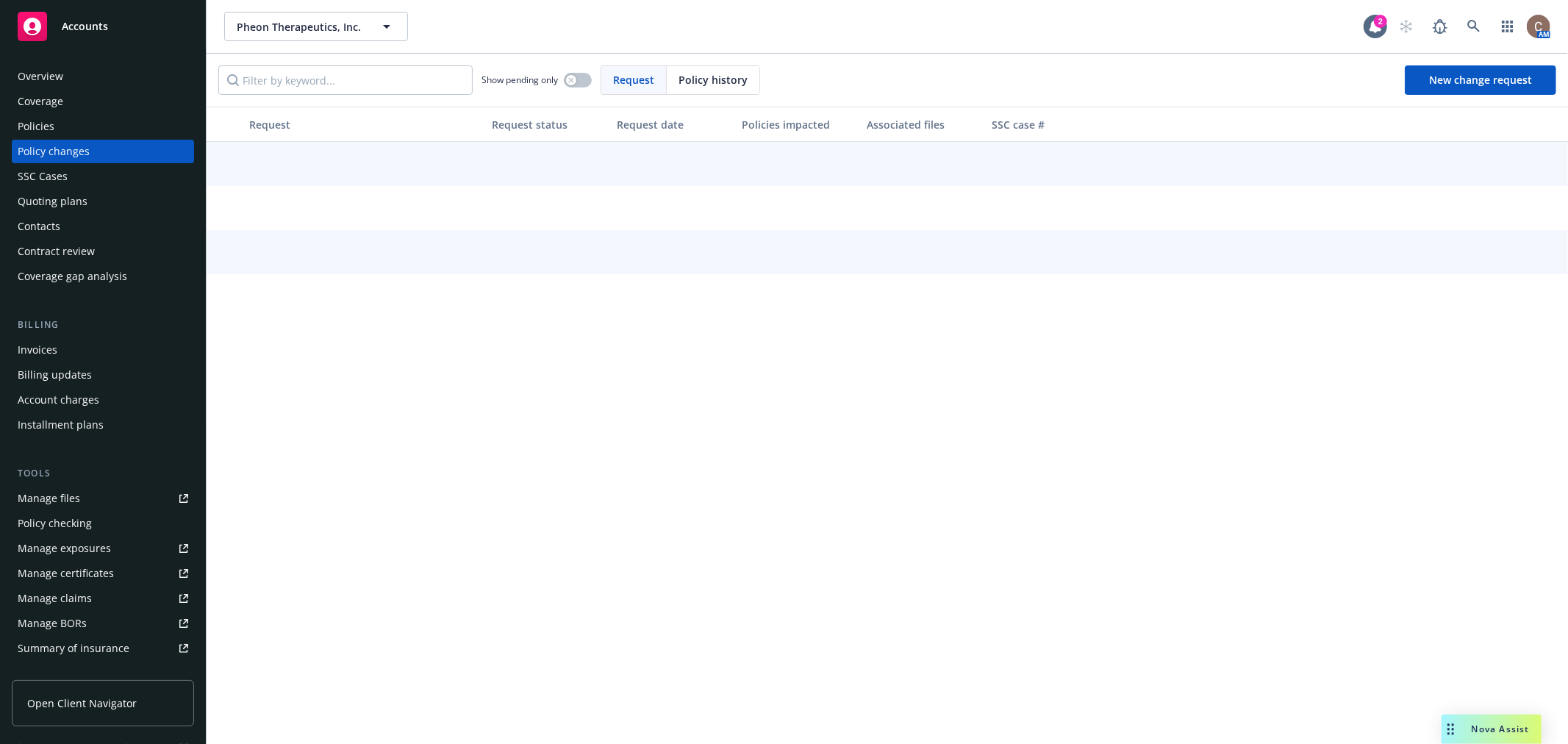
click at [57, 136] on div "Policies" at bounding box center [102, 126] width 171 height 23
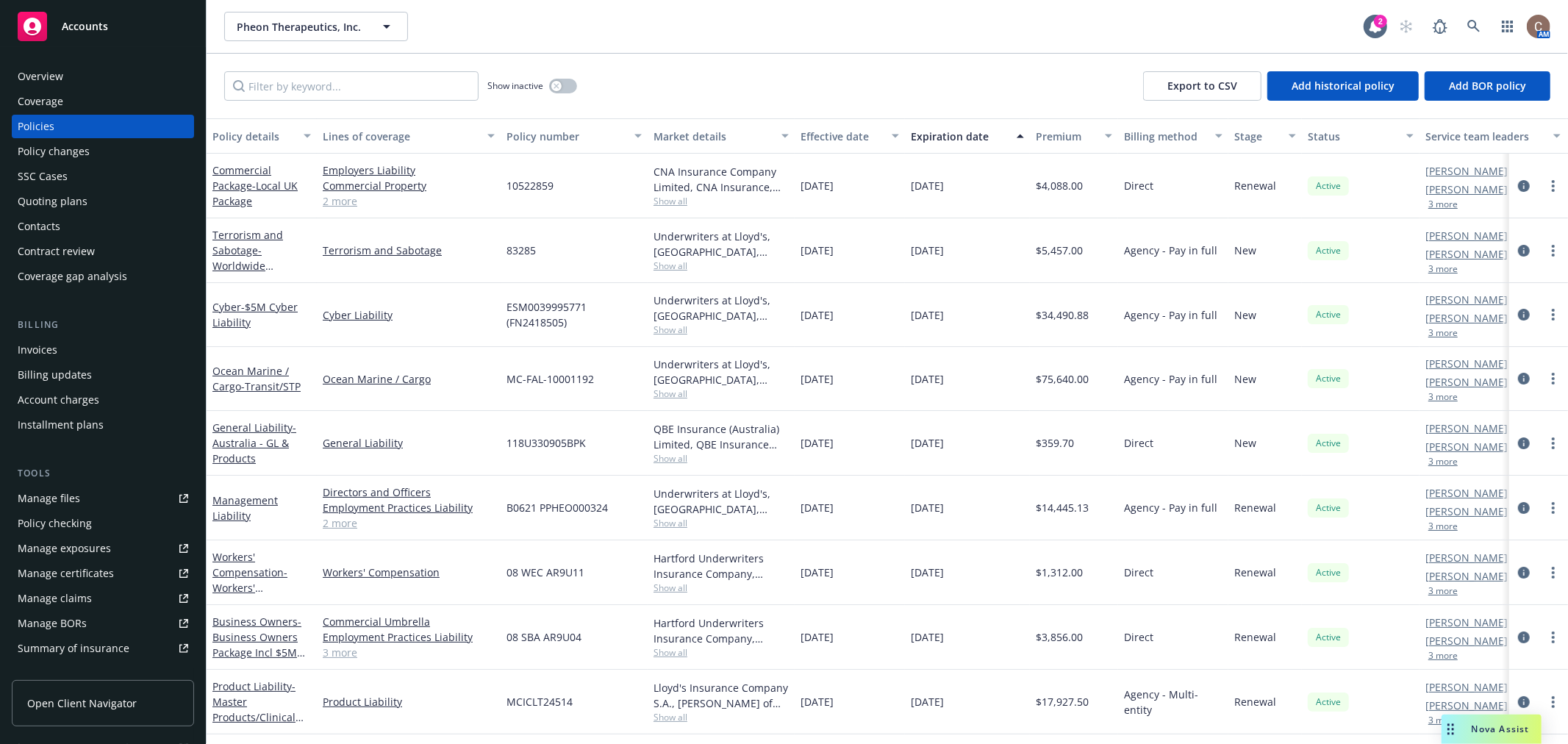
scroll to position [3, 0]
drag, startPoint x: 971, startPoint y: 693, endPoint x: 899, endPoint y: 704, distance: 72.8
click at [899, 704] on div "Product Liability - Master Products/Clinical Trials - $10M Limit Product Liabil…" at bounding box center [916, 702] width 1419 height 65
click at [883, 707] on div "[DATE]" at bounding box center [850, 702] width 110 height 65
